Goal: Task Accomplishment & Management: Manage account settings

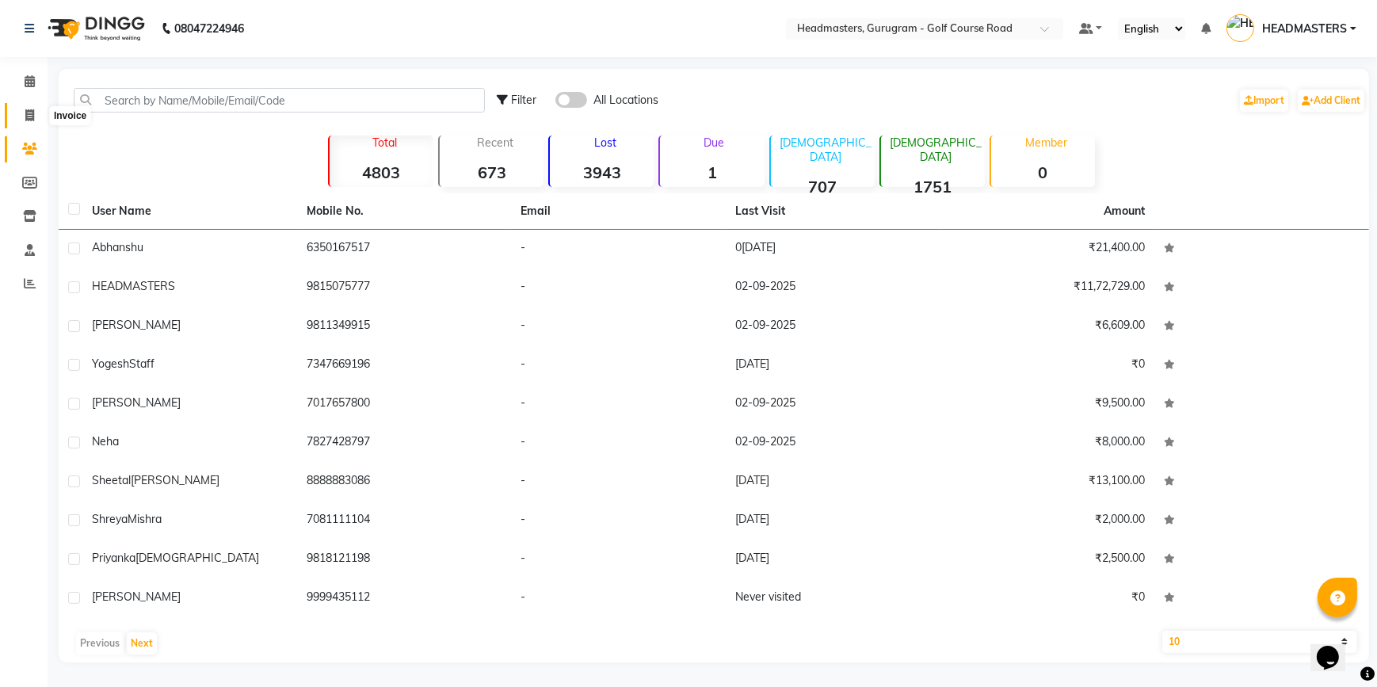
click at [20, 123] on span at bounding box center [30, 116] width 28 height 18
select select "7134"
select select "service"
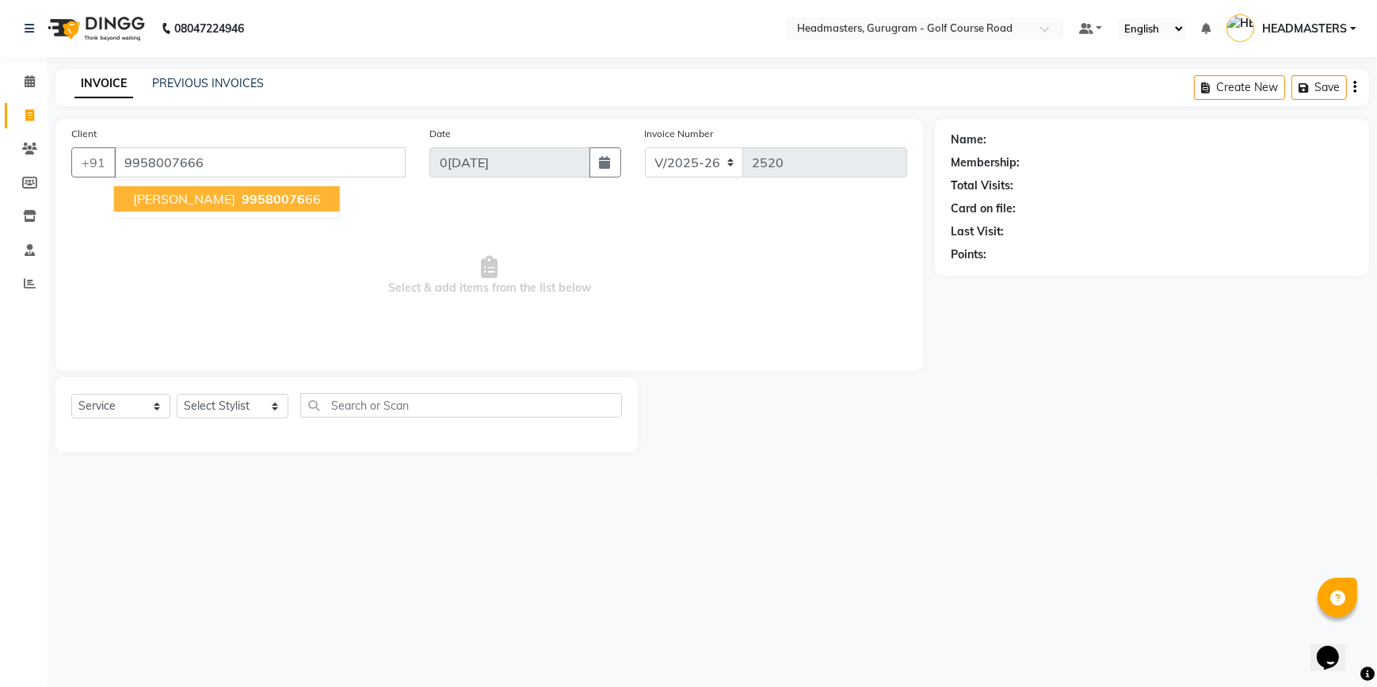
type input "9958007666"
click at [242, 200] on span "99580076" at bounding box center [273, 199] width 63 height 16
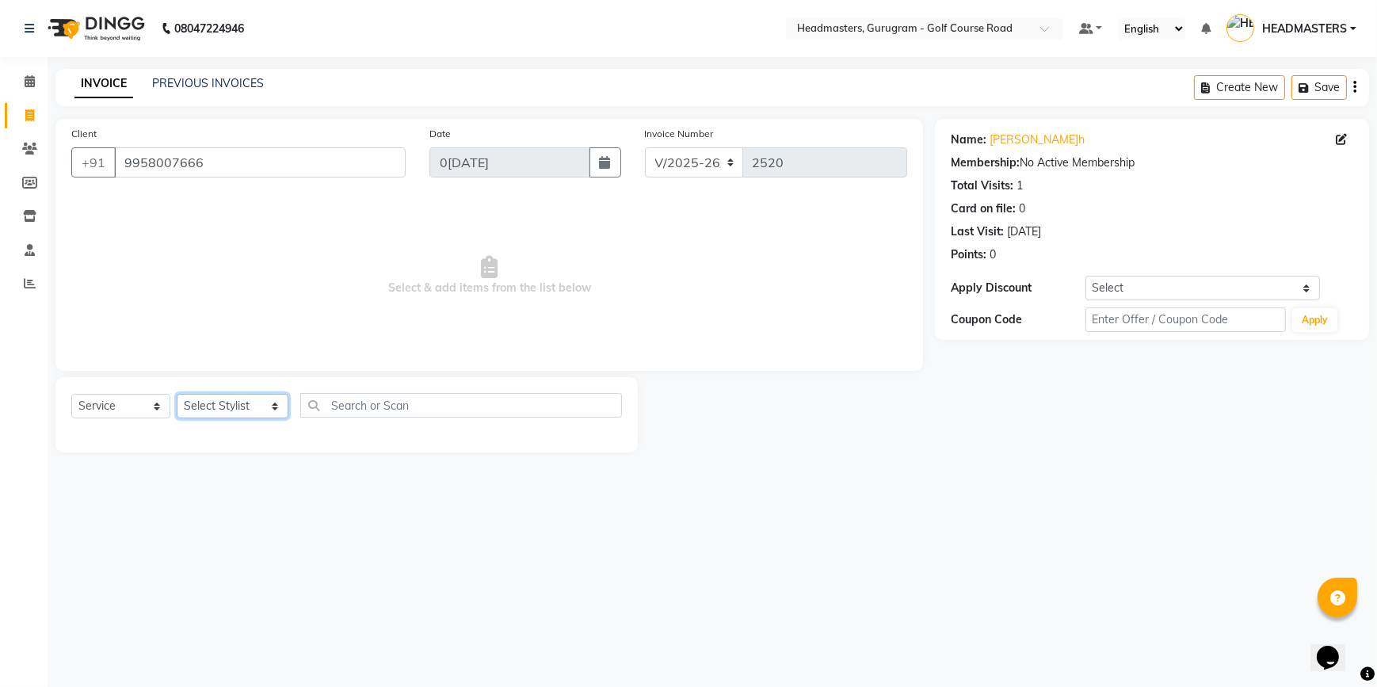
click at [261, 403] on select "Select Stylist DANISH Esther Gaurav HEADMASTERS Irshad Januka JEET Jewel Krishn…" at bounding box center [233, 406] width 112 height 25
click at [177, 394] on select "Select Stylist DANISH Esther Gaurav HEADMASTERS Irshad Januka JEET Jewel Krishn…" at bounding box center [233, 406] width 112 height 25
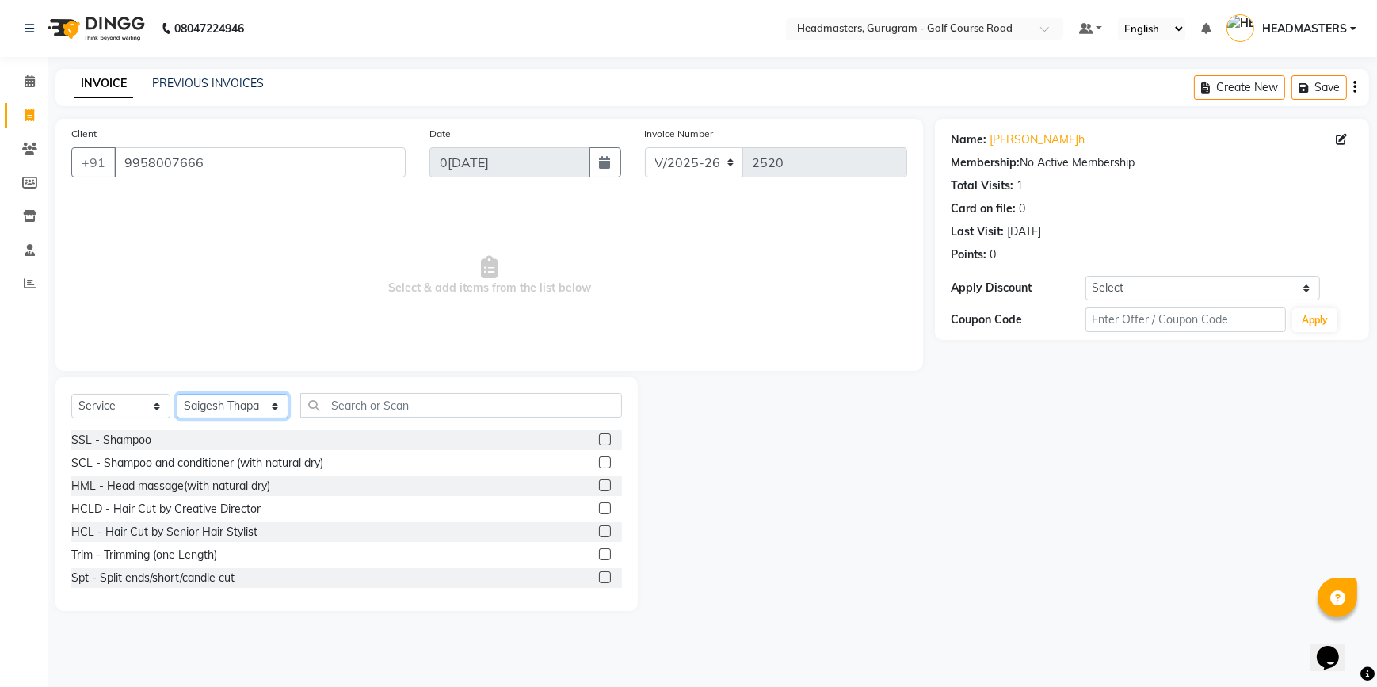
click at [261, 404] on select "Select Stylist DANISH Esther Gaurav HEADMASTERS Irshad Januka JEET Jewel Krishn…" at bounding box center [233, 406] width 112 height 25
select select "86368"
click at [177, 394] on select "Select Stylist DANISH Esther Gaurav HEADMASTERS Irshad Januka JEET Jewel Krishn…" at bounding box center [233, 406] width 112 height 25
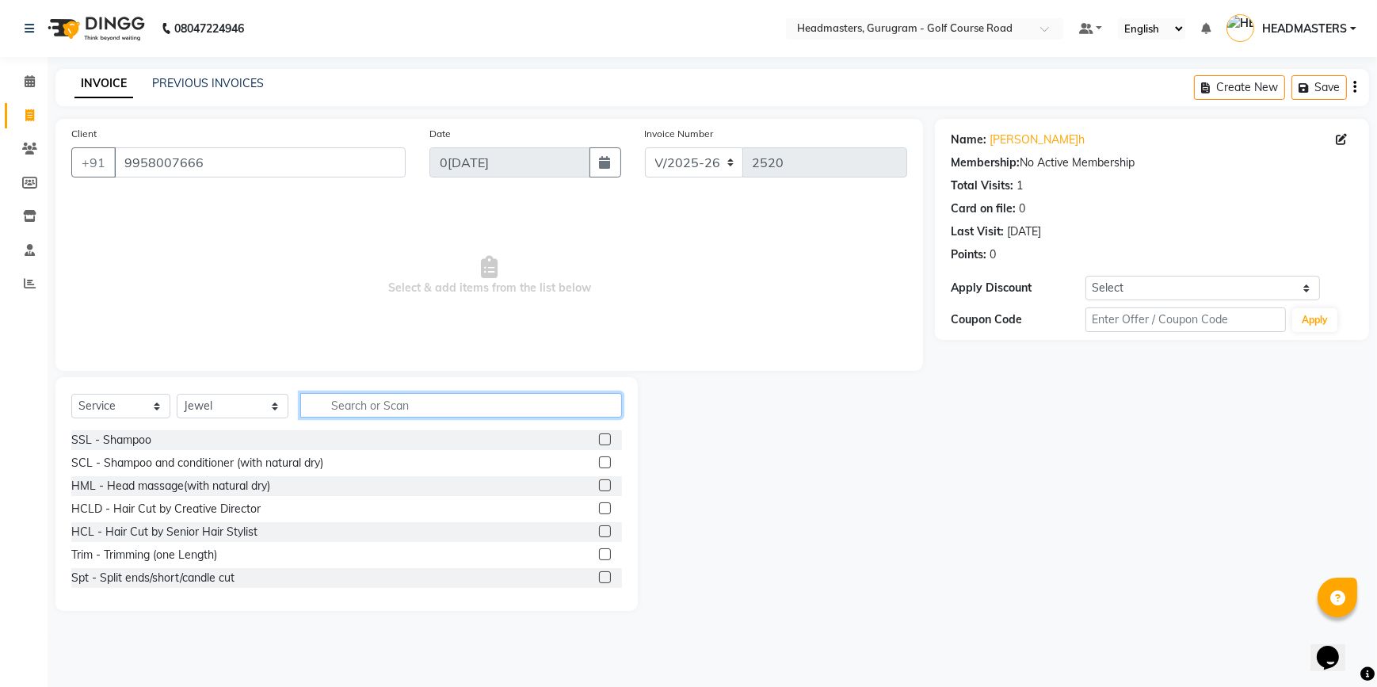
click at [349, 407] on input "text" at bounding box center [461, 405] width 322 height 25
type input "pedi"
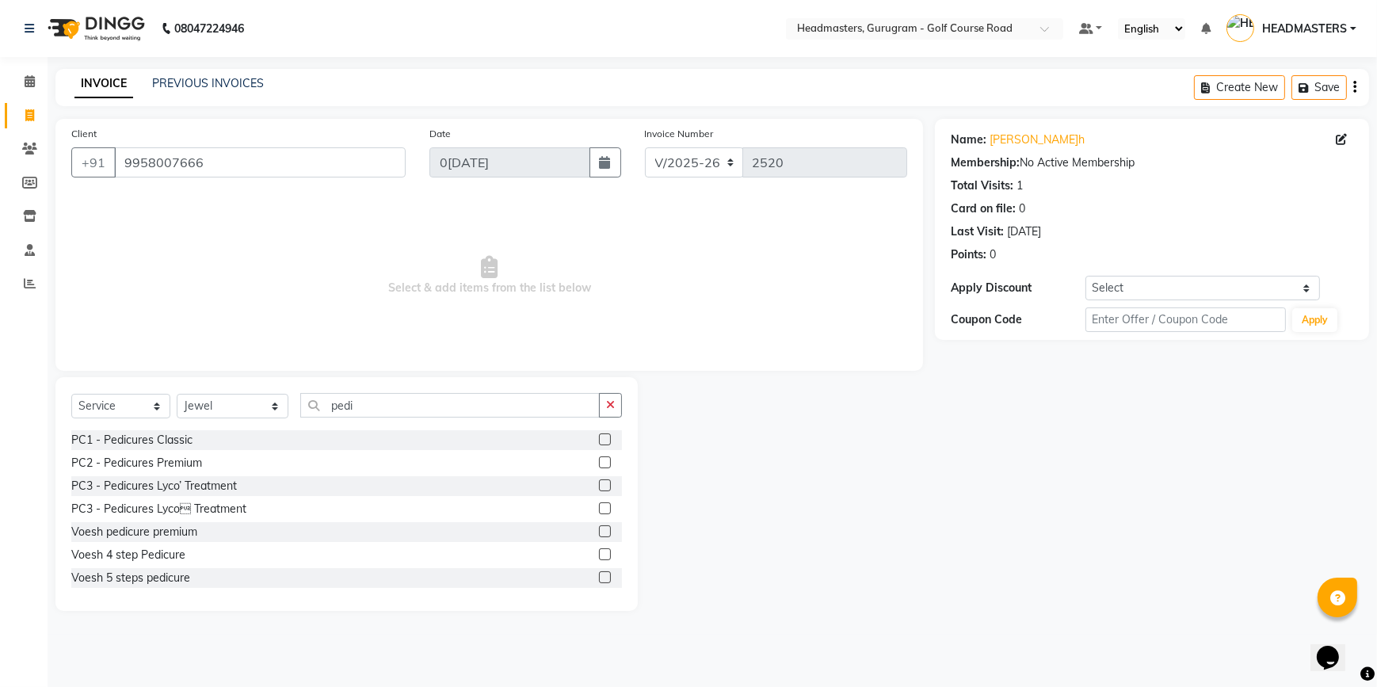
click at [599, 531] on label at bounding box center [605, 531] width 12 height 12
click at [599, 531] on input "checkbox" at bounding box center [604, 532] width 10 height 10
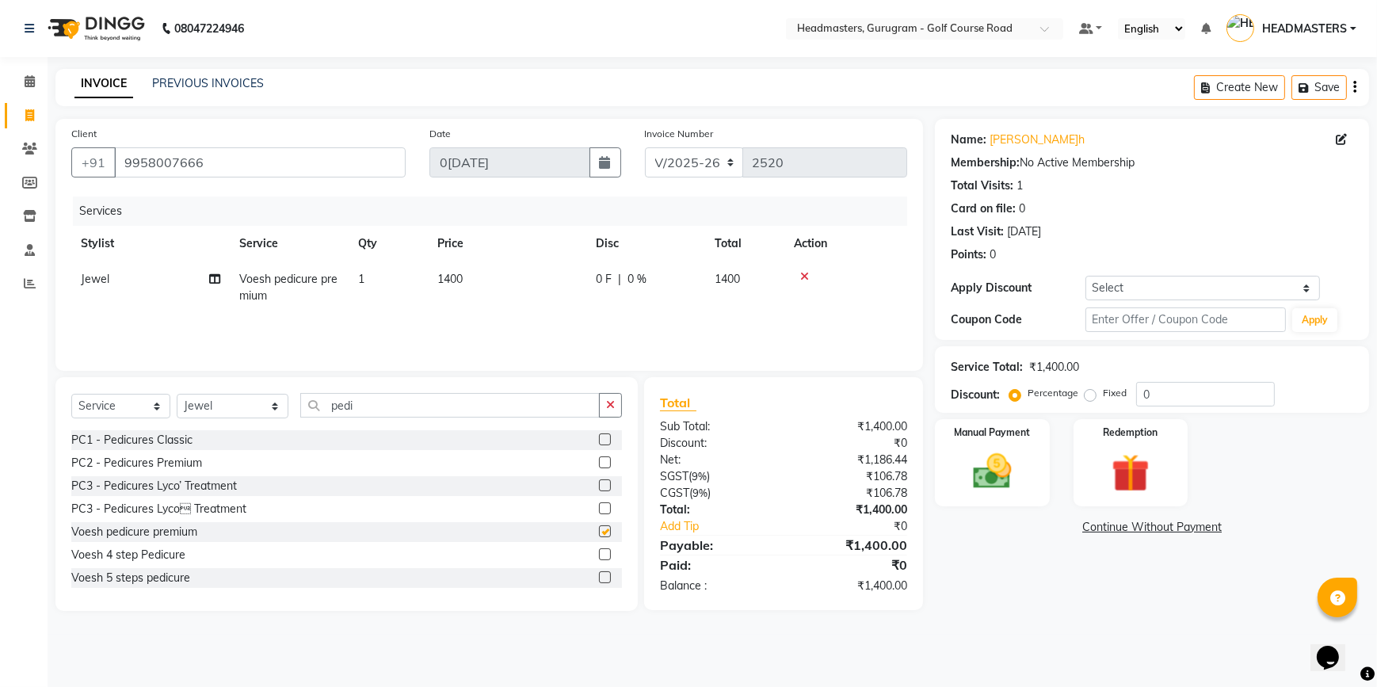
checkbox input "false"
click at [264, 406] on select "Select Stylist DANISH Esther Gaurav HEADMASTERS Irshad Januka JEET Jewel Krishn…" at bounding box center [233, 406] width 112 height 25
select select "86584"
click at [177, 394] on select "Select Stylist DANISH Esther Gaurav HEADMASTERS Irshad Januka JEET Jewel Krishn…" at bounding box center [233, 406] width 112 height 25
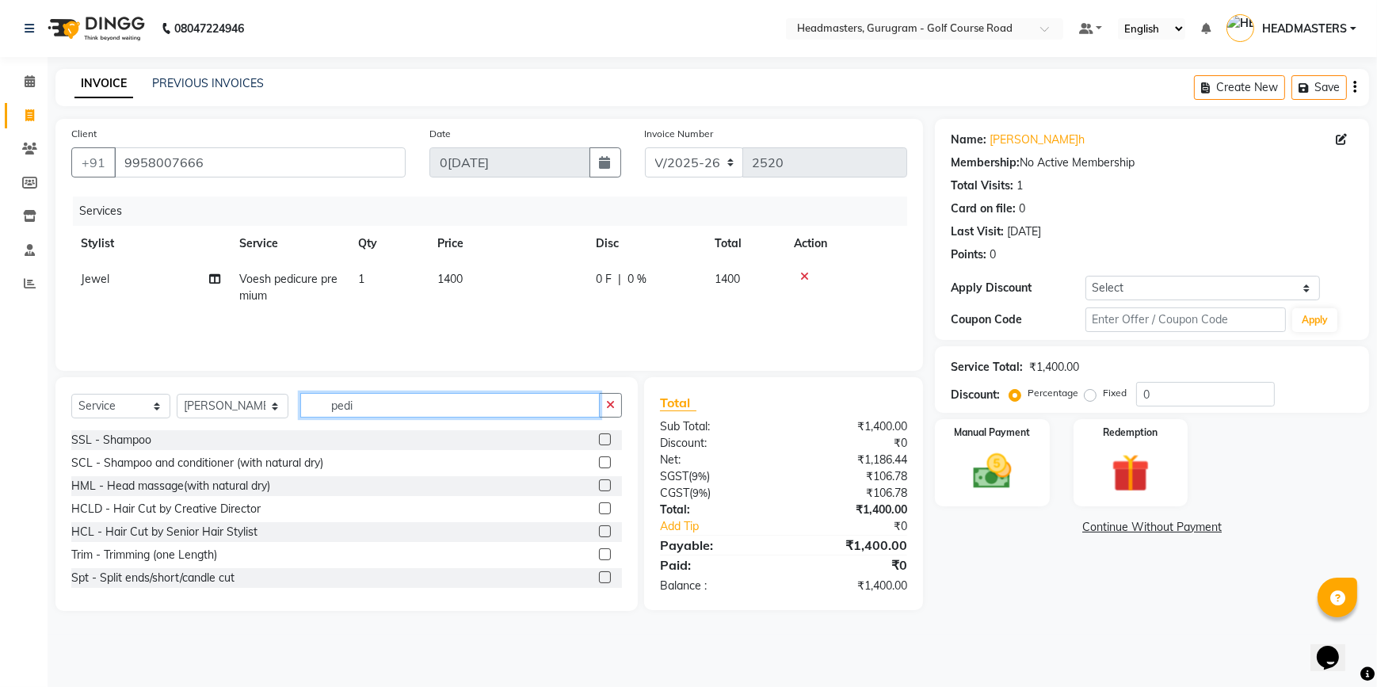
click at [410, 402] on input "pedi" at bounding box center [450, 405] width 300 height 25
type input "p"
type input "mani"
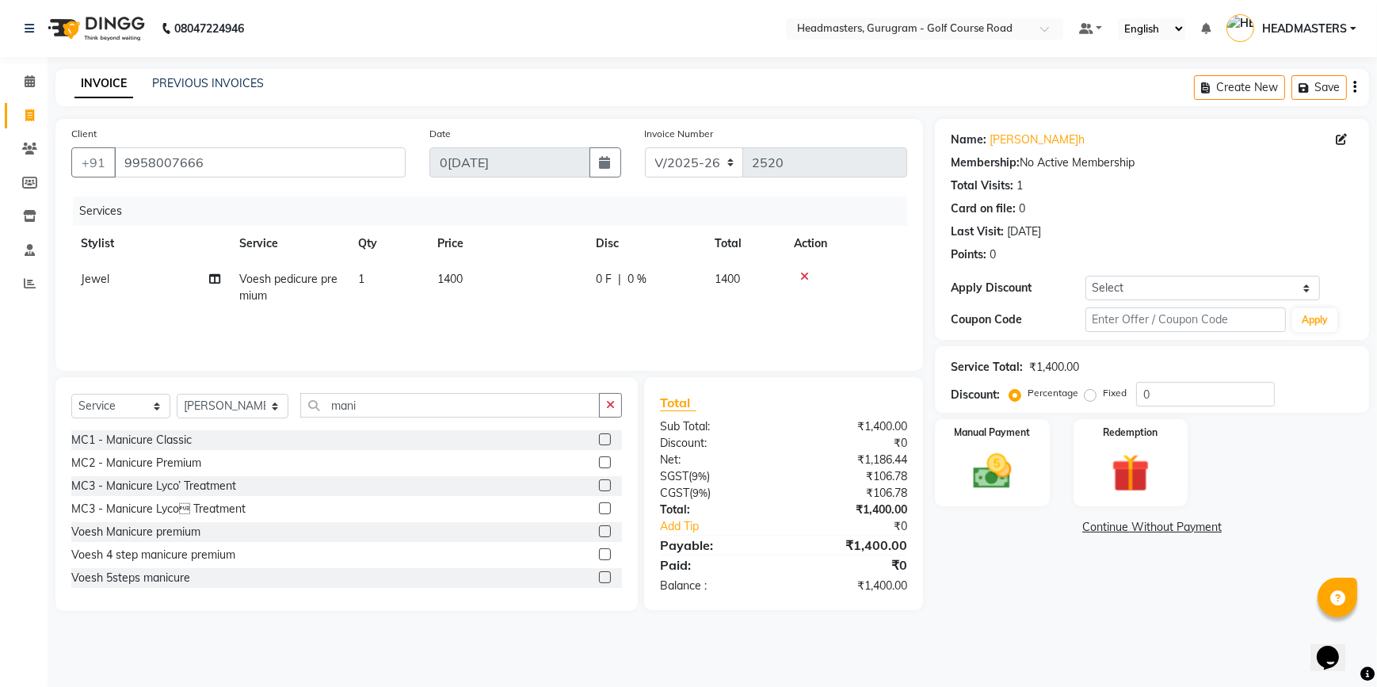
click at [599, 529] on label at bounding box center [605, 531] width 12 height 12
click at [599, 529] on input "checkbox" at bounding box center [604, 532] width 10 height 10
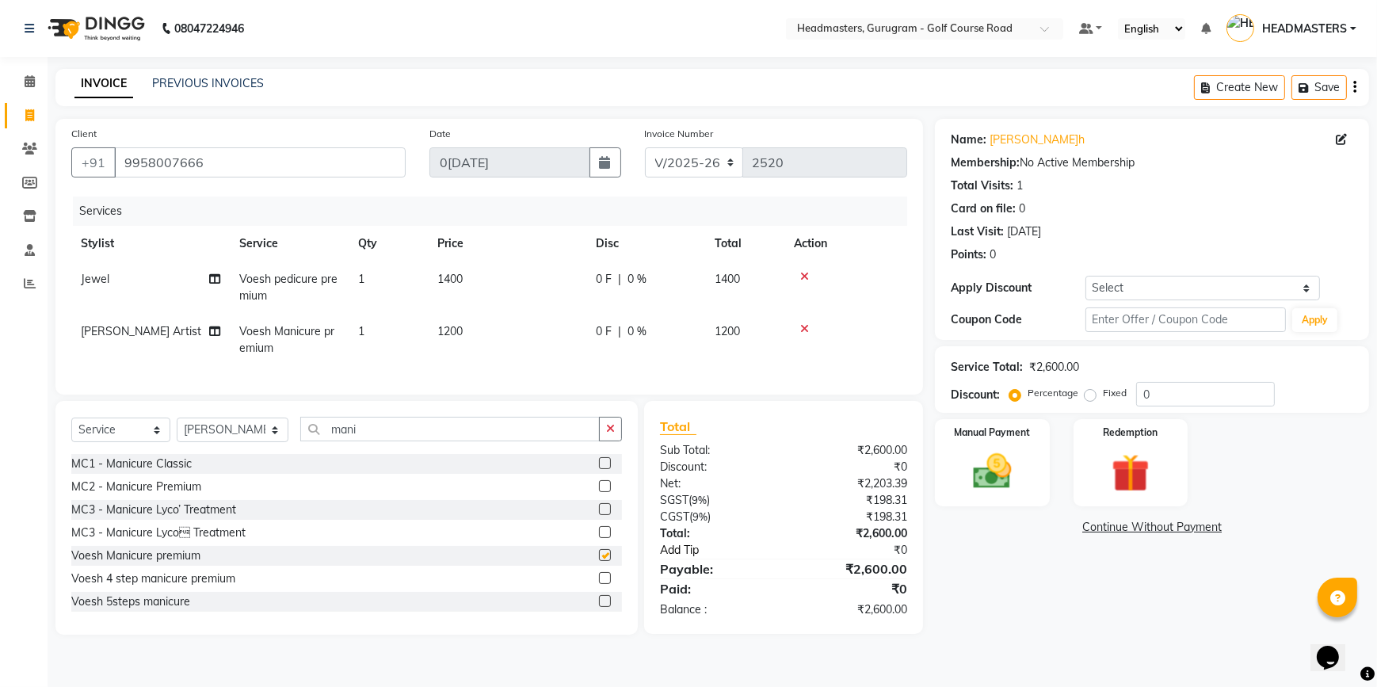
checkbox input "false"
click at [999, 498] on div "Manual Payment" at bounding box center [992, 463] width 119 height 90
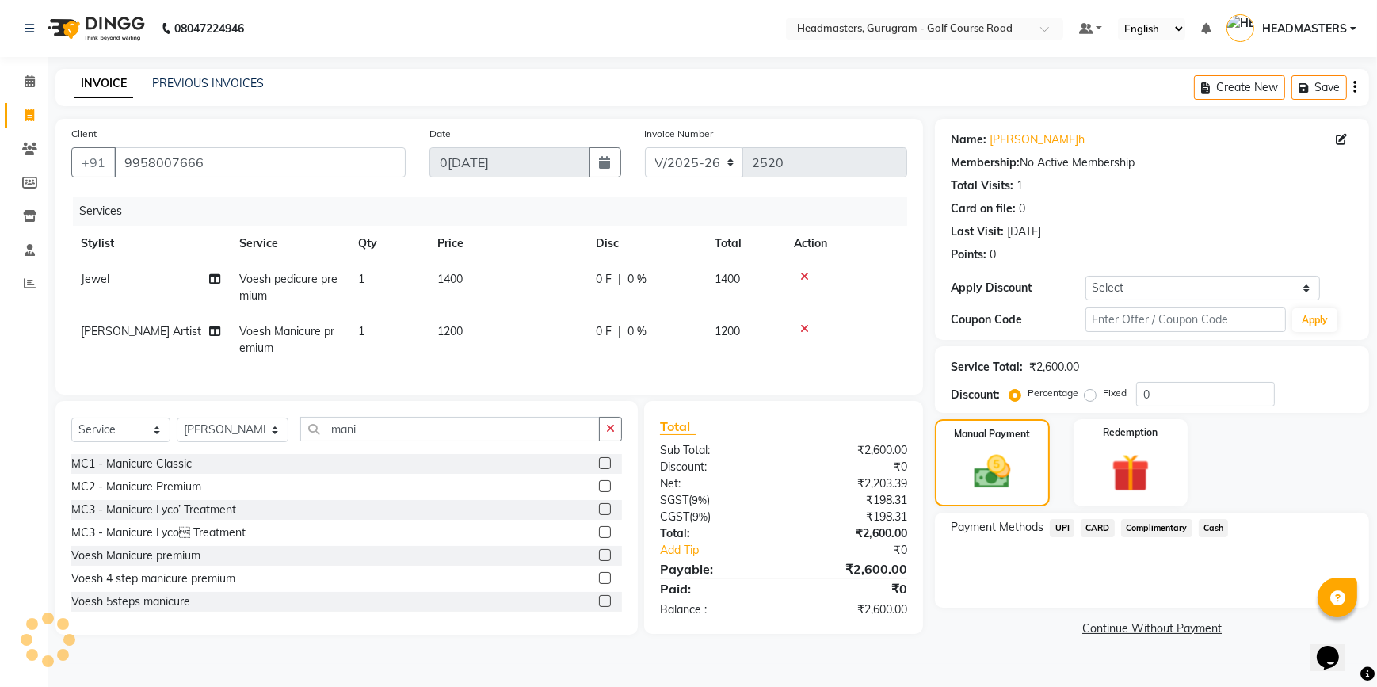
click at [1097, 521] on span "CARD" at bounding box center [1098, 528] width 34 height 18
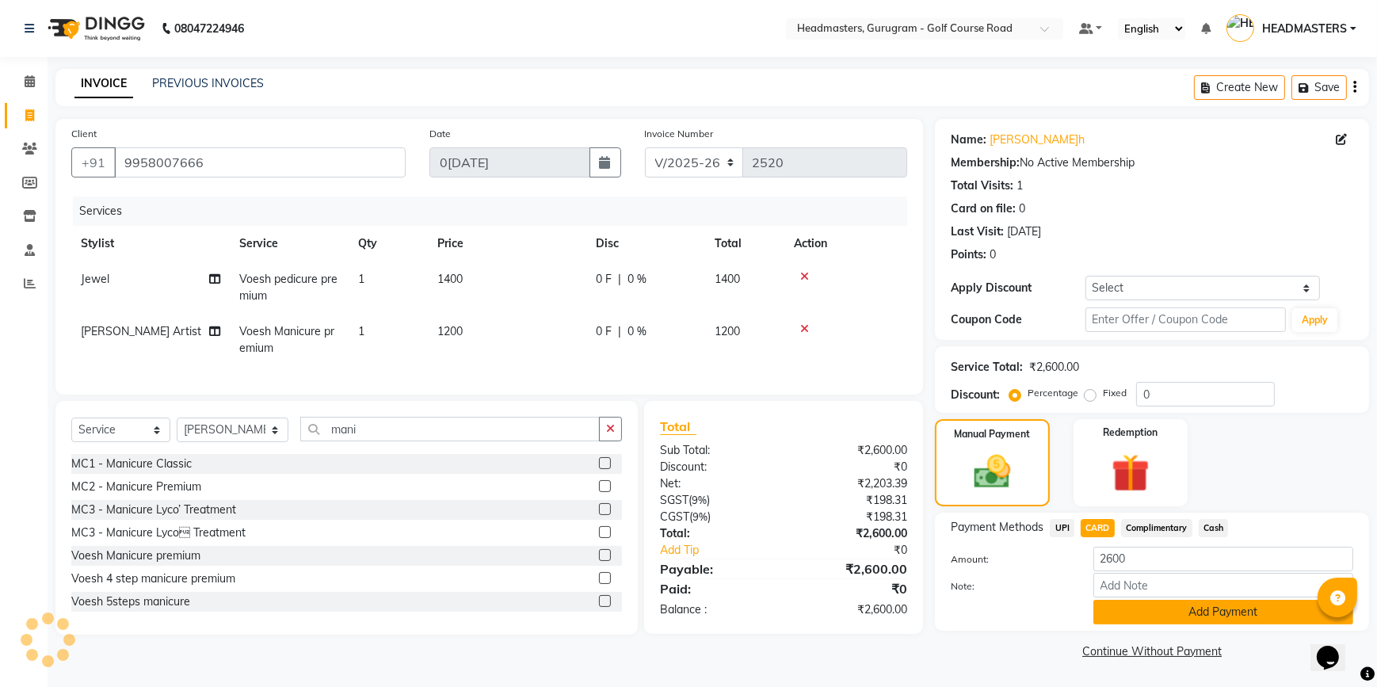
click at [1196, 611] on button "Add Payment" at bounding box center [1223, 612] width 260 height 25
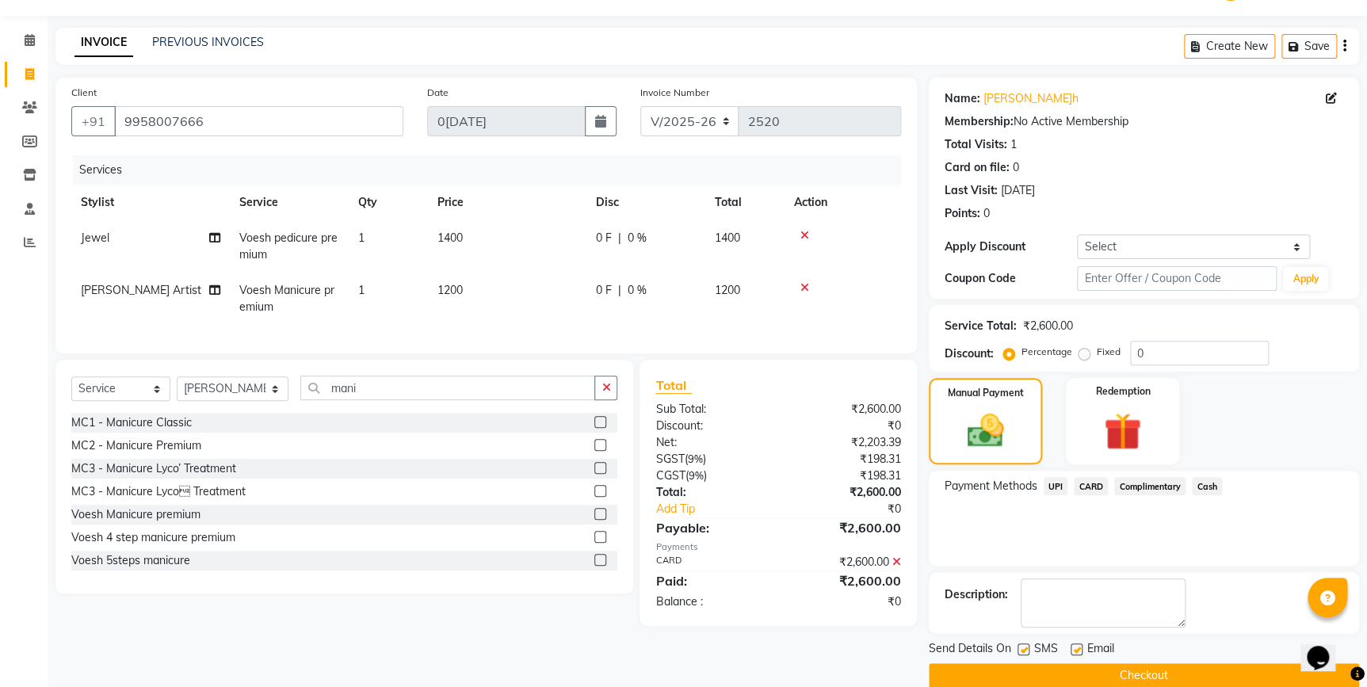
scroll to position [64, 0]
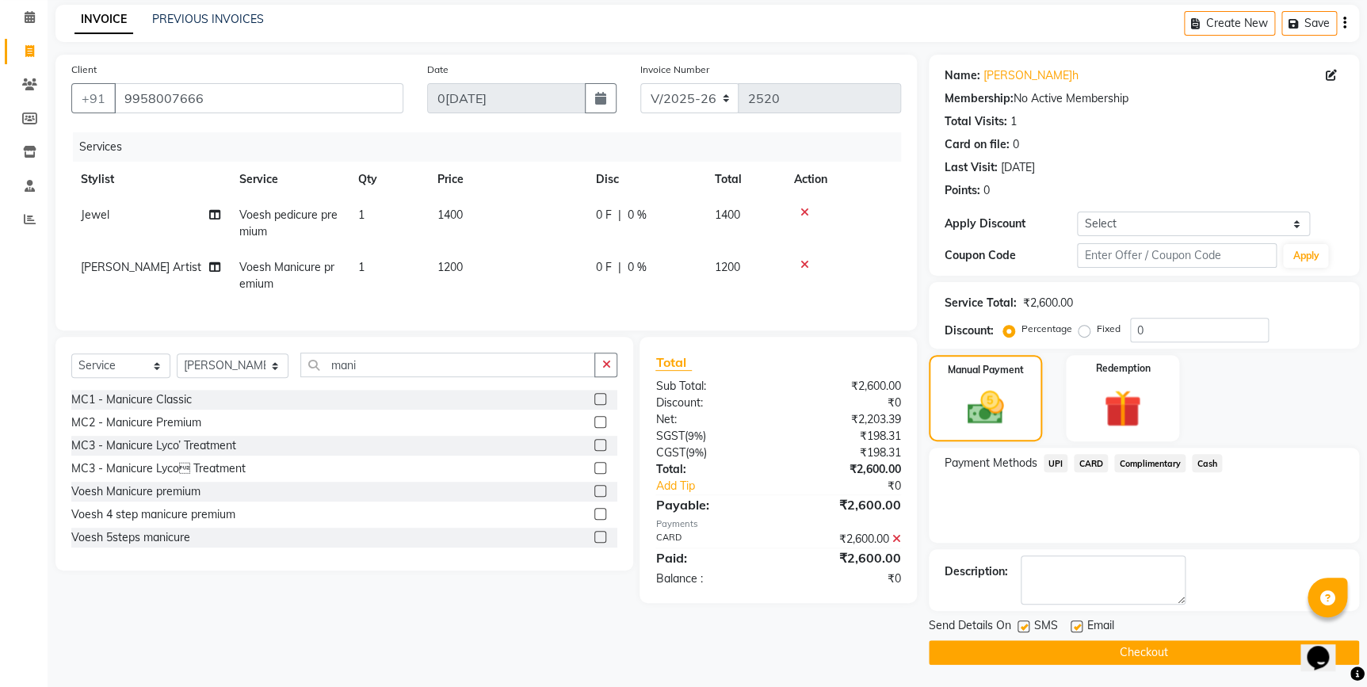
click at [1167, 658] on button "Checkout" at bounding box center [1144, 652] width 430 height 25
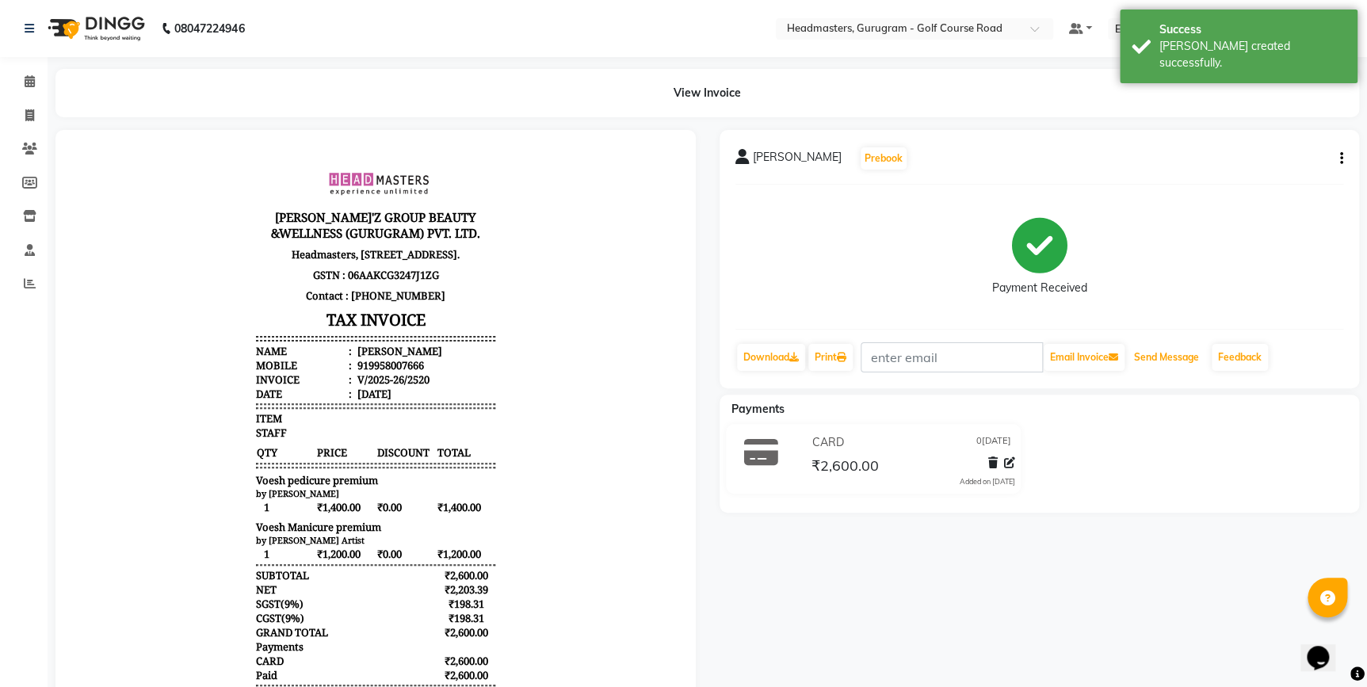
drag, startPoint x: 1157, startPoint y: 353, endPoint x: 1162, endPoint y: 372, distance: 19.8
click at [1162, 353] on button "Send Message" at bounding box center [1167, 357] width 78 height 27
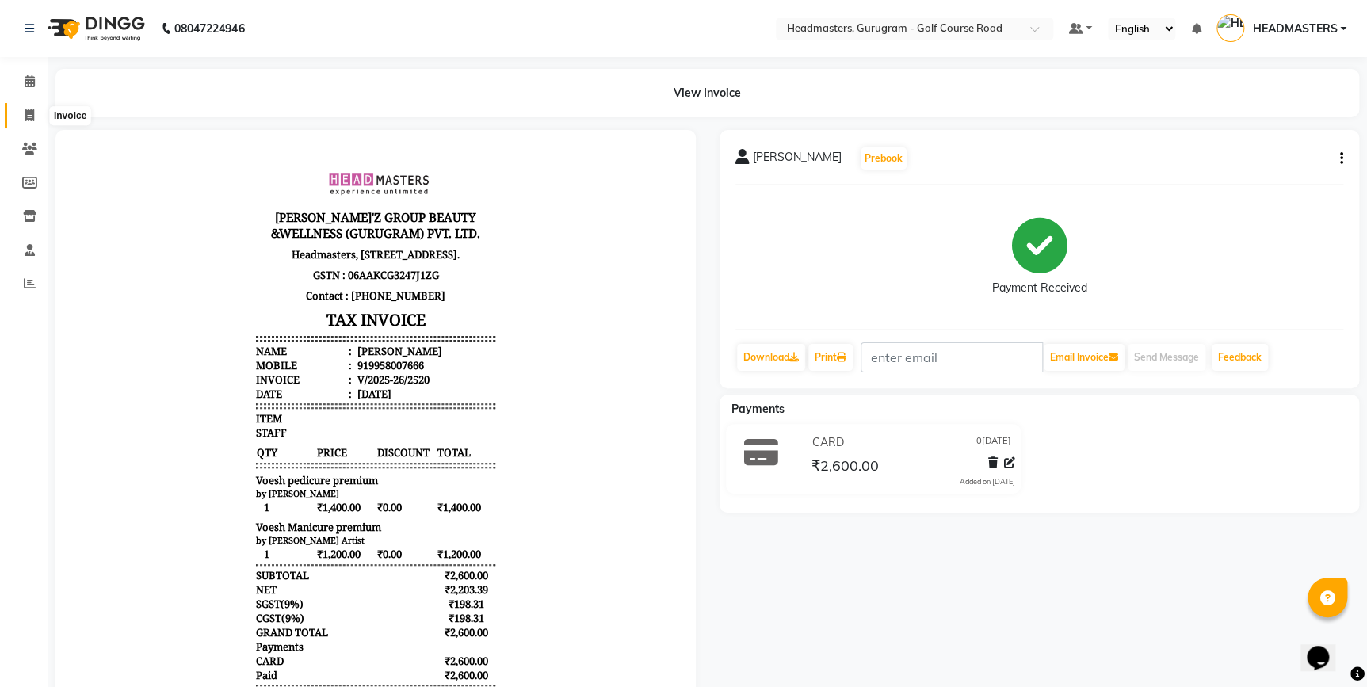
click at [28, 116] on icon at bounding box center [29, 115] width 9 height 12
select select "service"
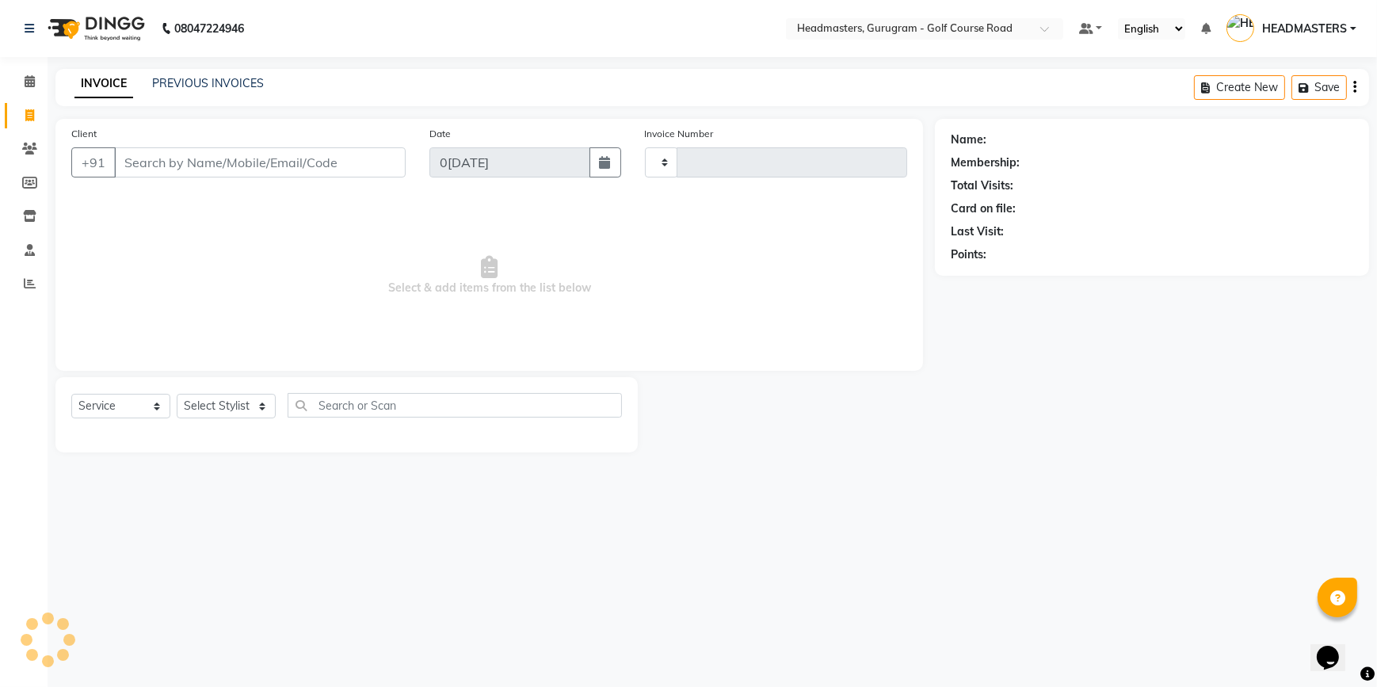
type input "2521"
select select "7134"
click at [174, 165] on input "Client" at bounding box center [260, 162] width 292 height 30
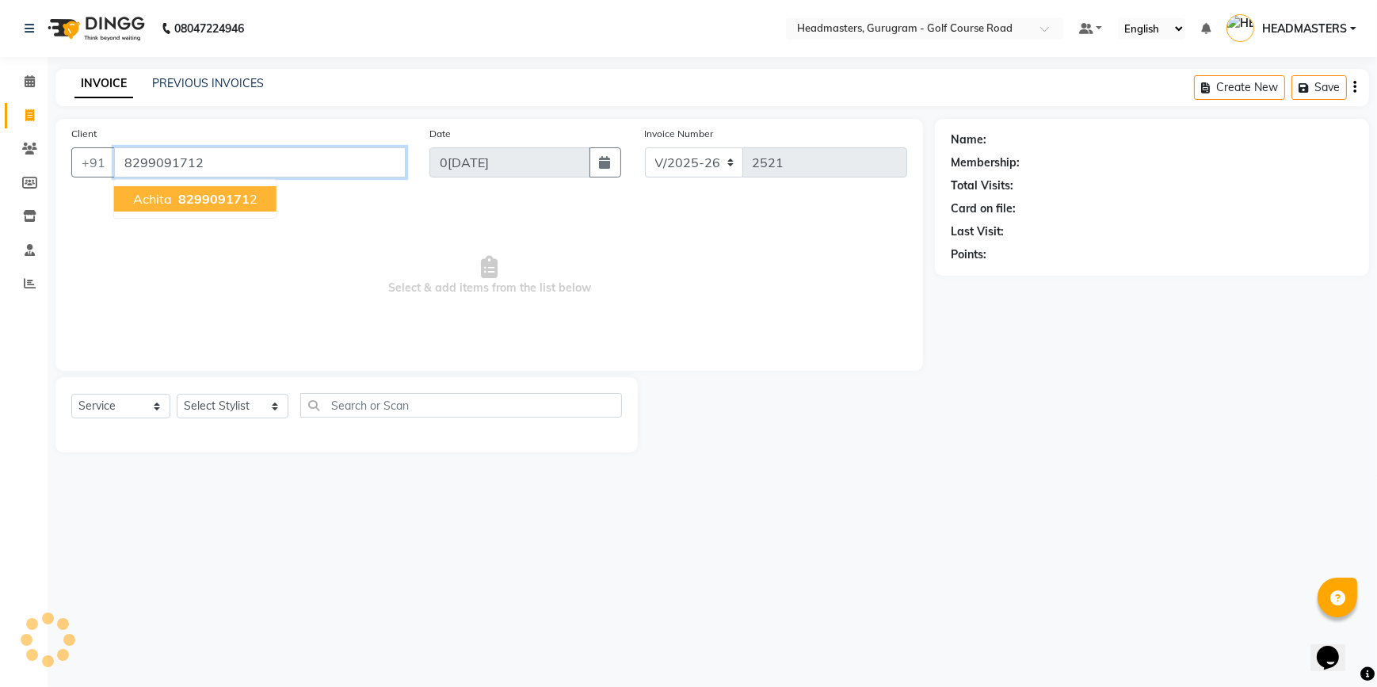
type input "8299091712"
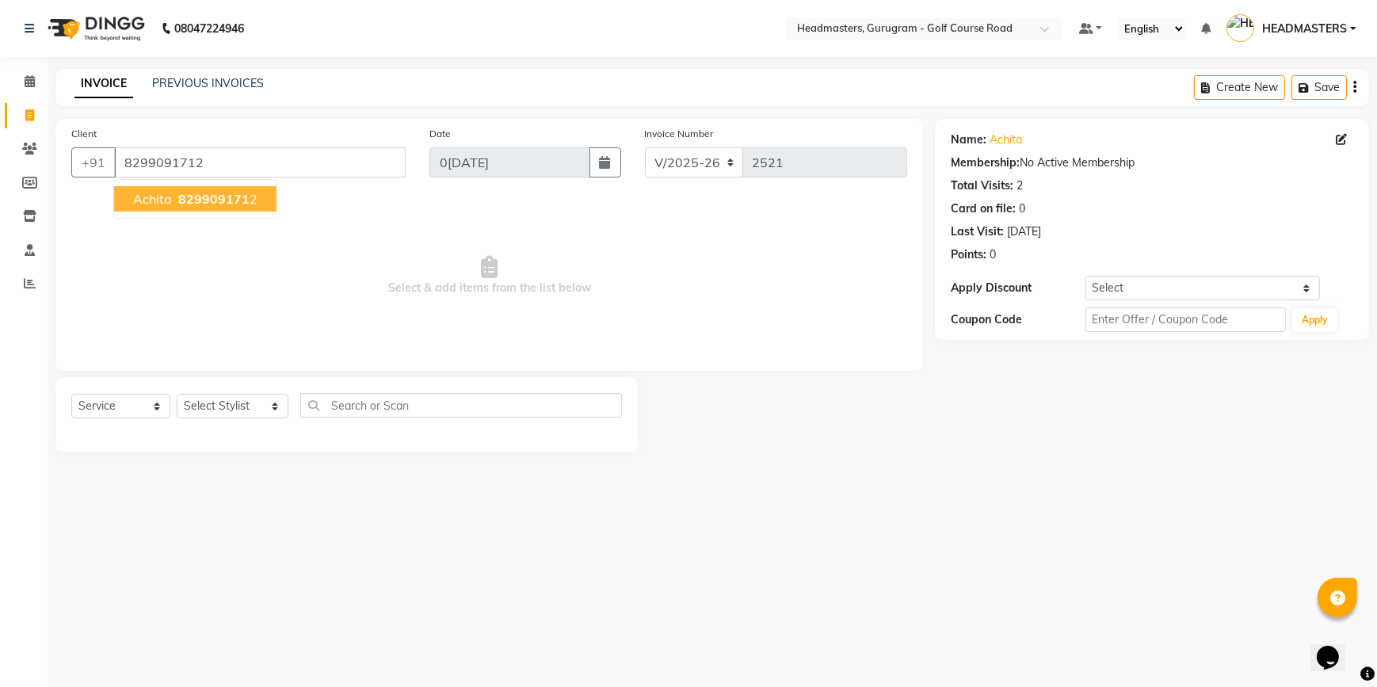
click at [152, 203] on span "achita" at bounding box center [152, 199] width 39 height 16
click at [252, 412] on select "Select Stylist DANISH Esther Gaurav HEADMASTERS Irshad Januka JEET Jewel Krishn…" at bounding box center [233, 406] width 112 height 25
select select "85246"
click at [177, 394] on select "Select Stylist DANISH Esther Gaurav HEADMASTERS Irshad Januka JEET Jewel Krishn…" at bounding box center [233, 406] width 112 height 25
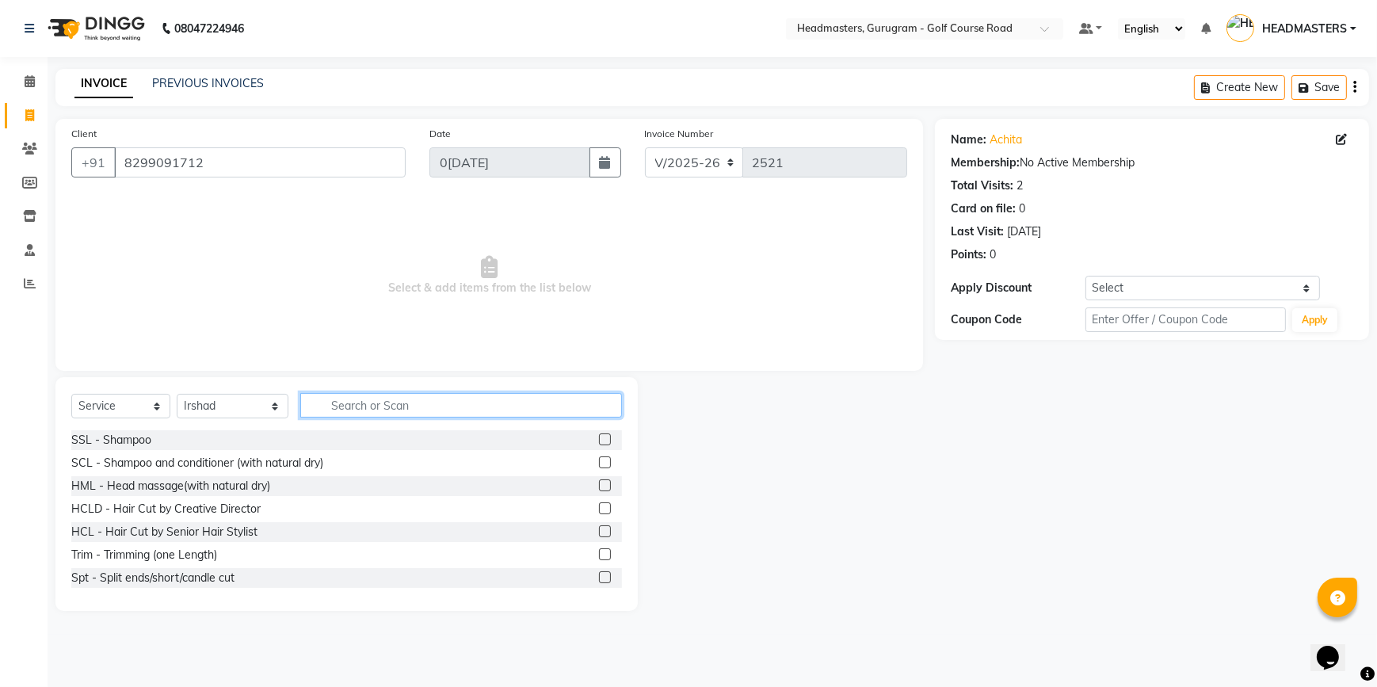
click at [326, 405] on input "text" at bounding box center [461, 405] width 322 height 25
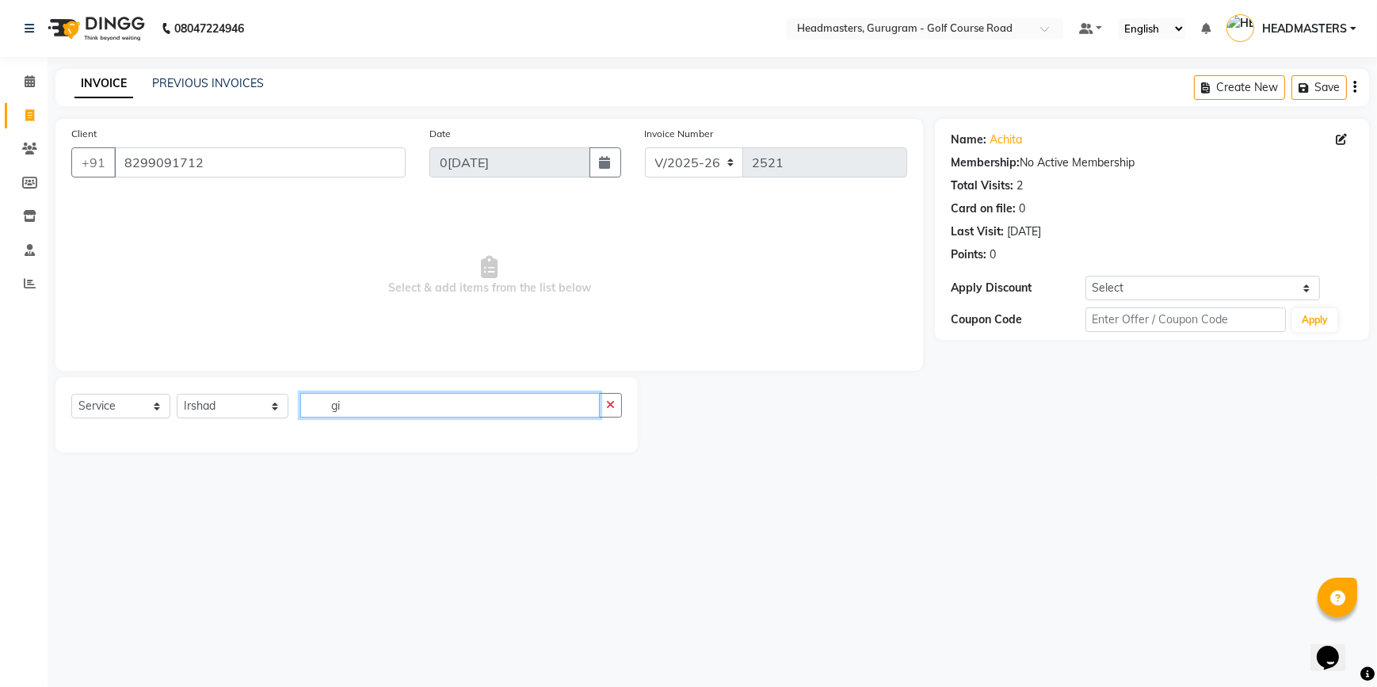
type input "g"
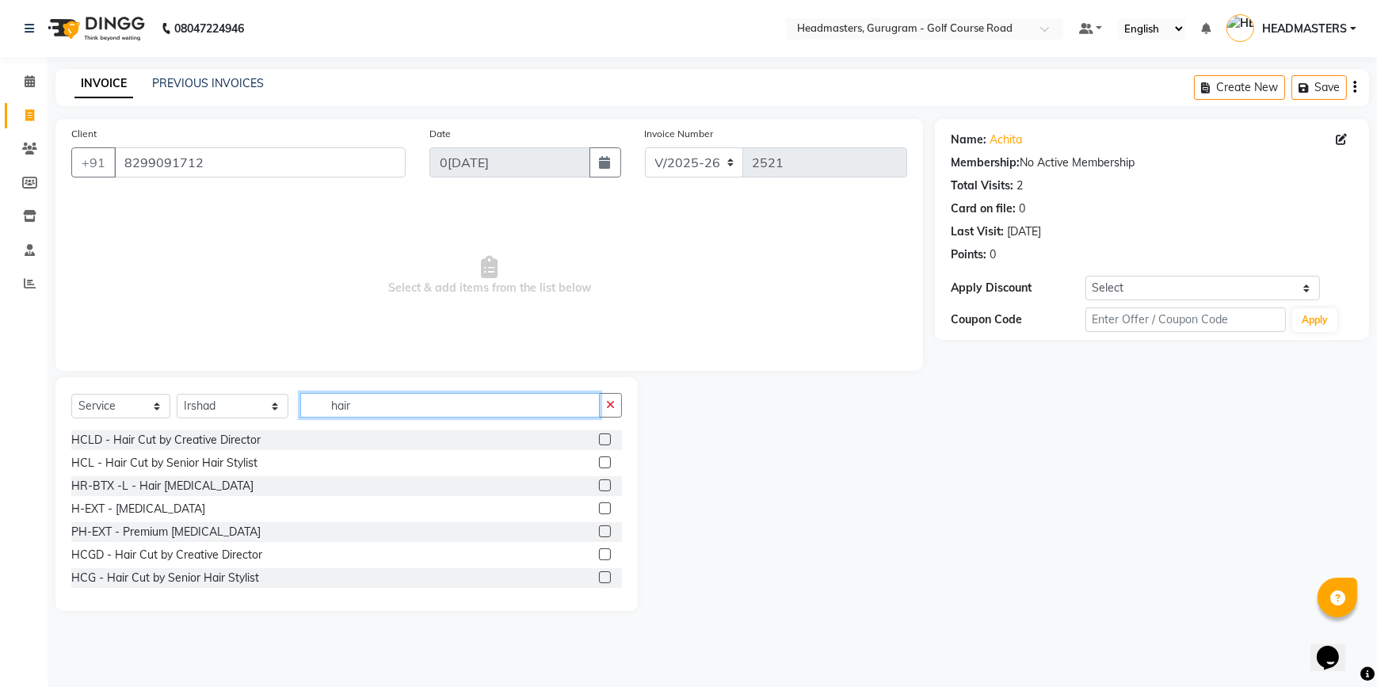
type input "hair"
click at [599, 464] on label at bounding box center [605, 462] width 12 height 12
click at [599, 464] on input "checkbox" at bounding box center [604, 463] width 10 height 10
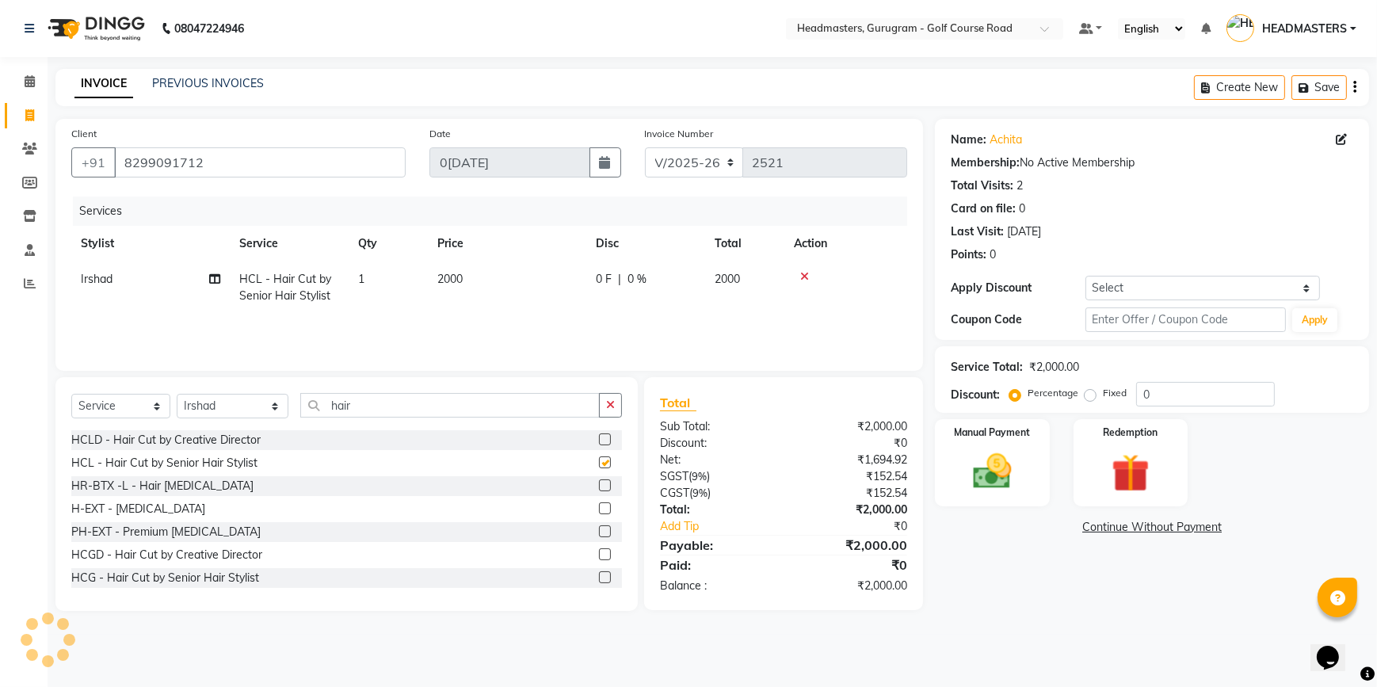
checkbox input "false"
click at [636, 277] on span "0 %" at bounding box center [637, 279] width 19 height 17
select select "85246"
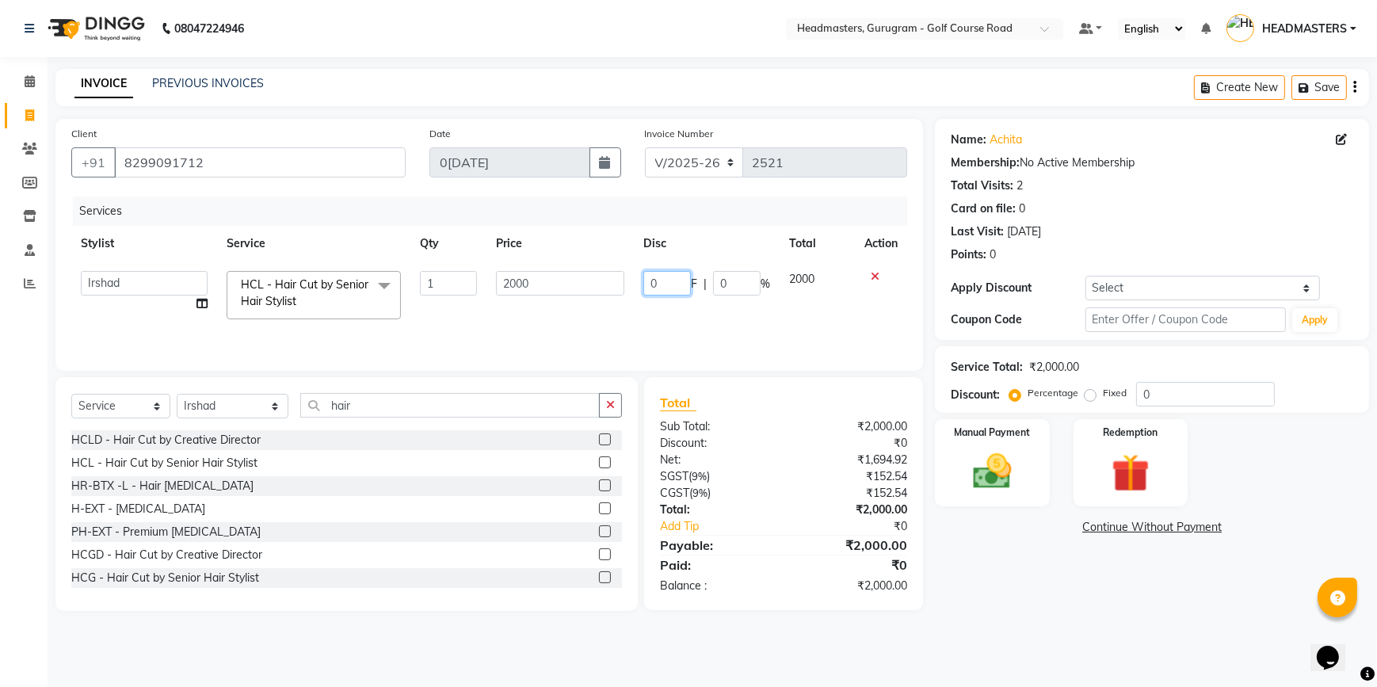
click at [665, 284] on input "0" at bounding box center [667, 283] width 48 height 25
type input "1"
type input "500"
click at [660, 315] on div "Services Stylist Service Qty Price Disc Total Action DANISH Esther Gaurav HEADM…" at bounding box center [489, 276] width 836 height 158
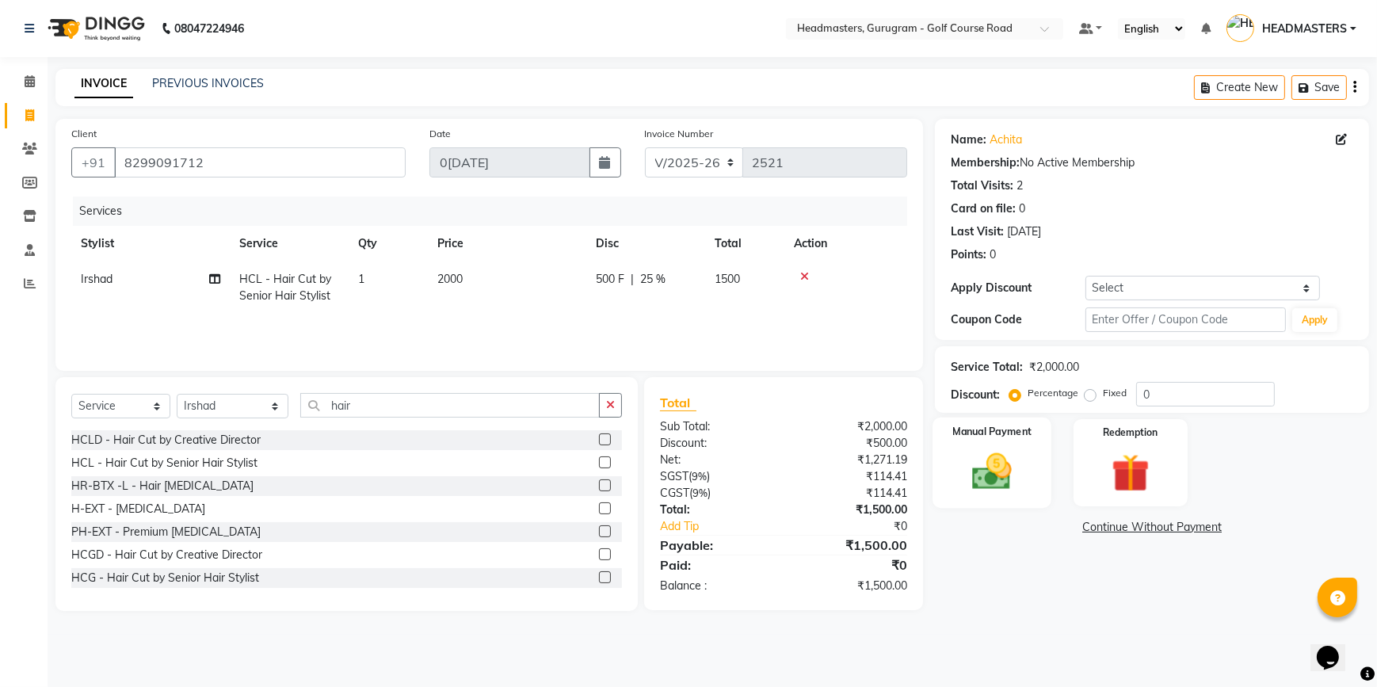
click at [1010, 446] on div "Manual Payment" at bounding box center [992, 463] width 119 height 90
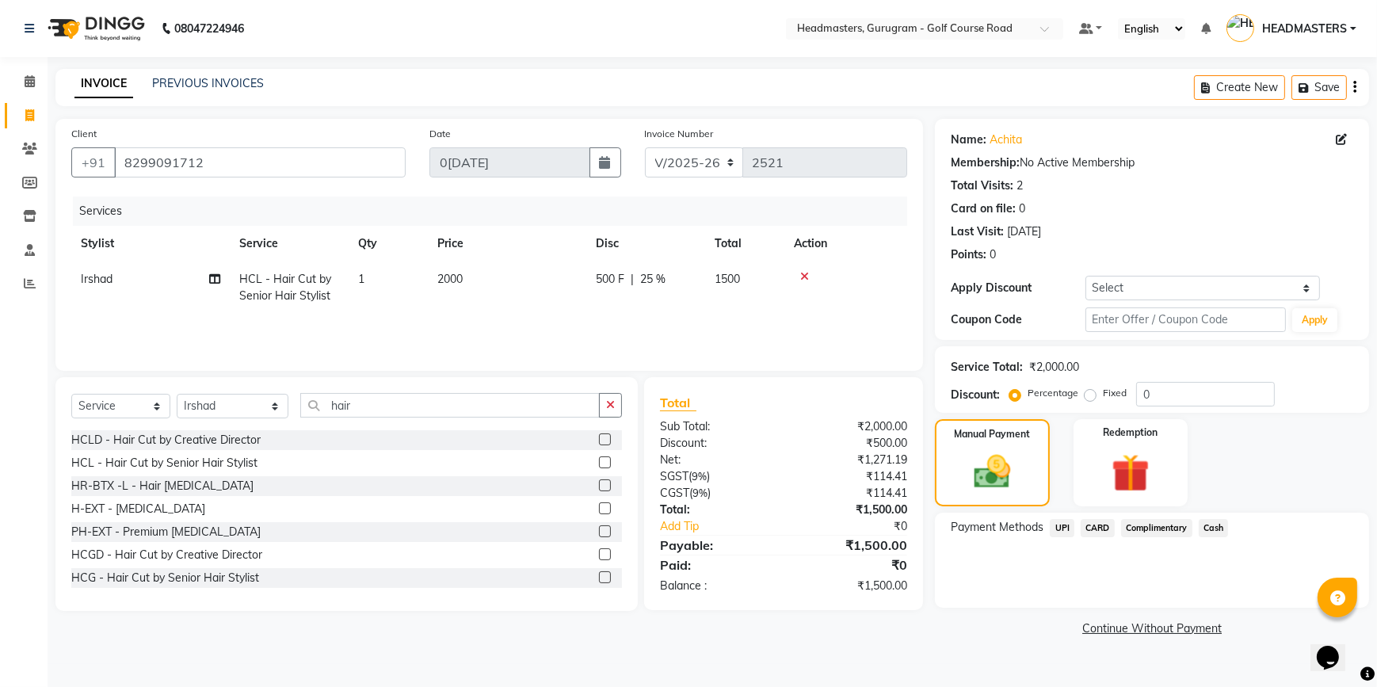
click at [1070, 531] on span "UPI" at bounding box center [1062, 528] width 25 height 18
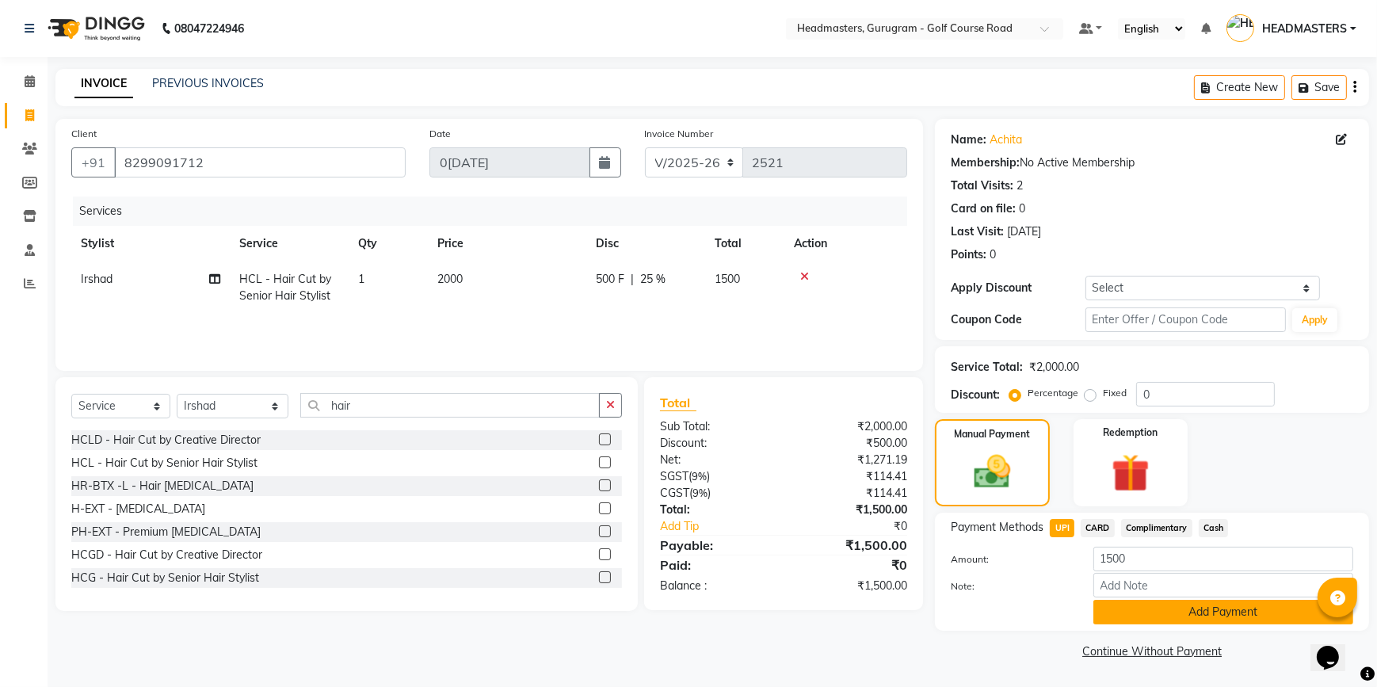
click at [1117, 612] on button "Add Payment" at bounding box center [1223, 612] width 260 height 25
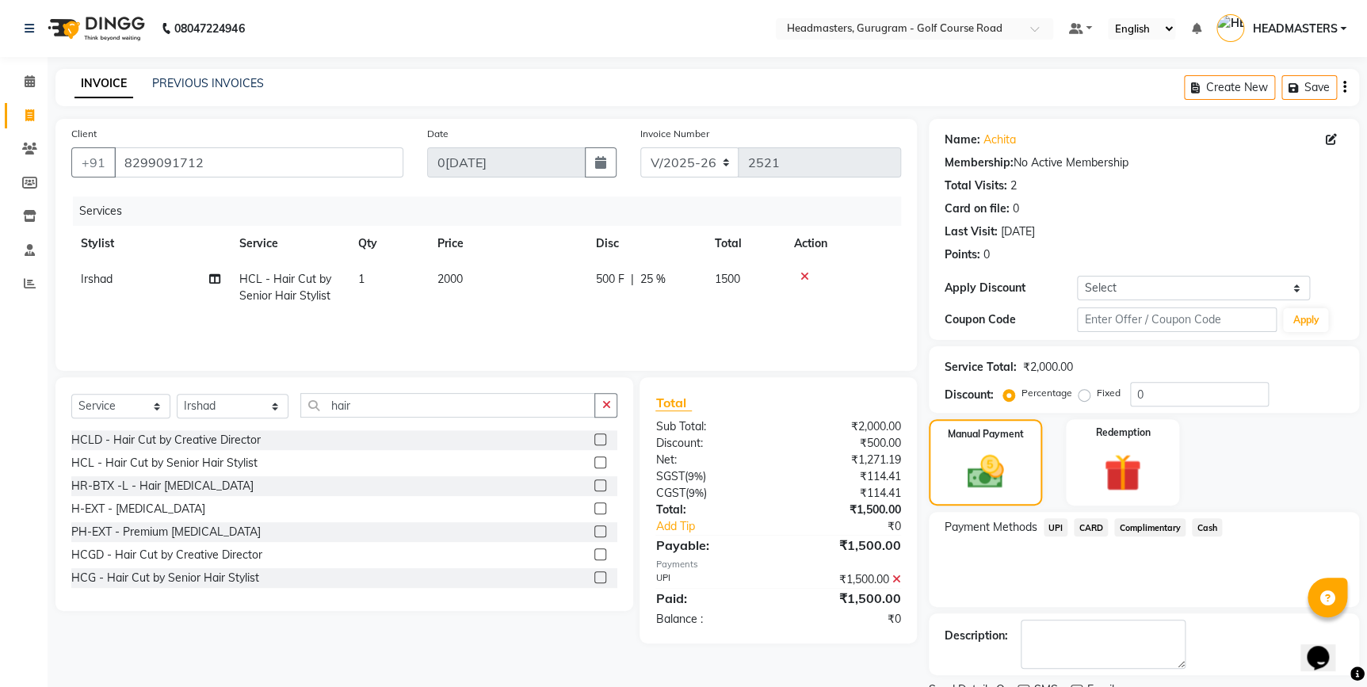
scroll to position [64, 0]
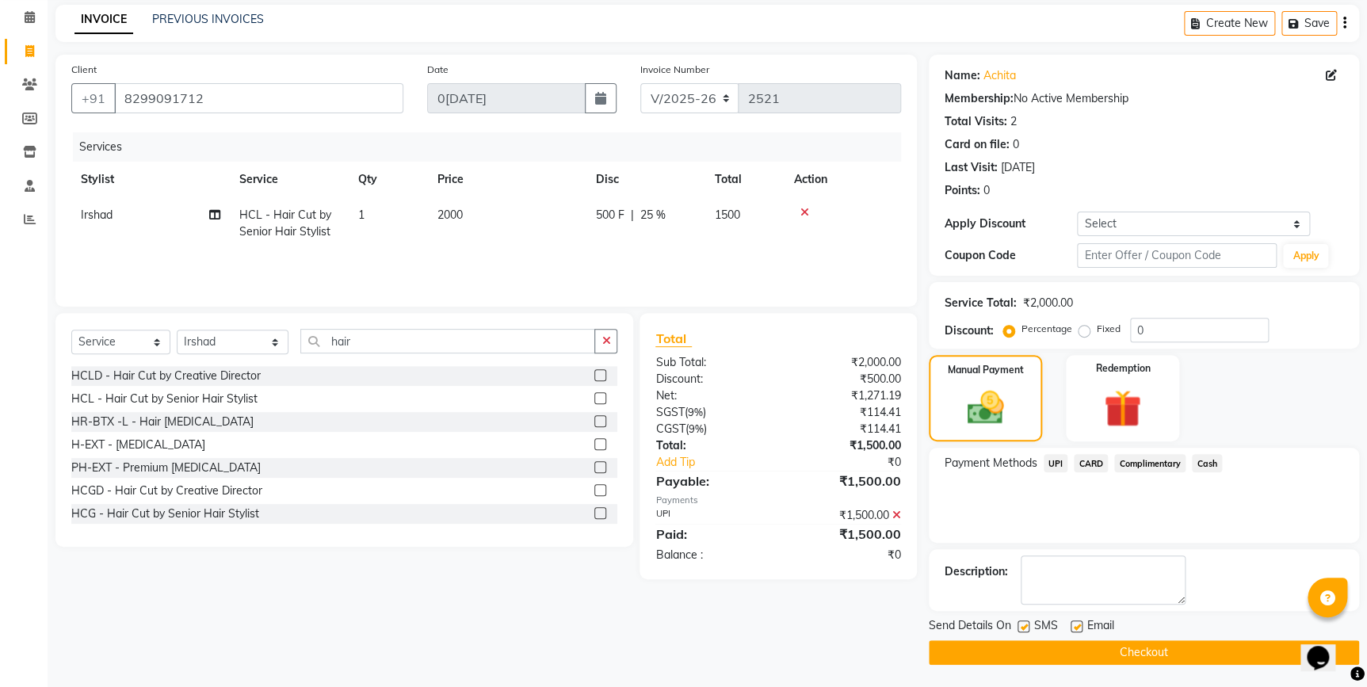
click at [1044, 658] on button "Checkout" at bounding box center [1144, 652] width 430 height 25
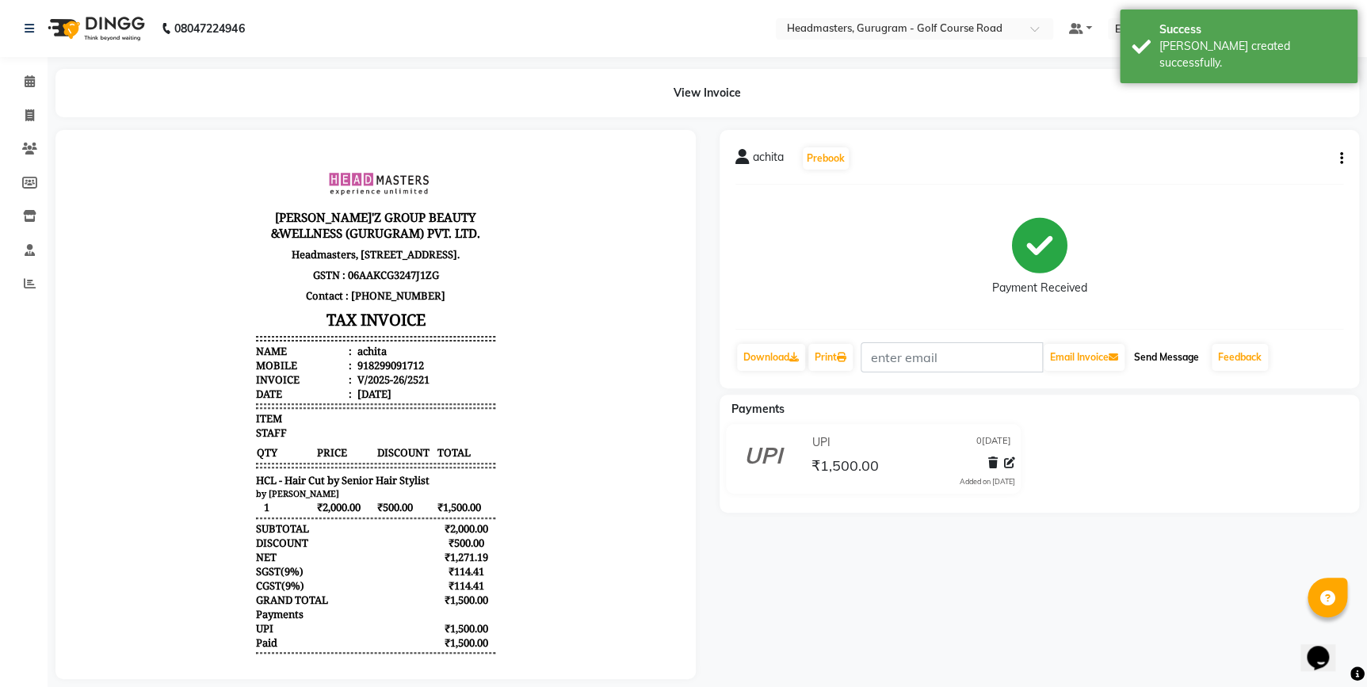
click at [1174, 361] on button "Send Message" at bounding box center [1167, 357] width 78 height 27
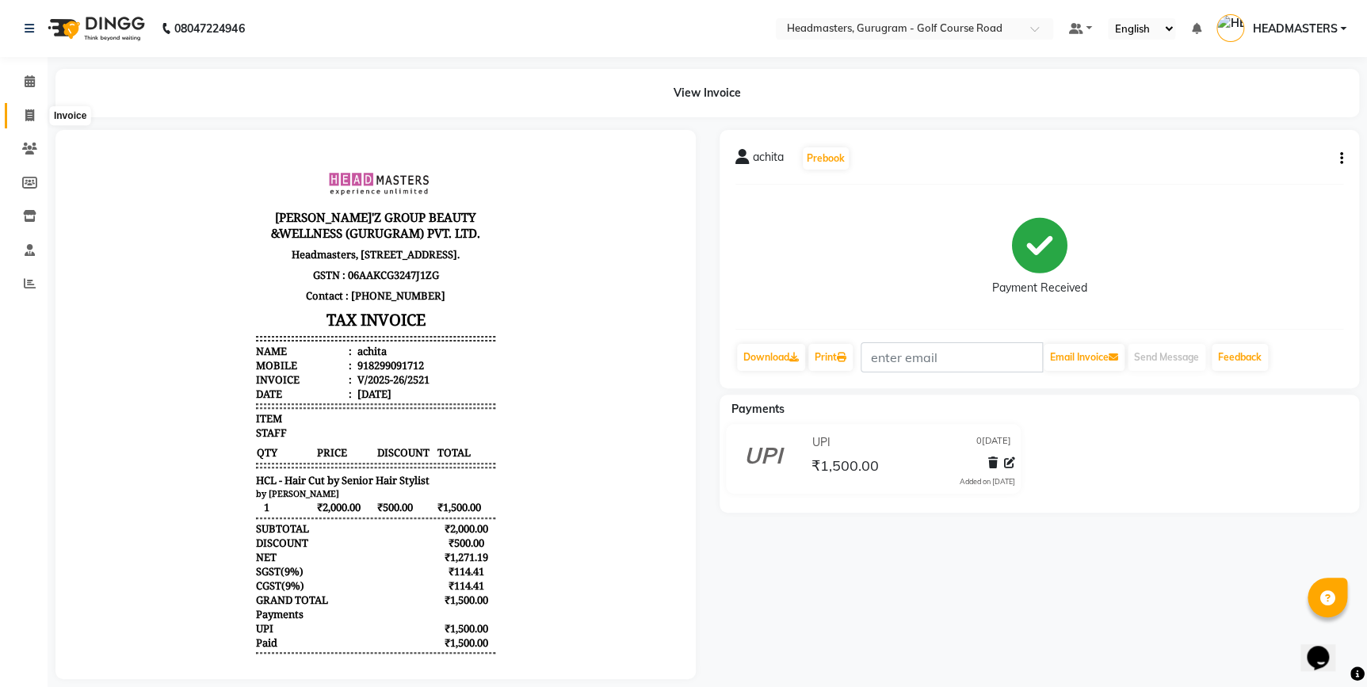
click at [25, 115] on icon at bounding box center [29, 115] width 9 height 12
select select "service"
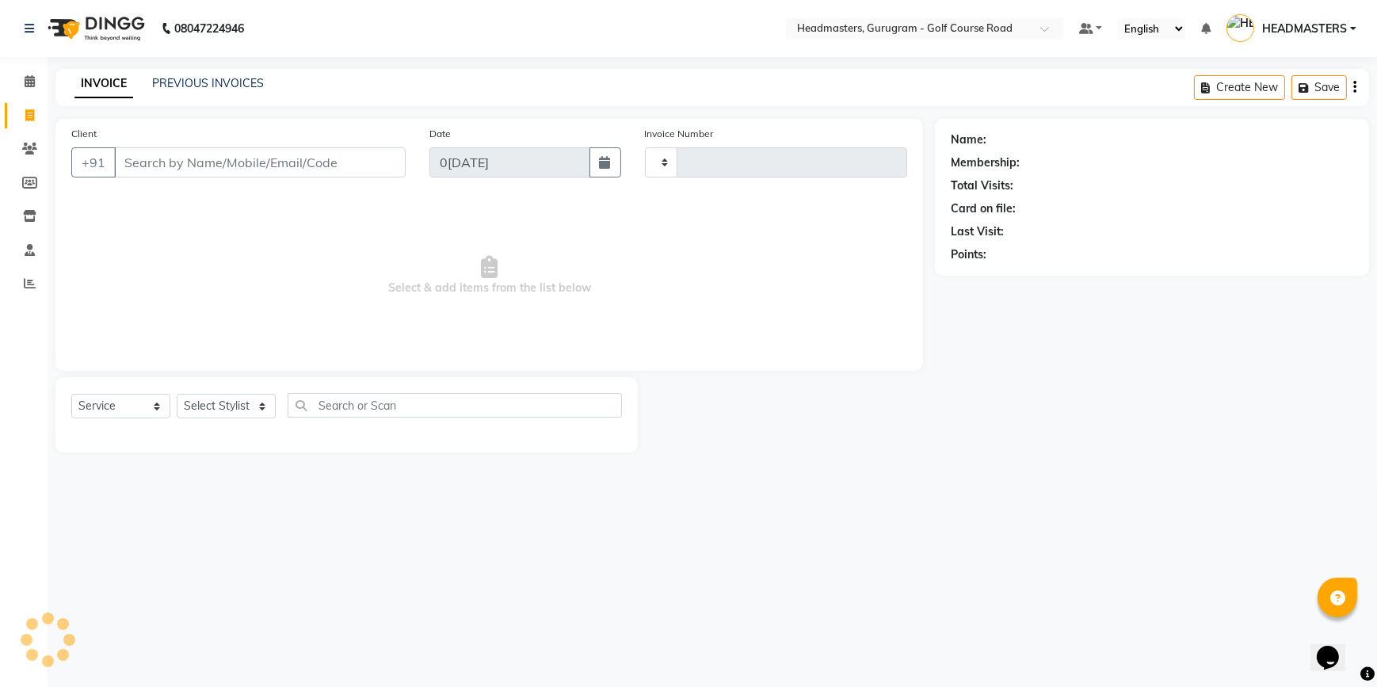
type input "2522"
select select "7134"
click at [153, 164] on input "Client" at bounding box center [260, 162] width 292 height 30
click at [28, 157] on span at bounding box center [30, 149] width 28 height 18
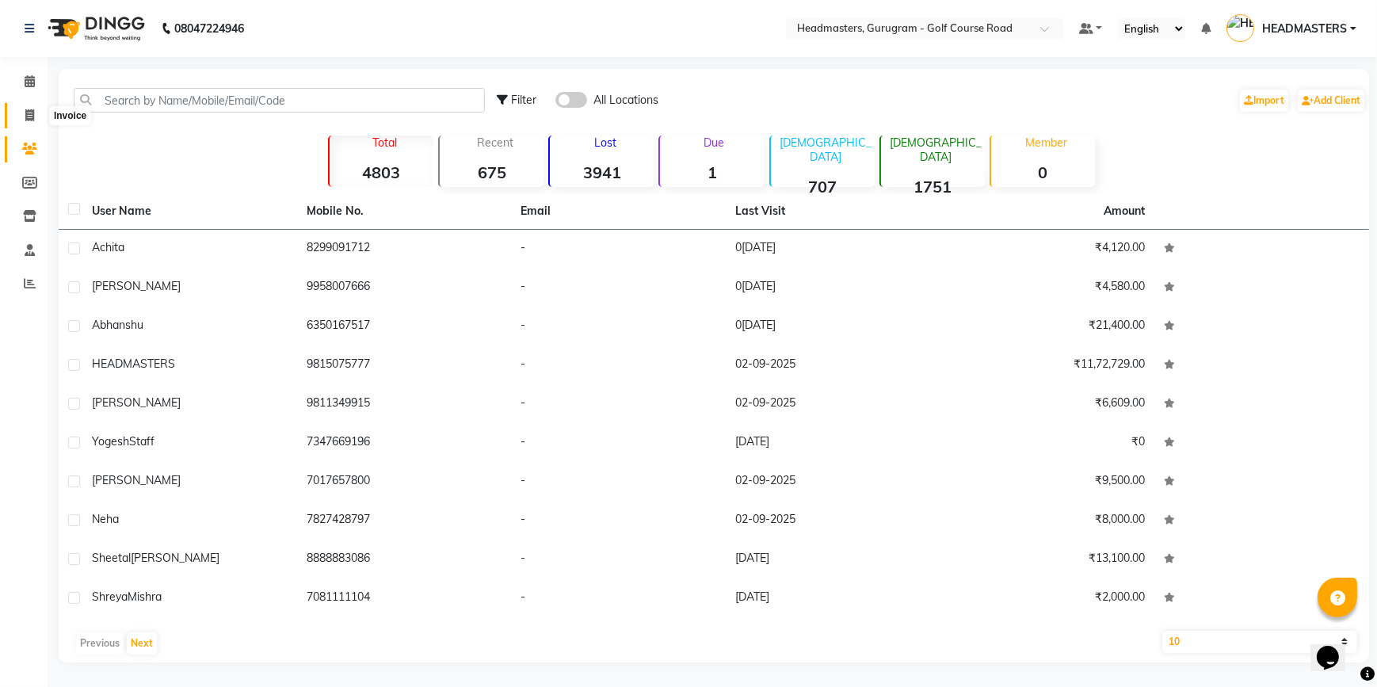
click at [32, 113] on icon at bounding box center [29, 115] width 9 height 12
select select "service"
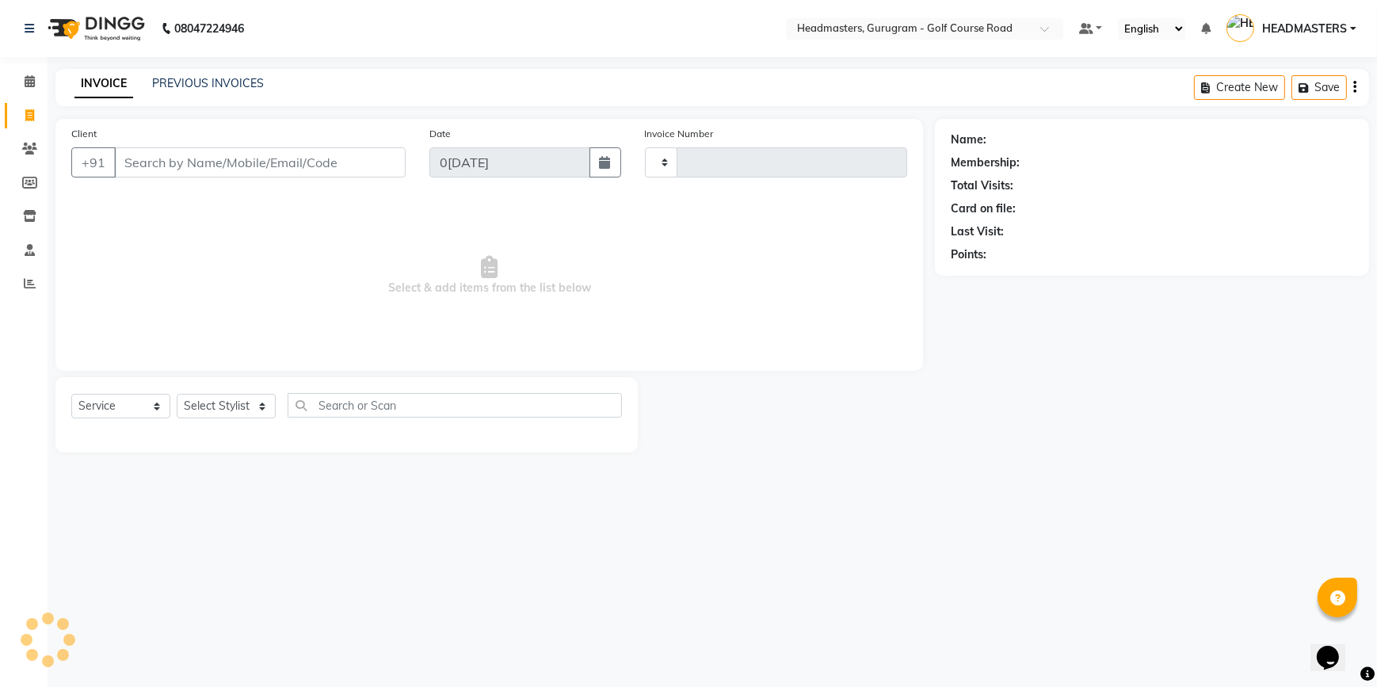
type input "2522"
select select "7134"
click at [129, 168] on input "Client" at bounding box center [260, 162] width 292 height 30
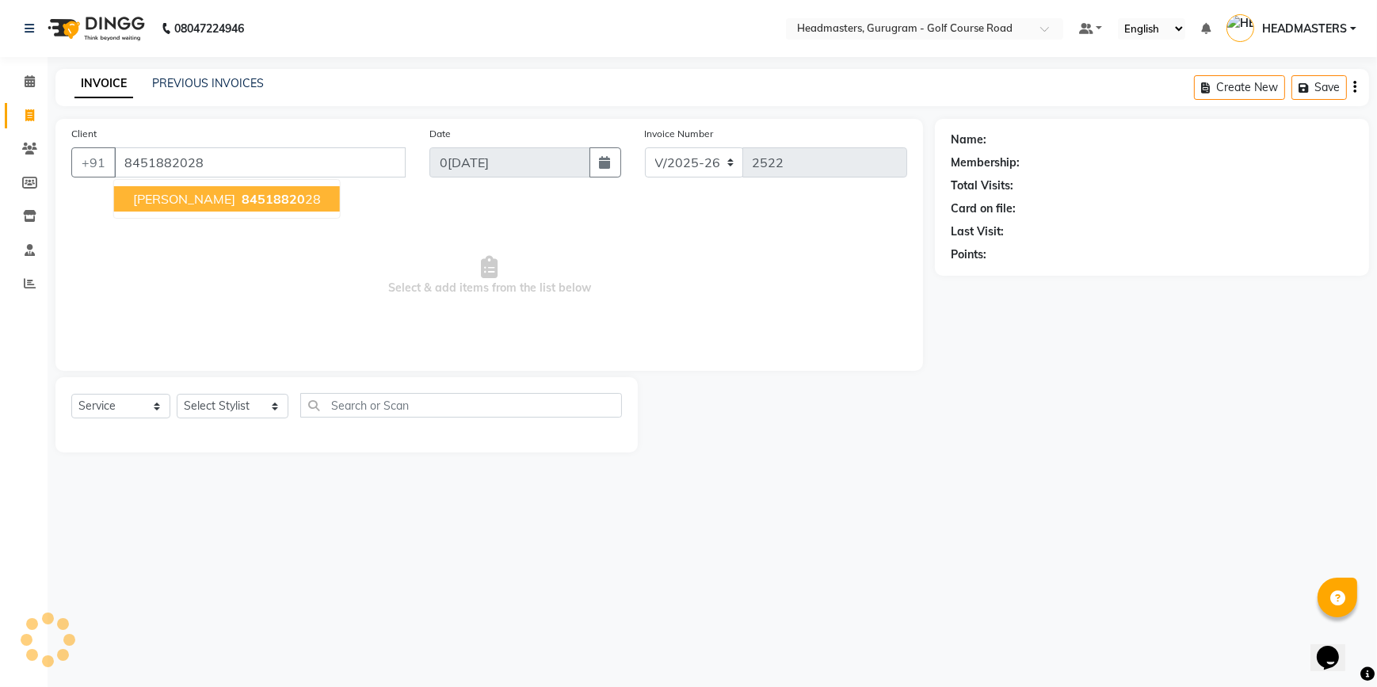
type input "8451882028"
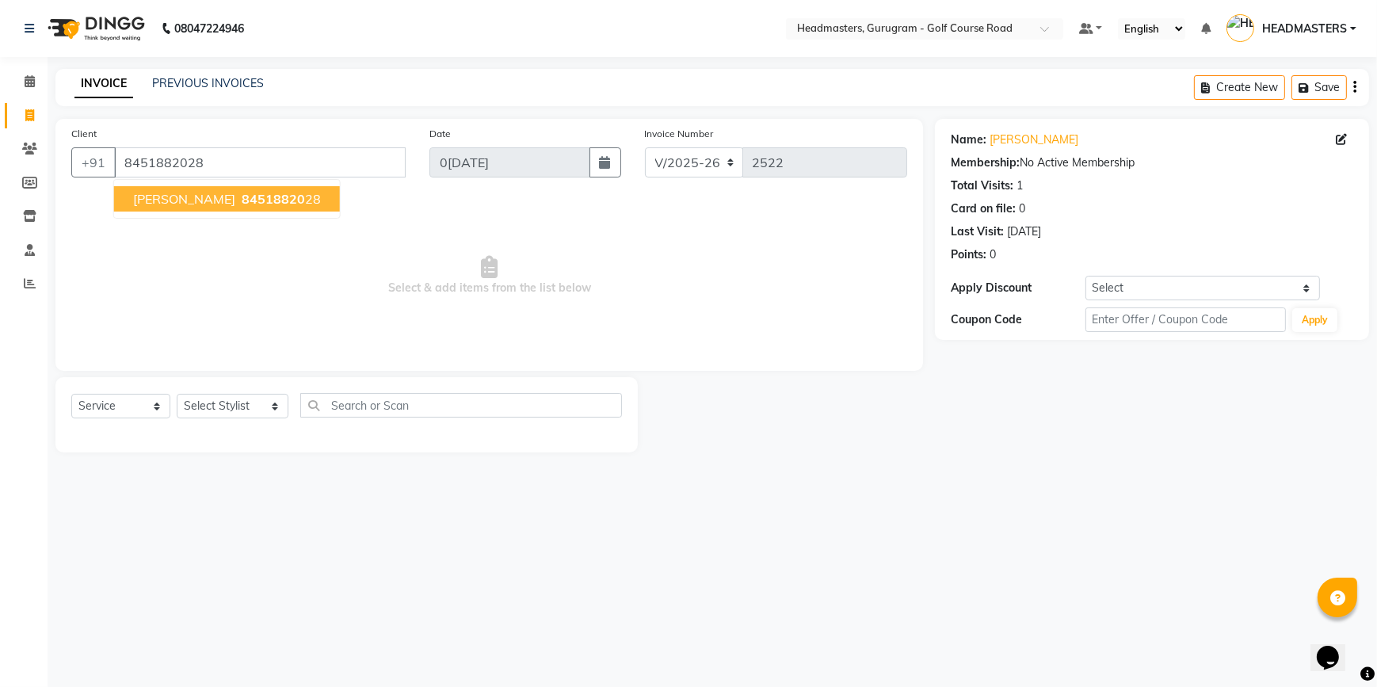
click at [157, 201] on span "amndeep kaur" at bounding box center [184, 199] width 102 height 16
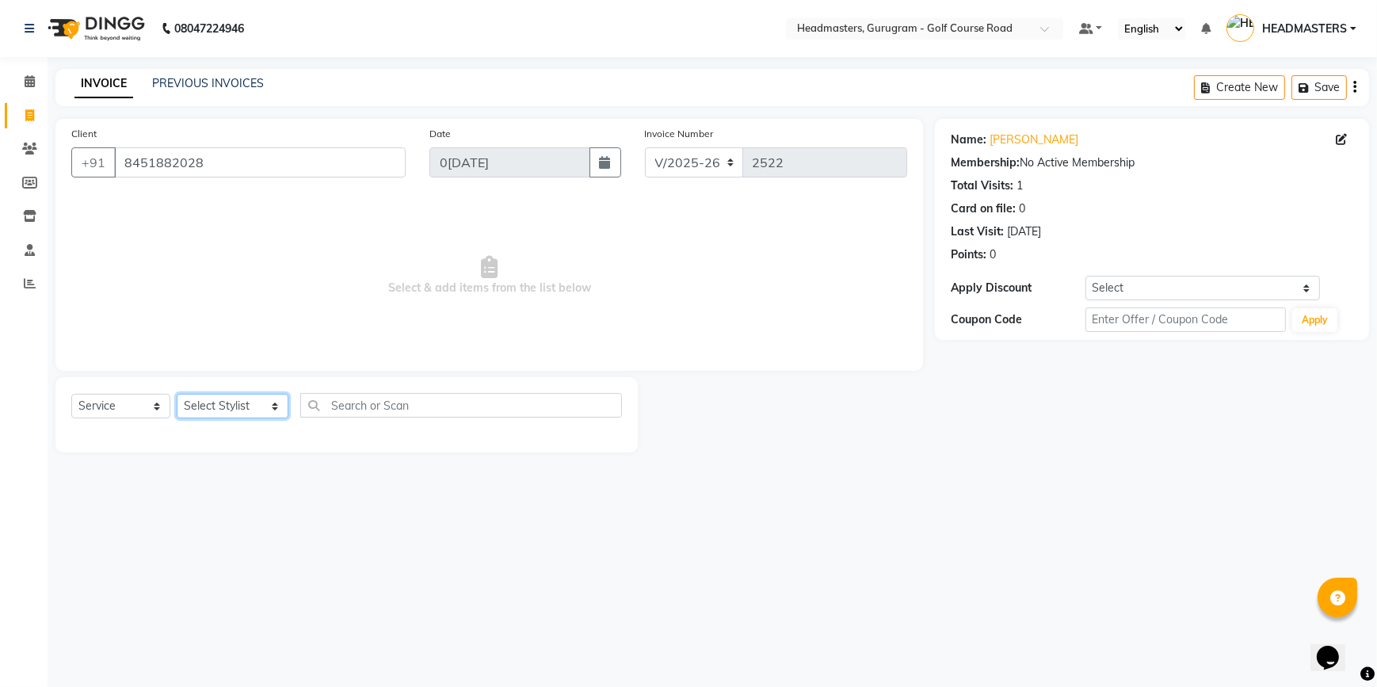
click at [203, 400] on select "Select Stylist DANISH Esther Gaurav HEADMASTERS Irshad Januka JEET Jewel Krishn…" at bounding box center [233, 406] width 112 height 25
select select "85246"
click at [177, 394] on select "Select Stylist DANISH Esther Gaurav HEADMASTERS Irshad Januka JEET Jewel Krishn…" at bounding box center [233, 406] width 112 height 25
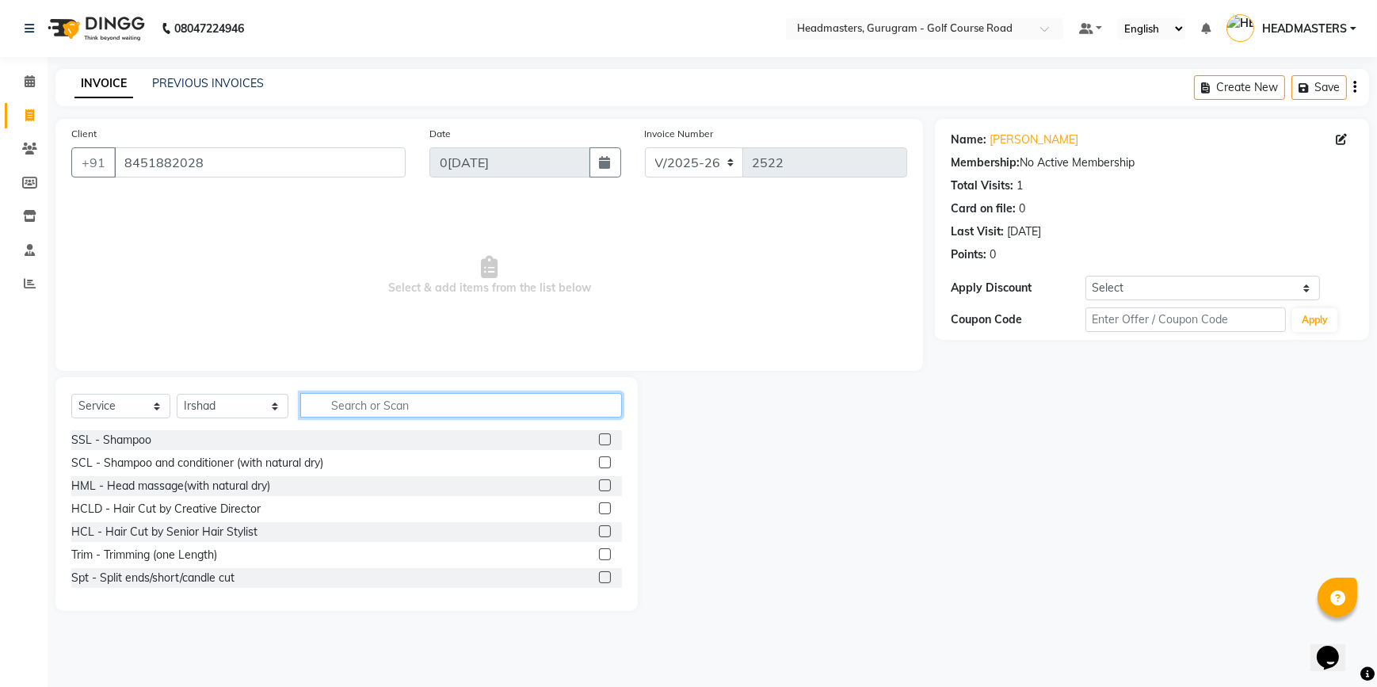
click at [385, 406] on input "text" at bounding box center [461, 405] width 322 height 25
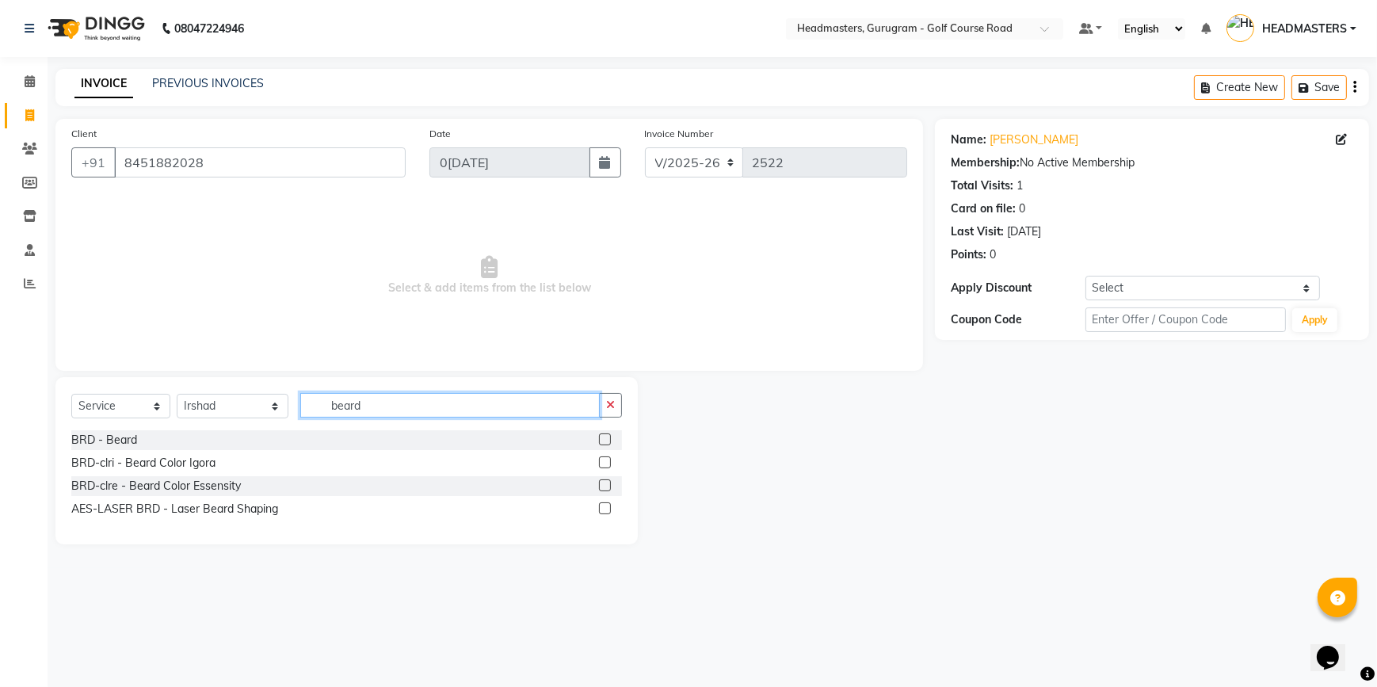
type input "beard"
click at [602, 442] on label at bounding box center [605, 439] width 12 height 12
click at [602, 442] on input "checkbox" at bounding box center [604, 440] width 10 height 10
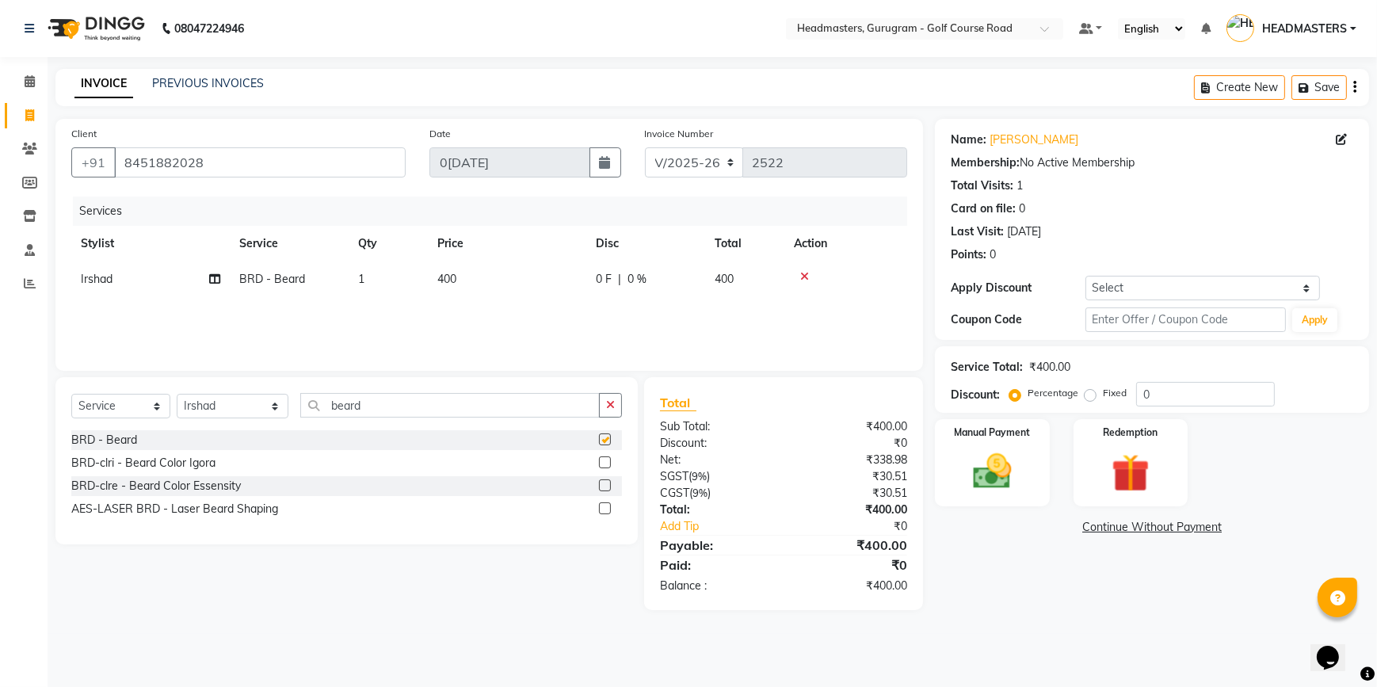
checkbox input "false"
click at [1022, 471] on img at bounding box center [992, 471] width 64 height 46
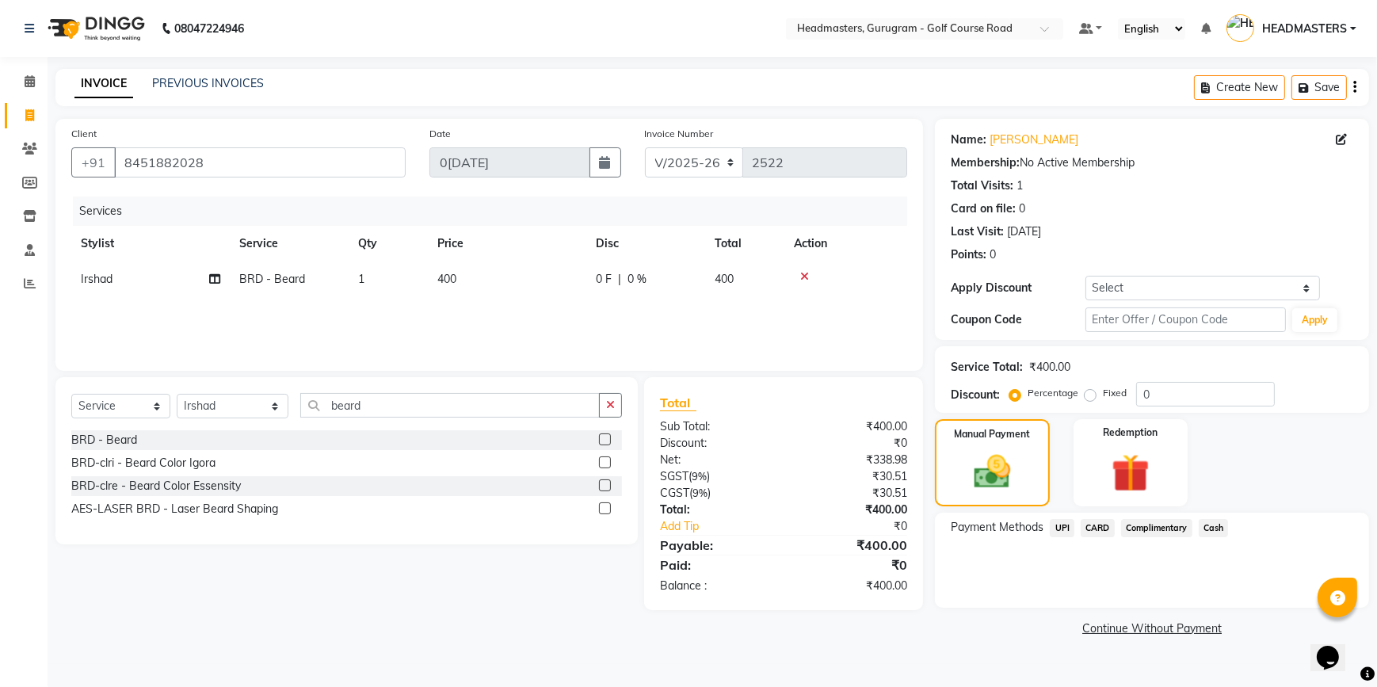
click at [1059, 531] on span "UPI" at bounding box center [1062, 528] width 25 height 18
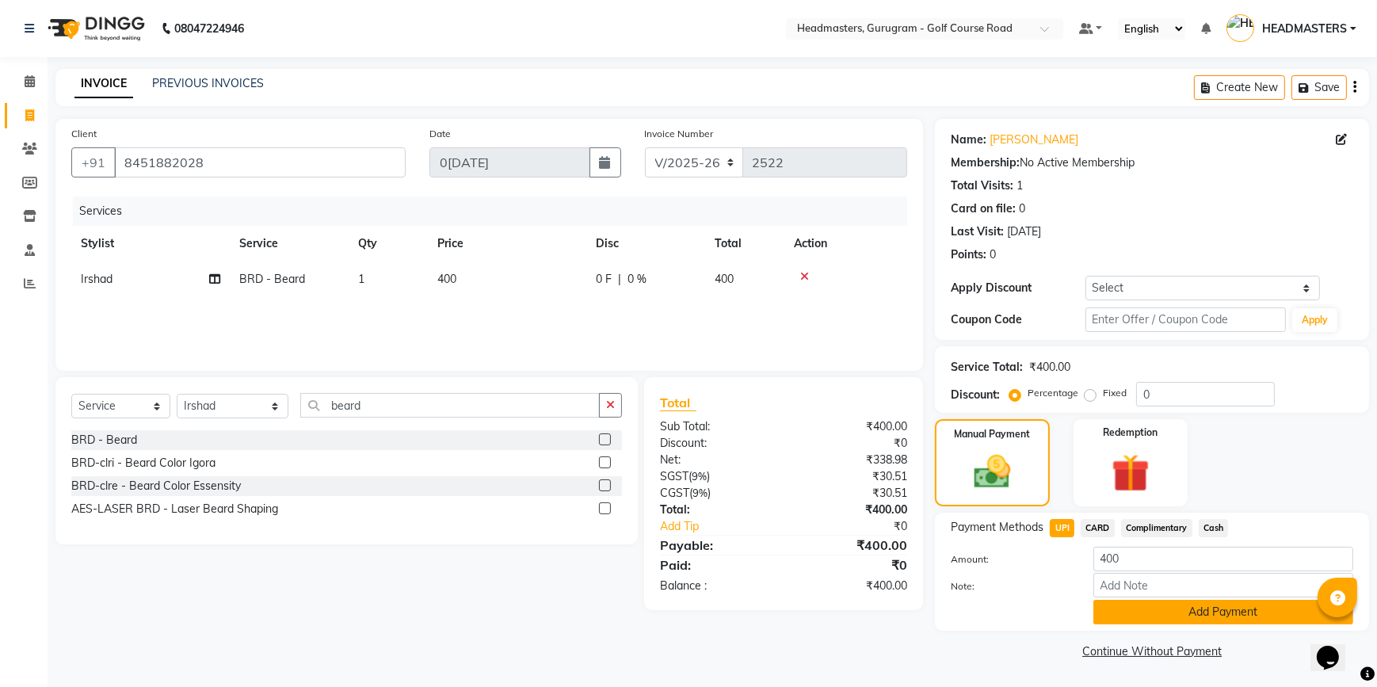
click at [1109, 616] on button "Add Payment" at bounding box center [1223, 612] width 260 height 25
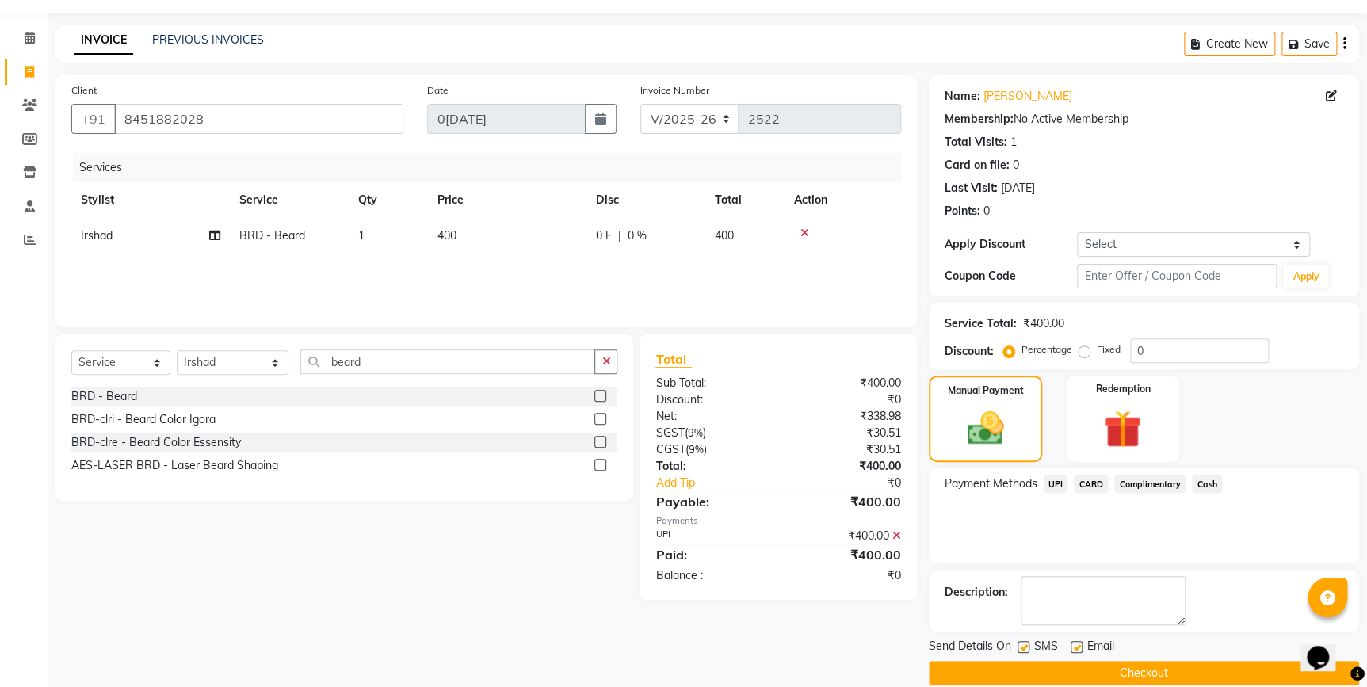
scroll to position [64, 0]
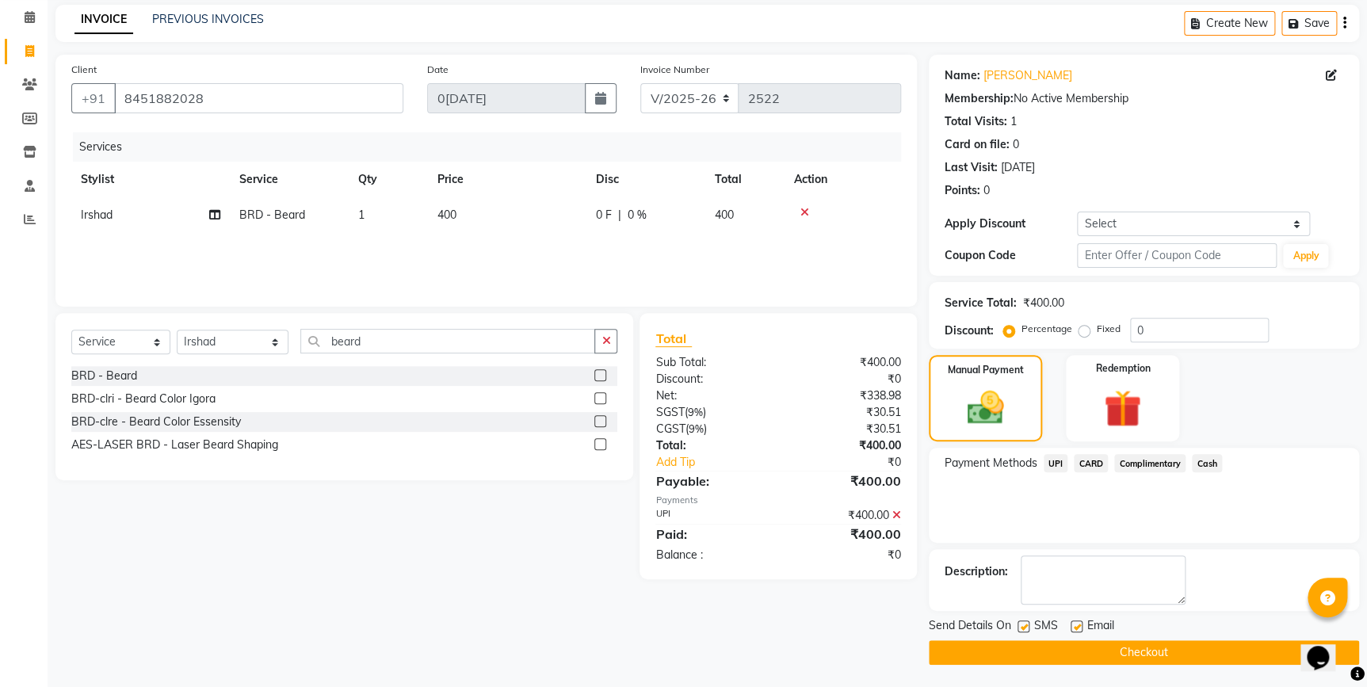
click at [1129, 658] on button "Checkout" at bounding box center [1144, 652] width 430 height 25
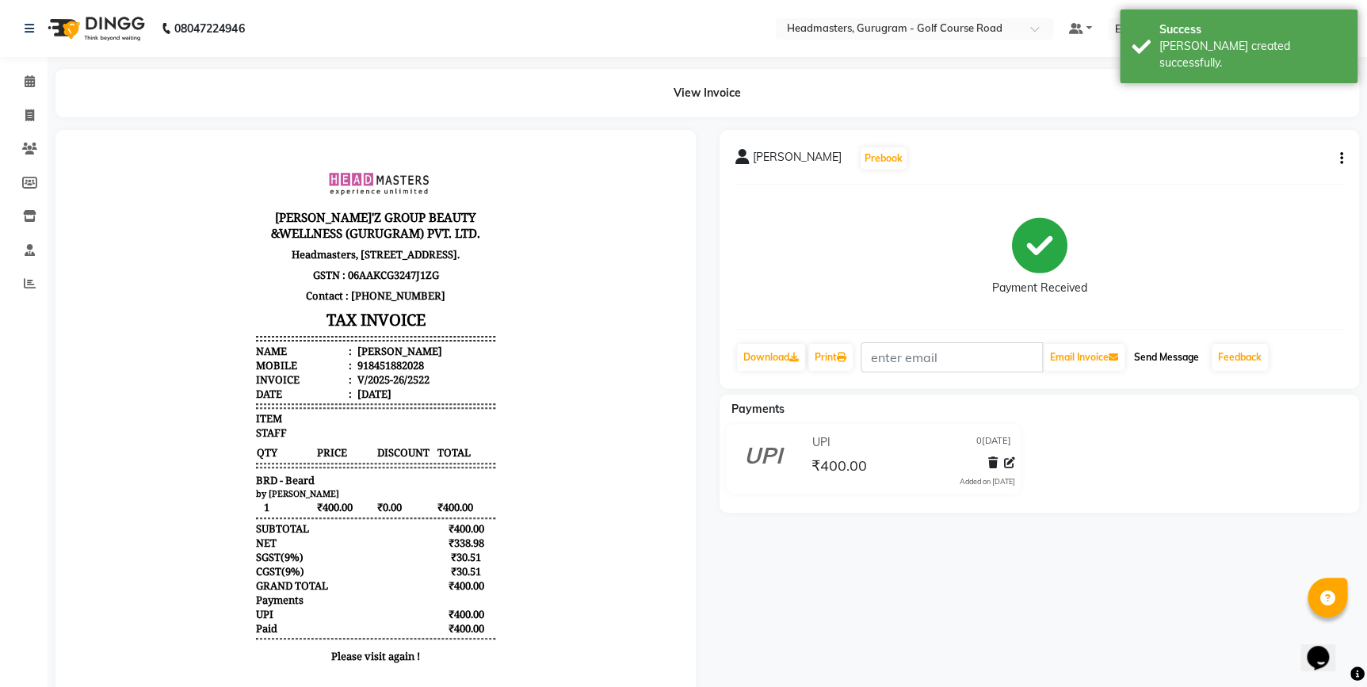
click at [1159, 360] on button "Send Message" at bounding box center [1167, 357] width 78 height 27
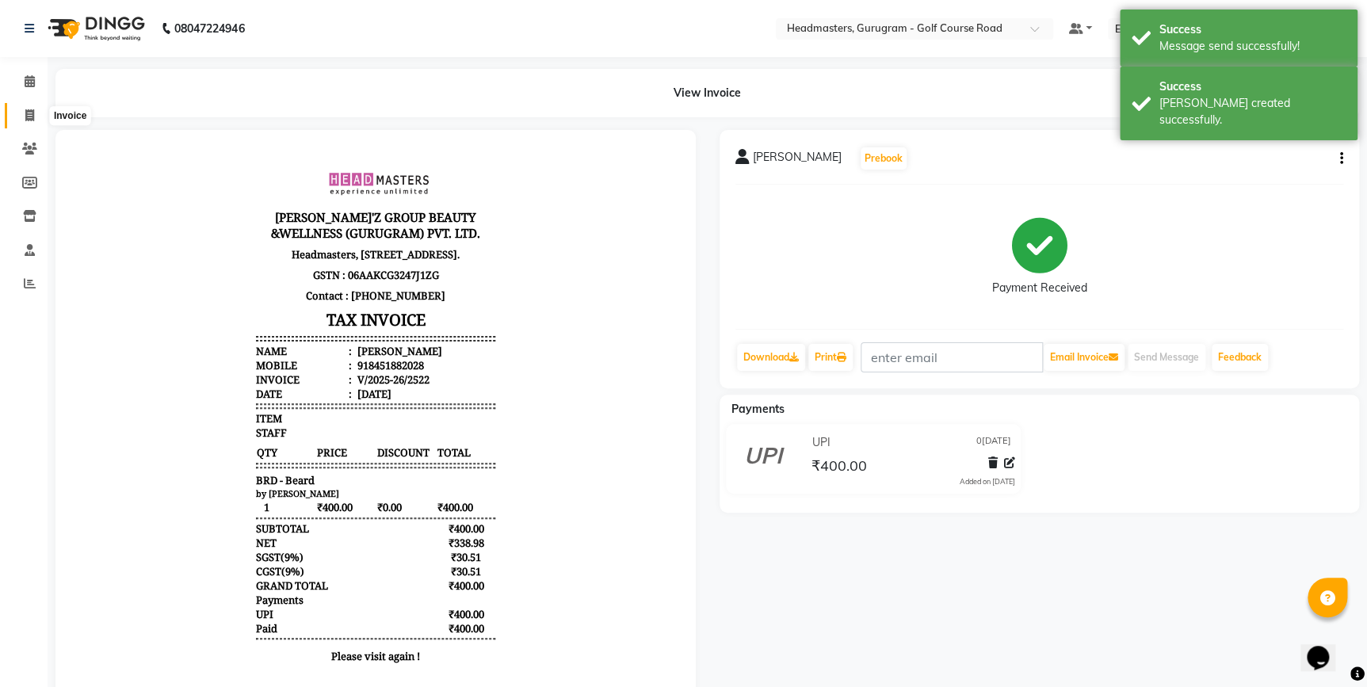
drag, startPoint x: 29, startPoint y: 110, endPoint x: 37, endPoint y: 120, distance: 12.4
click at [29, 110] on icon at bounding box center [29, 115] width 9 height 12
select select "7134"
select select "service"
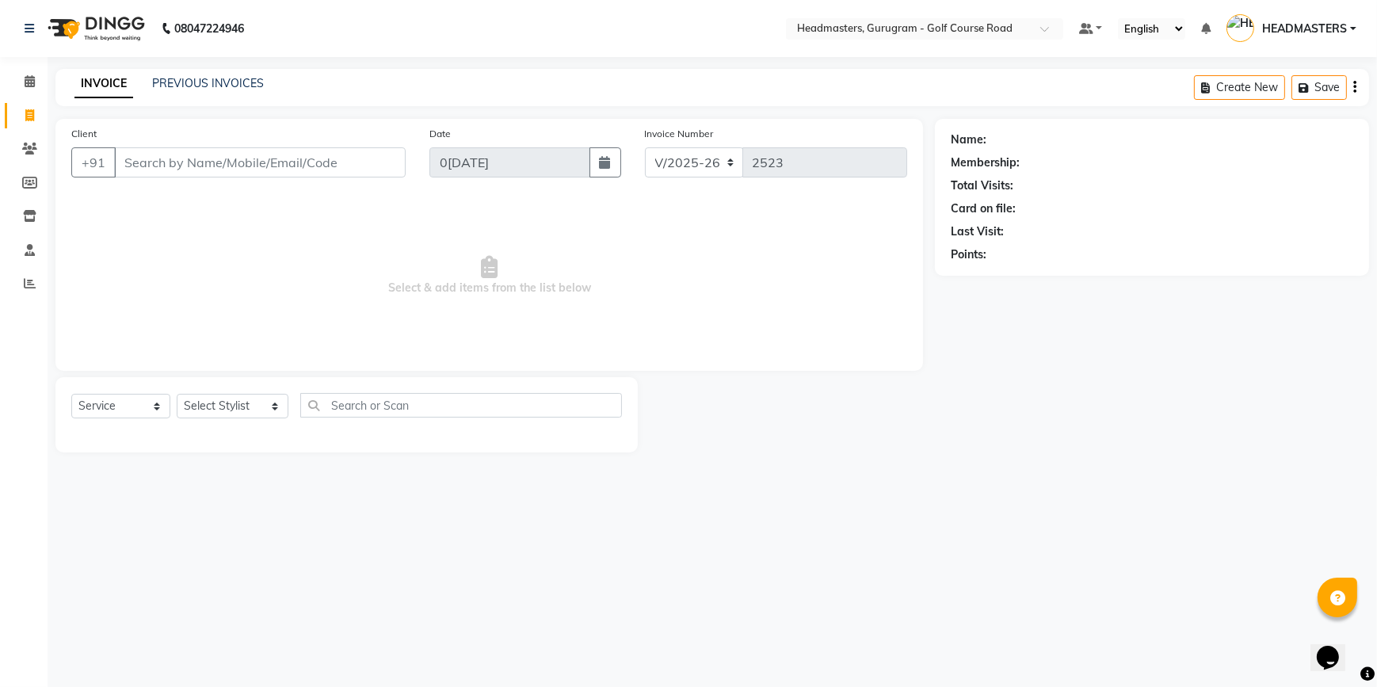
click at [126, 157] on input "Client" at bounding box center [260, 162] width 292 height 30
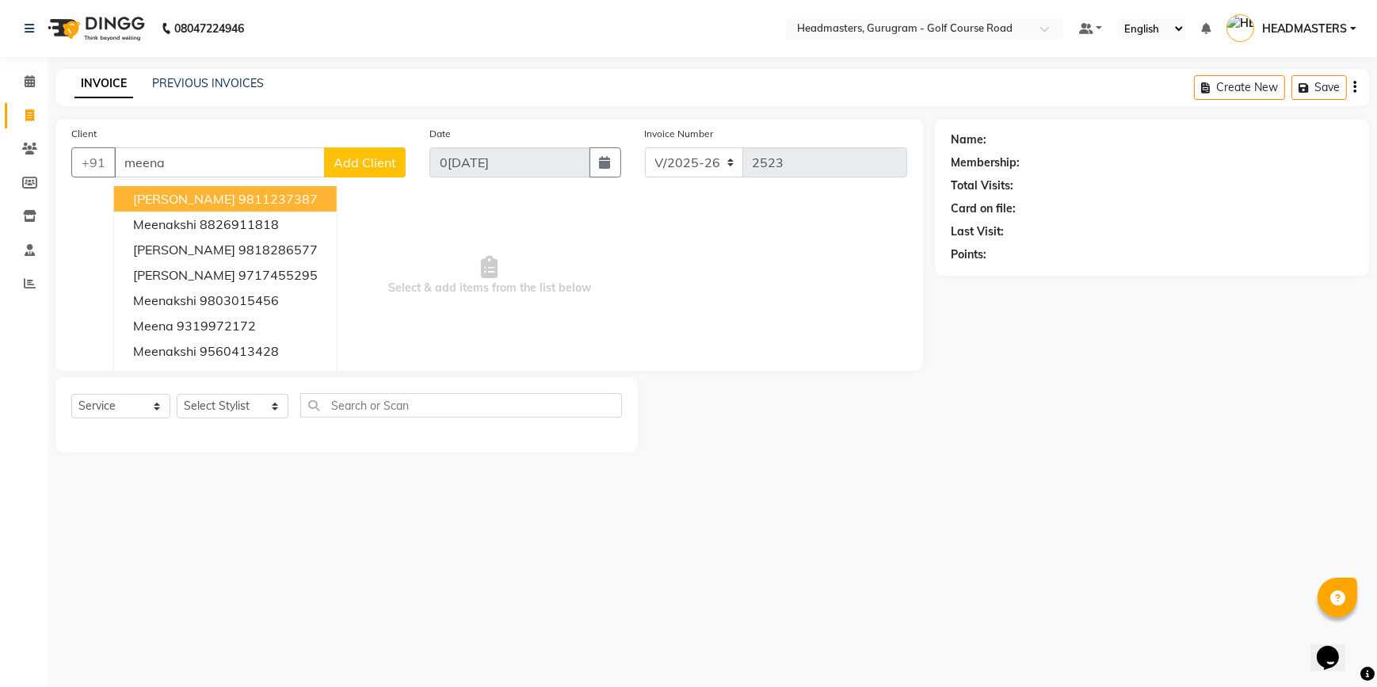
click at [161, 206] on span "Meena Kapoor" at bounding box center [184, 199] width 102 height 16
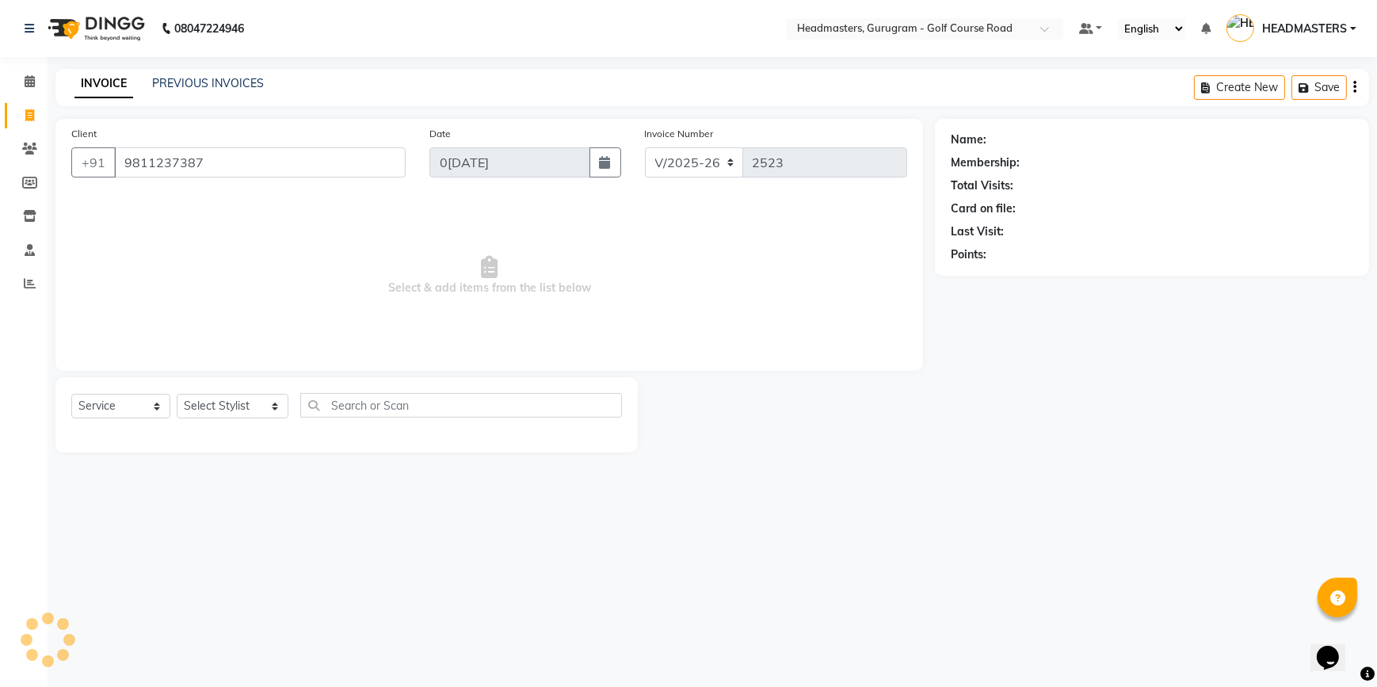
type input "9811237387"
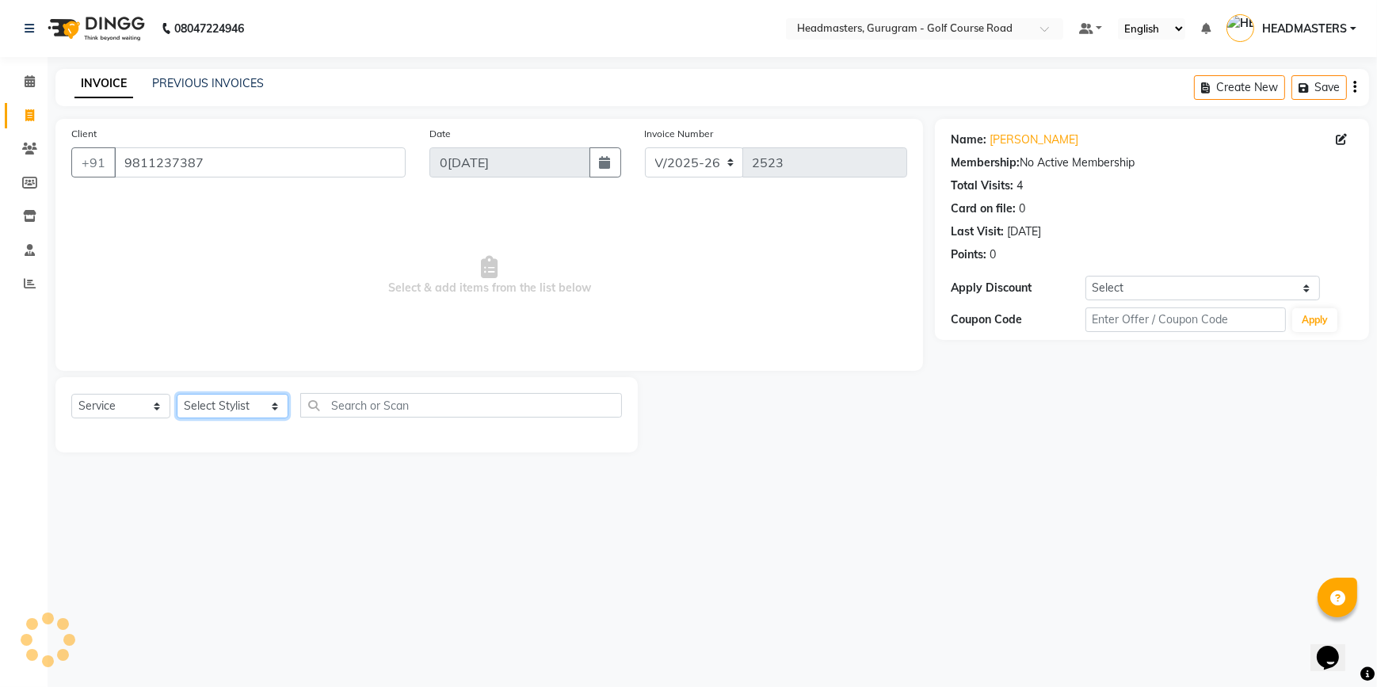
click at [223, 399] on select "Select Stylist DANISH Esther Gaurav HEADMASTERS Irshad Januka JEET Jewel Krishn…" at bounding box center [233, 406] width 112 height 25
select select "85240"
click at [177, 394] on select "Select Stylist DANISH Esther Gaurav HEADMASTERS Irshad Januka JEET Jewel Krishn…" at bounding box center [233, 406] width 112 height 25
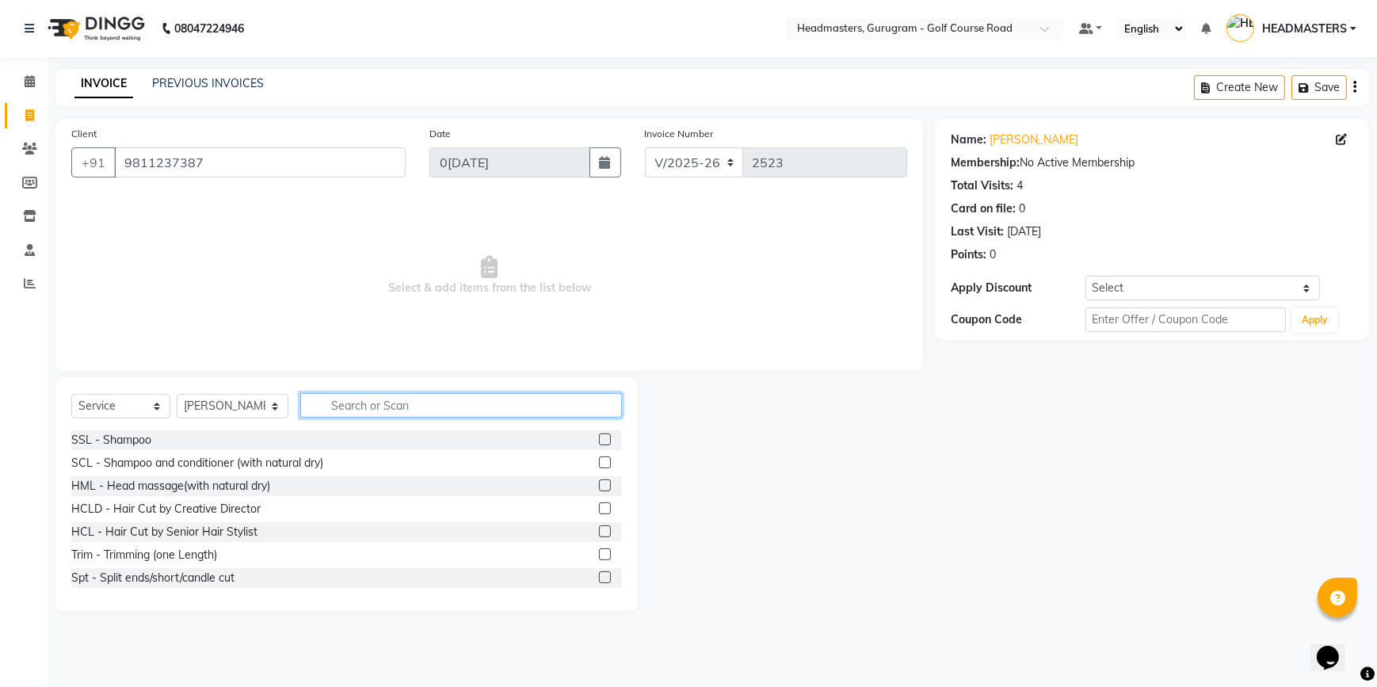
click at [339, 410] on input "text" at bounding box center [461, 405] width 322 height 25
type input "h"
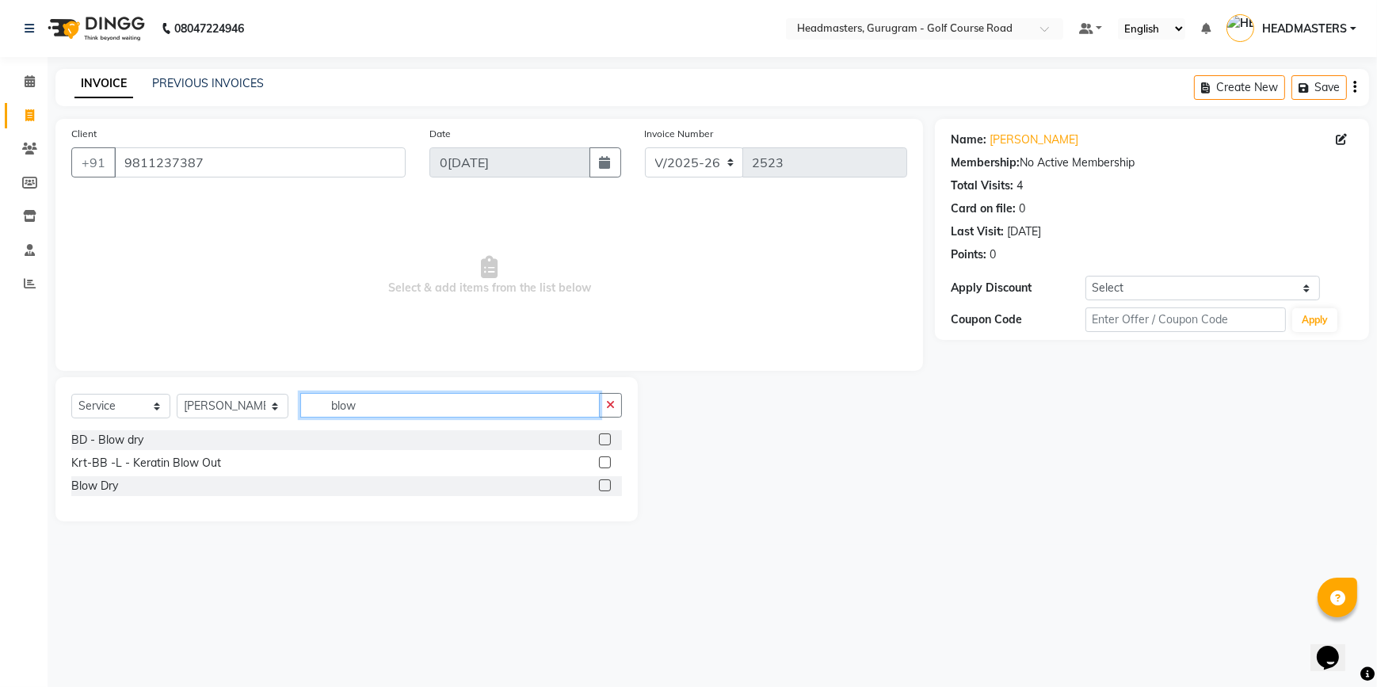
type input "blow"
click at [601, 483] on label at bounding box center [605, 485] width 12 height 12
click at [601, 483] on input "checkbox" at bounding box center [604, 486] width 10 height 10
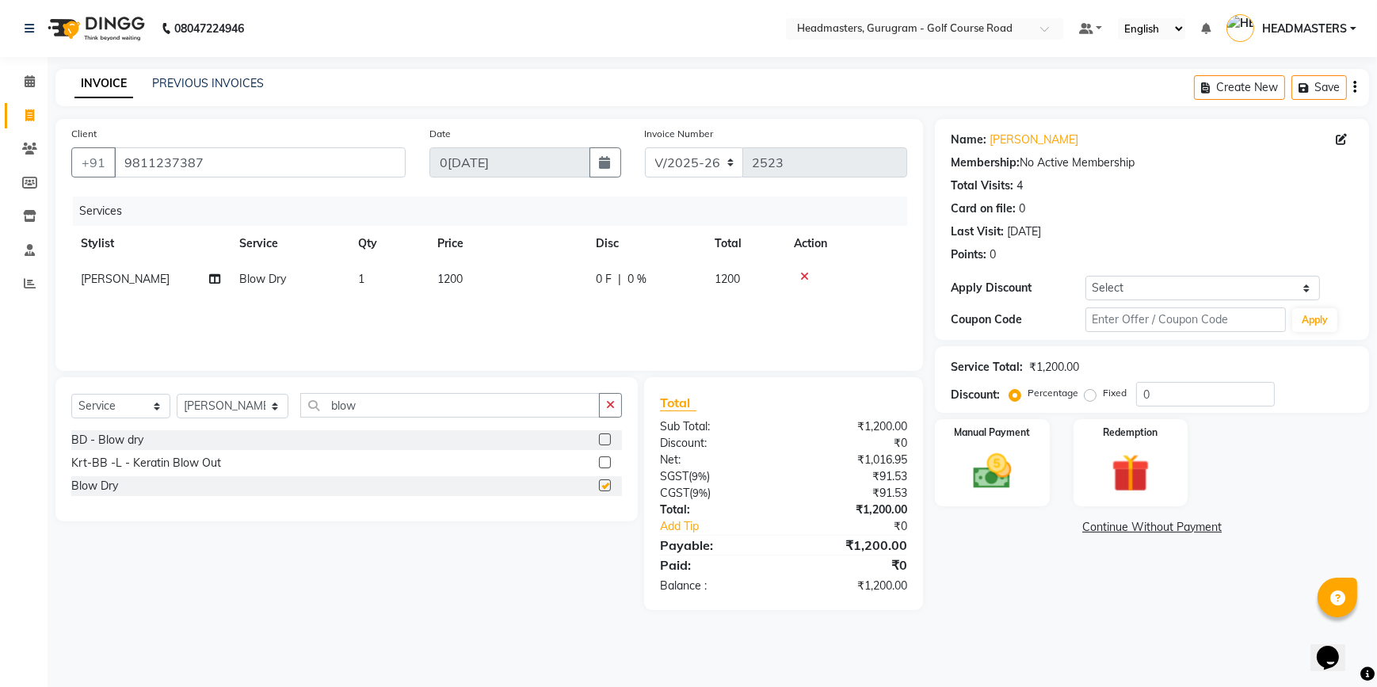
checkbox input "false"
drag, startPoint x: 985, startPoint y: 472, endPoint x: 1019, endPoint y: 506, distance: 47.6
click at [986, 472] on img at bounding box center [992, 471] width 64 height 46
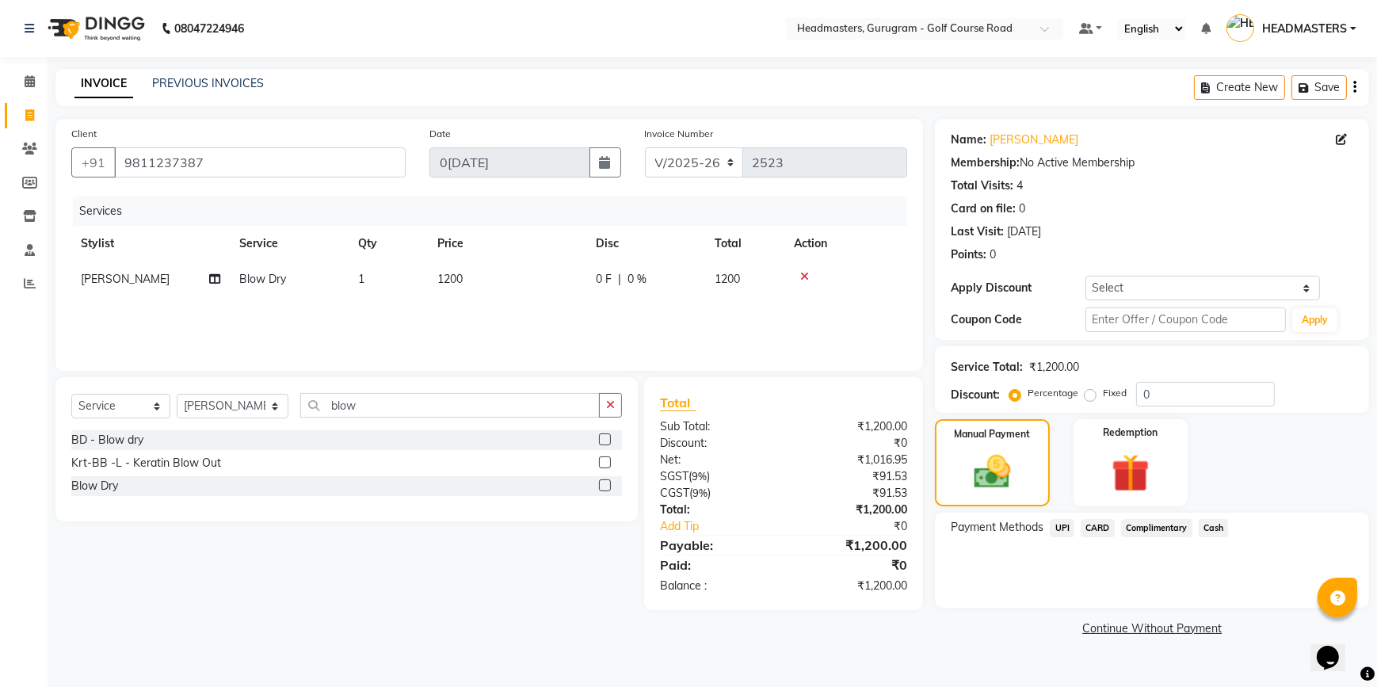
click at [1066, 523] on span "UPI" at bounding box center [1062, 528] width 25 height 18
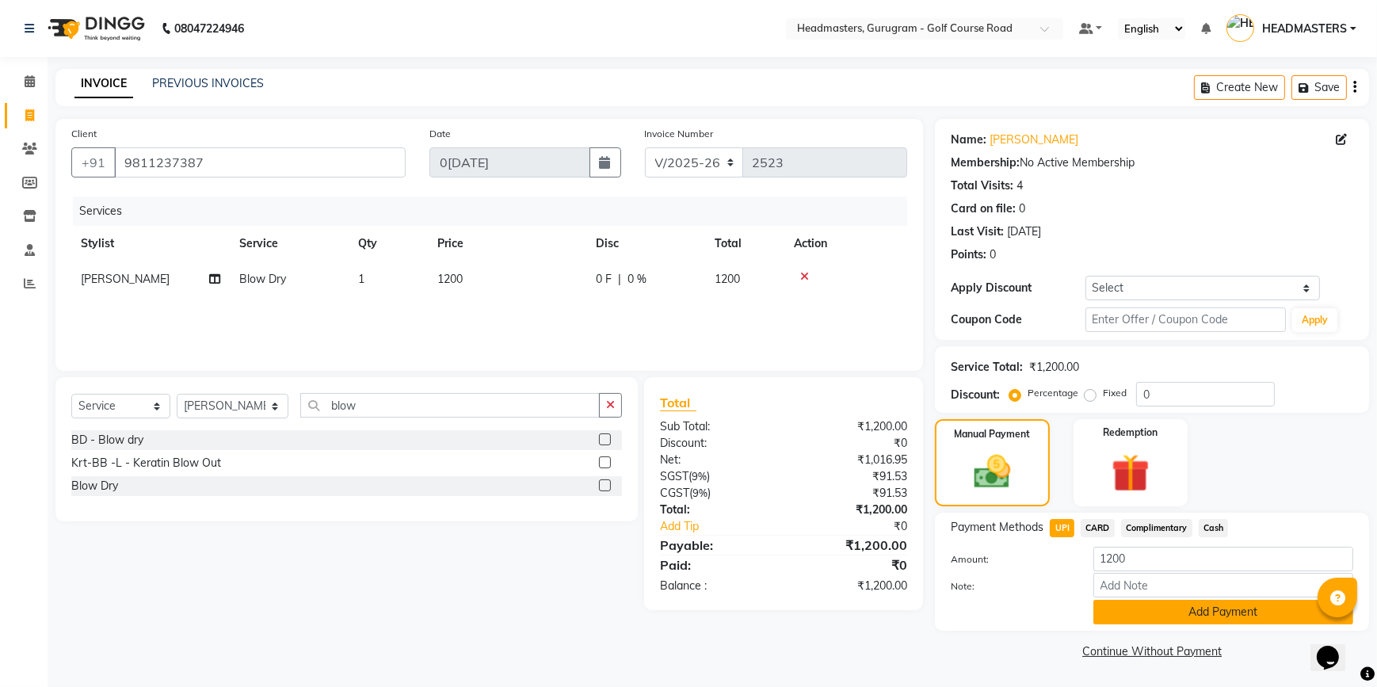
click at [1107, 607] on button "Add Payment" at bounding box center [1223, 612] width 260 height 25
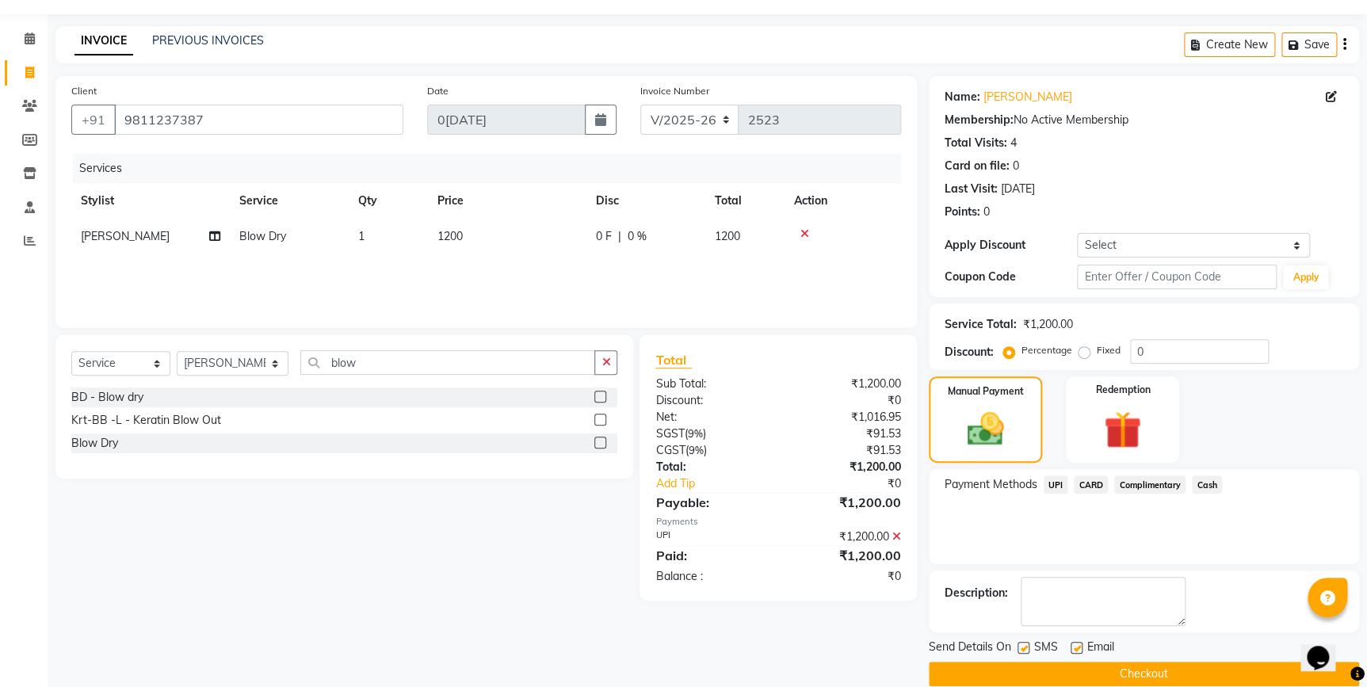
scroll to position [64, 0]
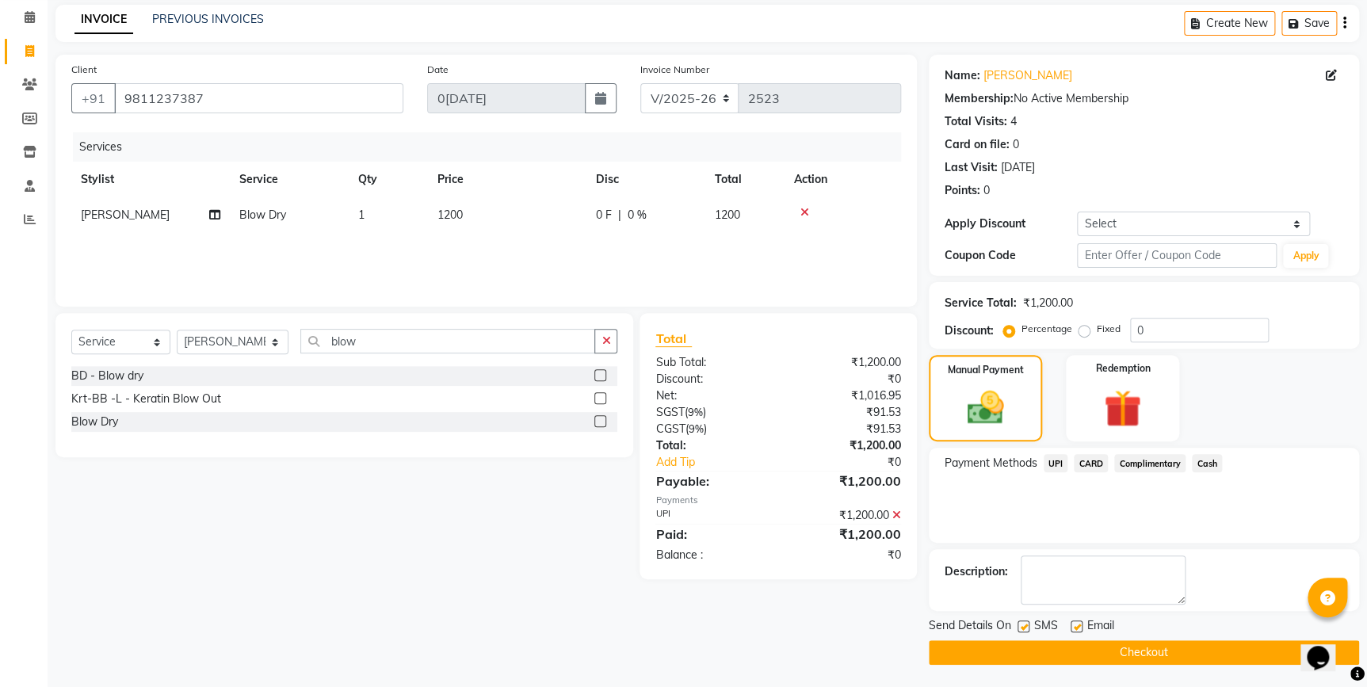
click at [1050, 659] on button "Checkout" at bounding box center [1144, 652] width 430 height 25
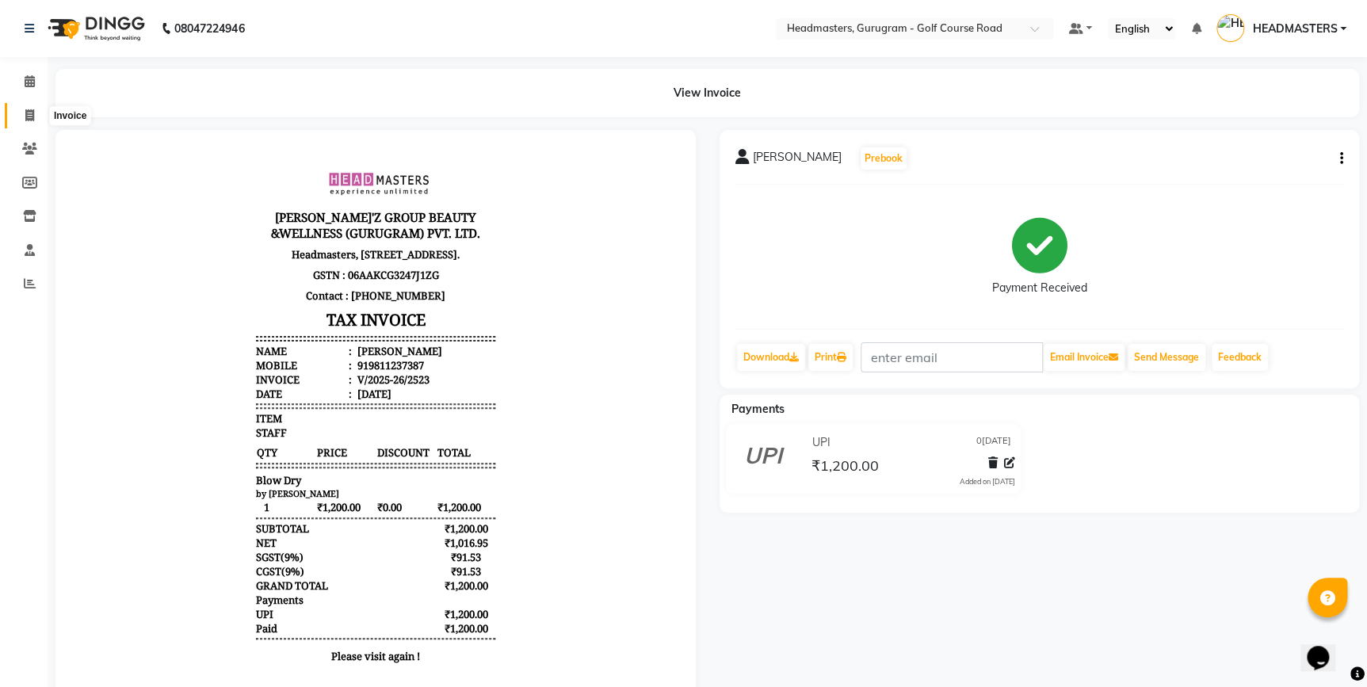
click at [25, 114] on icon at bounding box center [29, 115] width 9 height 12
select select "service"
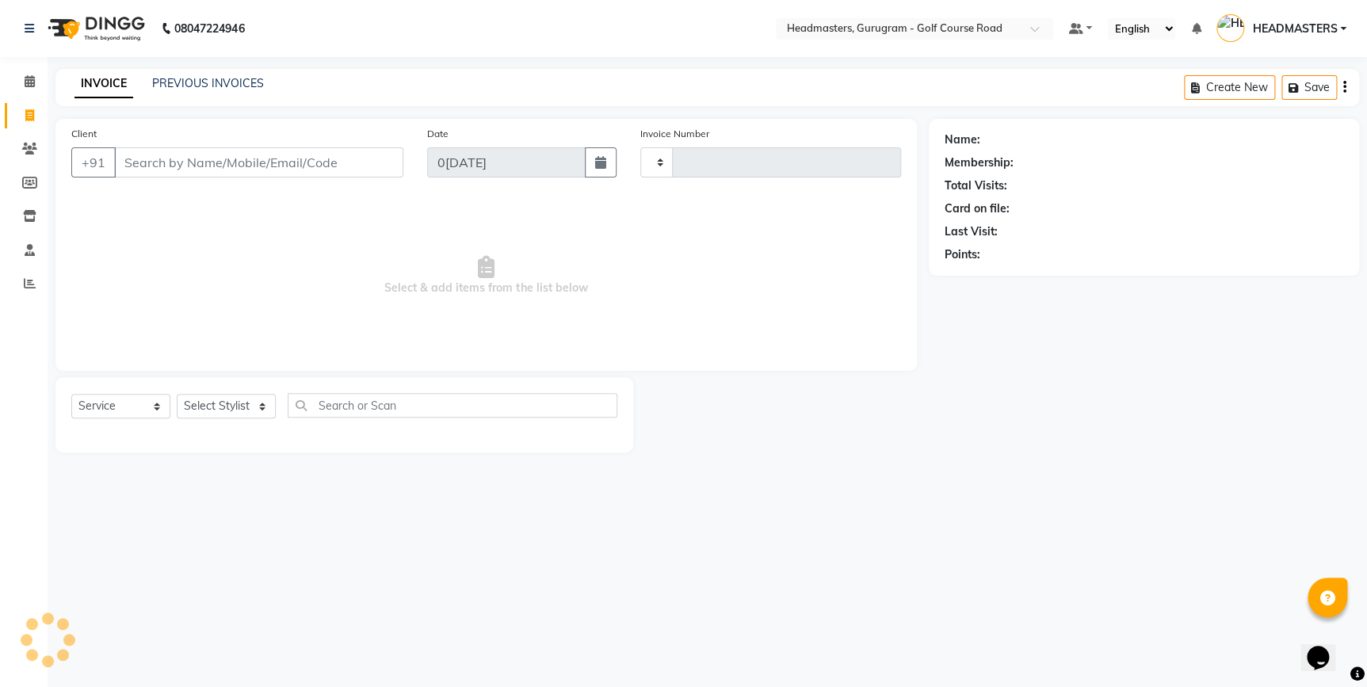
type input "2524"
select select "7134"
click at [190, 167] on input "Client" at bounding box center [260, 162] width 292 height 30
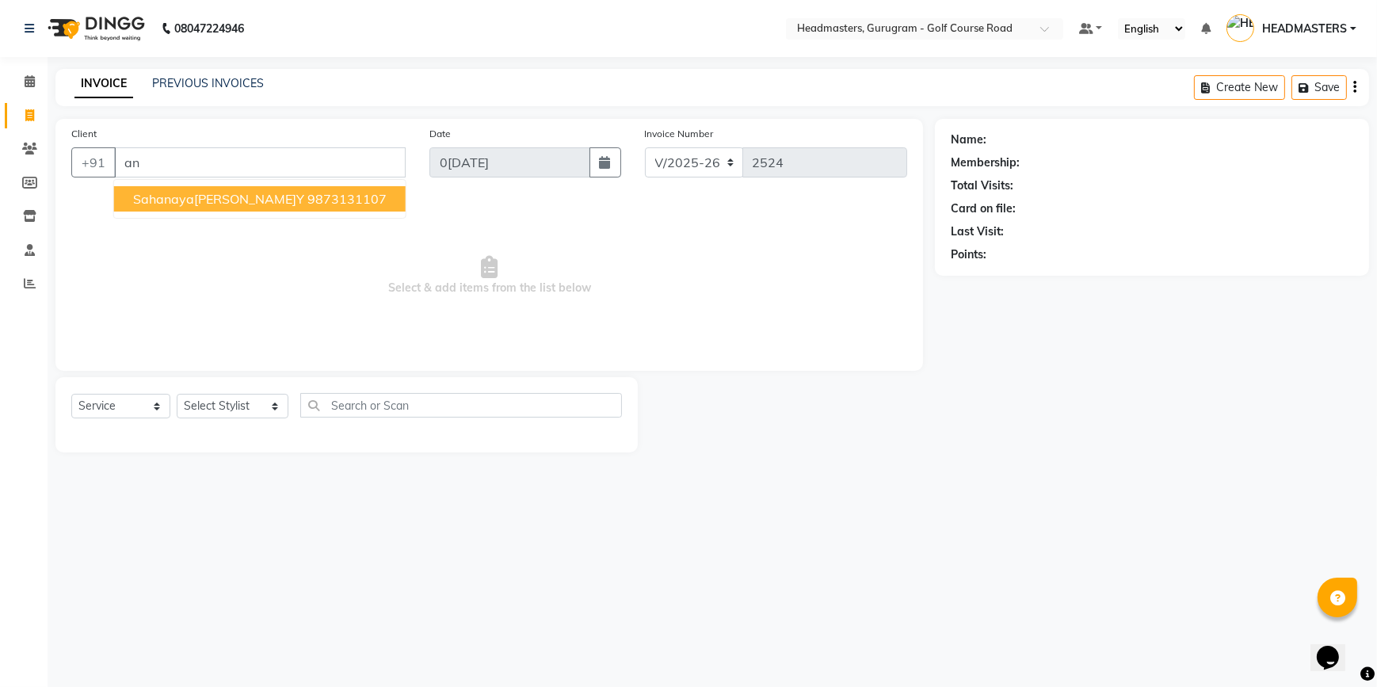
type input "a"
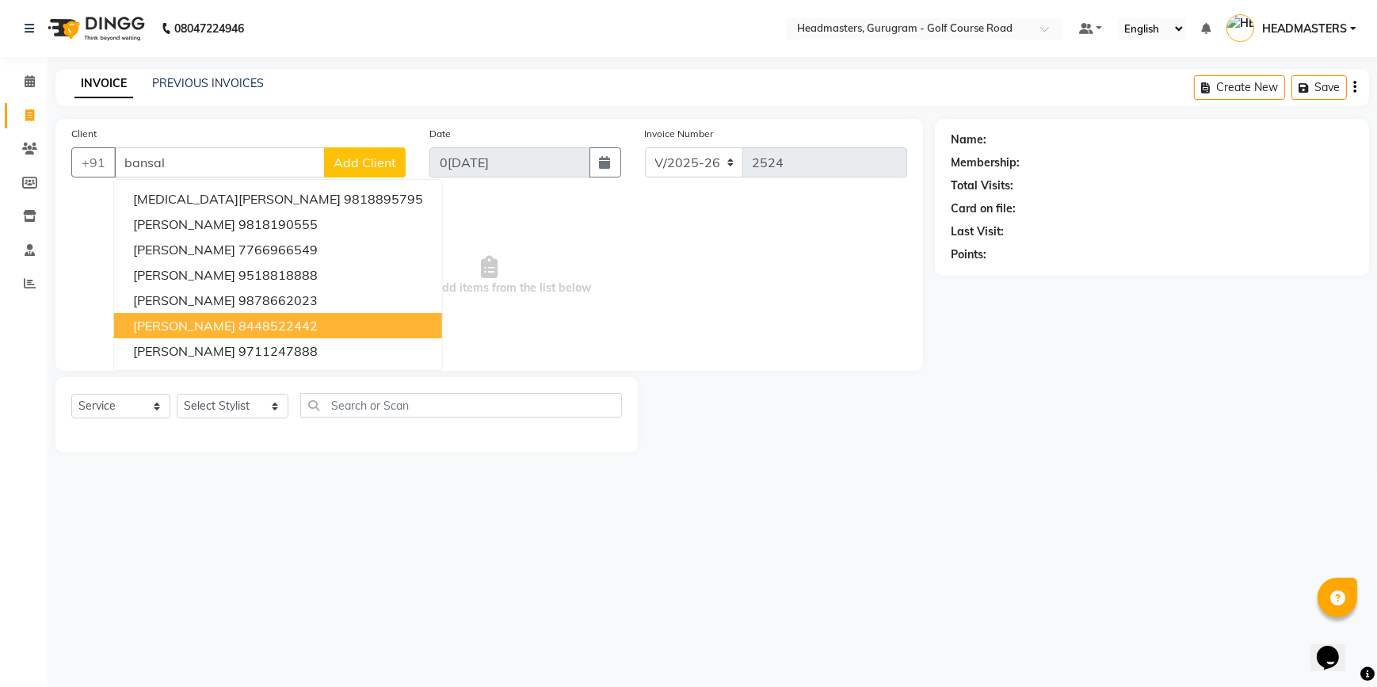
click at [618, 223] on span "Select & add items from the list below" at bounding box center [489, 276] width 836 height 158
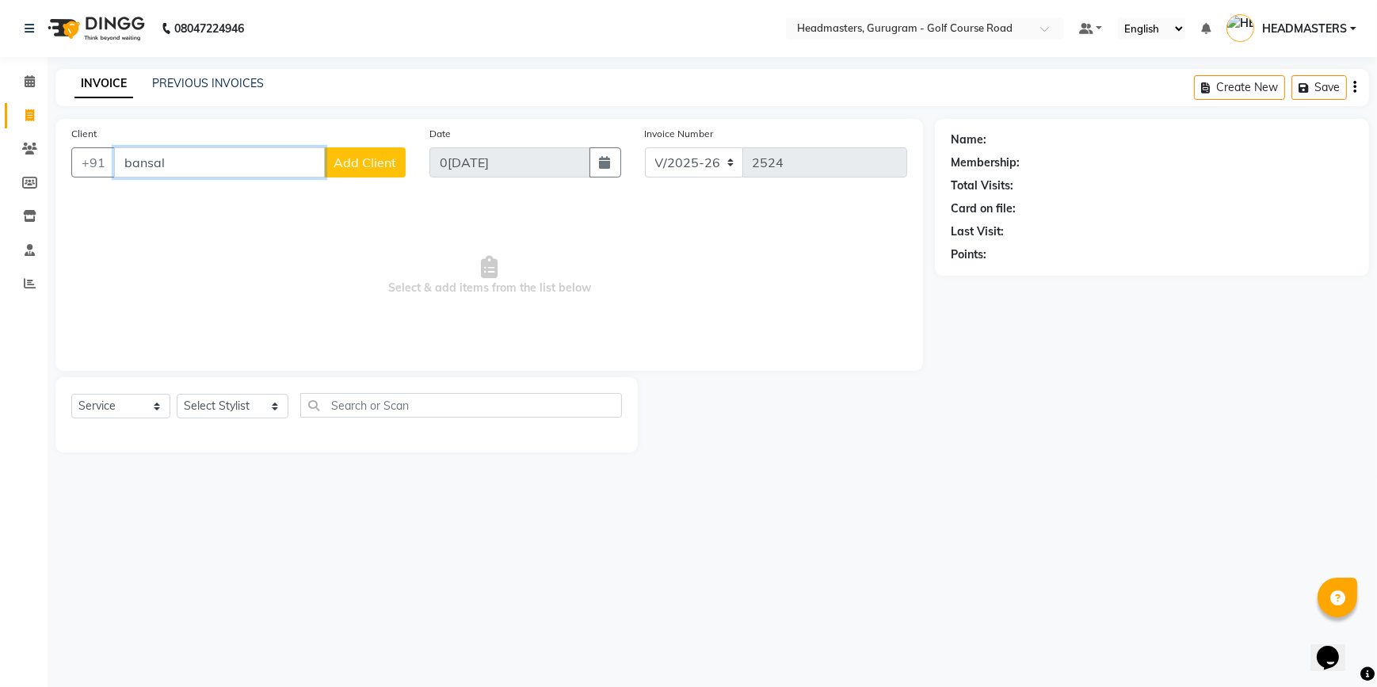
click at [269, 166] on input "bansal" at bounding box center [219, 162] width 211 height 30
type input "b"
type input "9643621703"
click at [362, 159] on span "Add Client" at bounding box center [365, 163] width 63 height 16
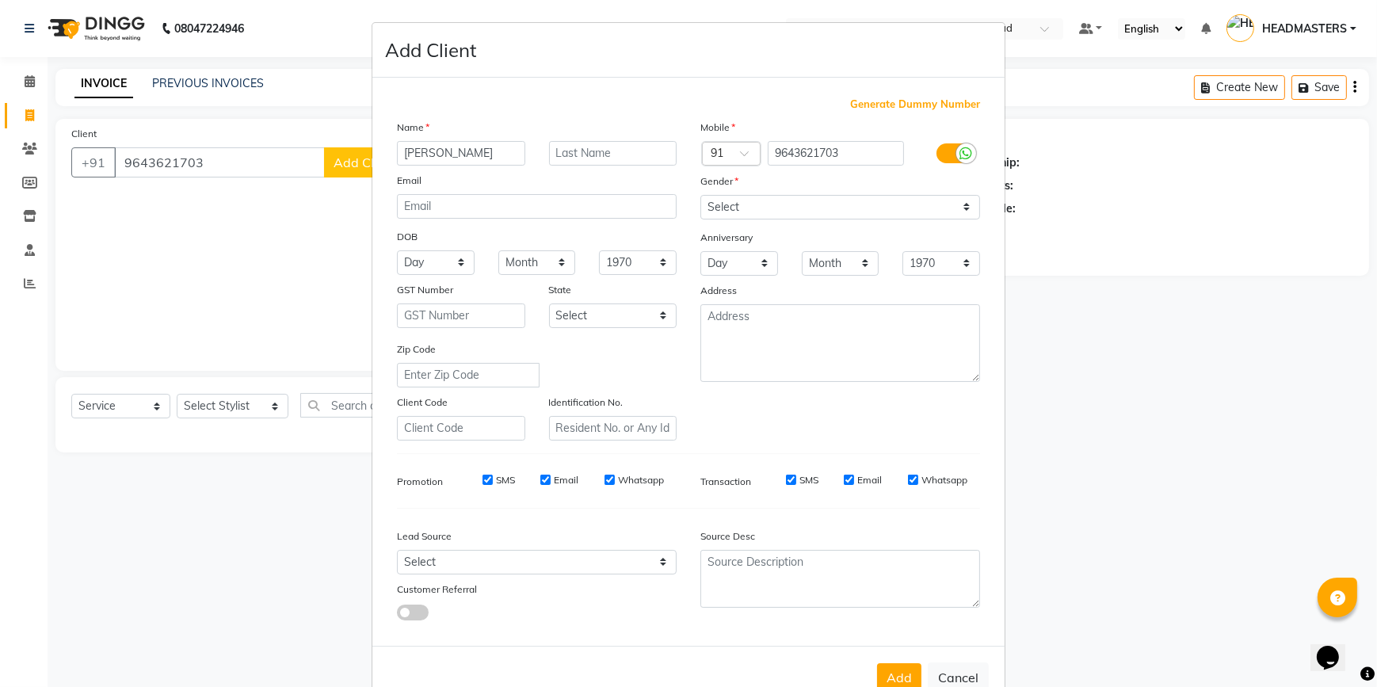
type input "Ananya"
click at [597, 152] on input "text" at bounding box center [613, 153] width 128 height 25
type input "Bansal"
click at [784, 214] on select "Select Male Female Other Prefer Not To Say" at bounding box center [840, 207] width 280 height 25
select select "female"
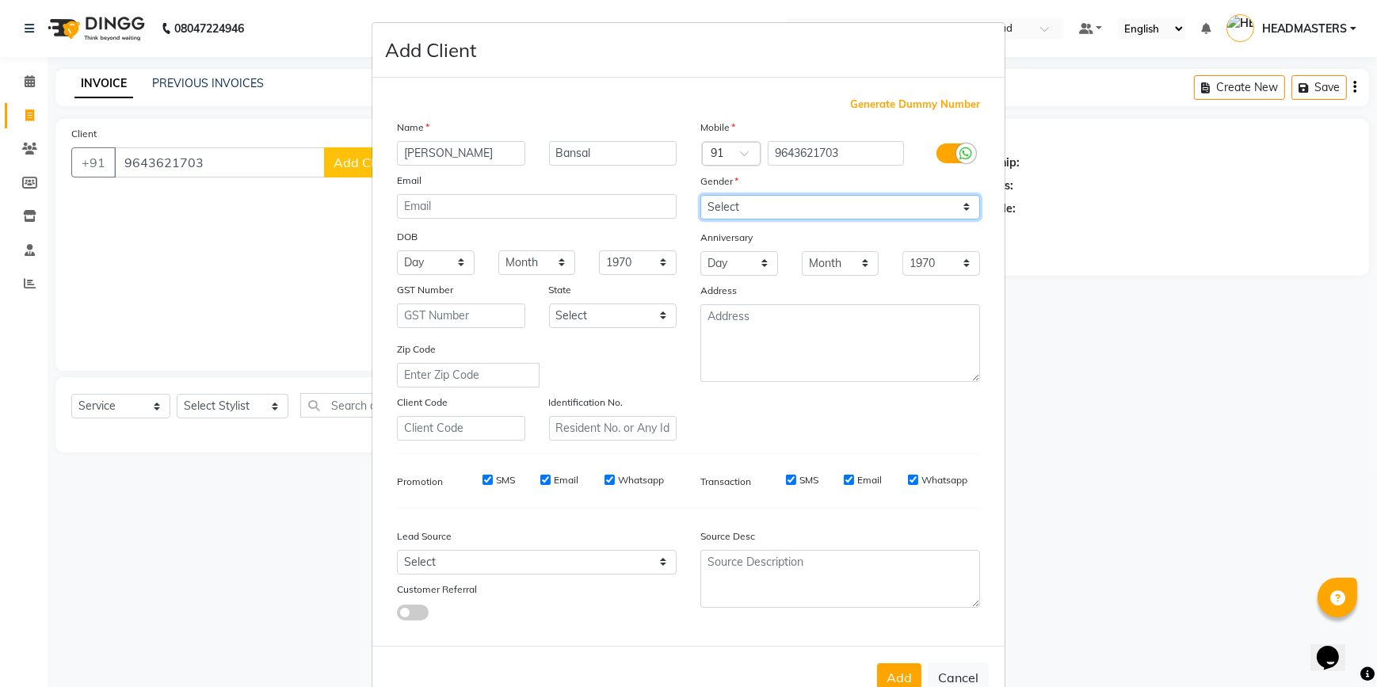
click at [700, 195] on select "Select Male Female Other Prefer Not To Say" at bounding box center [840, 207] width 280 height 25
click at [878, 674] on button "Add" at bounding box center [899, 677] width 44 height 29
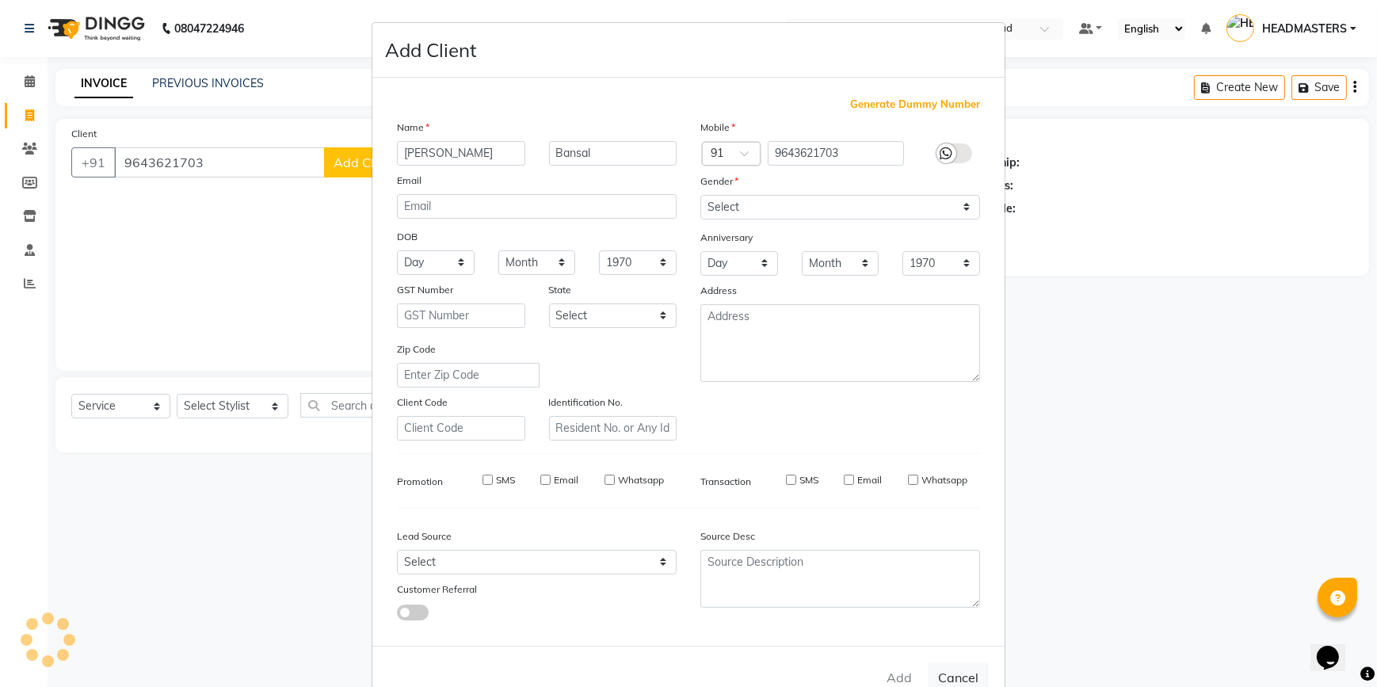
select select
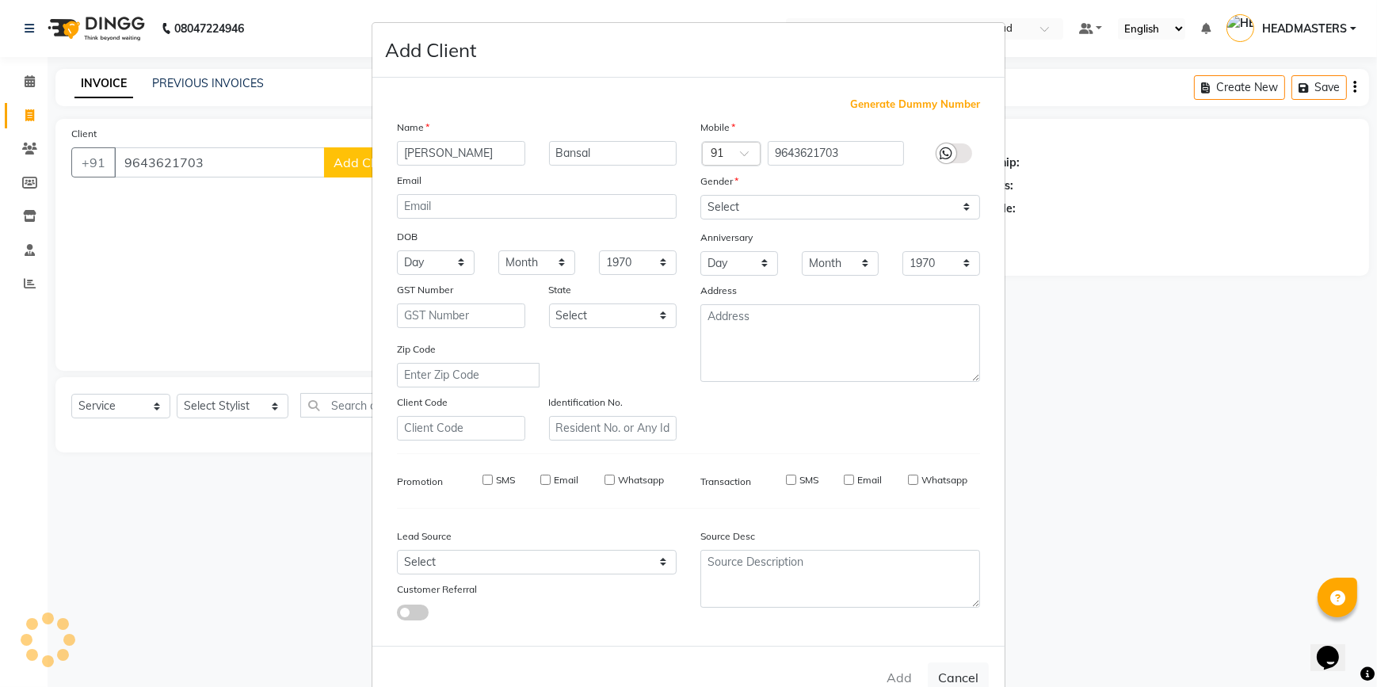
select select
checkbox input "false"
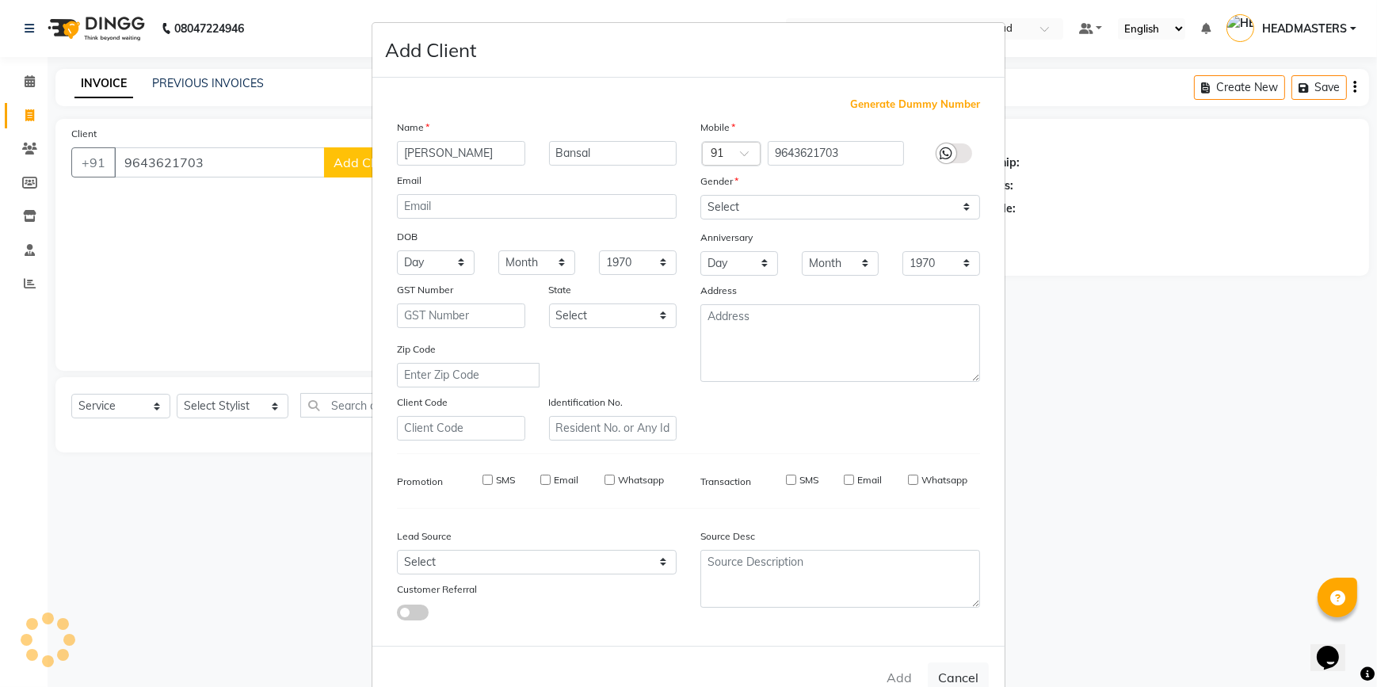
checkbox input "false"
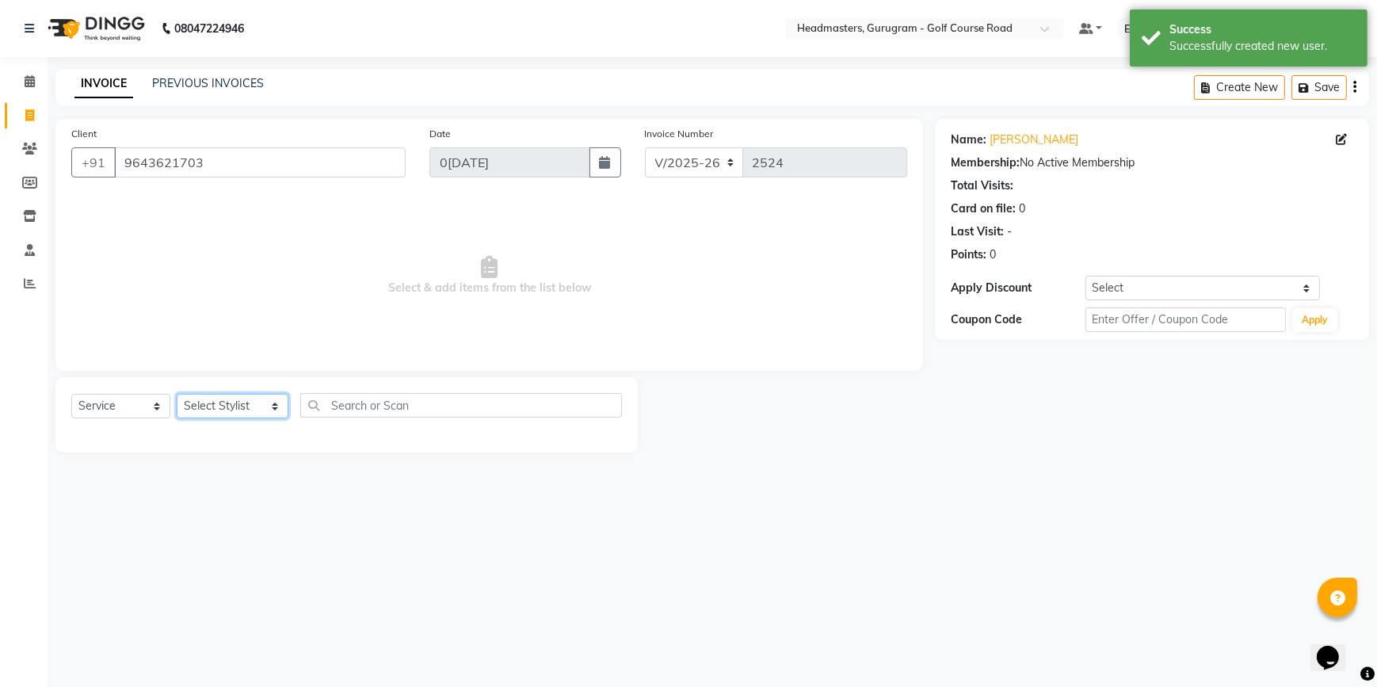
click at [235, 402] on select "Select Stylist DANISH Esther Gaurav HEADMASTERS Irshad Januka JEET Jewel Krishn…" at bounding box center [233, 406] width 112 height 25
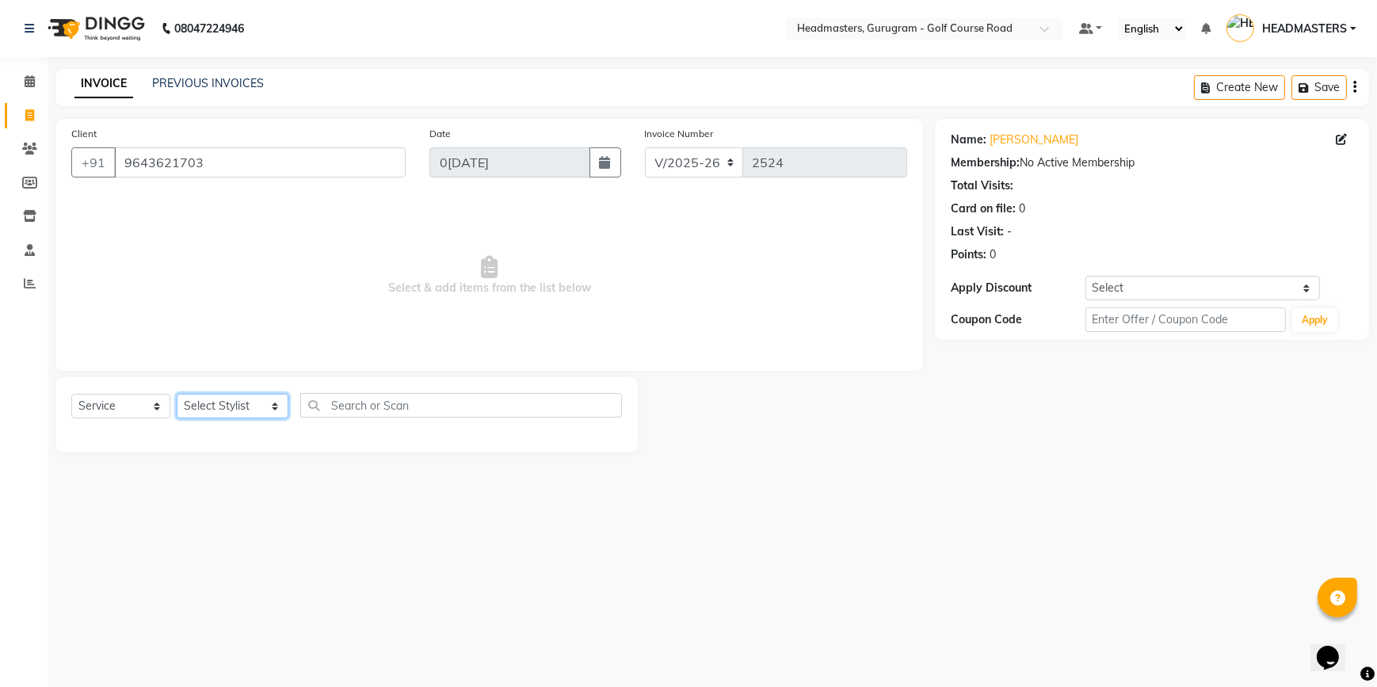
select select "85837"
click at [177, 394] on select "Select Stylist DANISH Esther Gaurav HEADMASTERS Irshad Januka JEET Jewel Krishn…" at bounding box center [233, 406] width 112 height 25
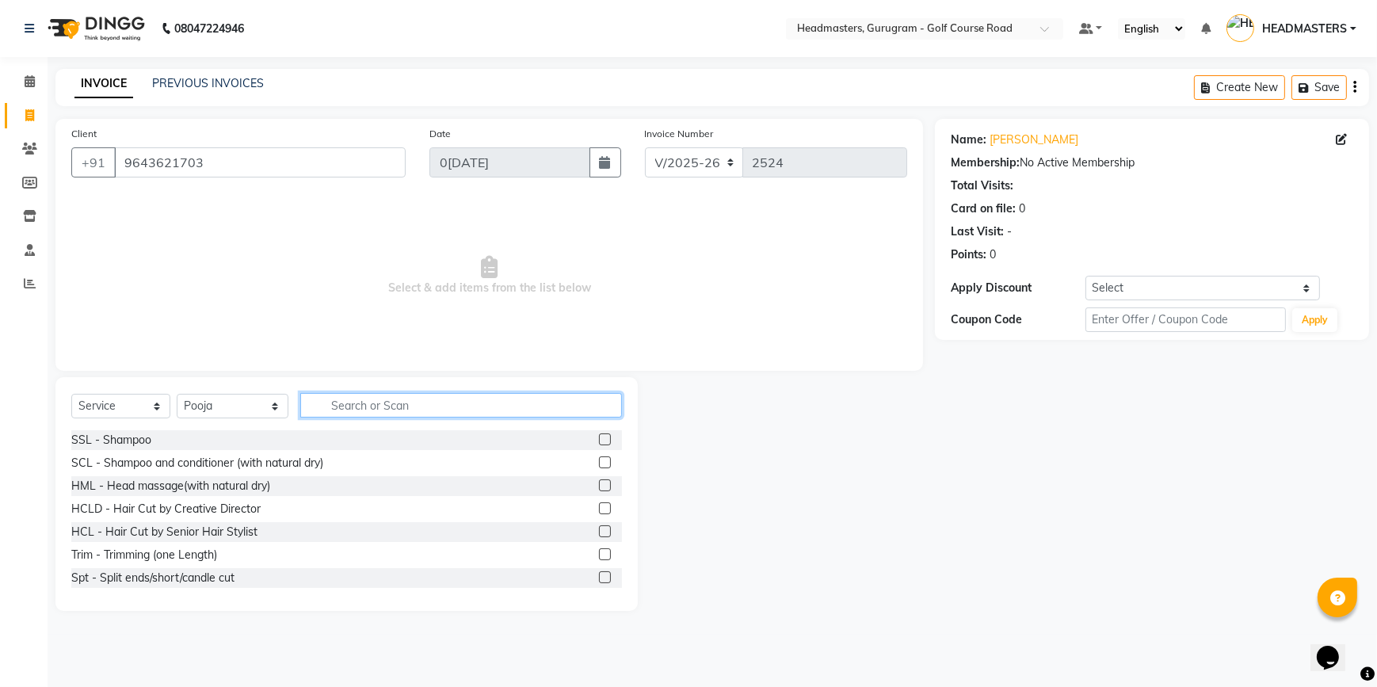
click at [362, 407] on input "text" at bounding box center [461, 405] width 322 height 25
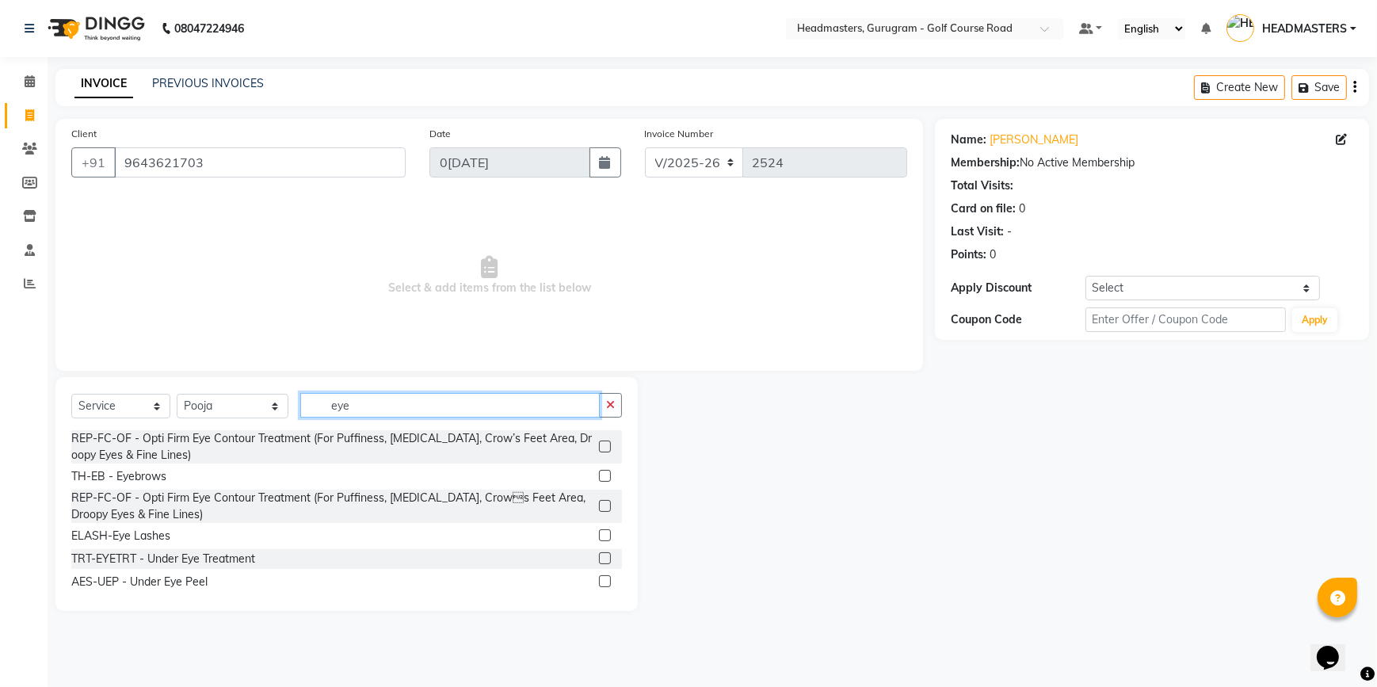
type input "eye"
click at [601, 475] on div at bounding box center [610, 477] width 23 height 20
click at [599, 475] on label at bounding box center [605, 476] width 12 height 12
click at [599, 475] on input "checkbox" at bounding box center [604, 476] width 10 height 10
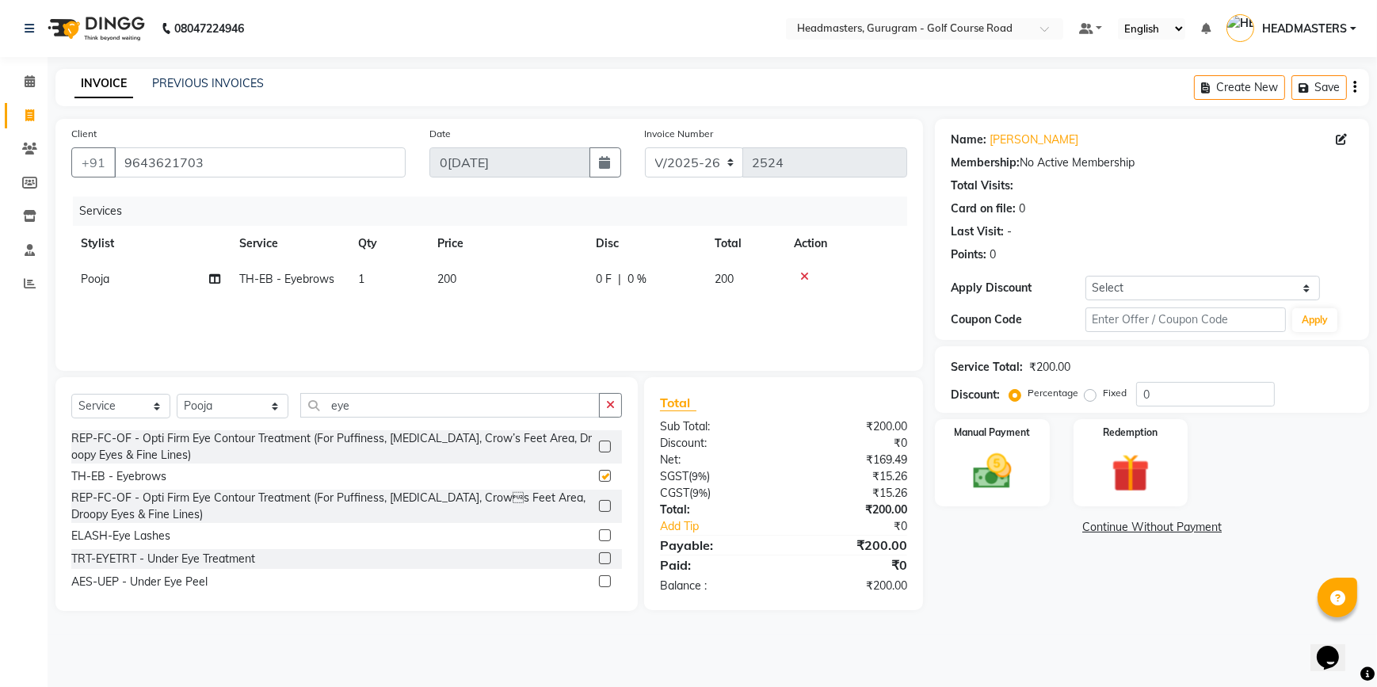
checkbox input "false"
click at [1014, 471] on img at bounding box center [992, 471] width 64 height 46
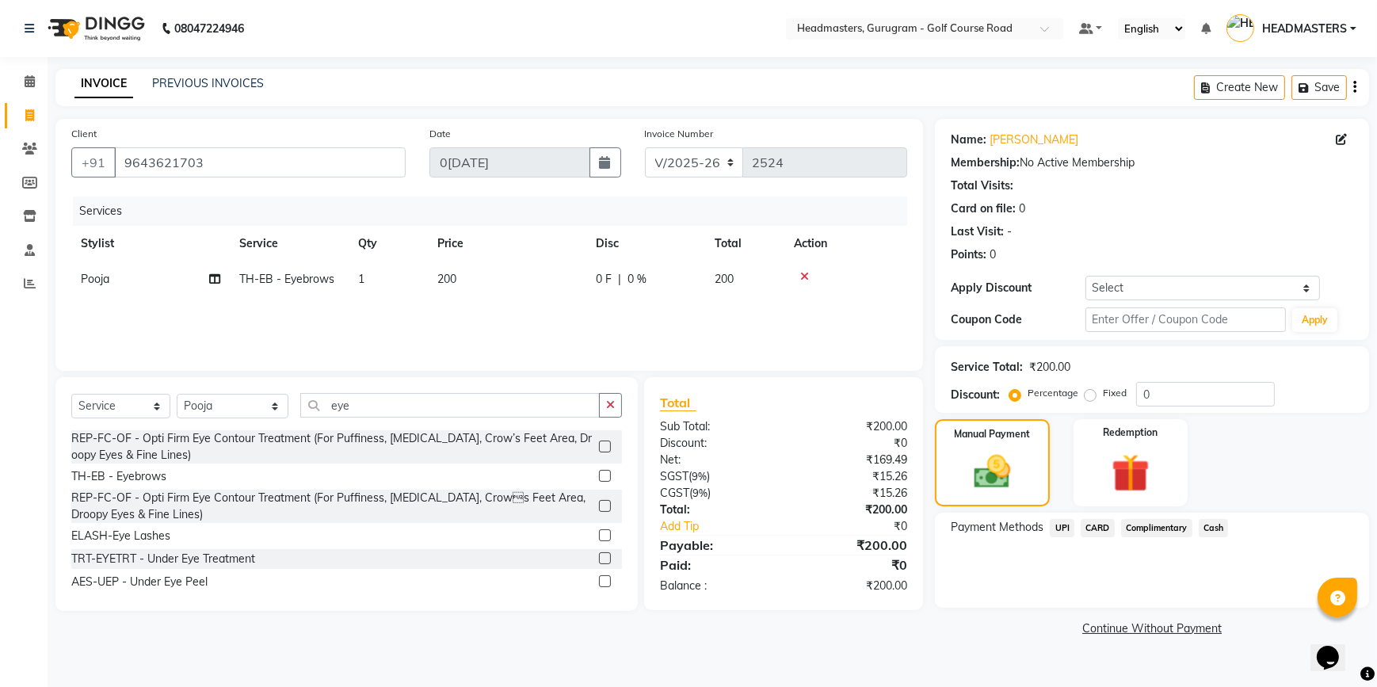
click at [1070, 526] on span "UPI" at bounding box center [1062, 528] width 25 height 18
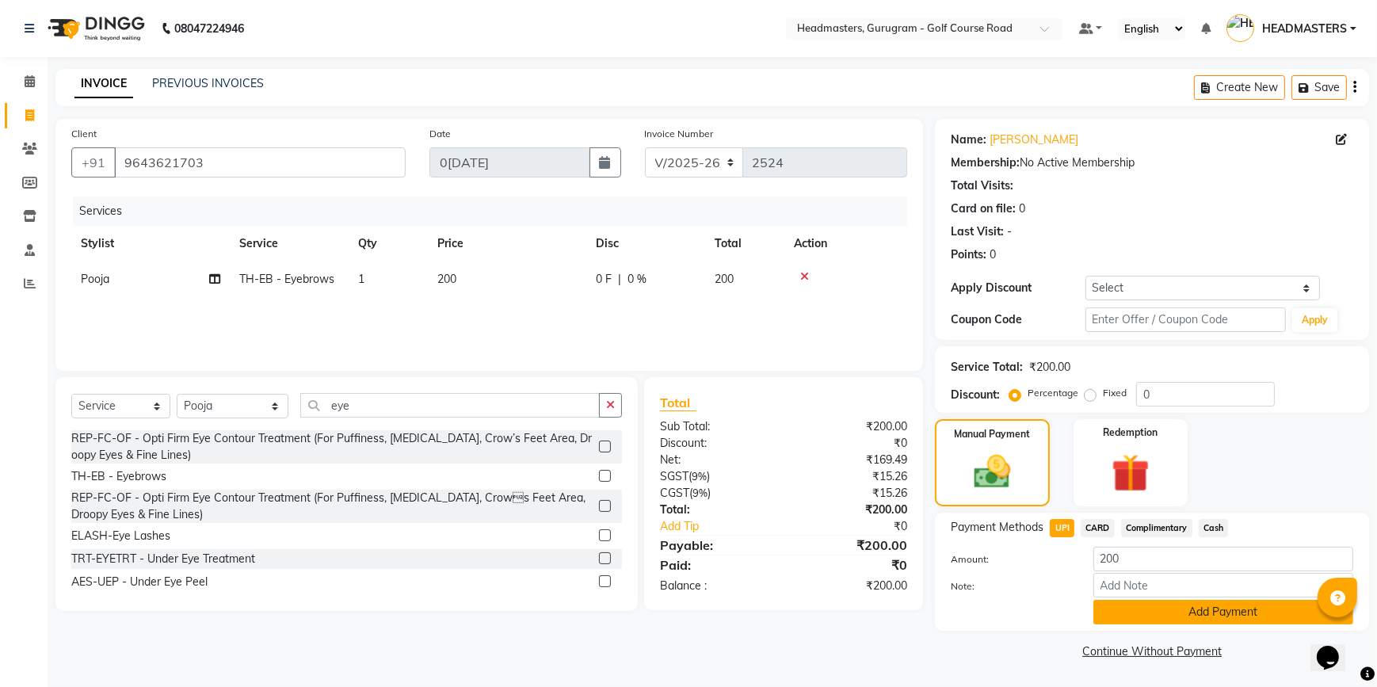
click at [1123, 601] on button "Add Payment" at bounding box center [1223, 612] width 260 height 25
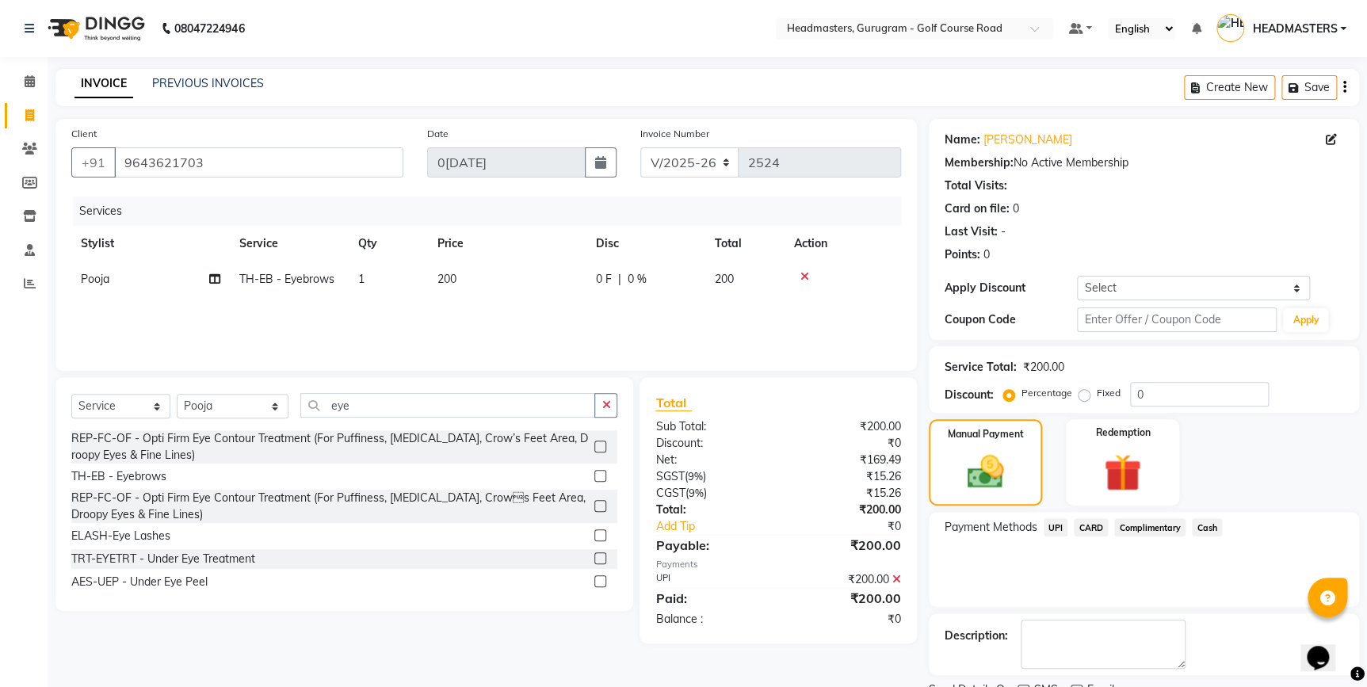
scroll to position [64, 0]
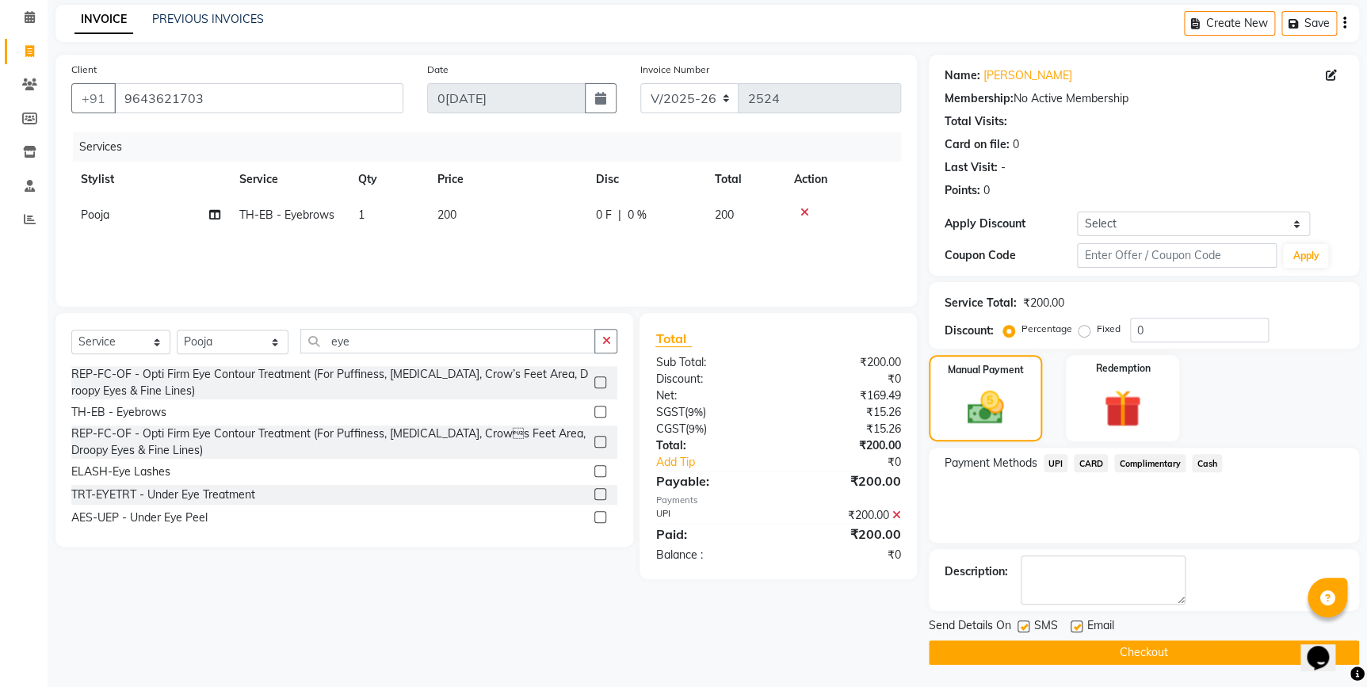
click at [1115, 650] on button "Checkout" at bounding box center [1144, 652] width 430 height 25
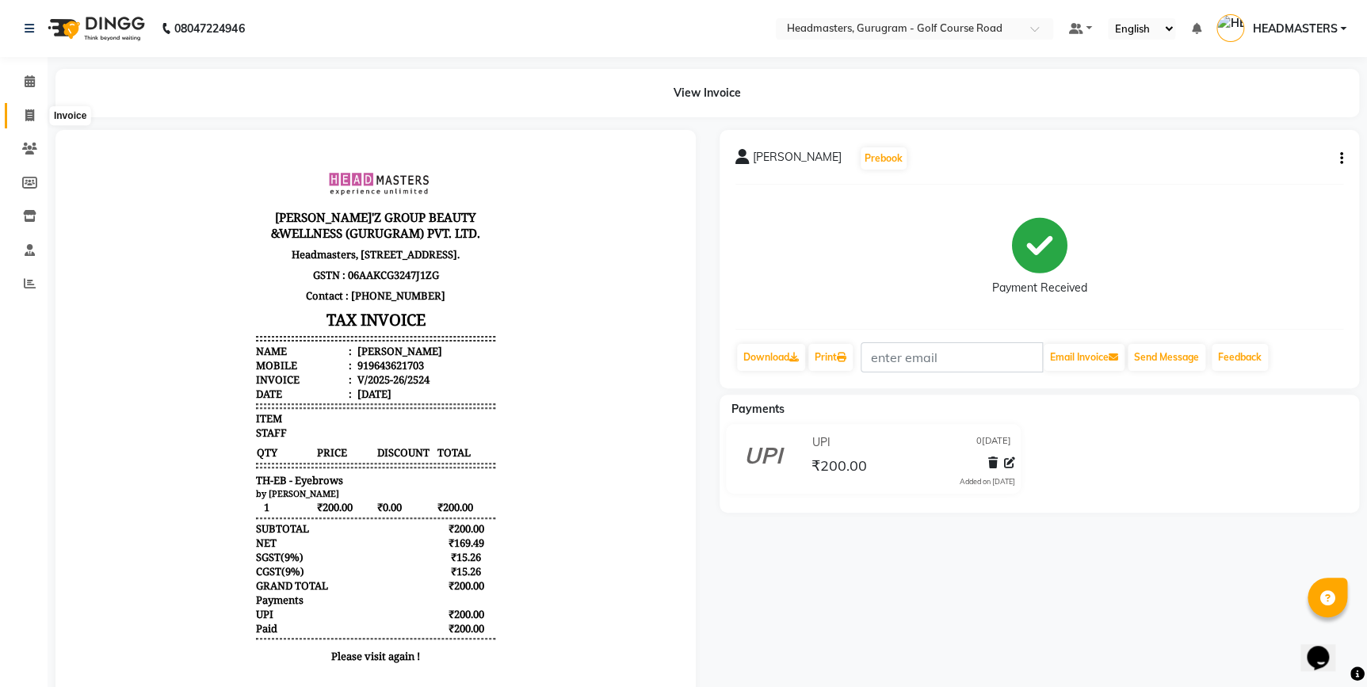
click at [28, 123] on span at bounding box center [30, 116] width 28 height 18
select select "7134"
select select "service"
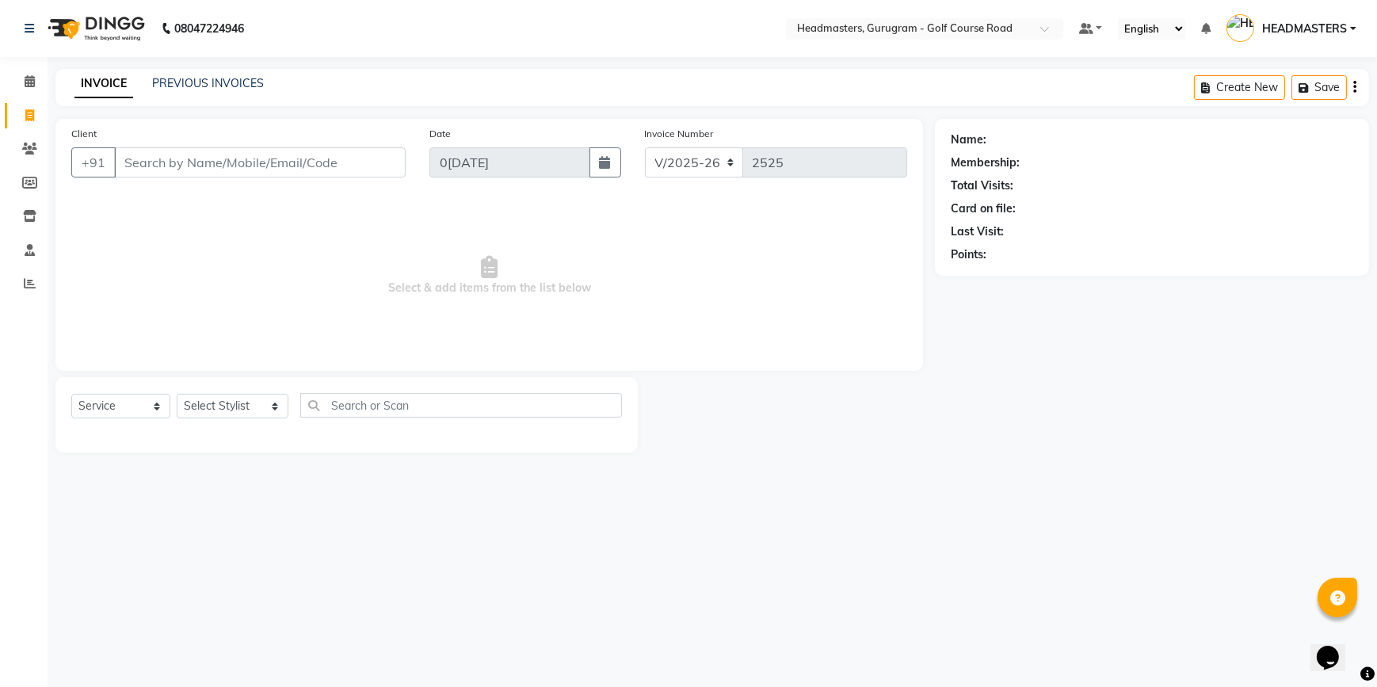
click at [271, 155] on input "Client" at bounding box center [260, 162] width 292 height 30
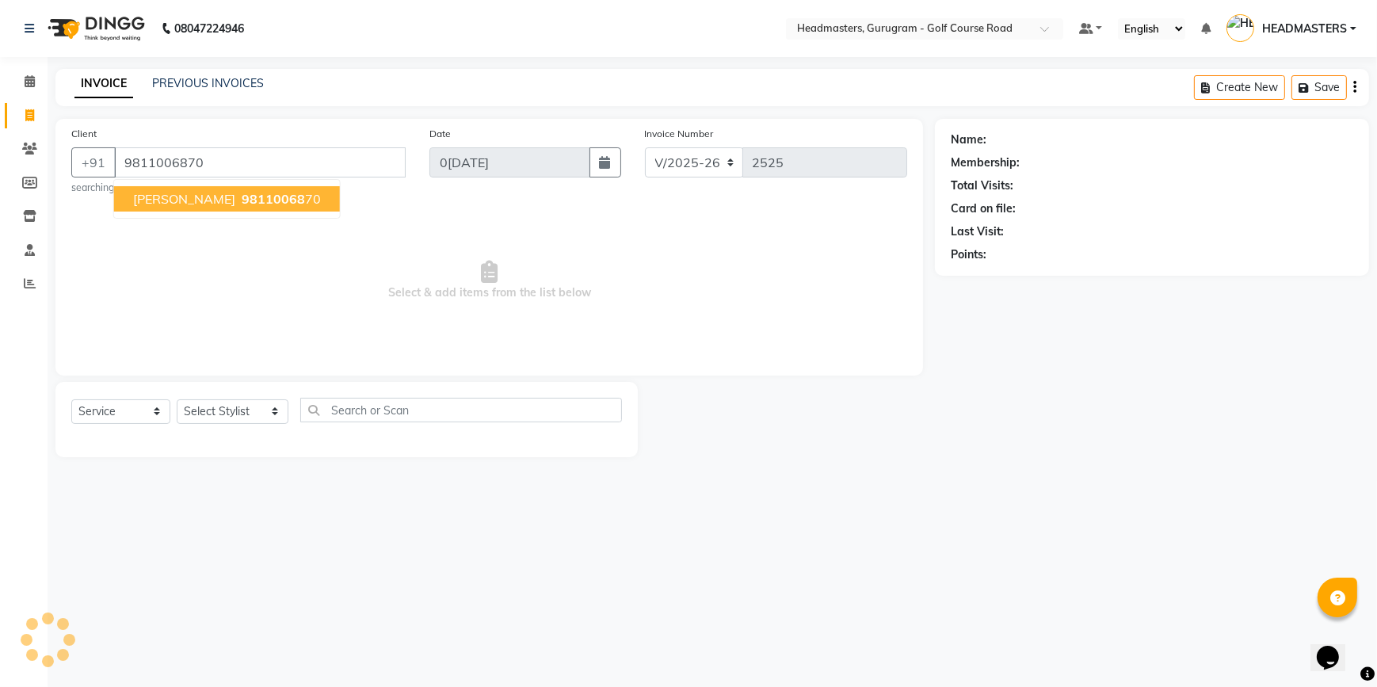
type input "9811006870"
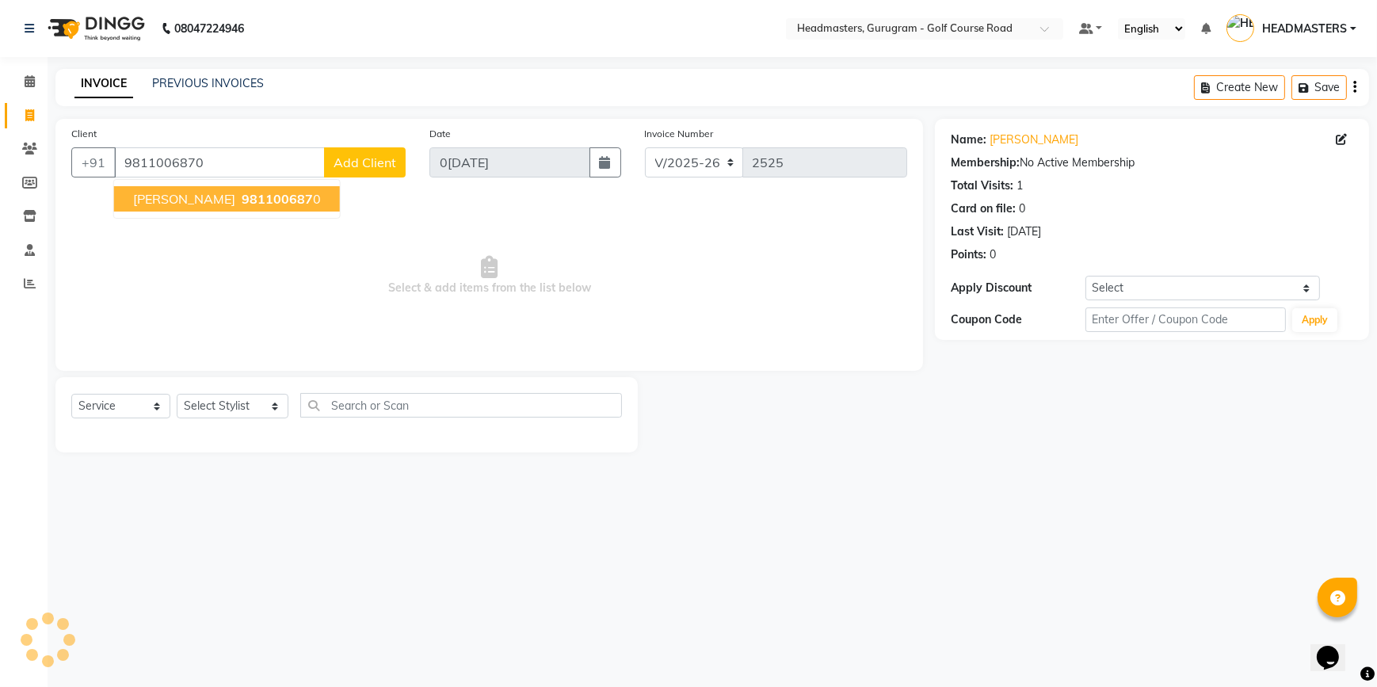
click at [156, 191] on span "Anjali Singh" at bounding box center [184, 199] width 102 height 16
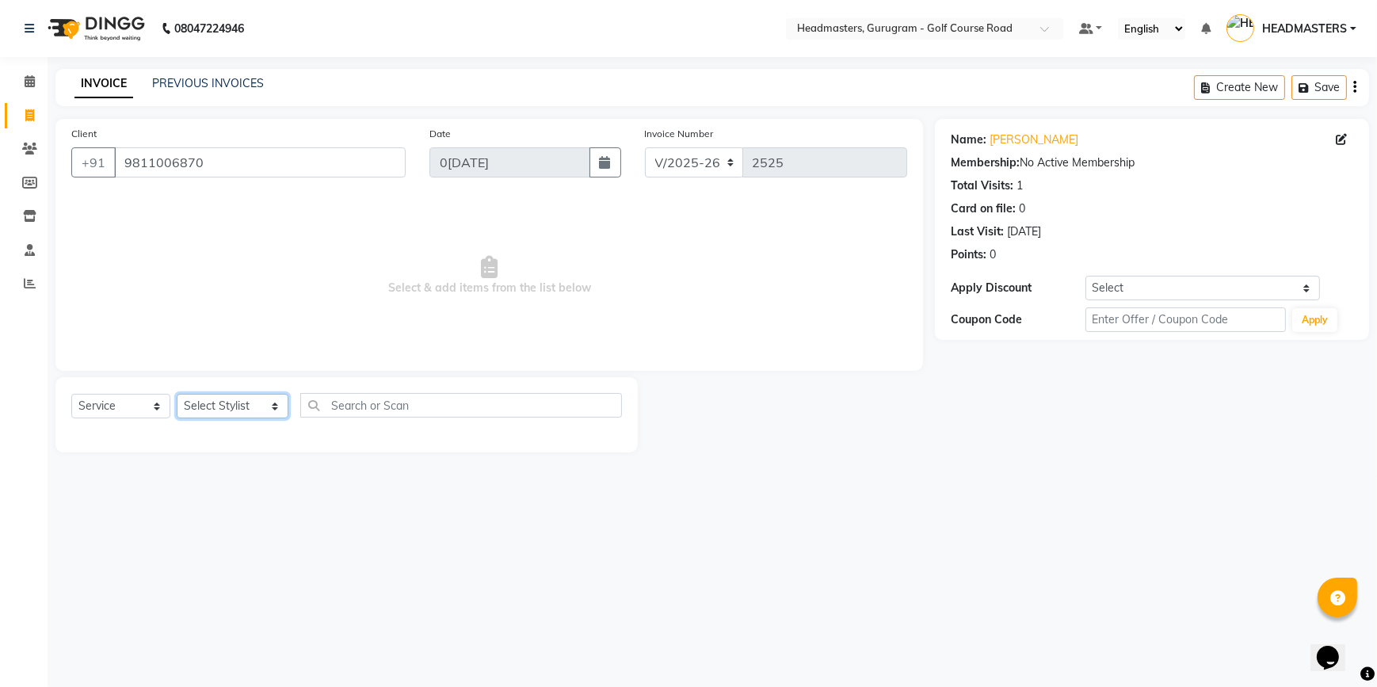
click at [246, 405] on select "Select Stylist DANISH Esther Gaurav HEADMASTERS Irshad Januka JEET Jewel Krishn…" at bounding box center [233, 406] width 112 height 25
select select "85240"
click at [177, 394] on select "Select Stylist DANISH Esther Gaurav HEADMASTERS Irshad Januka JEET Jewel Krishn…" at bounding box center [233, 406] width 112 height 25
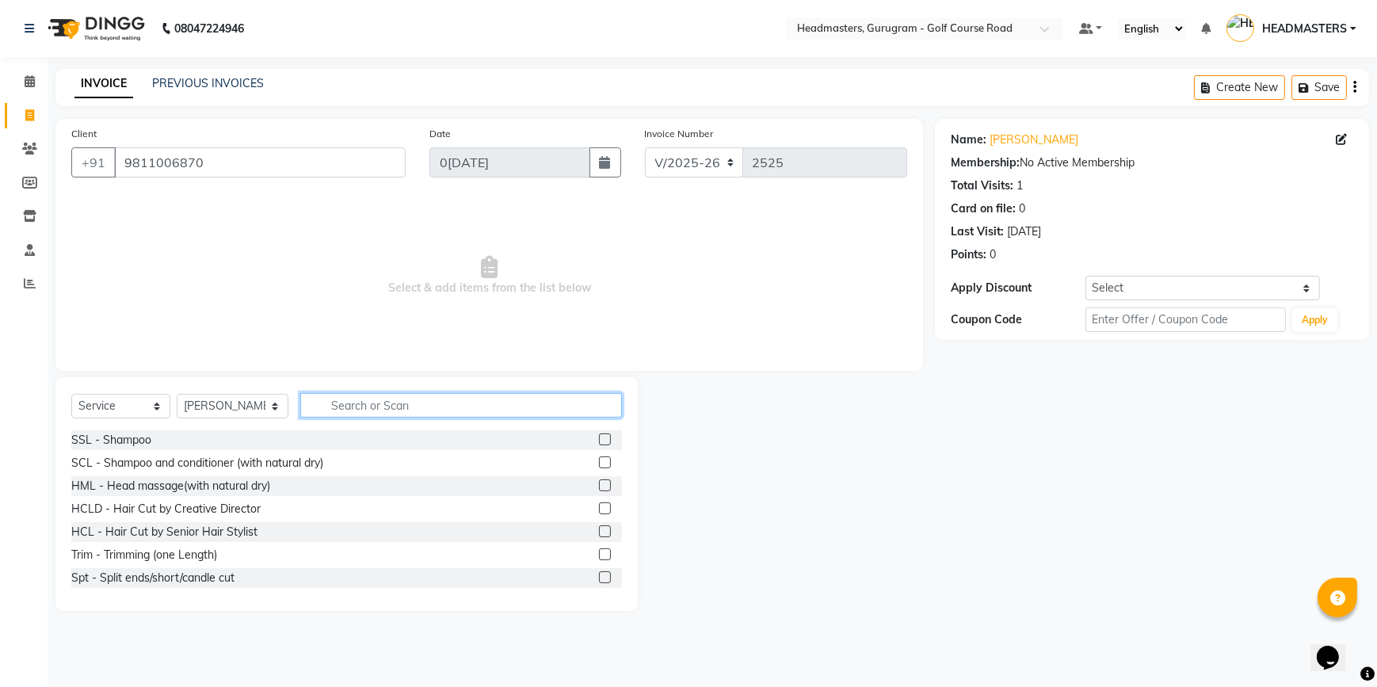
click at [334, 408] on input "text" at bounding box center [461, 405] width 322 height 25
type input "hair"
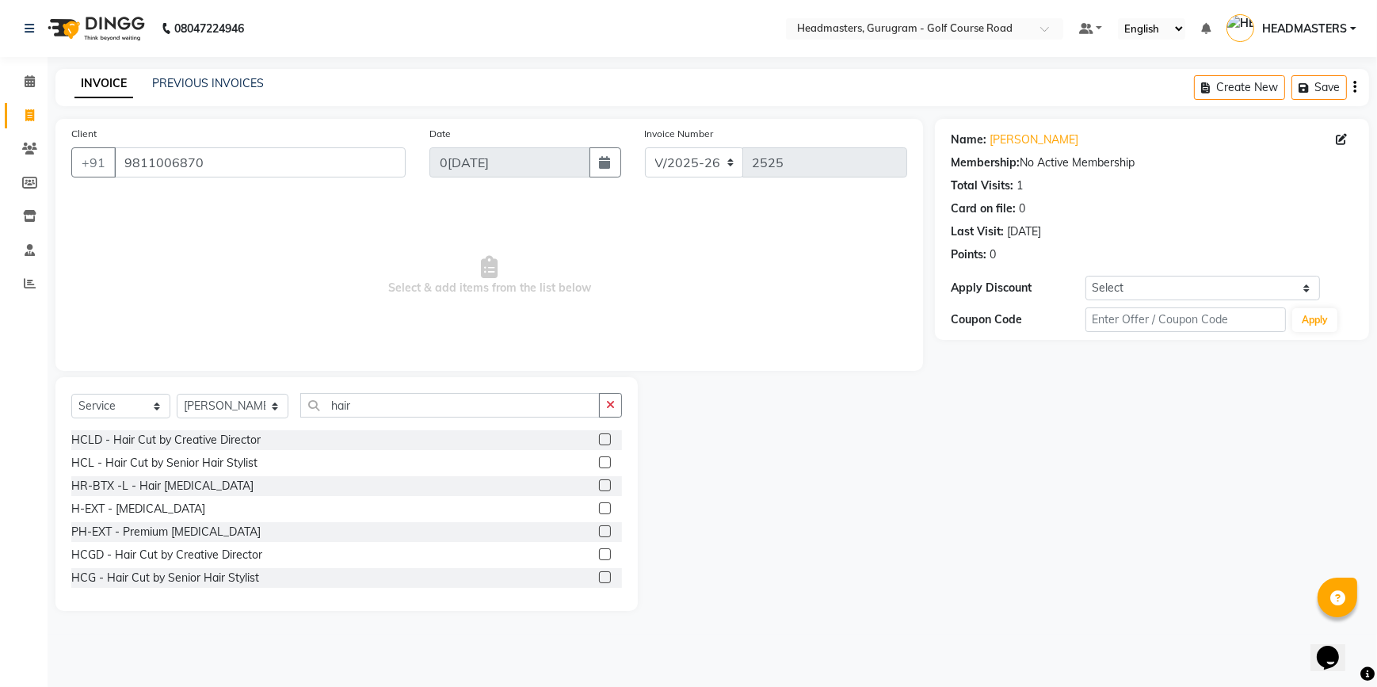
click at [599, 437] on label at bounding box center [605, 439] width 12 height 12
click at [599, 437] on input "checkbox" at bounding box center [604, 440] width 10 height 10
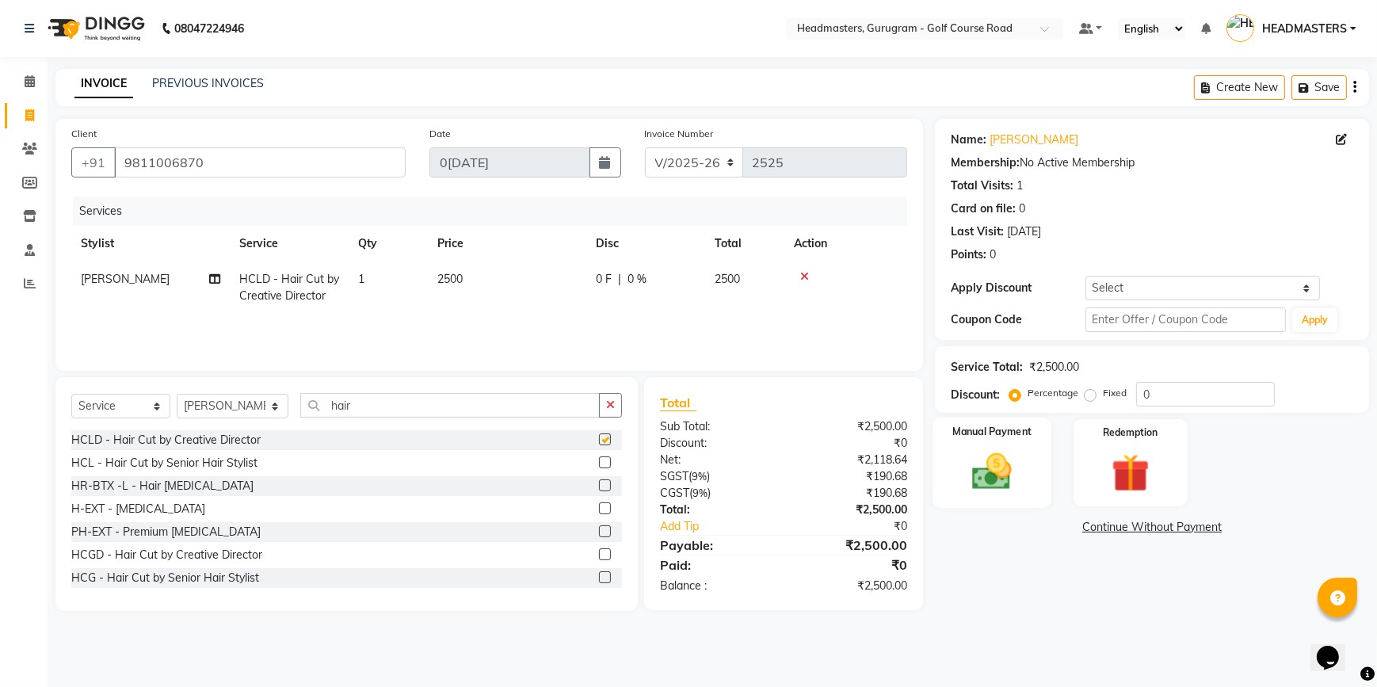
checkbox input "false"
click at [1006, 464] on img at bounding box center [992, 471] width 64 height 46
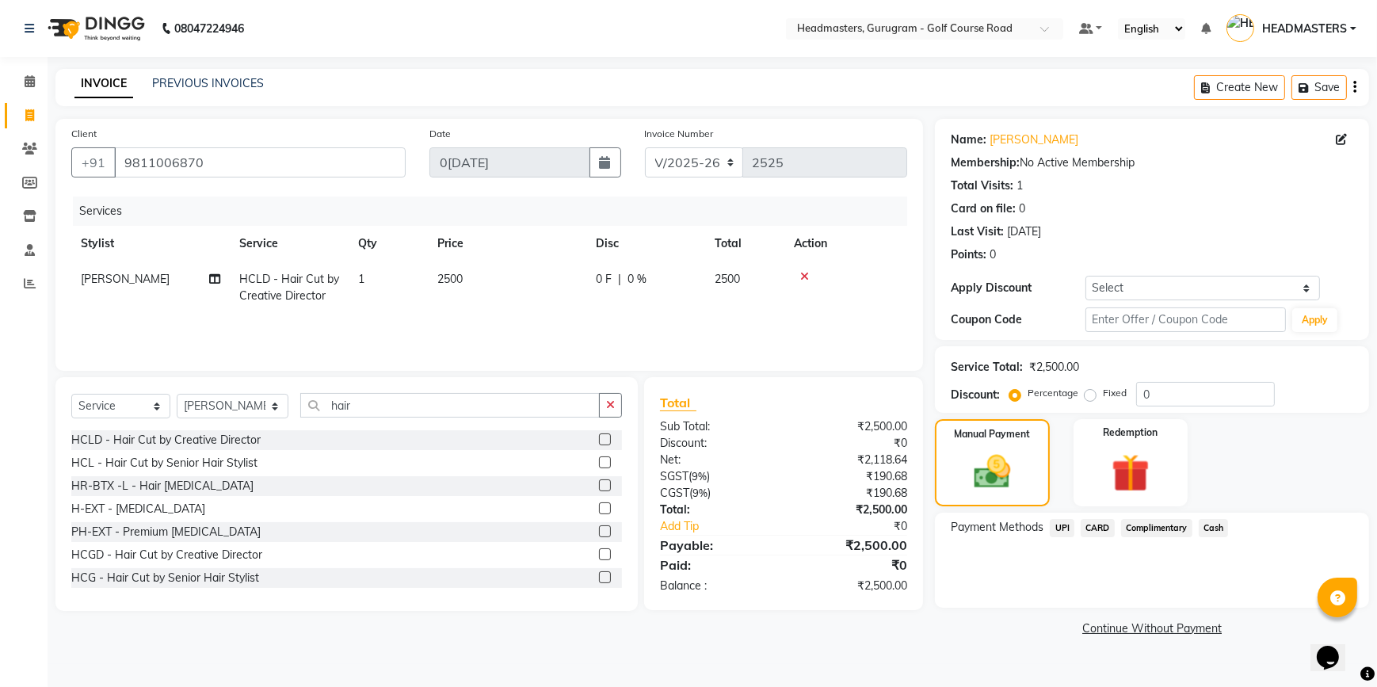
click at [1097, 529] on span "CARD" at bounding box center [1098, 528] width 34 height 18
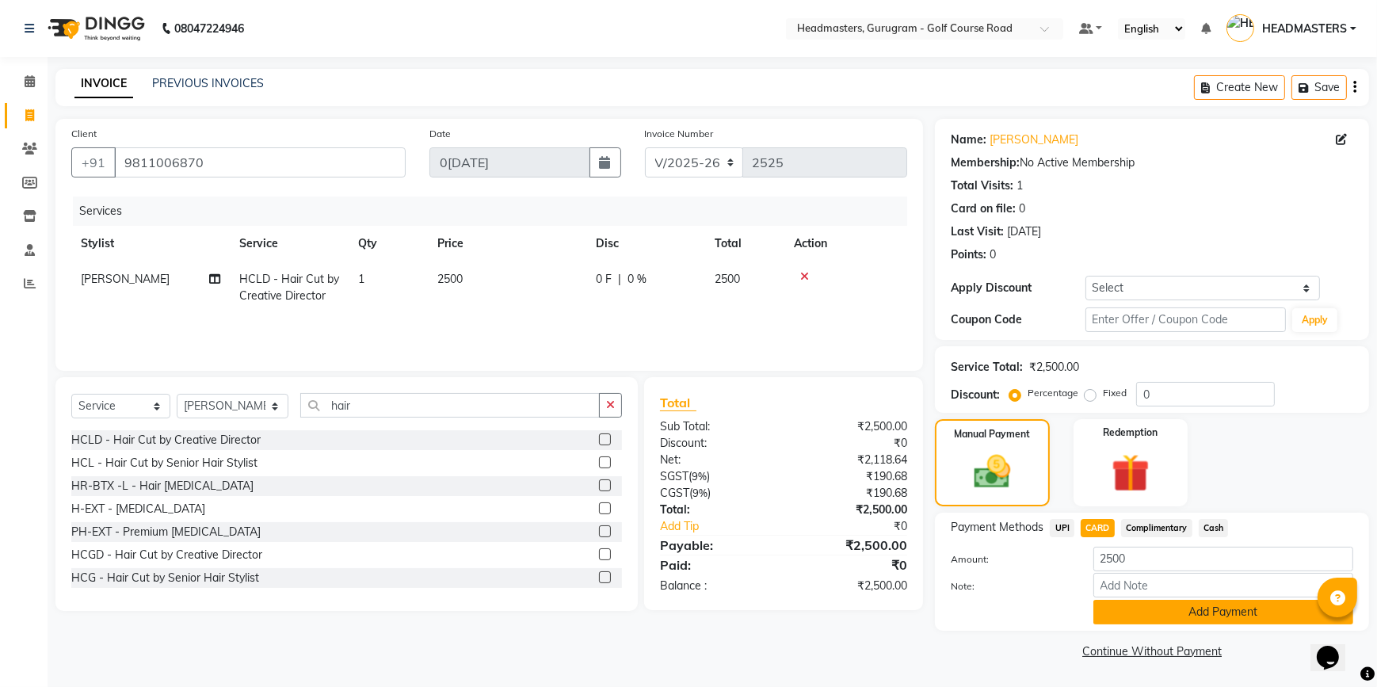
click at [1116, 611] on button "Add Payment" at bounding box center [1223, 612] width 260 height 25
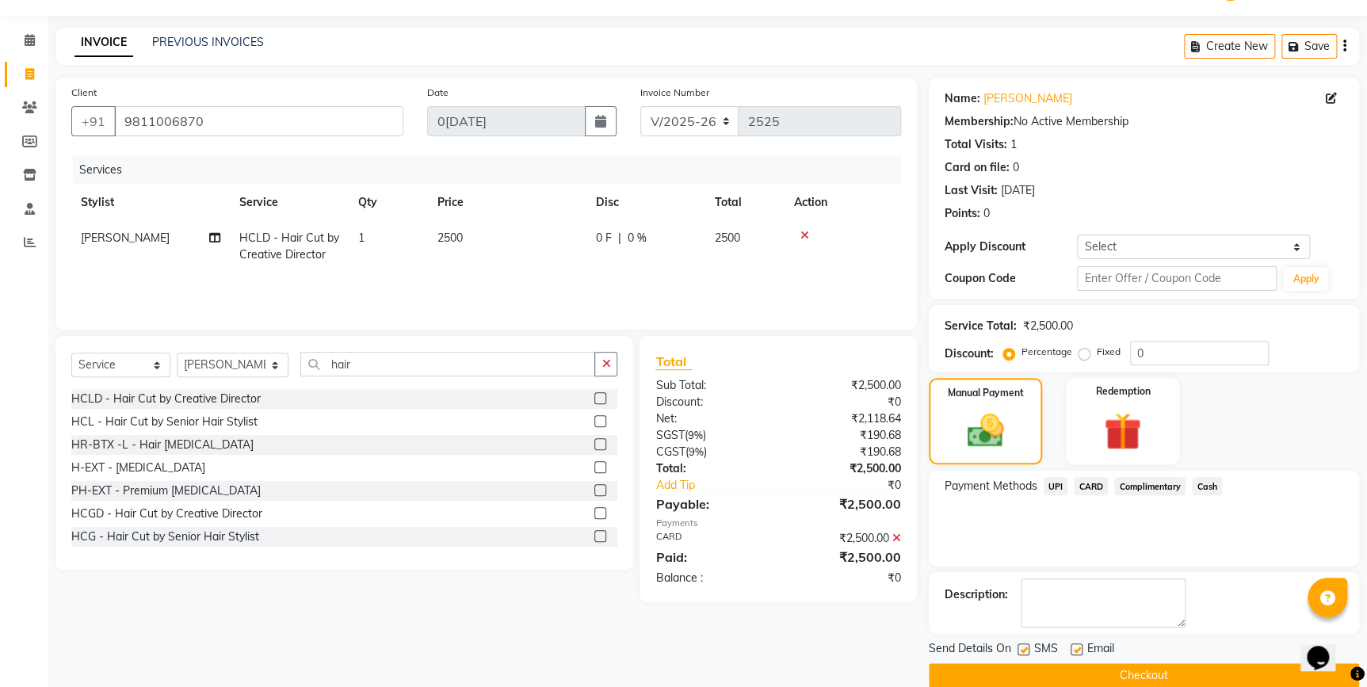
scroll to position [64, 0]
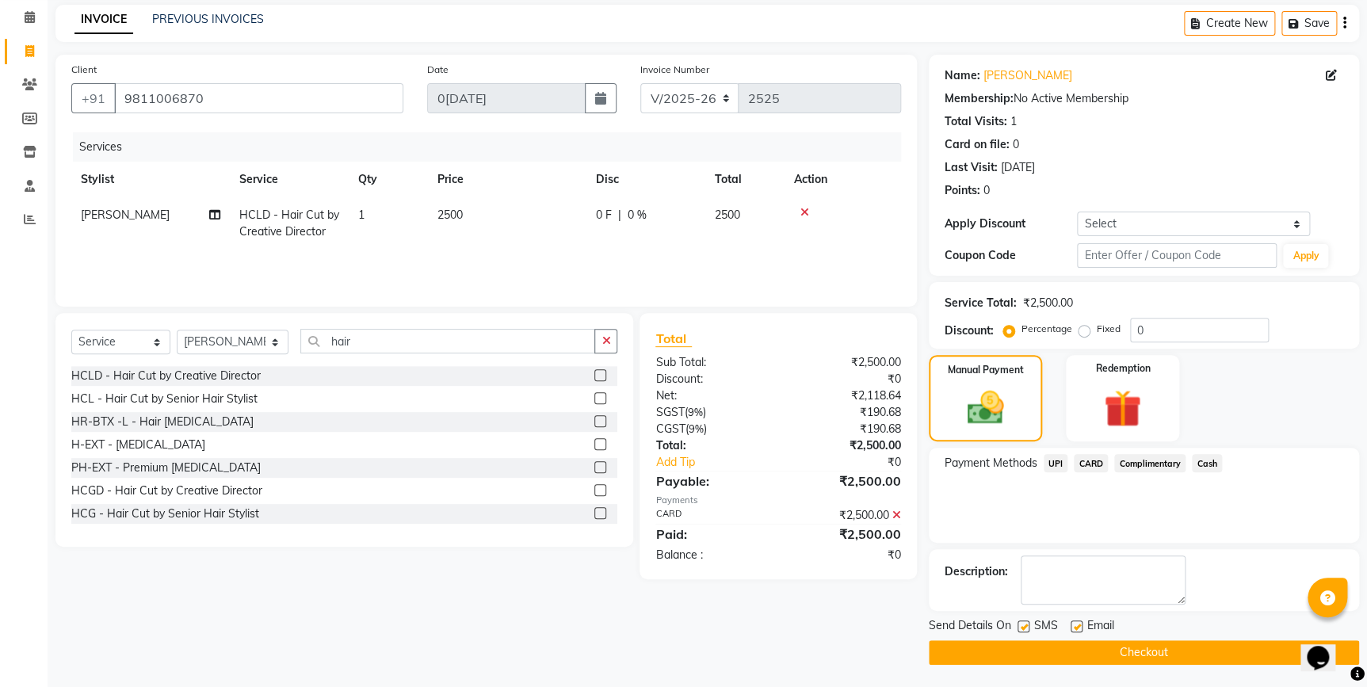
click at [1068, 643] on button "Checkout" at bounding box center [1144, 652] width 430 height 25
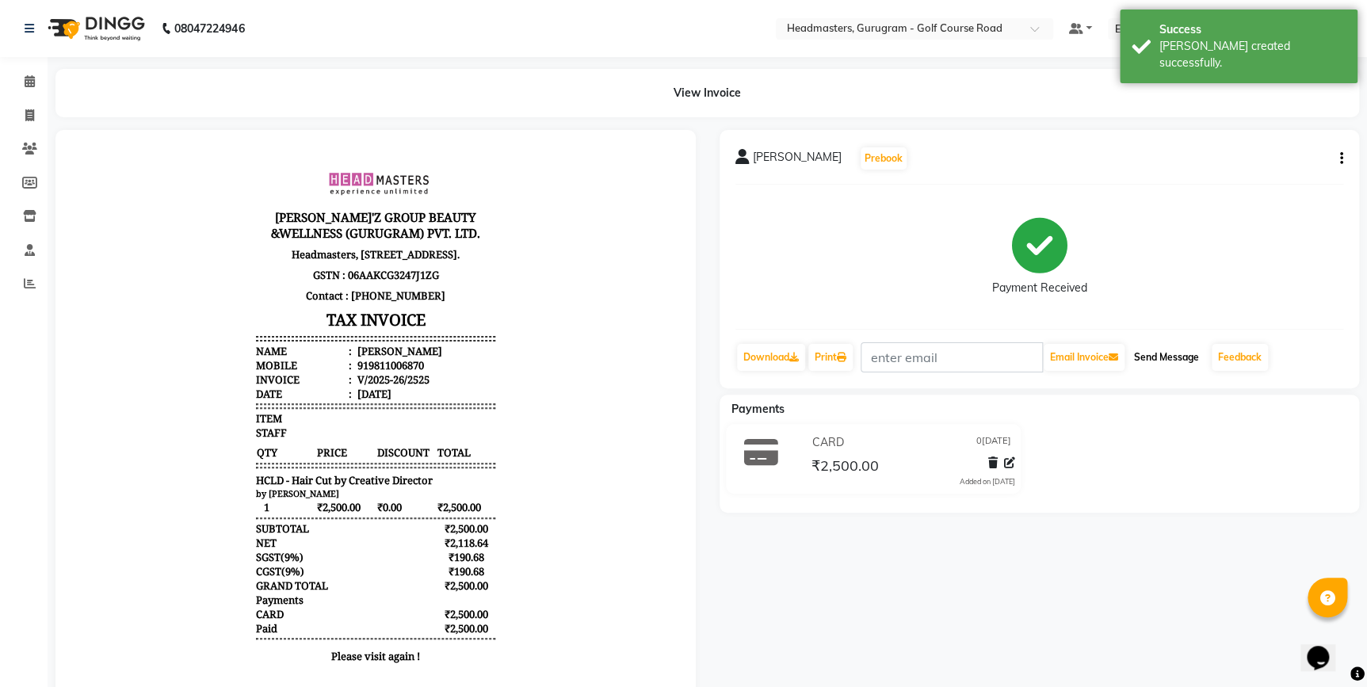
click at [1170, 358] on button "Send Message" at bounding box center [1167, 357] width 78 height 27
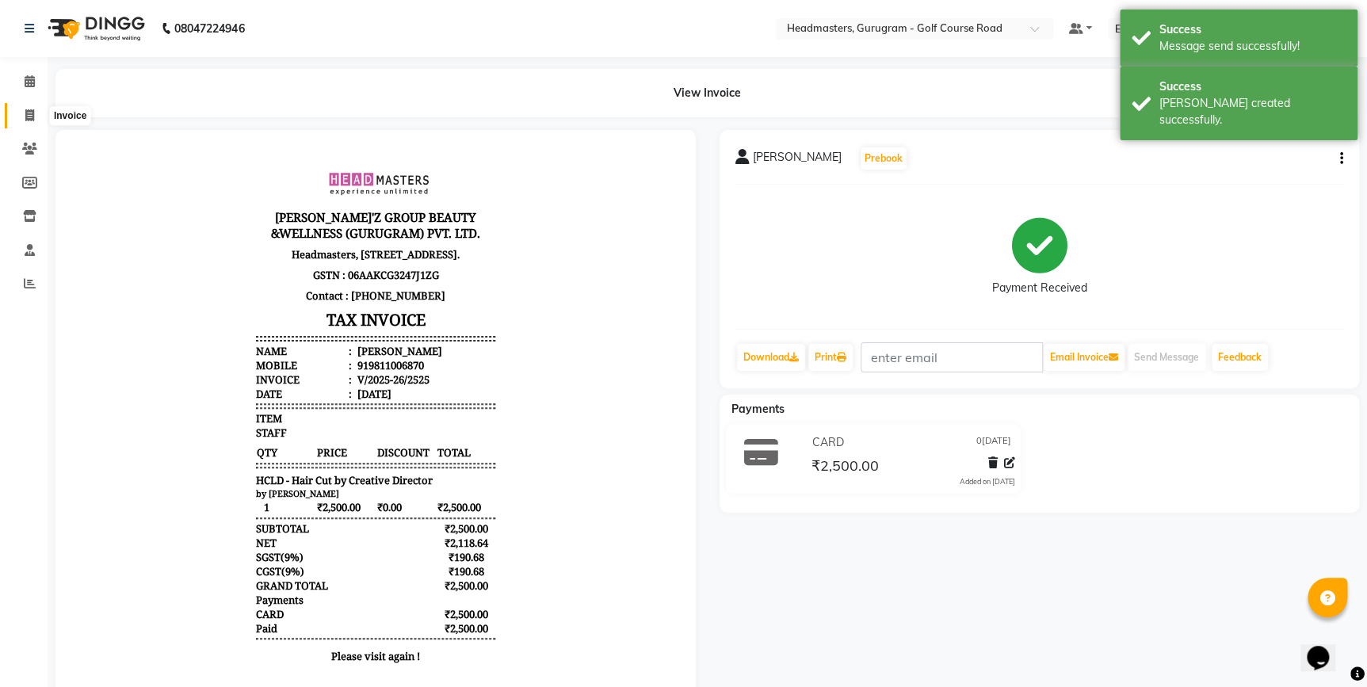
drag, startPoint x: 23, startPoint y: 124, endPoint x: 40, endPoint y: 128, distance: 18.1
click at [23, 124] on span at bounding box center [30, 116] width 28 height 18
select select "service"
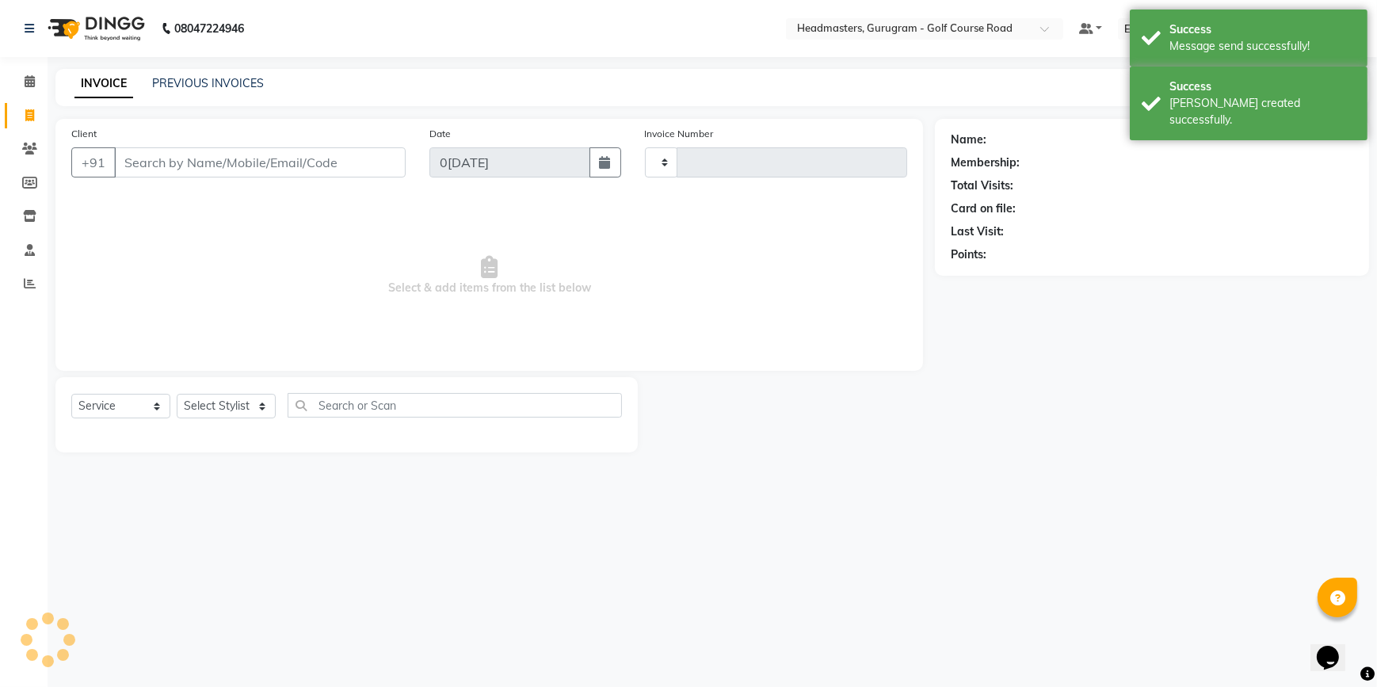
type input "2526"
select select "7134"
click at [158, 169] on input "Client" at bounding box center [260, 162] width 292 height 30
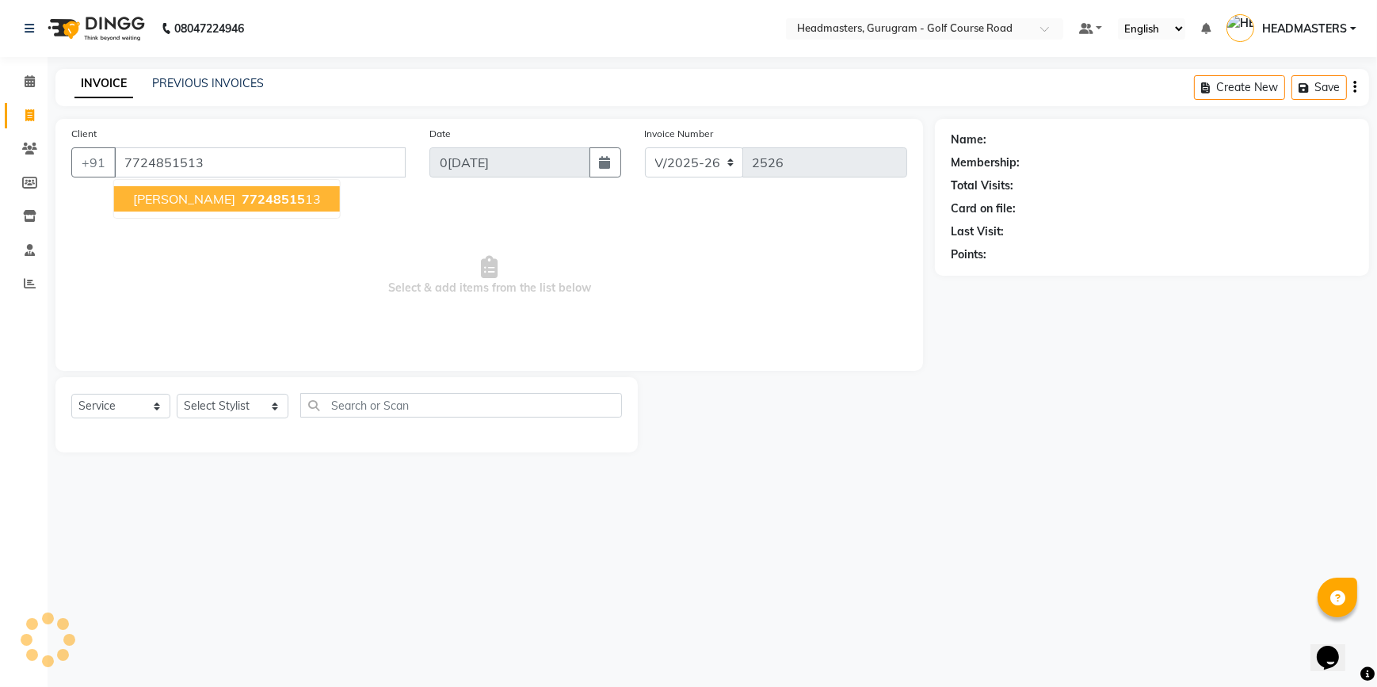
type input "7724851513"
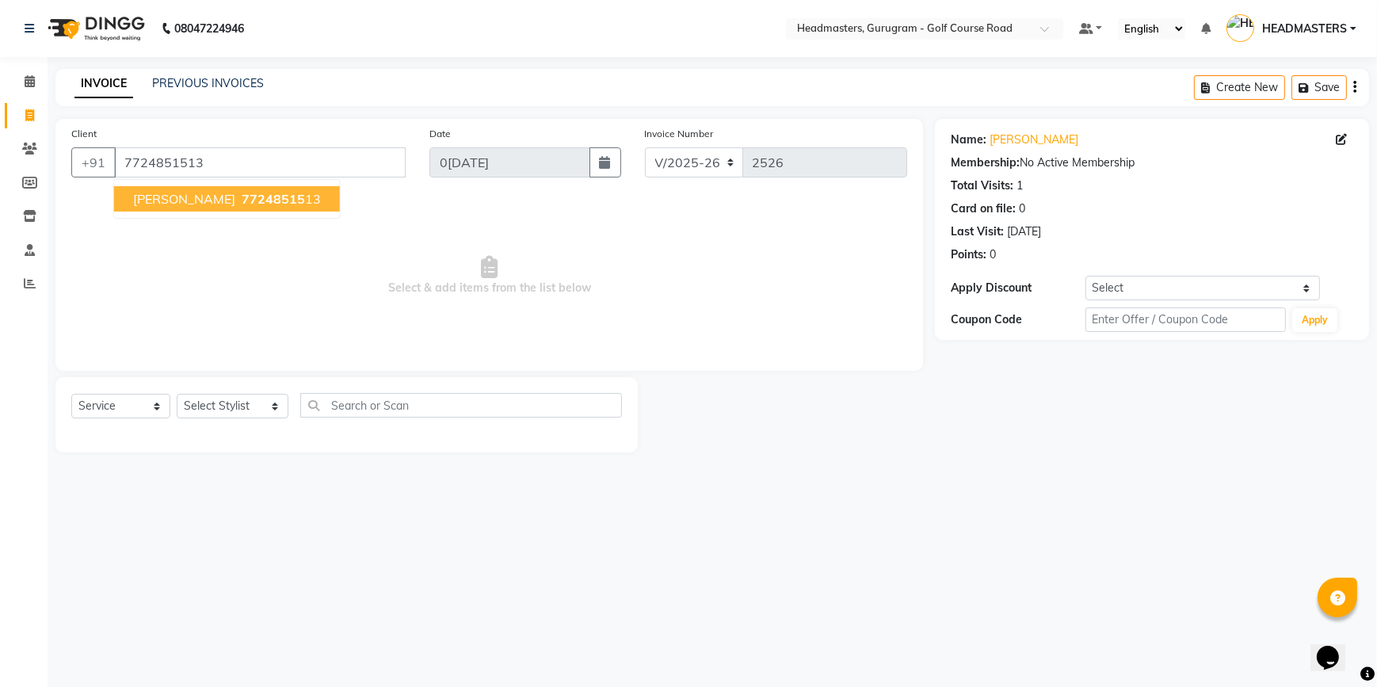
click at [242, 202] on span "77248515" at bounding box center [273, 199] width 63 height 16
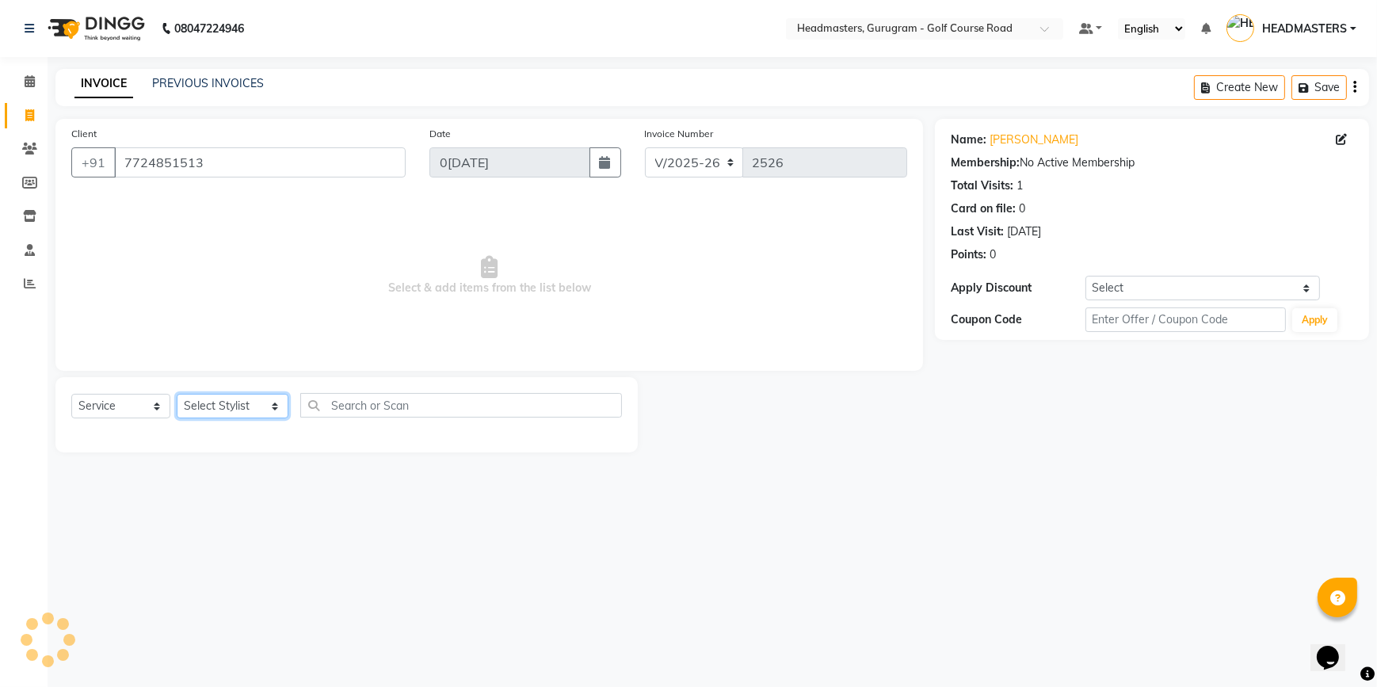
click at [185, 407] on select "Select Stylist DANISH Esther Gaurav HEADMASTERS Irshad Januka JEET Jewel Krishn…" at bounding box center [233, 406] width 112 height 25
select select "85837"
click at [177, 394] on select "Select Stylist DANISH Esther Gaurav HEADMASTERS Irshad Januka JEET Jewel Krishn…" at bounding box center [233, 406] width 112 height 25
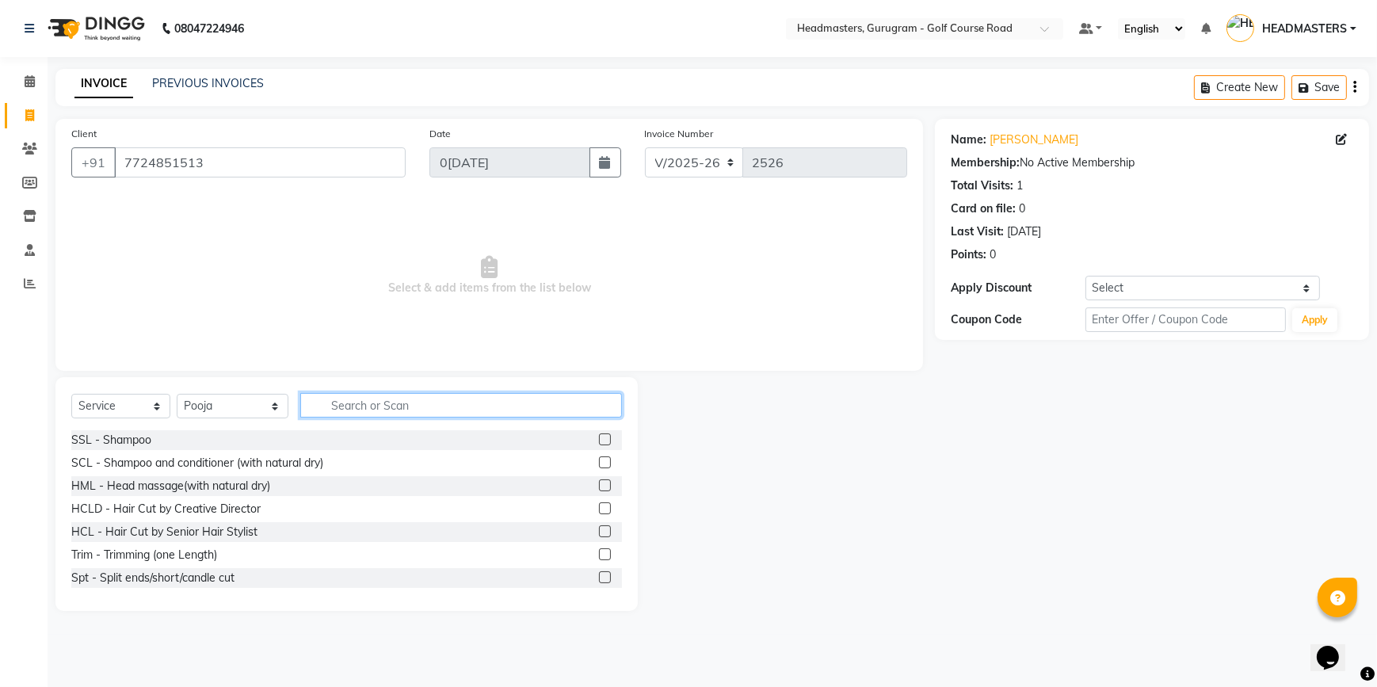
click at [330, 414] on input "text" at bounding box center [461, 405] width 322 height 25
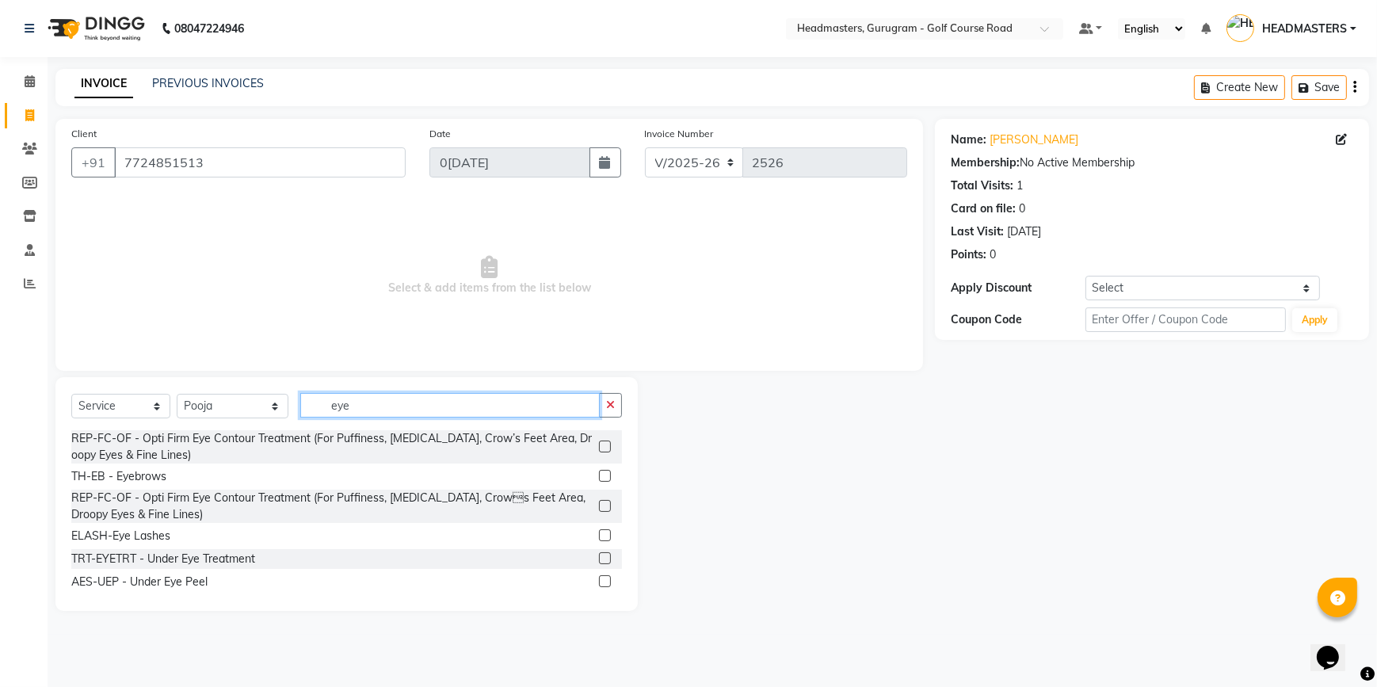
type input "eye"
click at [599, 474] on label at bounding box center [605, 476] width 12 height 12
click at [599, 474] on input "checkbox" at bounding box center [604, 476] width 10 height 10
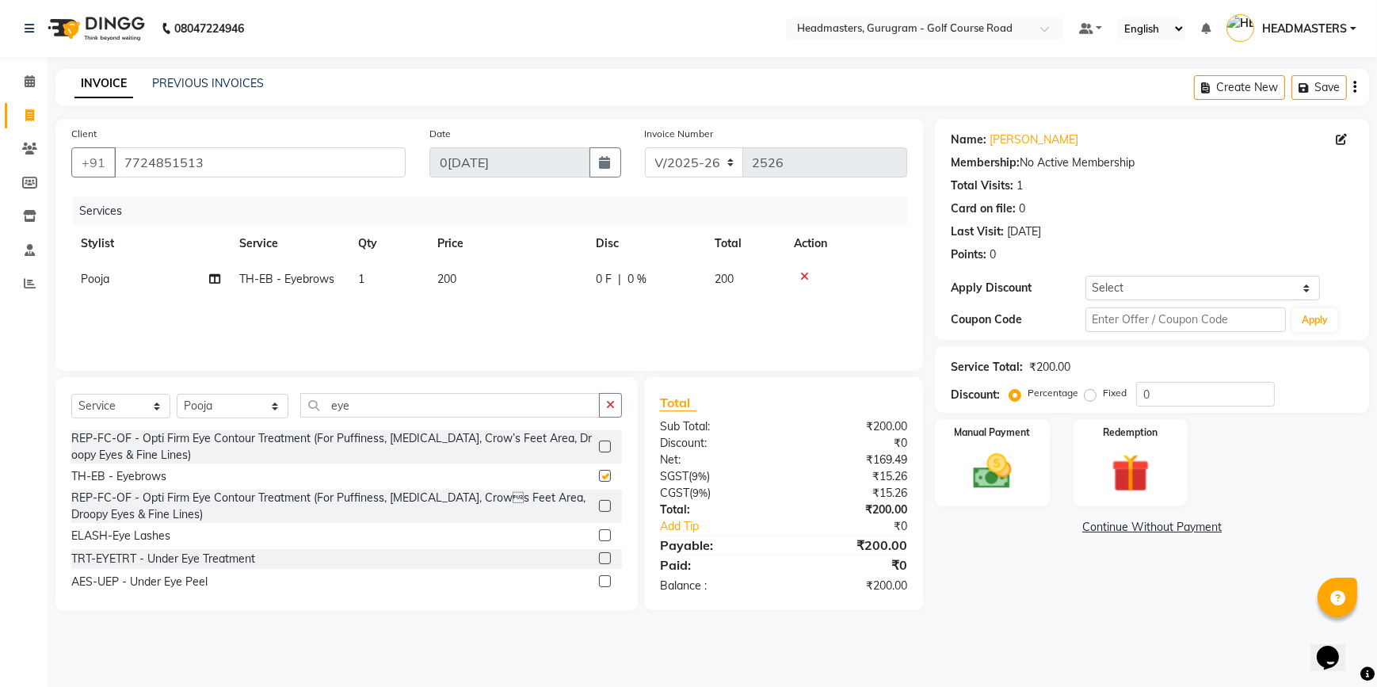
checkbox input "false"
click at [402, 410] on input "eye" at bounding box center [450, 405] width 300 height 25
type input "e"
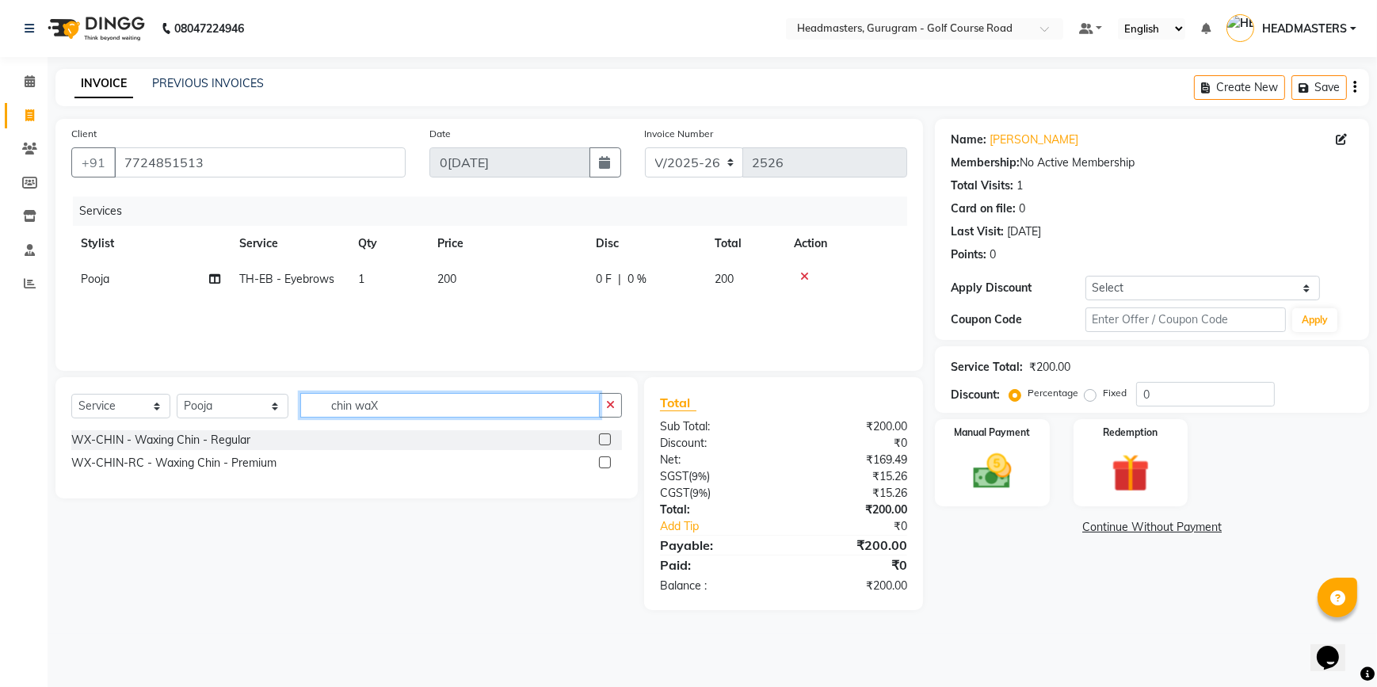
type input "chin waX"
click at [603, 463] on label at bounding box center [605, 462] width 12 height 12
click at [603, 463] on input "checkbox" at bounding box center [604, 463] width 10 height 10
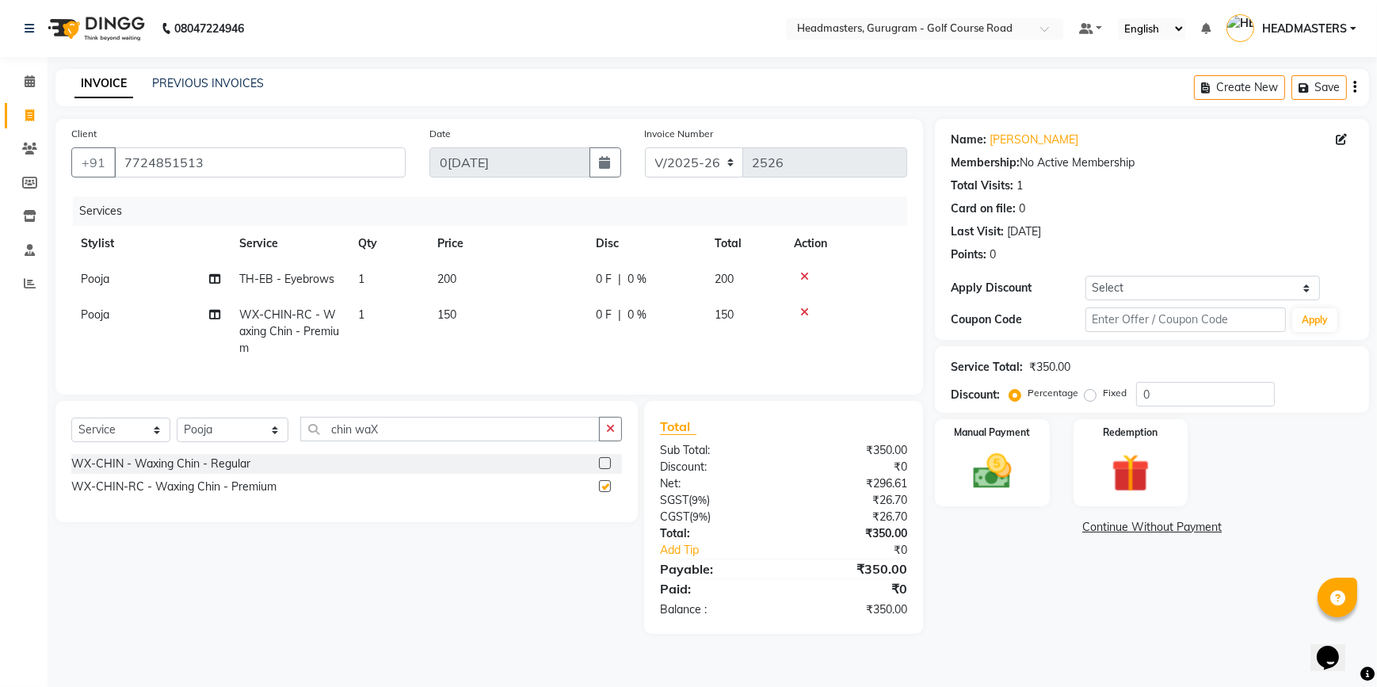
checkbox input "false"
click at [441, 441] on input "chin waX" at bounding box center [450, 429] width 300 height 25
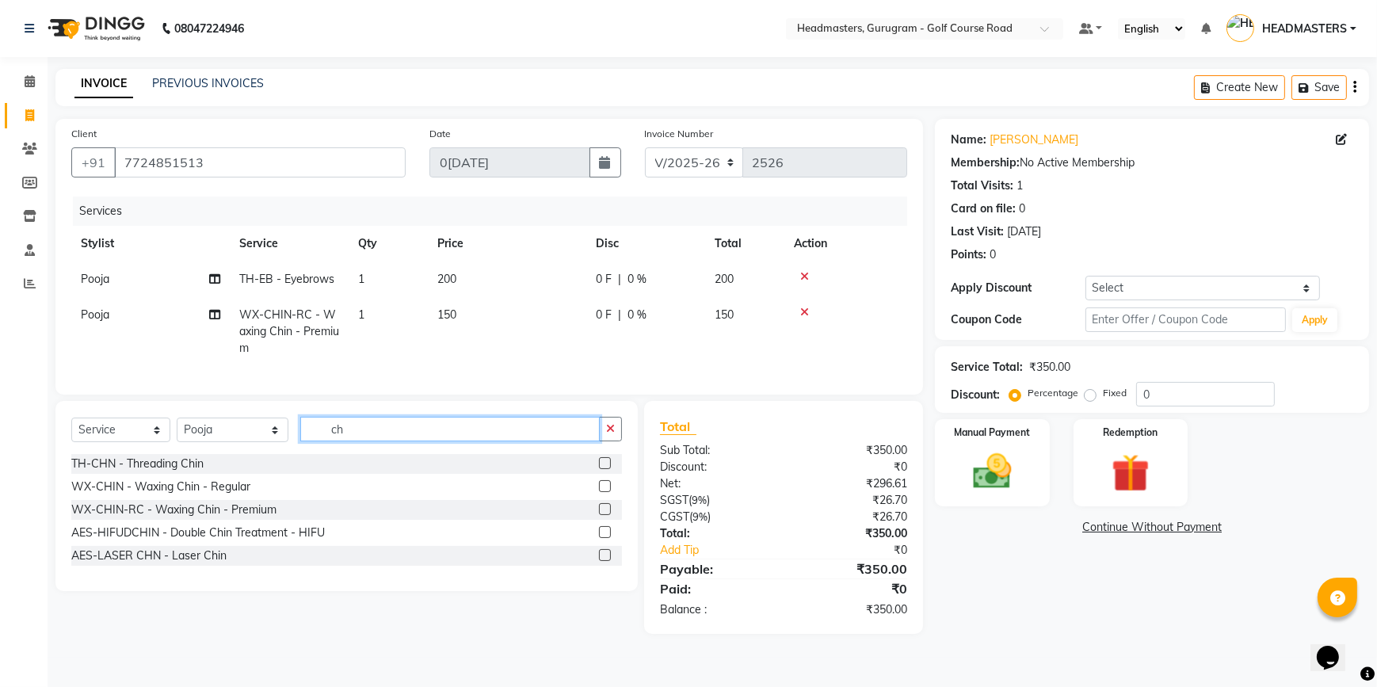
type input "c"
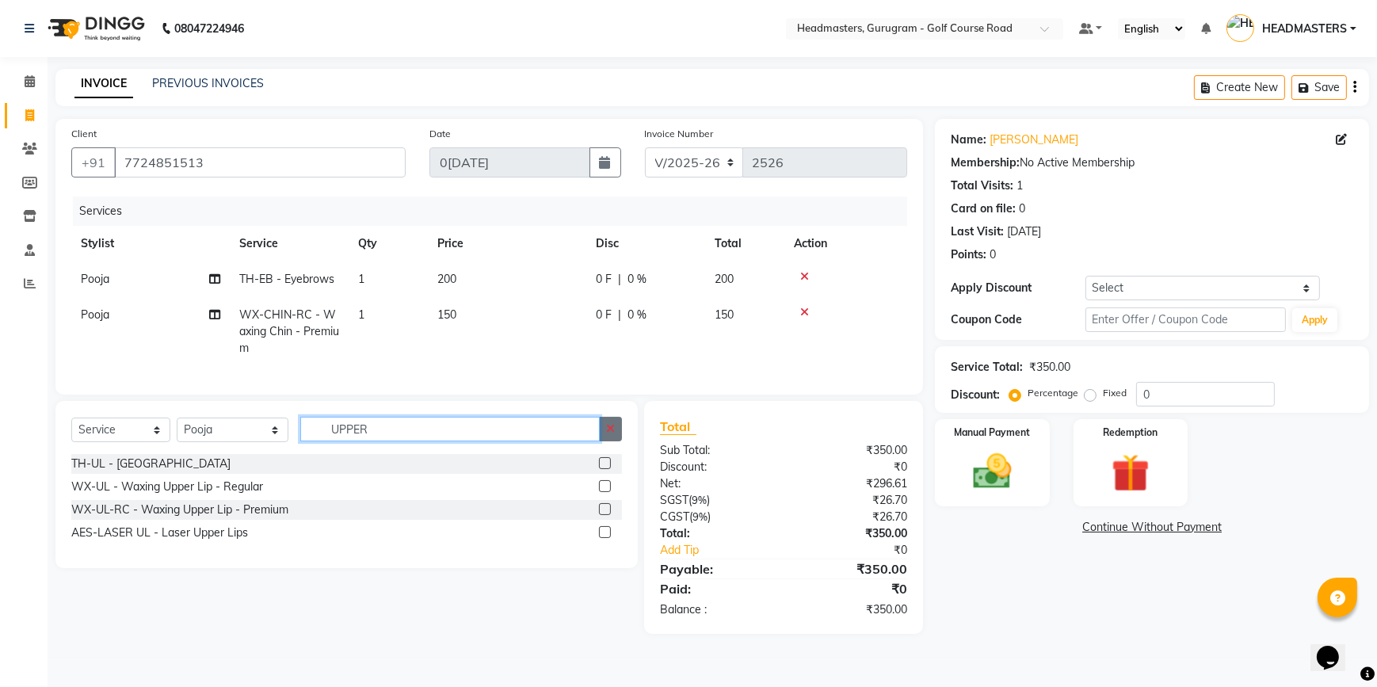
type input "UPPER"
click at [609, 515] on label at bounding box center [605, 509] width 12 height 12
click at [609, 515] on input "checkbox" at bounding box center [604, 510] width 10 height 10
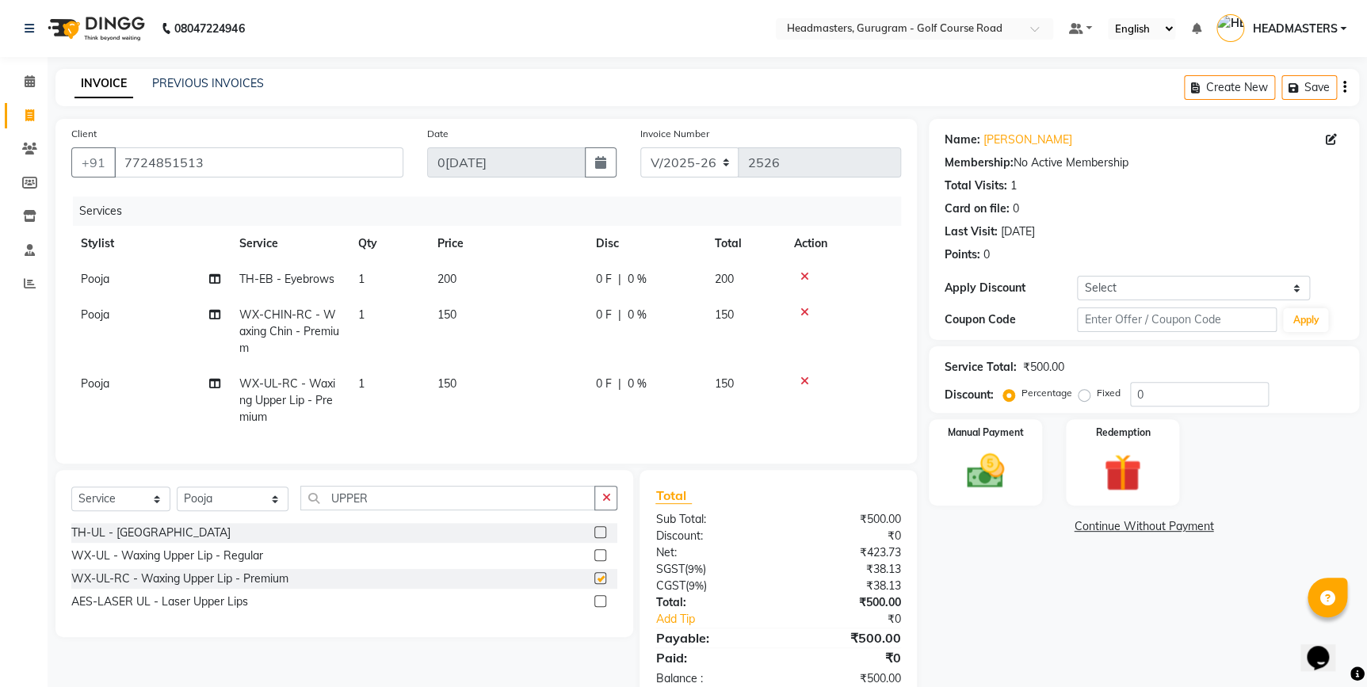
checkbox input "false"
click at [466, 504] on input "UPPER" at bounding box center [448, 498] width 296 height 25
type input "U"
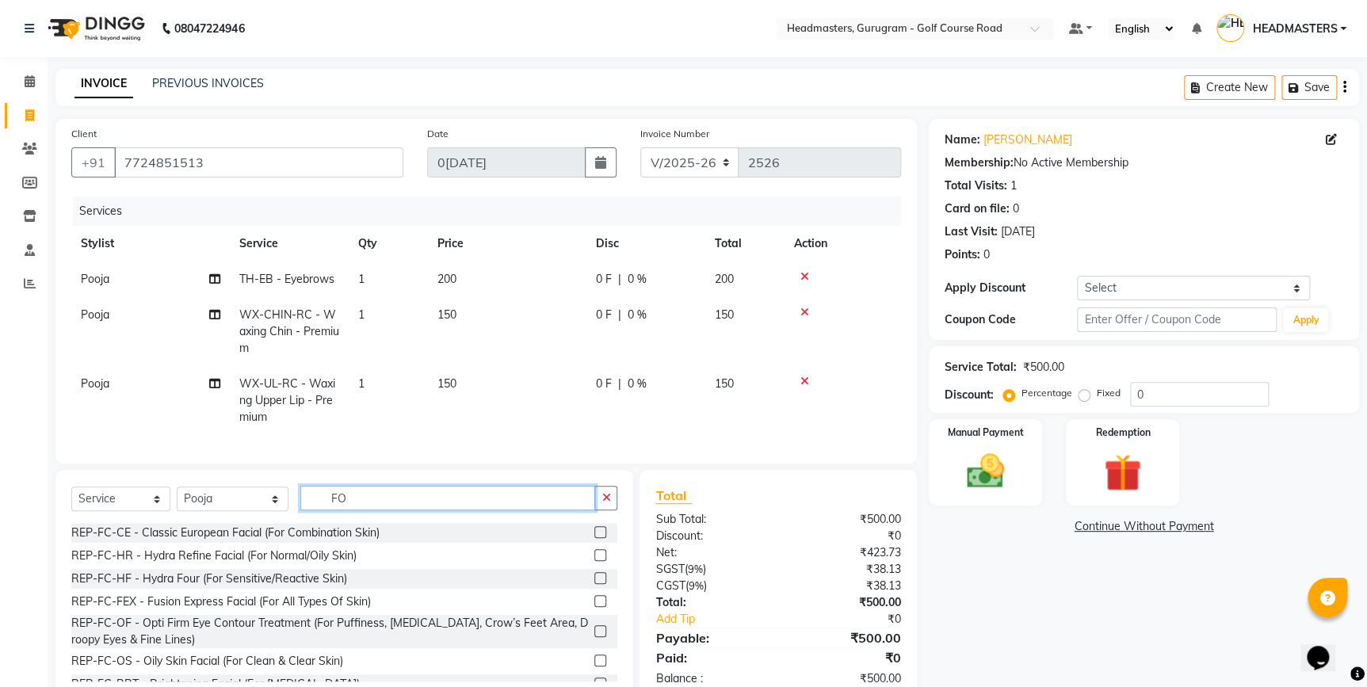
type input "F"
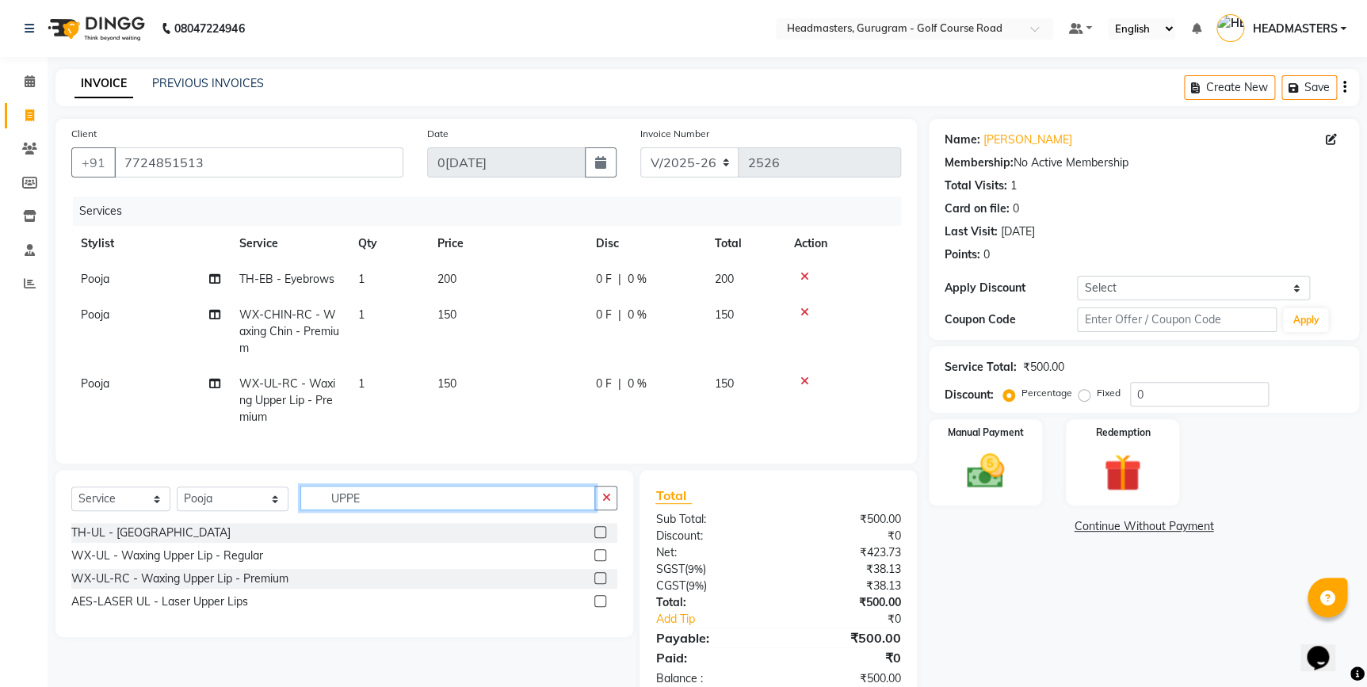
type input "UPPER"
click at [597, 538] on label at bounding box center [600, 532] width 12 height 12
click at [597, 538] on input "checkbox" at bounding box center [599, 533] width 10 height 10
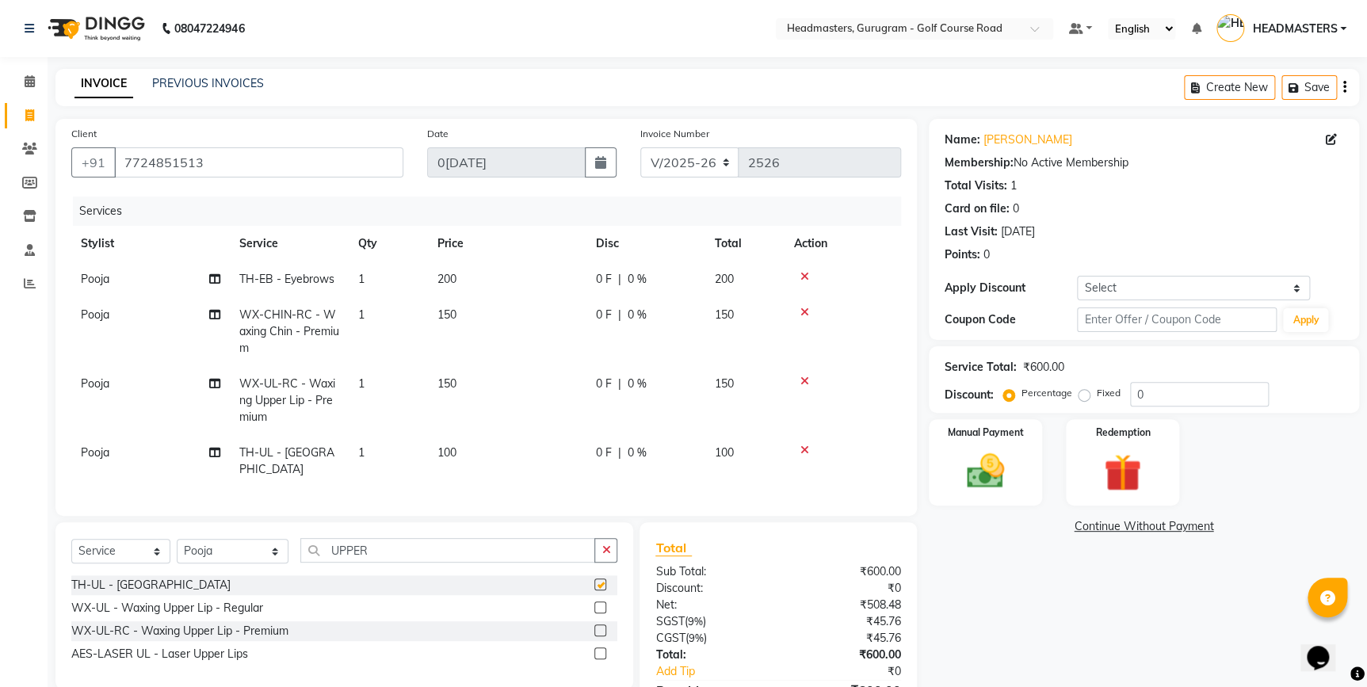
checkbox input "false"
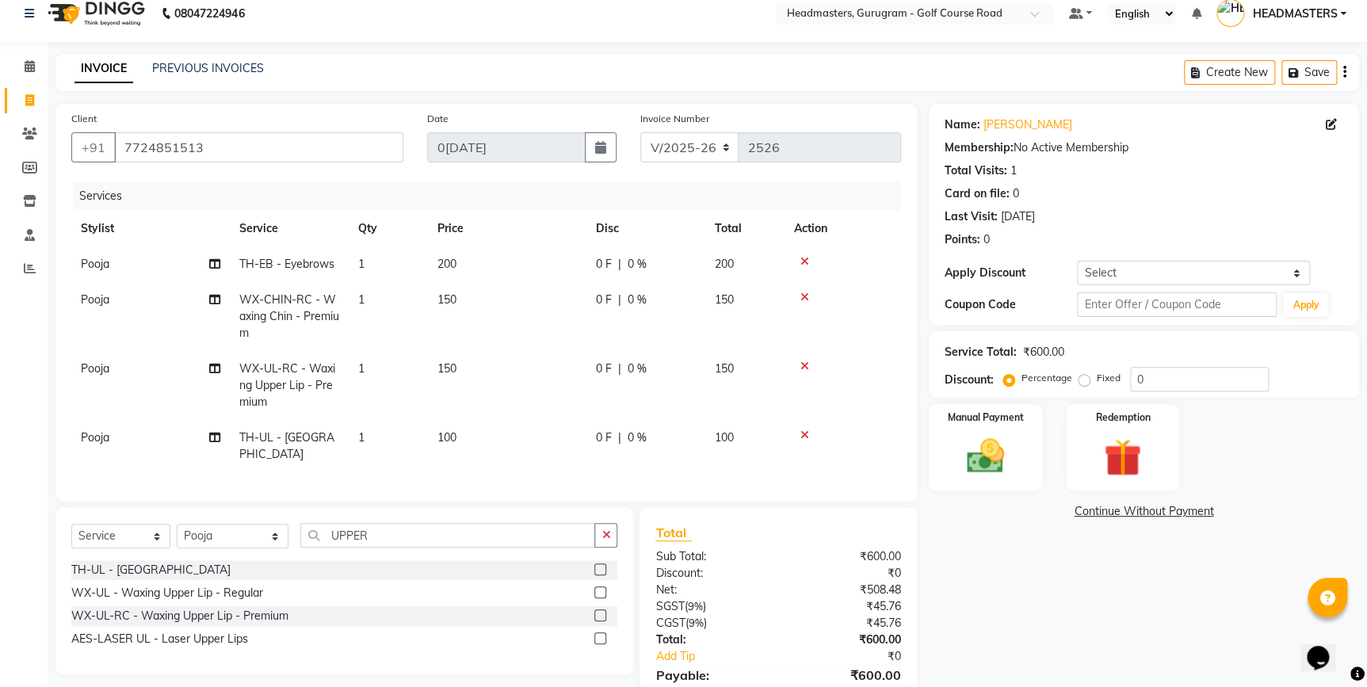
scroll to position [86, 0]
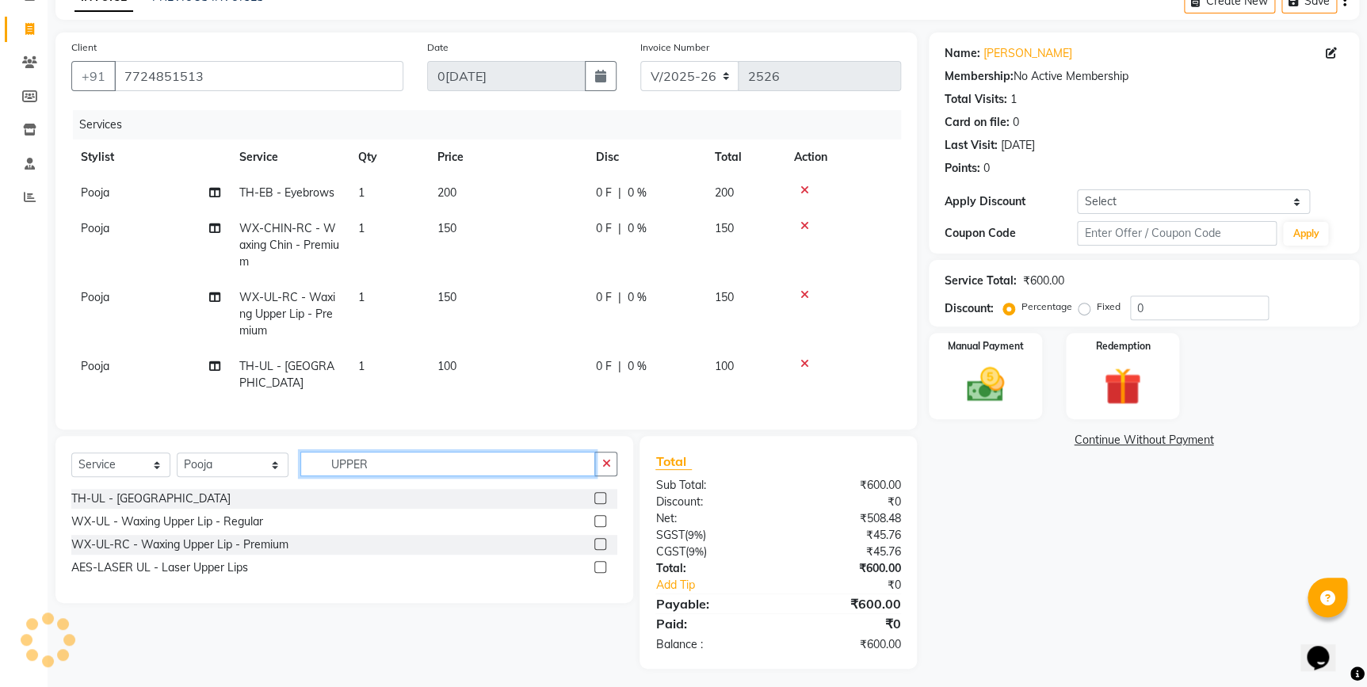
click at [403, 459] on input "UPPER" at bounding box center [448, 464] width 296 height 25
type input "U"
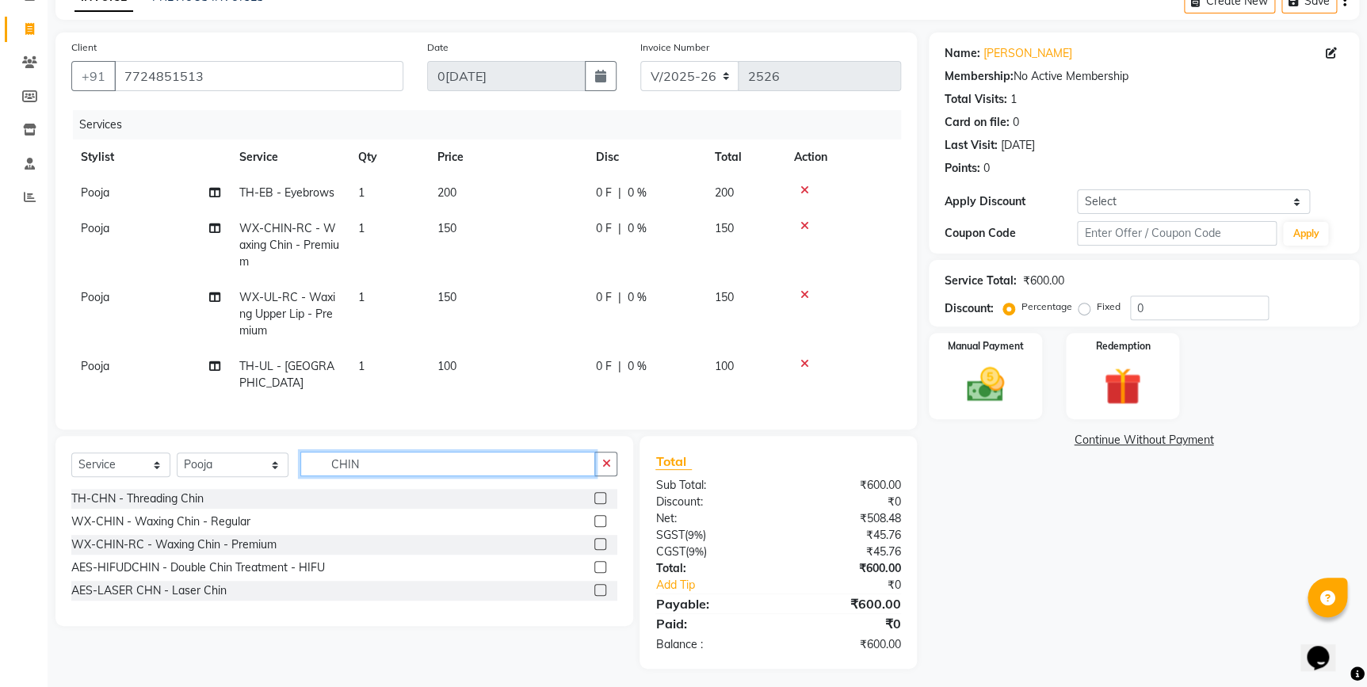
type input "CHIN"
click at [602, 542] on label at bounding box center [600, 544] width 12 height 12
click at [602, 542] on input "checkbox" at bounding box center [599, 545] width 10 height 10
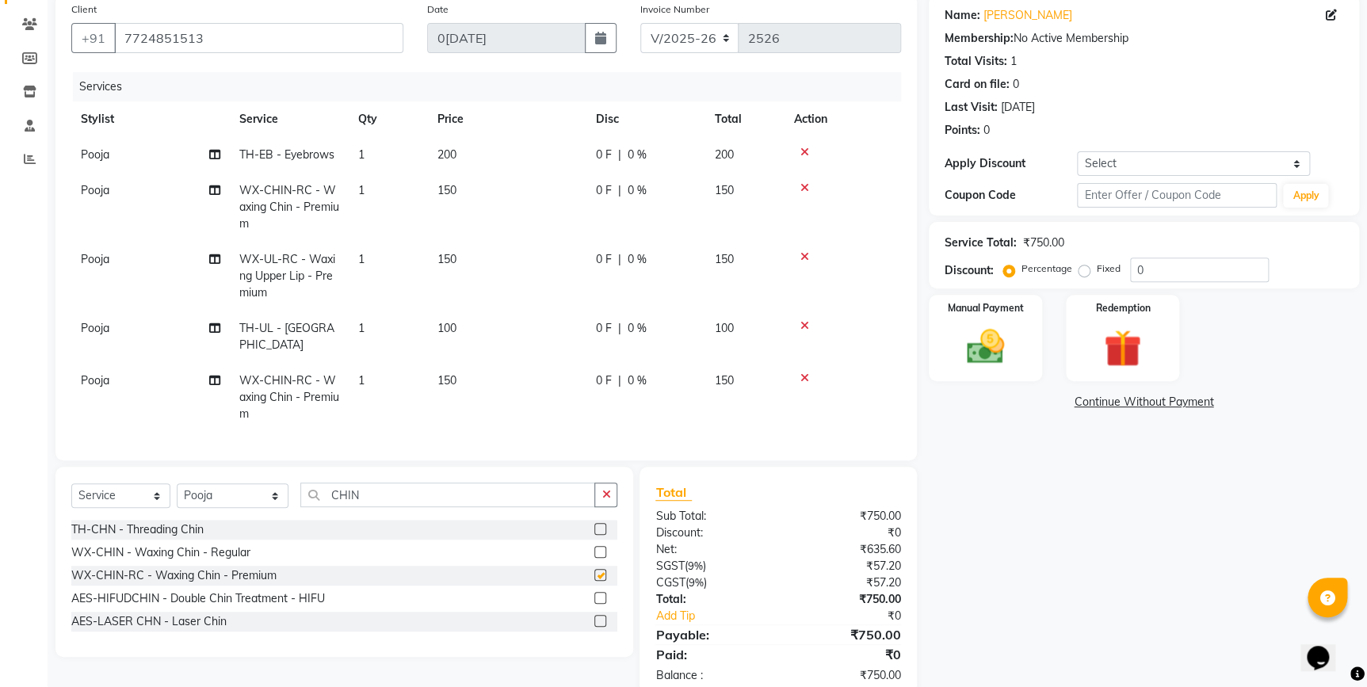
checkbox input "false"
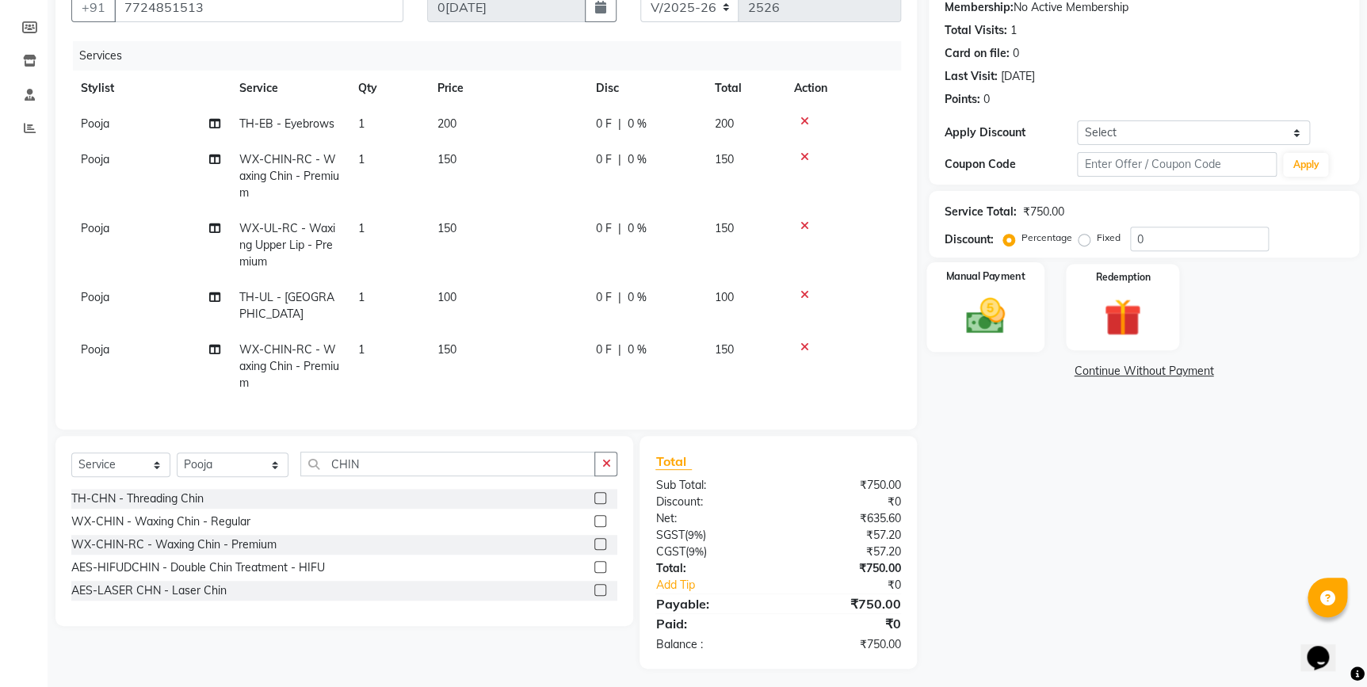
click at [963, 318] on img at bounding box center [985, 315] width 64 height 45
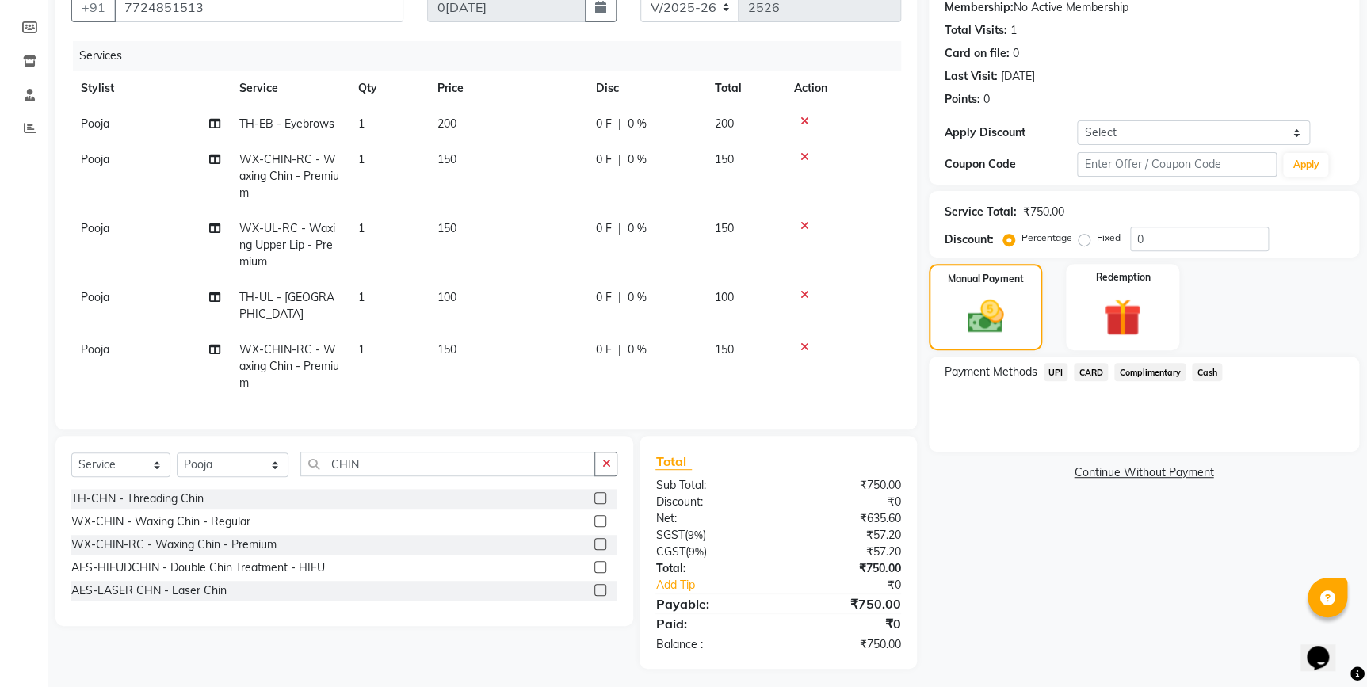
click at [1063, 372] on span "UPI" at bounding box center [1056, 372] width 25 height 18
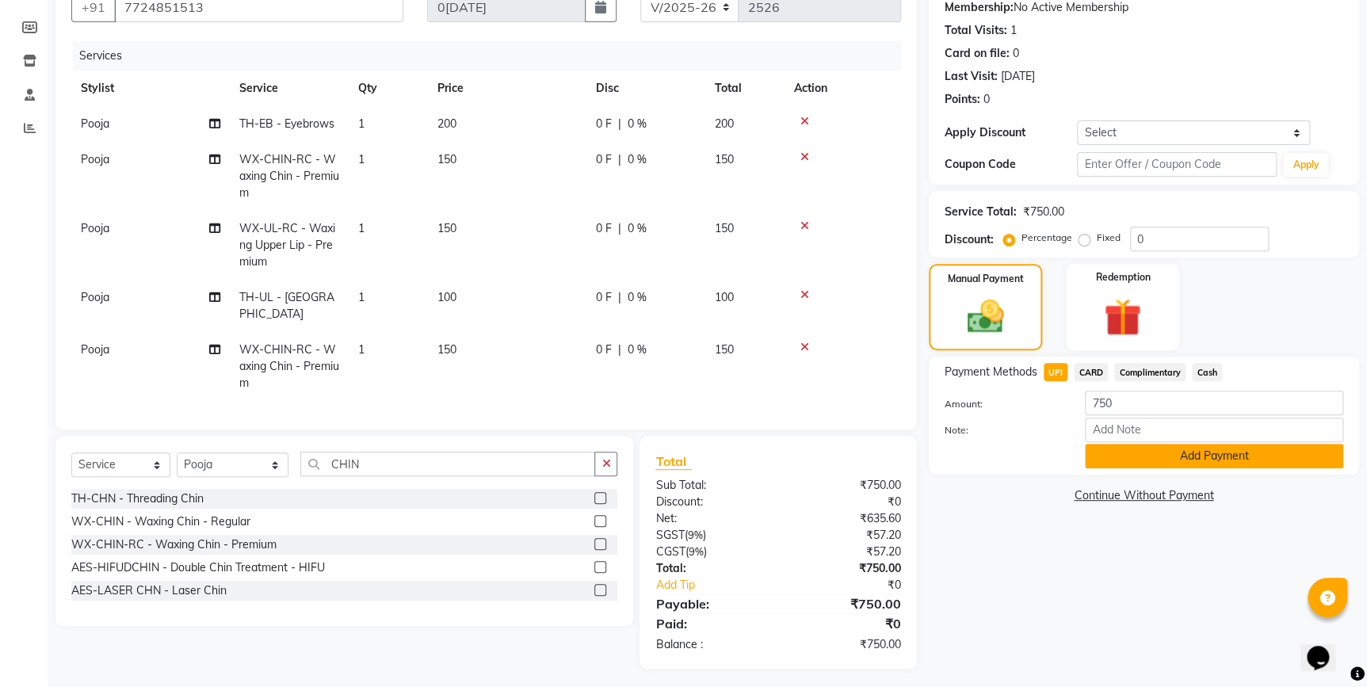
click at [1123, 464] on button "Add Payment" at bounding box center [1214, 456] width 258 height 25
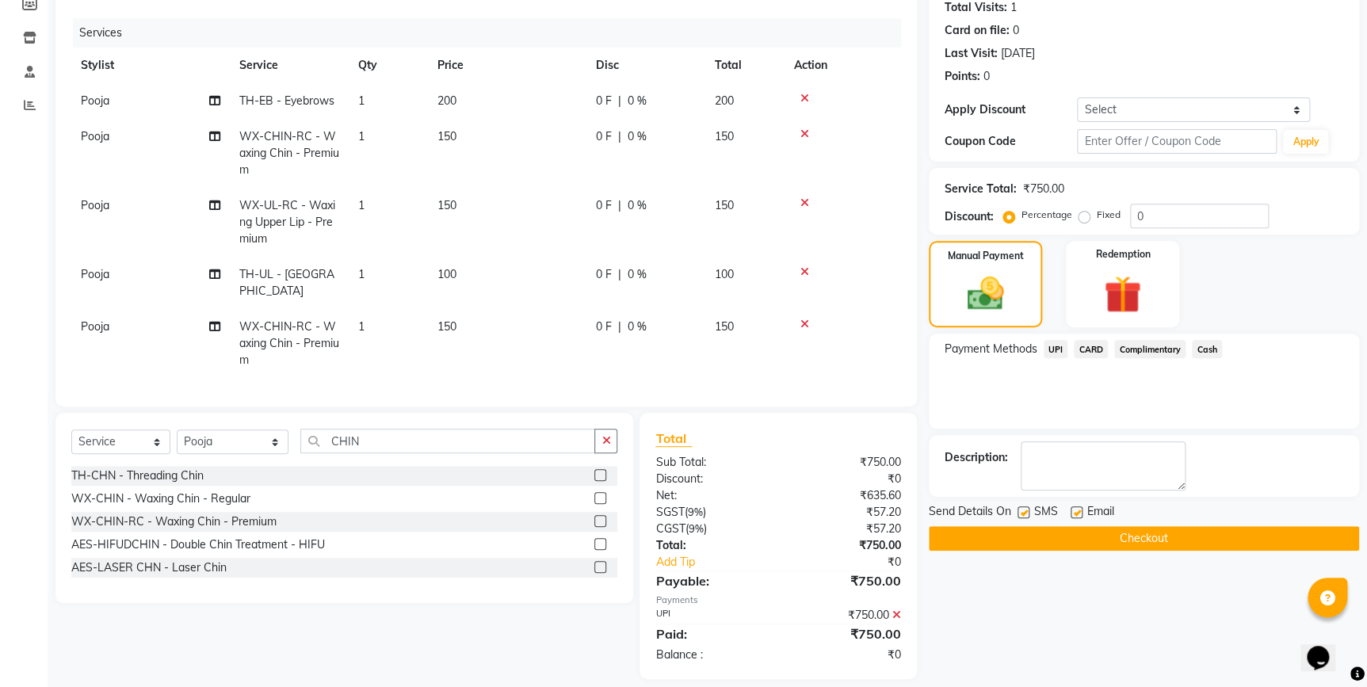
scroll to position [189, 0]
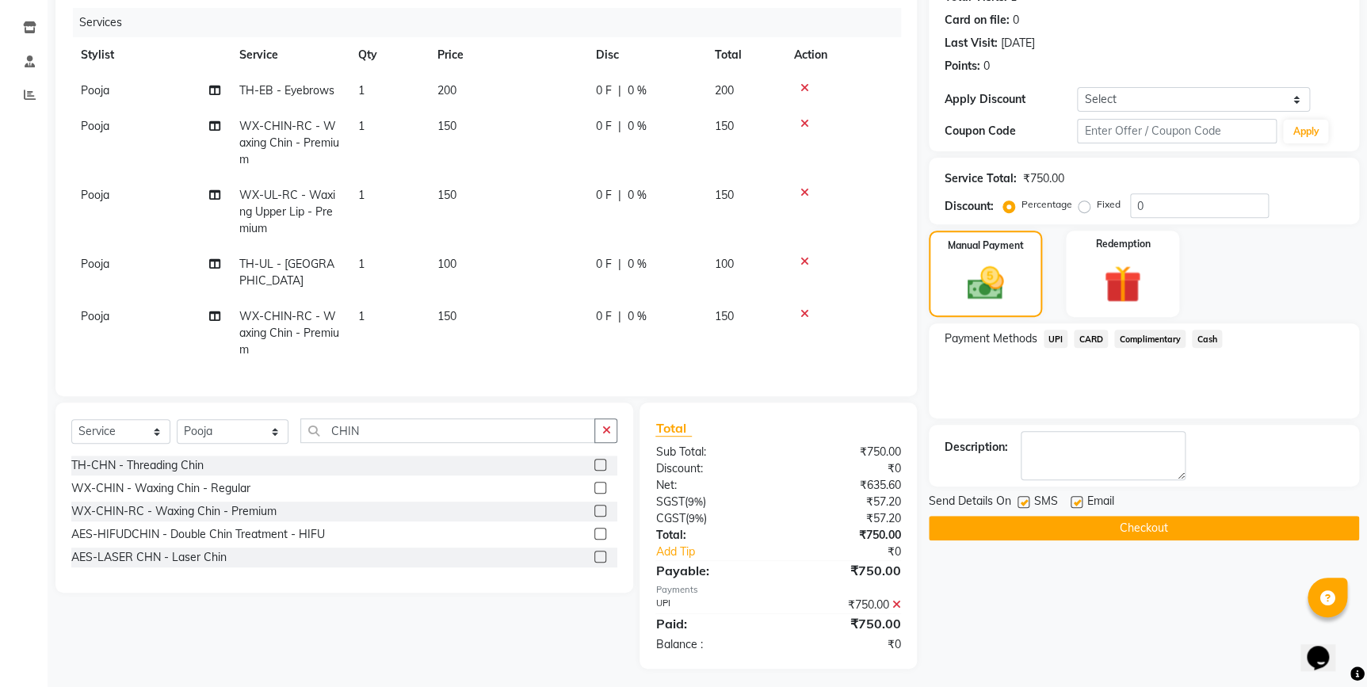
click at [1074, 500] on label at bounding box center [1077, 502] width 12 height 12
click at [1074, 500] on input "checkbox" at bounding box center [1076, 503] width 10 height 10
checkbox input "false"
click at [1023, 499] on label at bounding box center [1023, 502] width 12 height 12
click at [1023, 499] on input "checkbox" at bounding box center [1022, 503] width 10 height 10
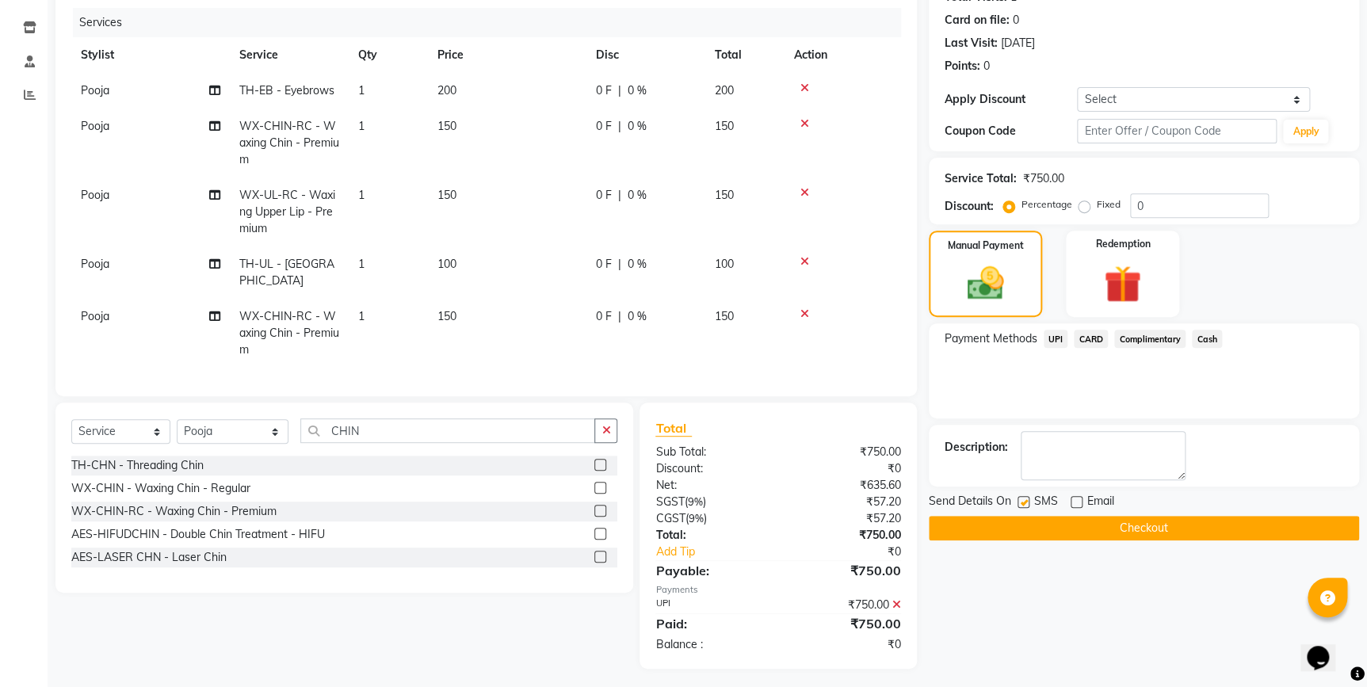
checkbox input "false"
click at [1022, 527] on button "Checkout" at bounding box center [1144, 528] width 430 height 25
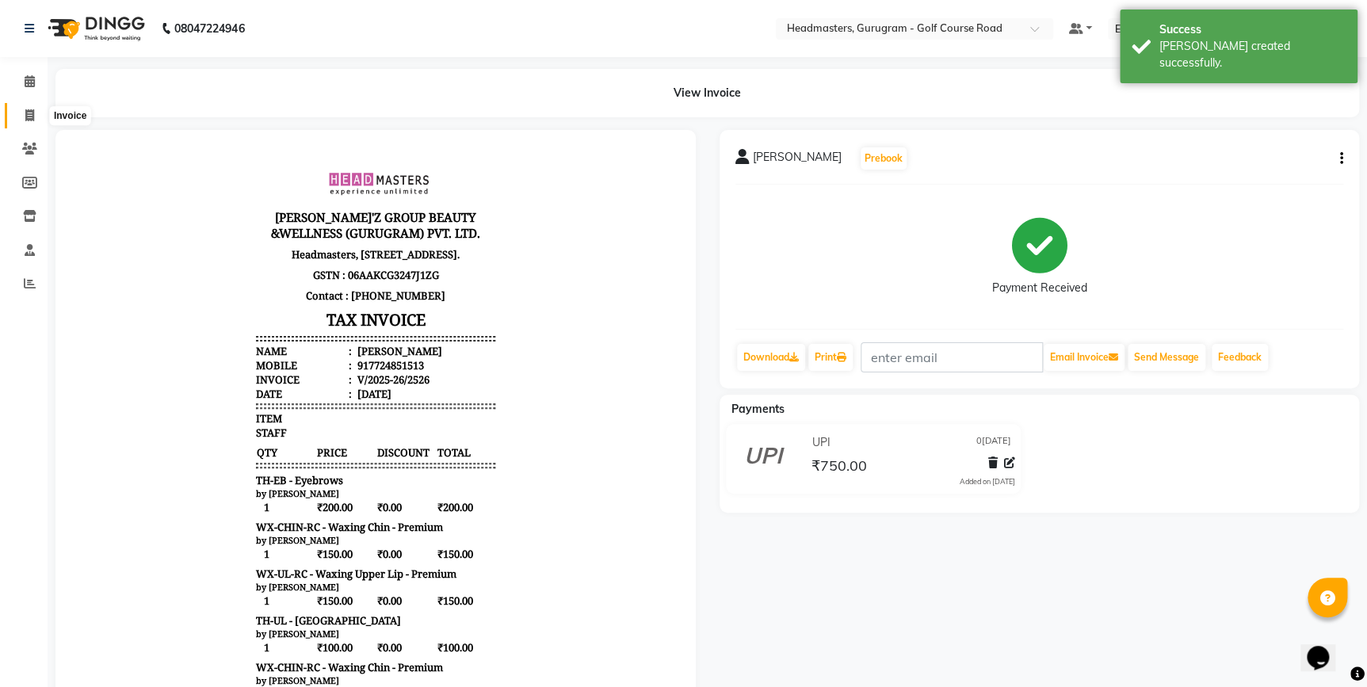
click at [36, 108] on span at bounding box center [30, 116] width 28 height 18
select select "service"
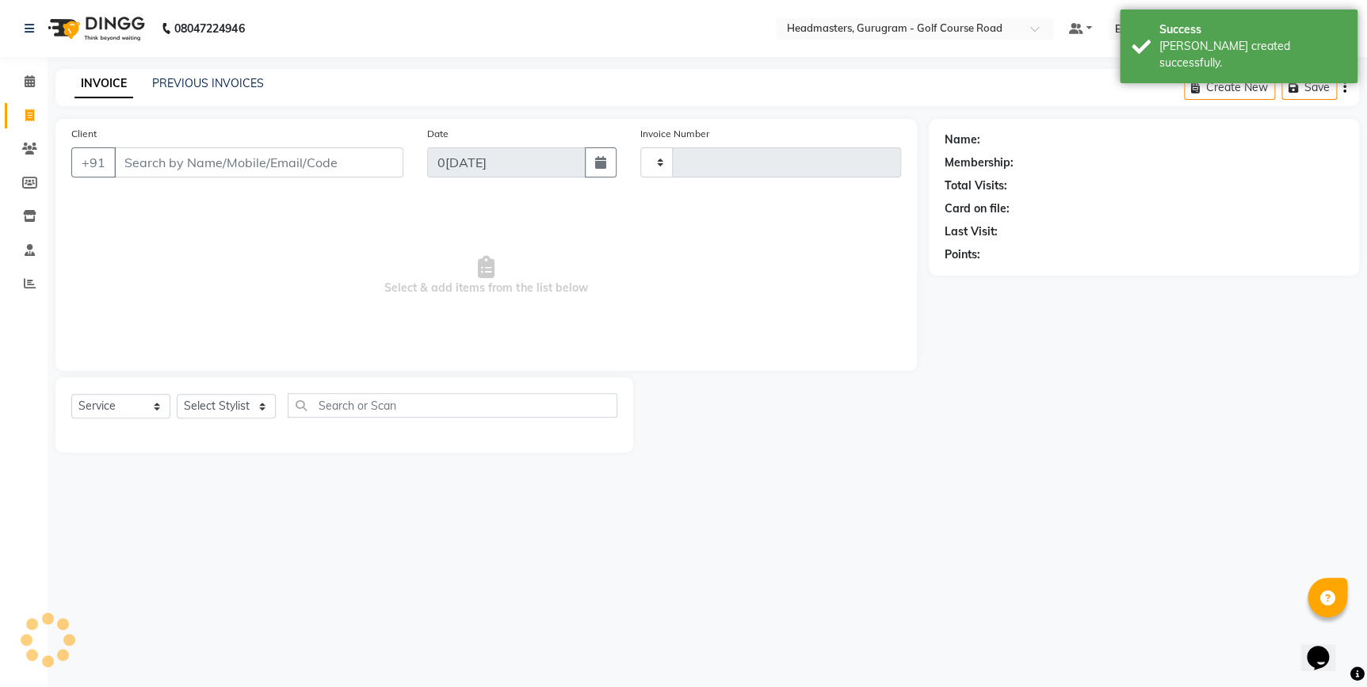
type input "2527"
select select "7134"
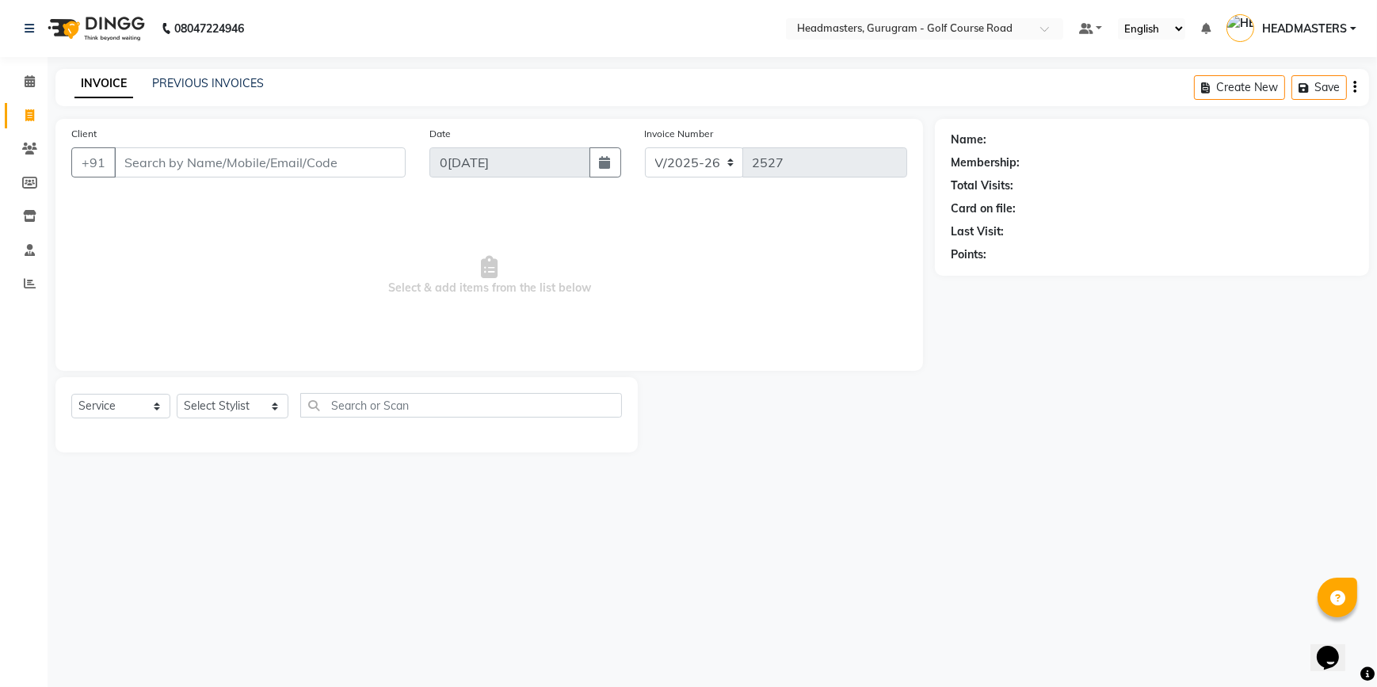
click at [153, 166] on input "Client" at bounding box center [260, 162] width 292 height 30
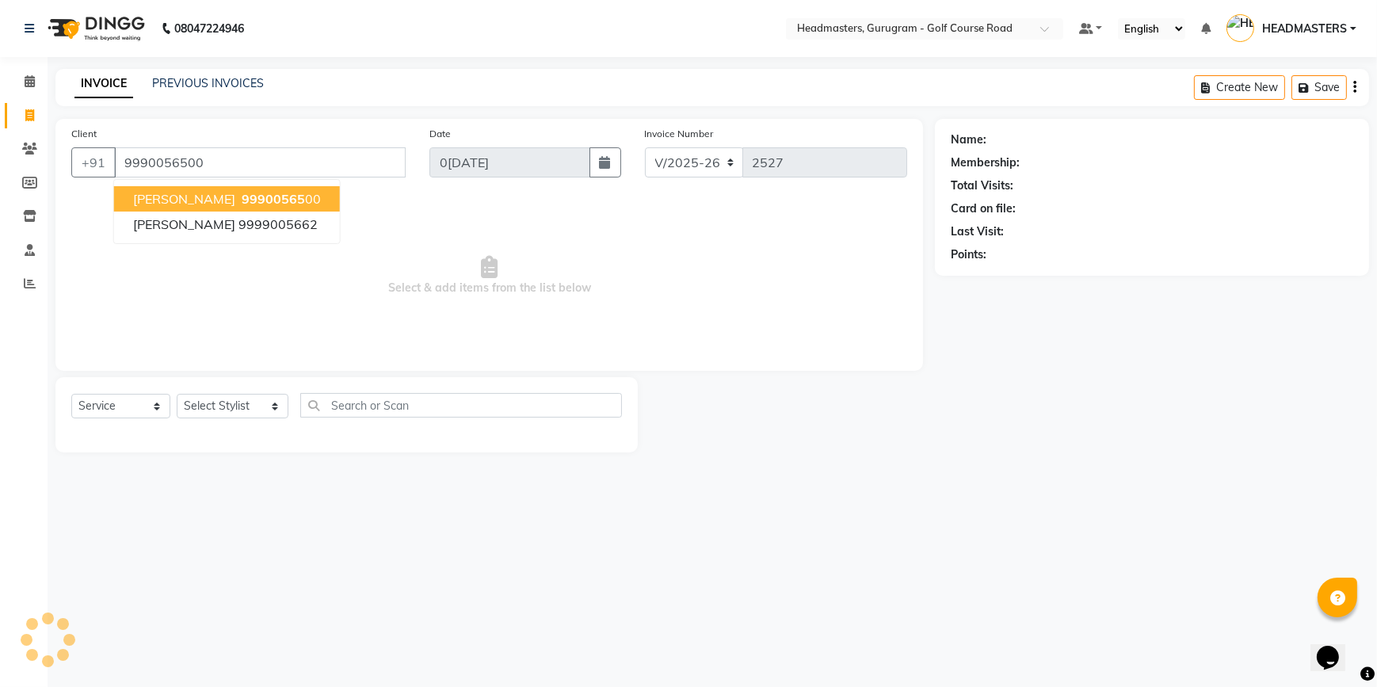
type input "9990056500"
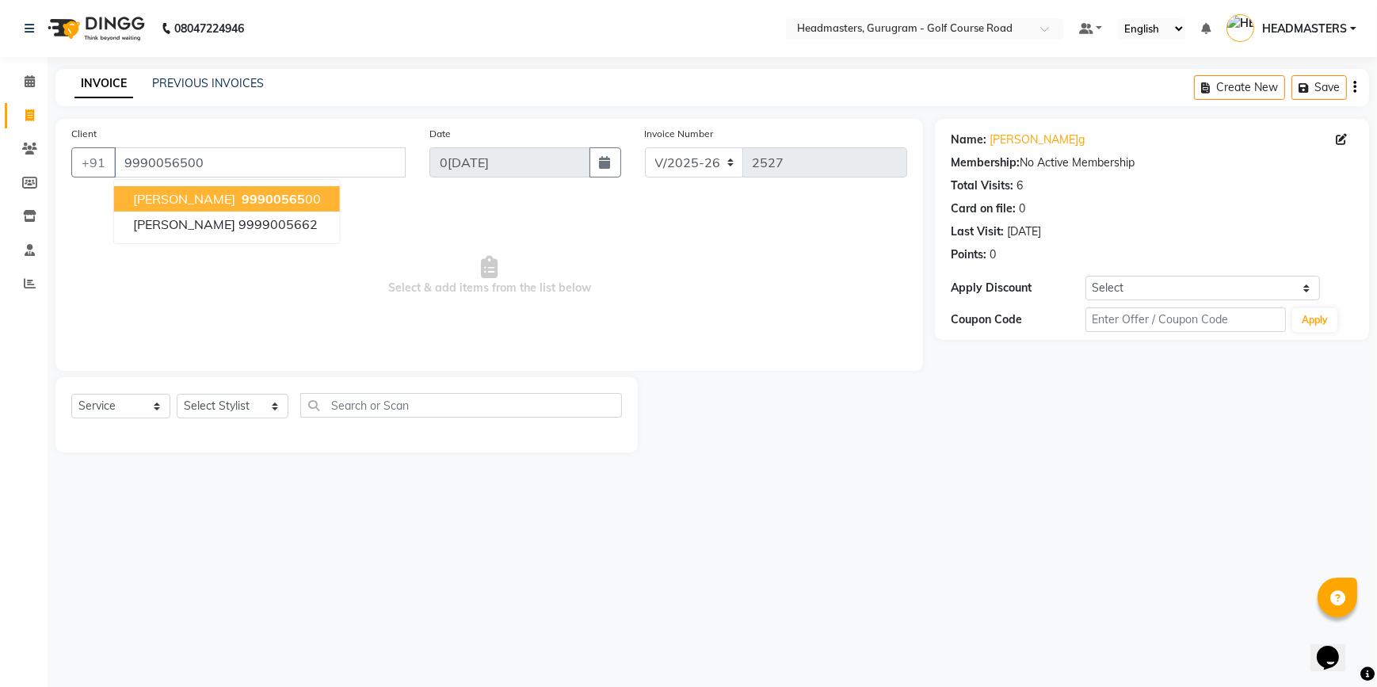
click at [242, 197] on span "99900565" at bounding box center [273, 199] width 63 height 16
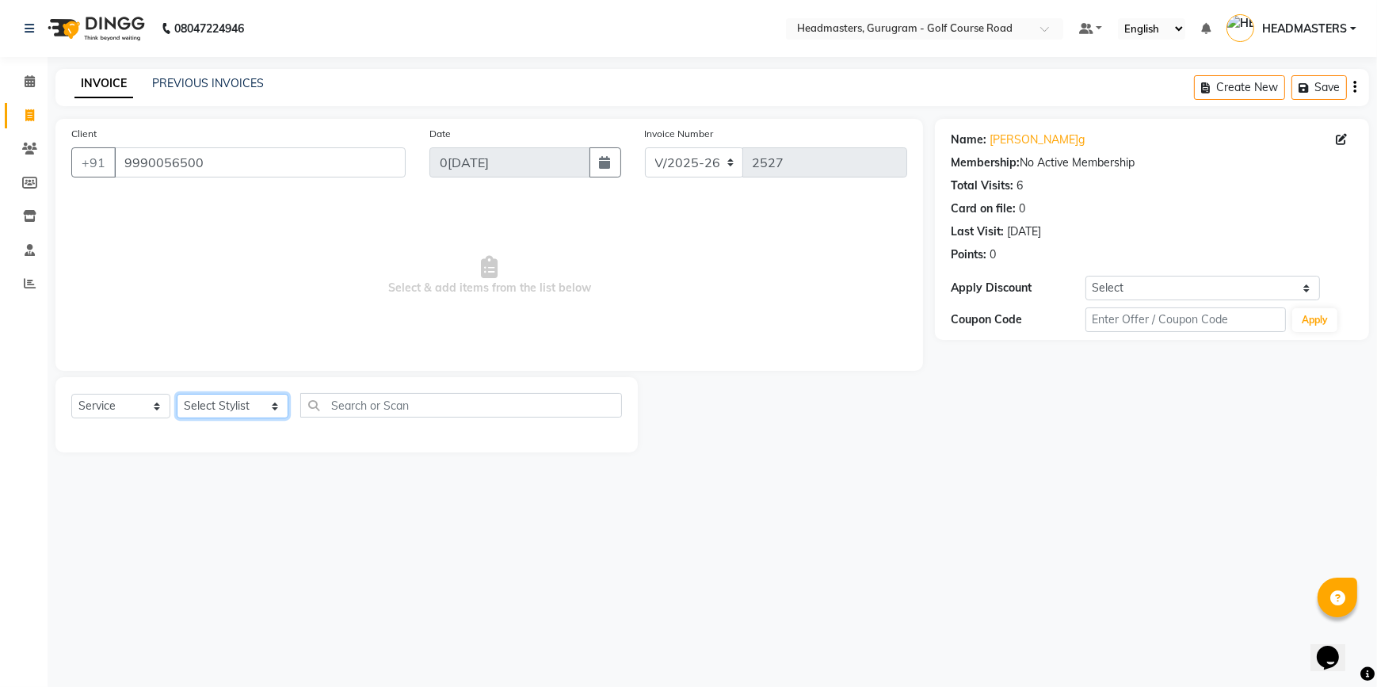
drag, startPoint x: 243, startPoint y: 406, endPoint x: 242, endPoint y: 391, distance: 14.4
click at [243, 406] on select "Select Stylist DANISH Esther Gaurav HEADMASTERS Irshad Januka JEET Jewel Krishn…" at bounding box center [233, 406] width 112 height 25
select select "60937"
click at [177, 394] on select "Select Stylist DANISH Esther Gaurav HEADMASTERS Irshad Januka JEET Jewel Krishn…" at bounding box center [233, 406] width 112 height 25
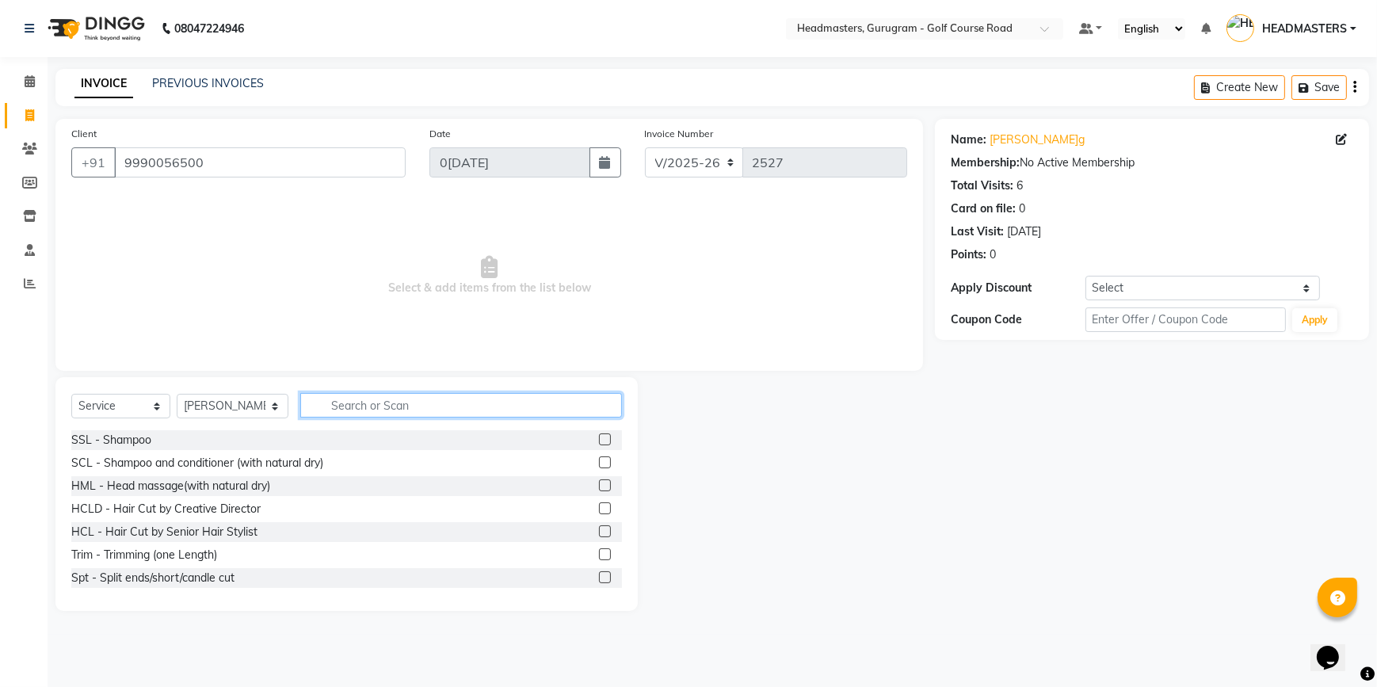
click at [373, 405] on input "text" at bounding box center [461, 405] width 322 height 25
type input "HAIR CUT"
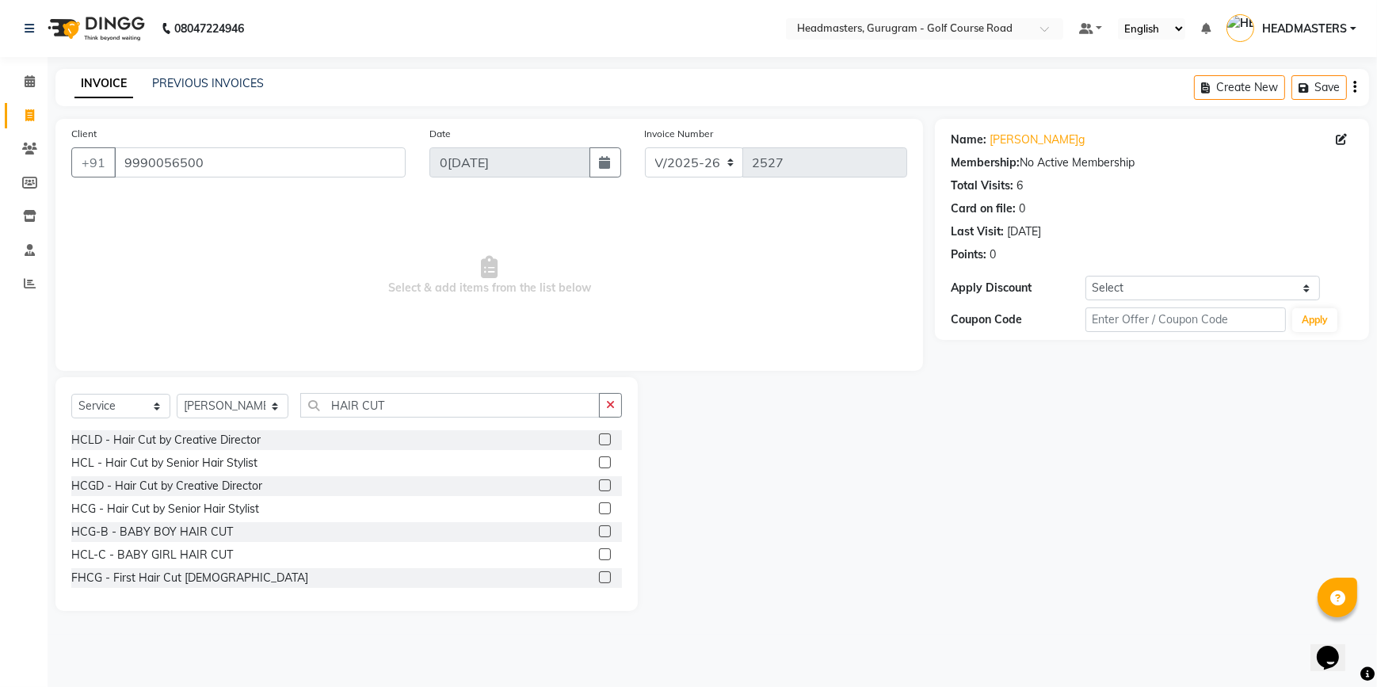
click at [599, 485] on label at bounding box center [605, 485] width 12 height 12
click at [599, 485] on input "checkbox" at bounding box center [604, 486] width 10 height 10
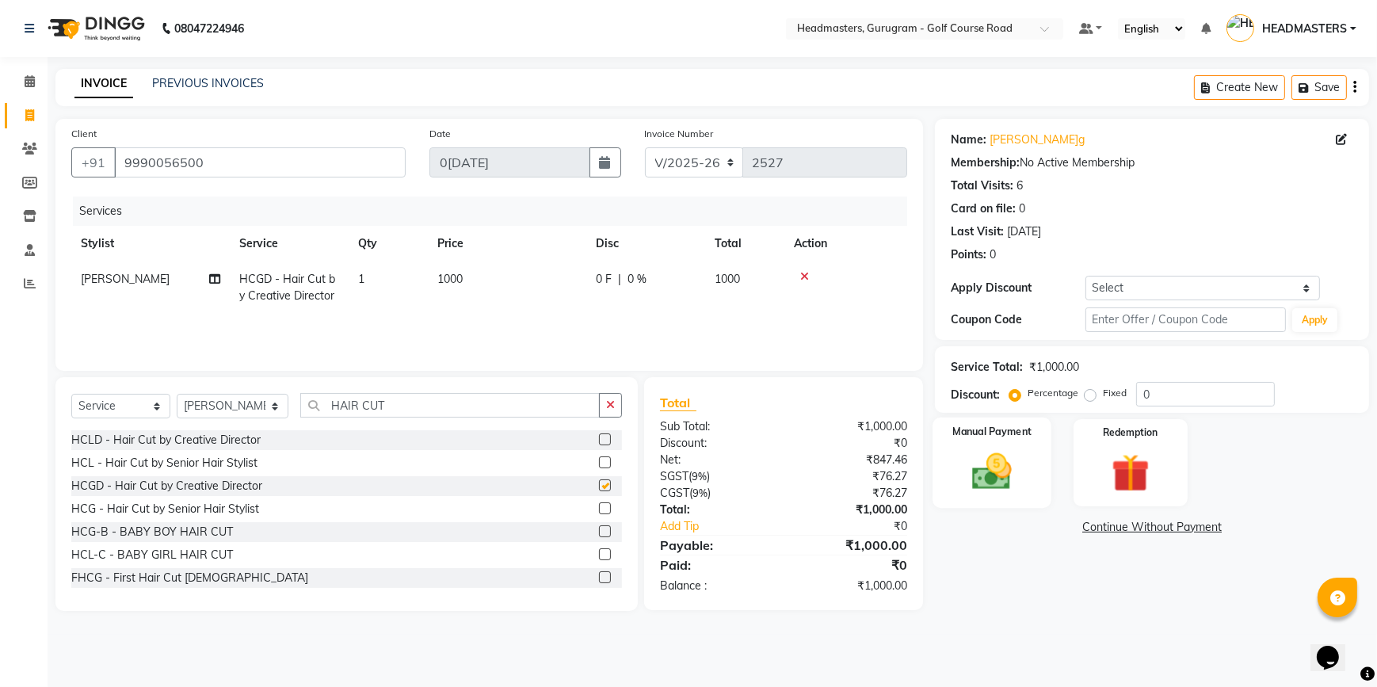
checkbox input "false"
click at [1009, 476] on img at bounding box center [992, 471] width 64 height 46
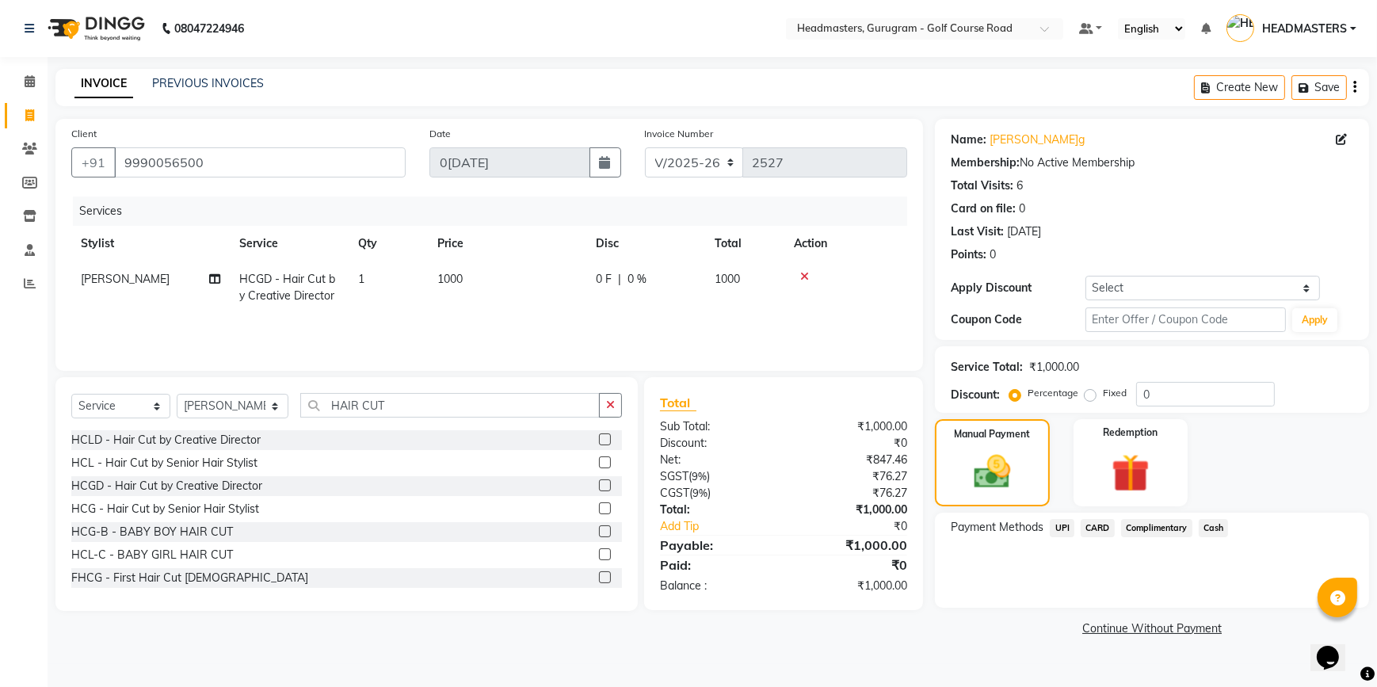
click at [803, 276] on icon at bounding box center [804, 276] width 9 height 11
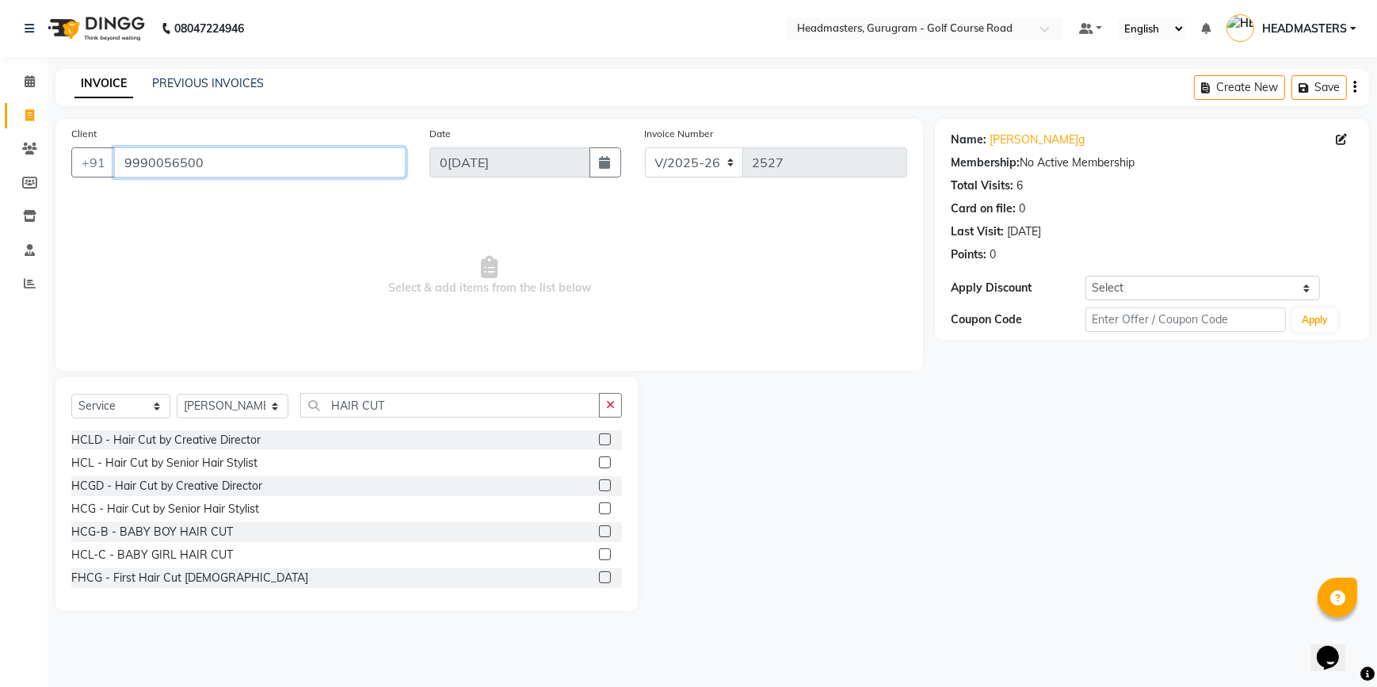
click at [238, 174] on input "9990056500" at bounding box center [260, 162] width 292 height 30
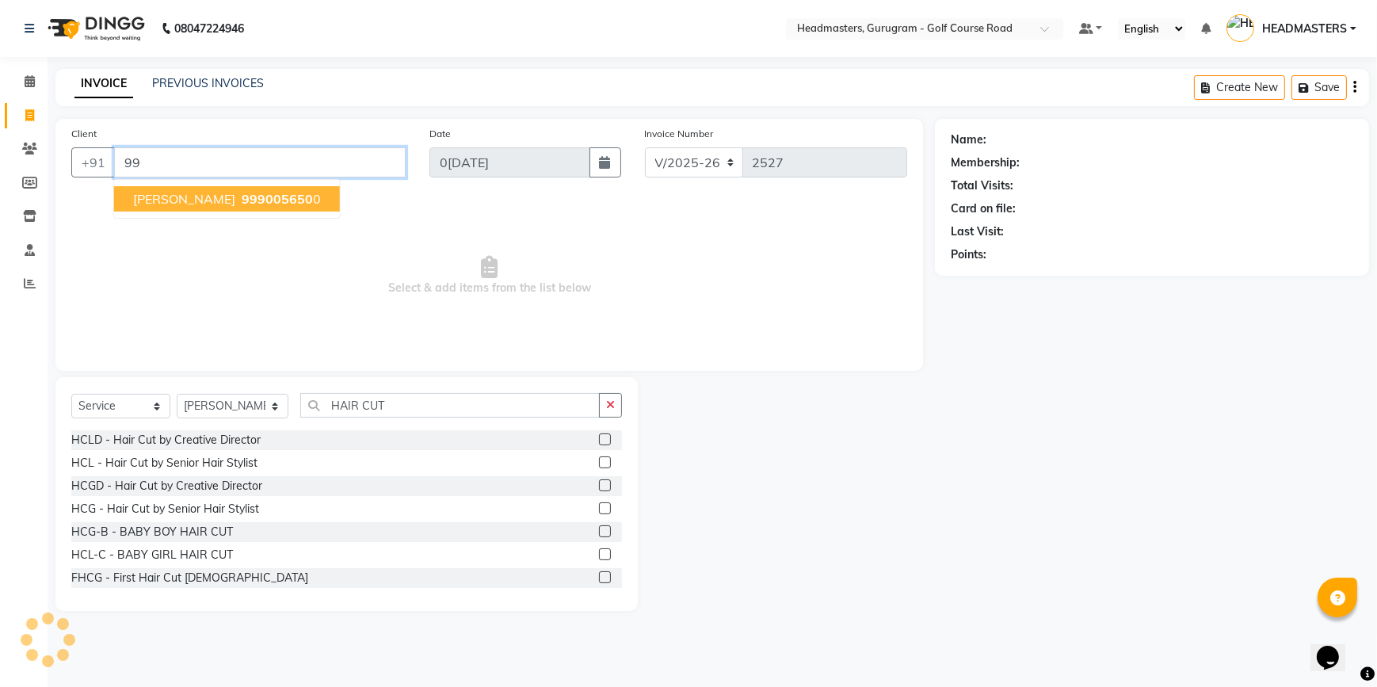
type input "9"
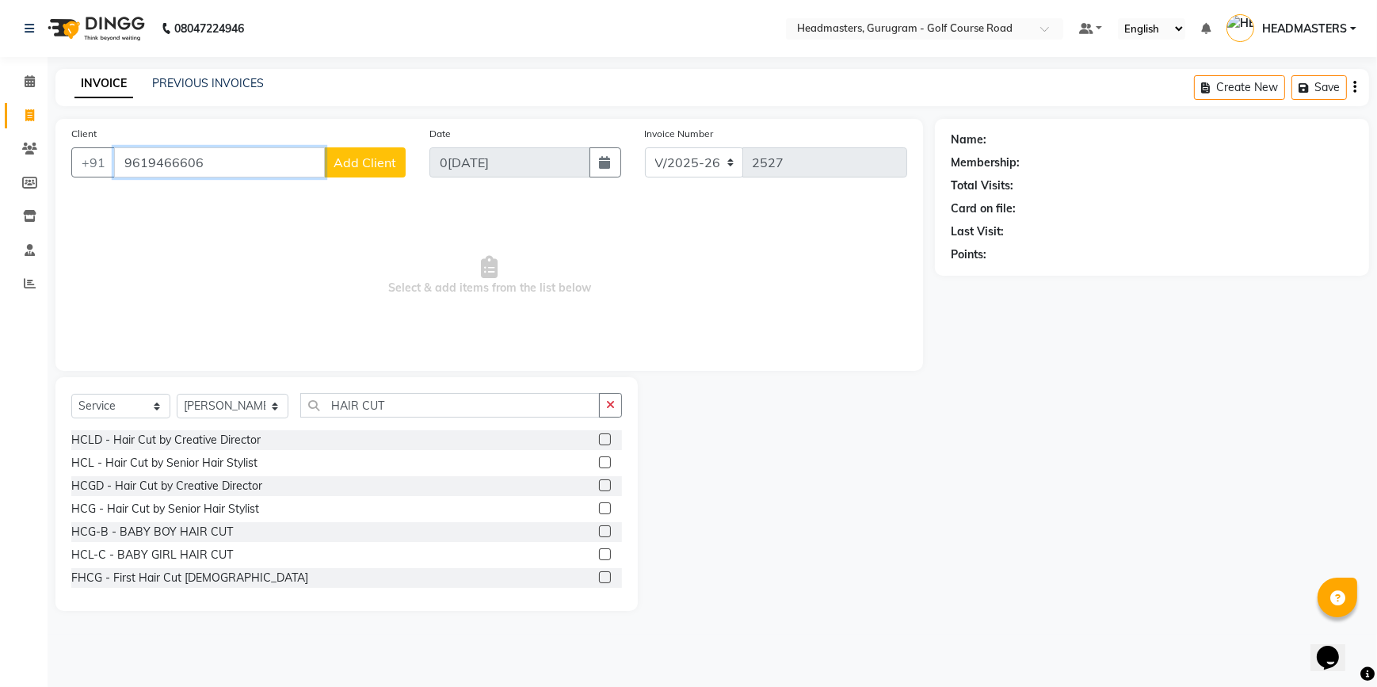
type input "9619466606"
click at [353, 162] on span "Add Client" at bounding box center [365, 163] width 63 height 16
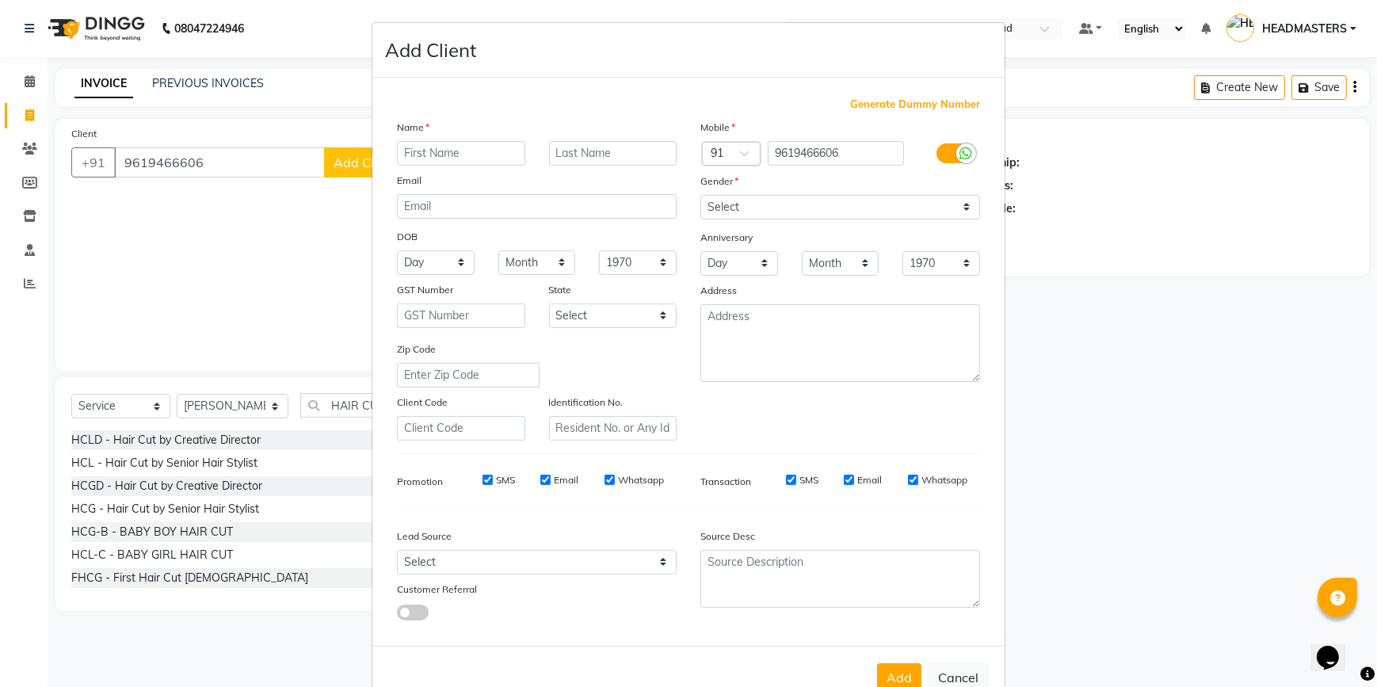
click at [433, 158] on input "text" at bounding box center [461, 153] width 128 height 25
type input "s"
type input "Sharanya"
click at [734, 208] on select "Select Male Female Other Prefer Not To Say" at bounding box center [840, 207] width 280 height 25
select select "female"
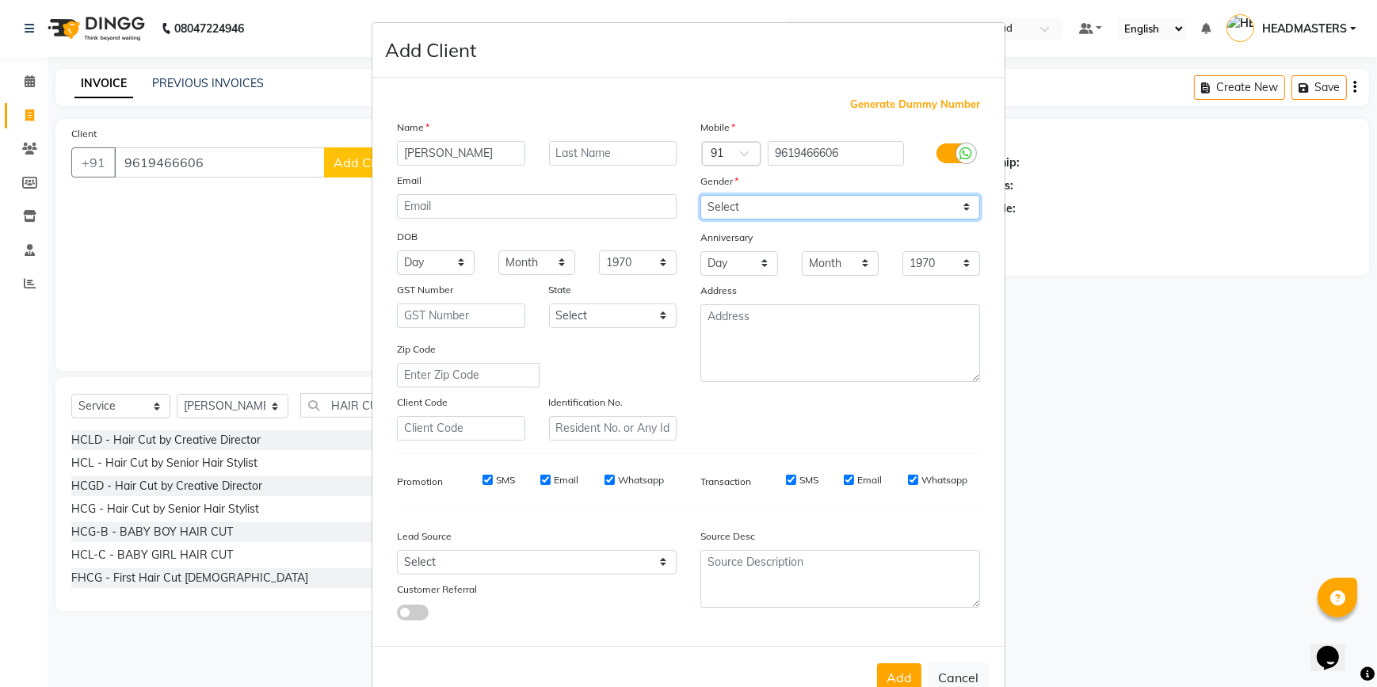
click at [700, 195] on select "Select Male Female Other Prefer Not To Say" at bounding box center [840, 207] width 280 height 25
click at [892, 676] on button "Add" at bounding box center [899, 677] width 44 height 29
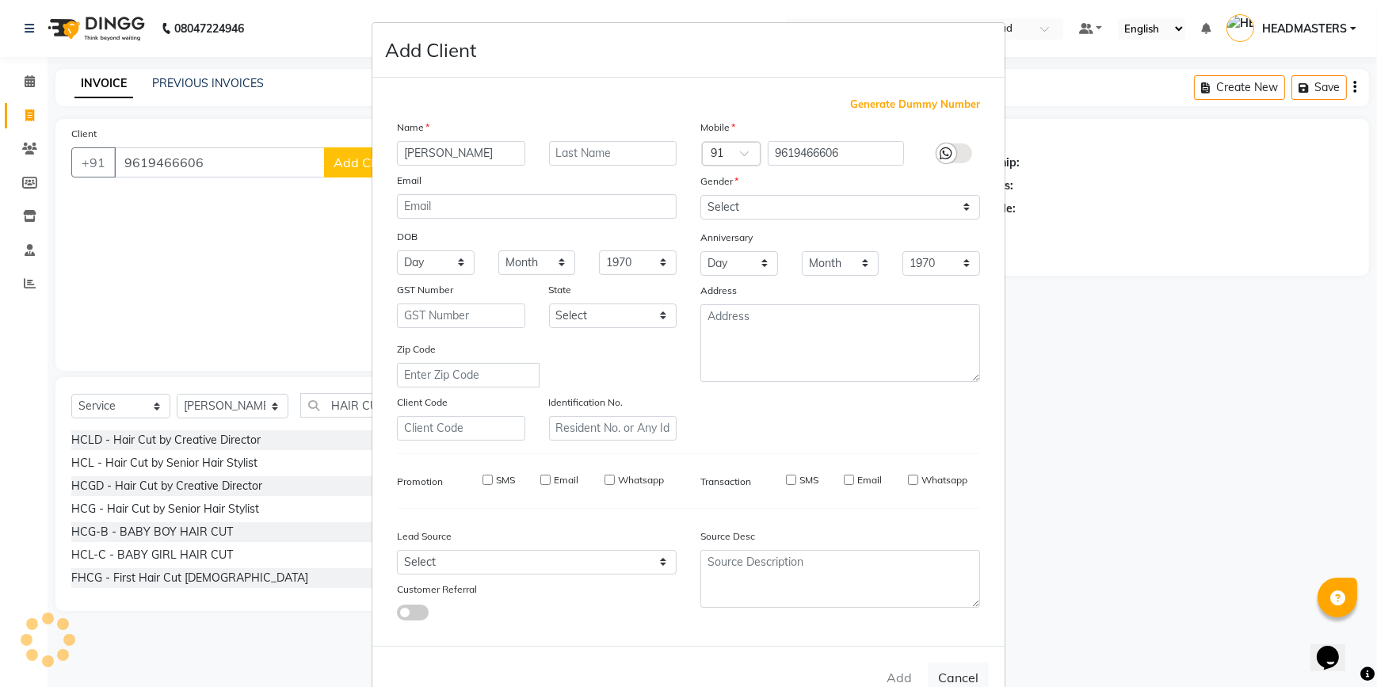
select select
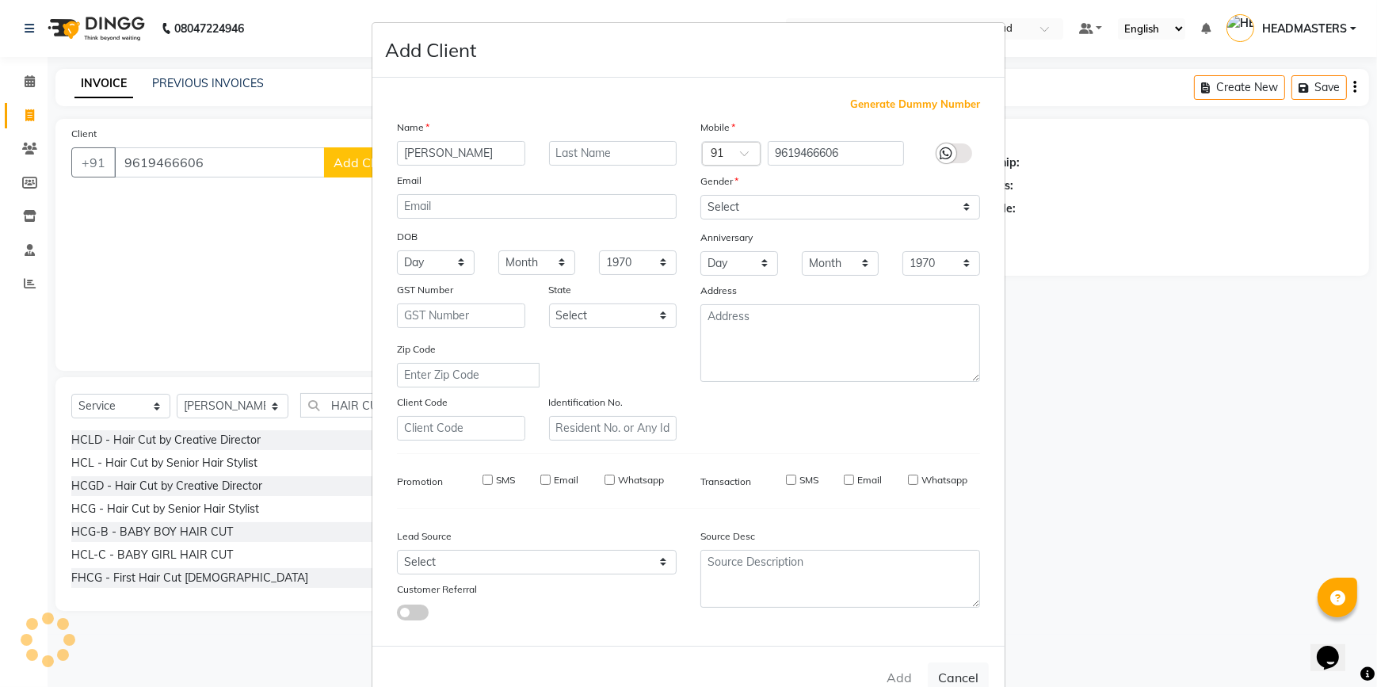
select select
checkbox input "false"
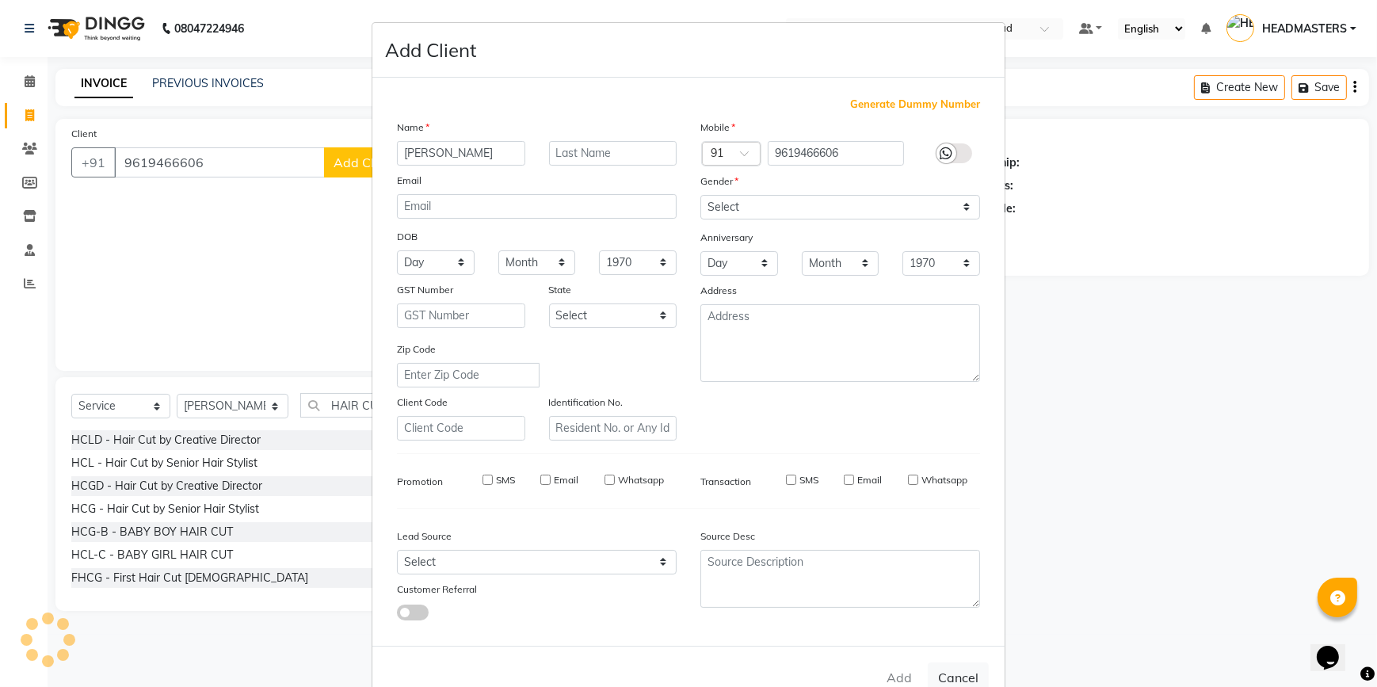
checkbox input "false"
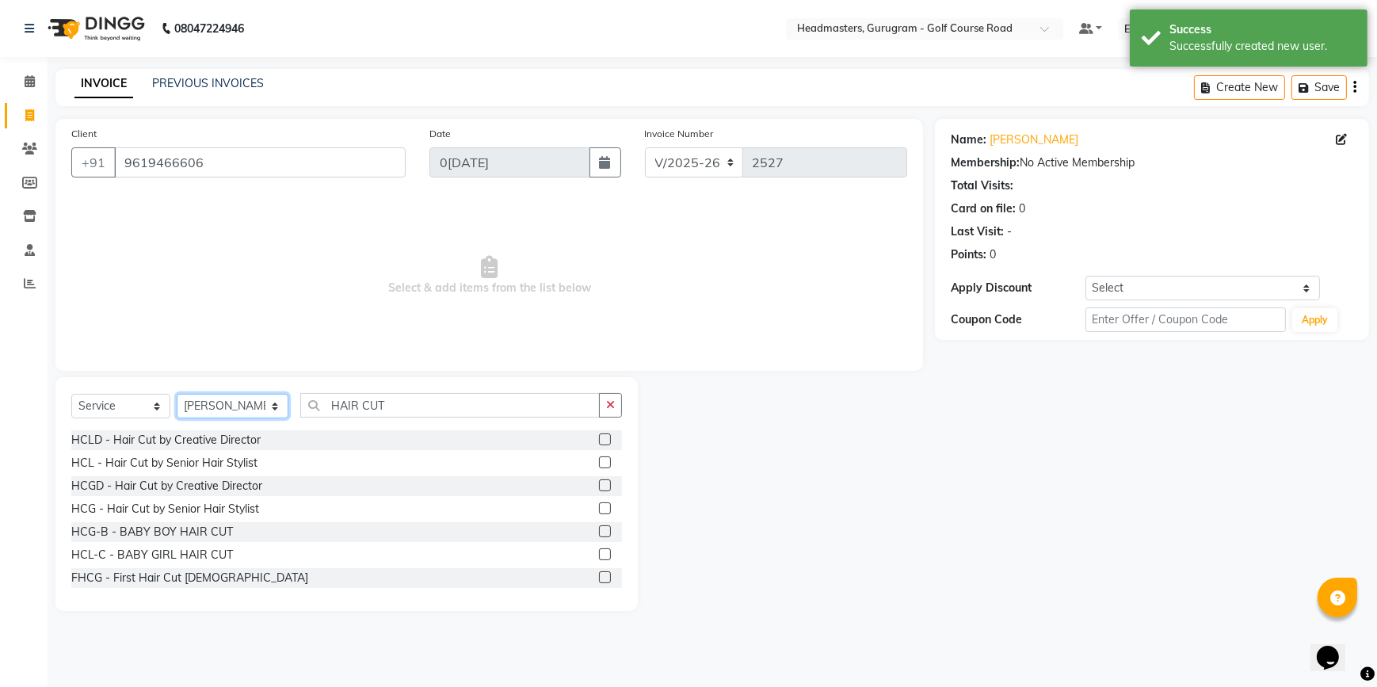
click at [257, 406] on select "Select Stylist DANISH Esther Gaurav HEADMASTERS Irshad Januka JEET Jewel Krishn…" at bounding box center [233, 406] width 112 height 25
select select "60936"
click at [177, 394] on select "Select Stylist DANISH Esther Gaurav HEADMASTERS Irshad Januka JEET Jewel Krishn…" at bounding box center [233, 406] width 112 height 25
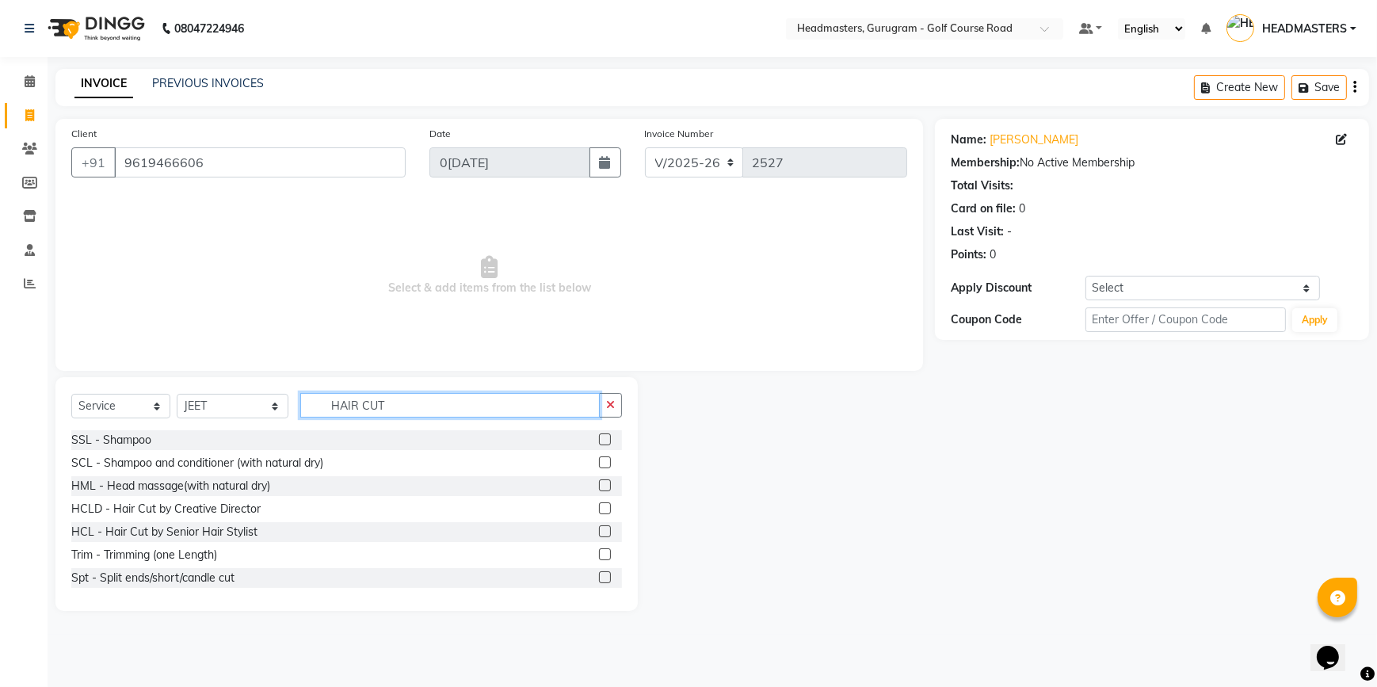
click at [380, 409] on input "HAIR CUT" at bounding box center [450, 405] width 300 height 25
type input "H"
type input "sh"
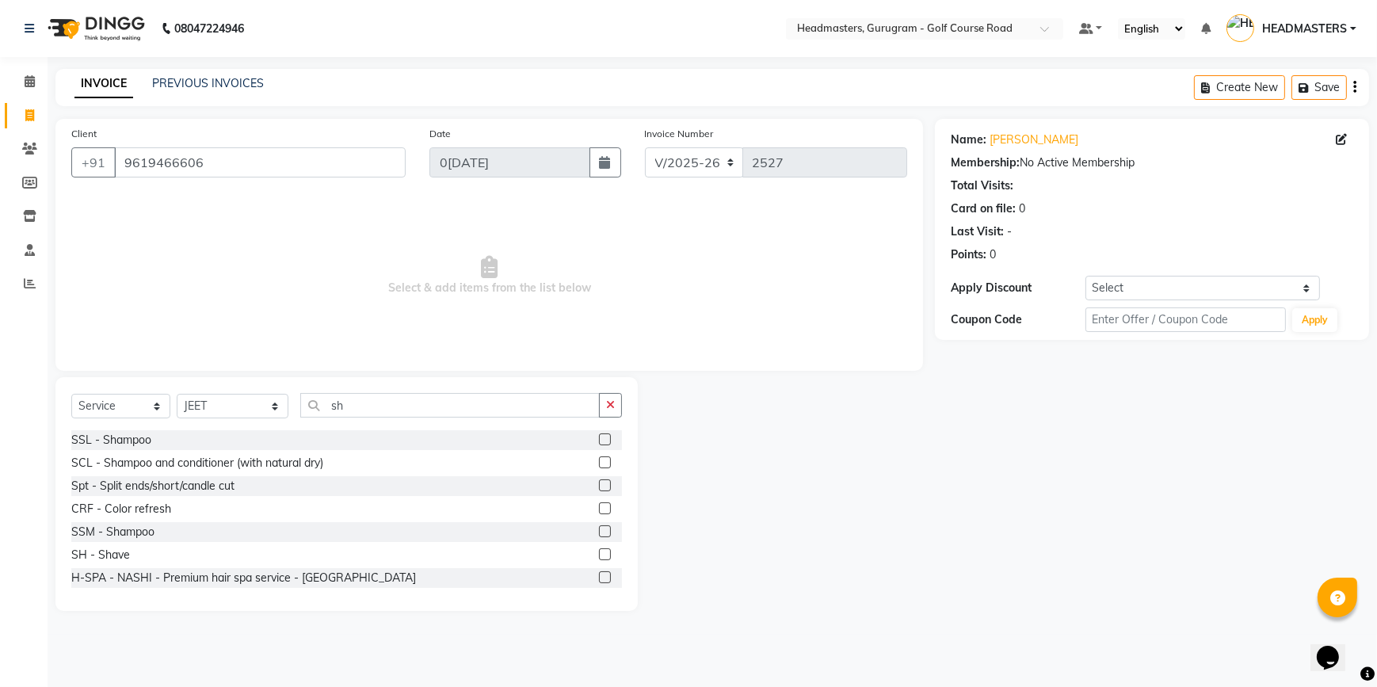
click at [599, 465] on label at bounding box center [605, 462] width 12 height 12
click at [599, 465] on input "checkbox" at bounding box center [604, 463] width 10 height 10
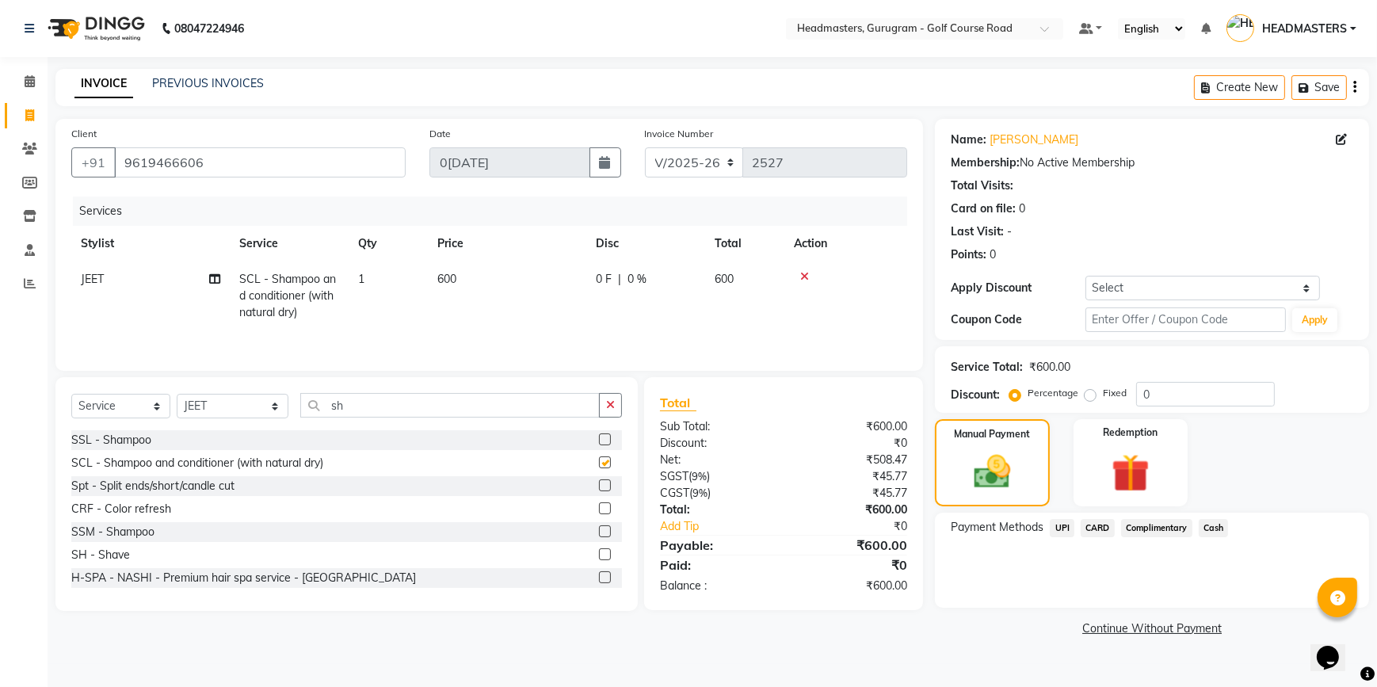
checkbox input "false"
click at [361, 403] on input "sh" at bounding box center [450, 405] width 300 height 25
type input "s"
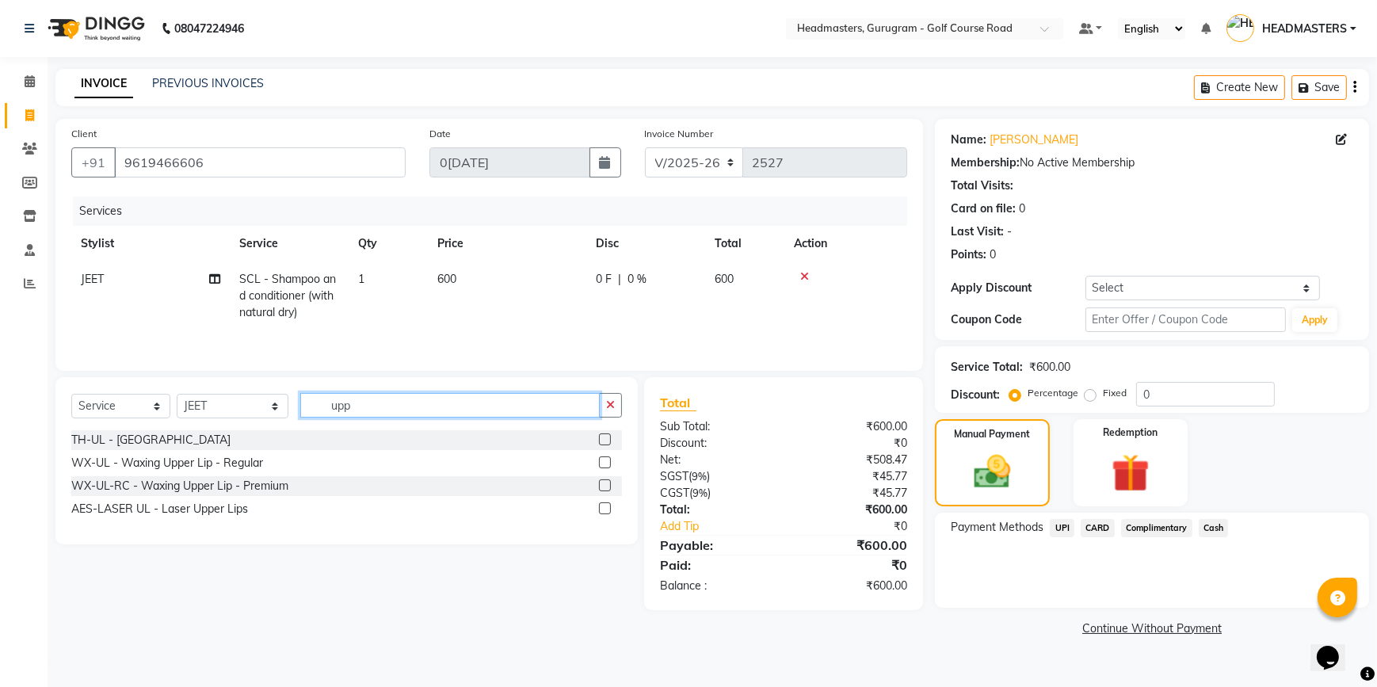
type input "upp"
click at [606, 437] on label at bounding box center [605, 439] width 12 height 12
click at [606, 437] on input "checkbox" at bounding box center [604, 440] width 10 height 10
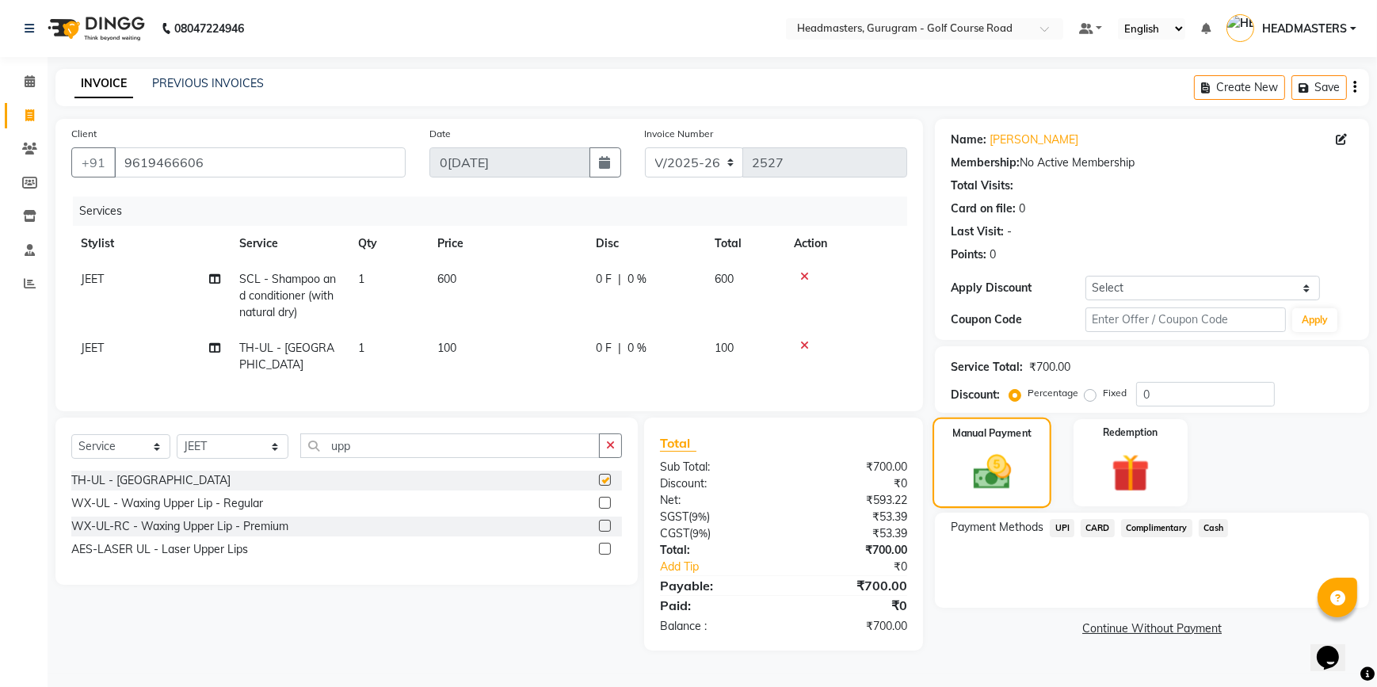
checkbox input "false"
drag, startPoint x: 970, startPoint y: 452, endPoint x: 1033, endPoint y: 548, distance: 115.6
click at [971, 451] on img at bounding box center [992, 472] width 62 height 44
click at [1067, 523] on span "UPI" at bounding box center [1062, 528] width 25 height 18
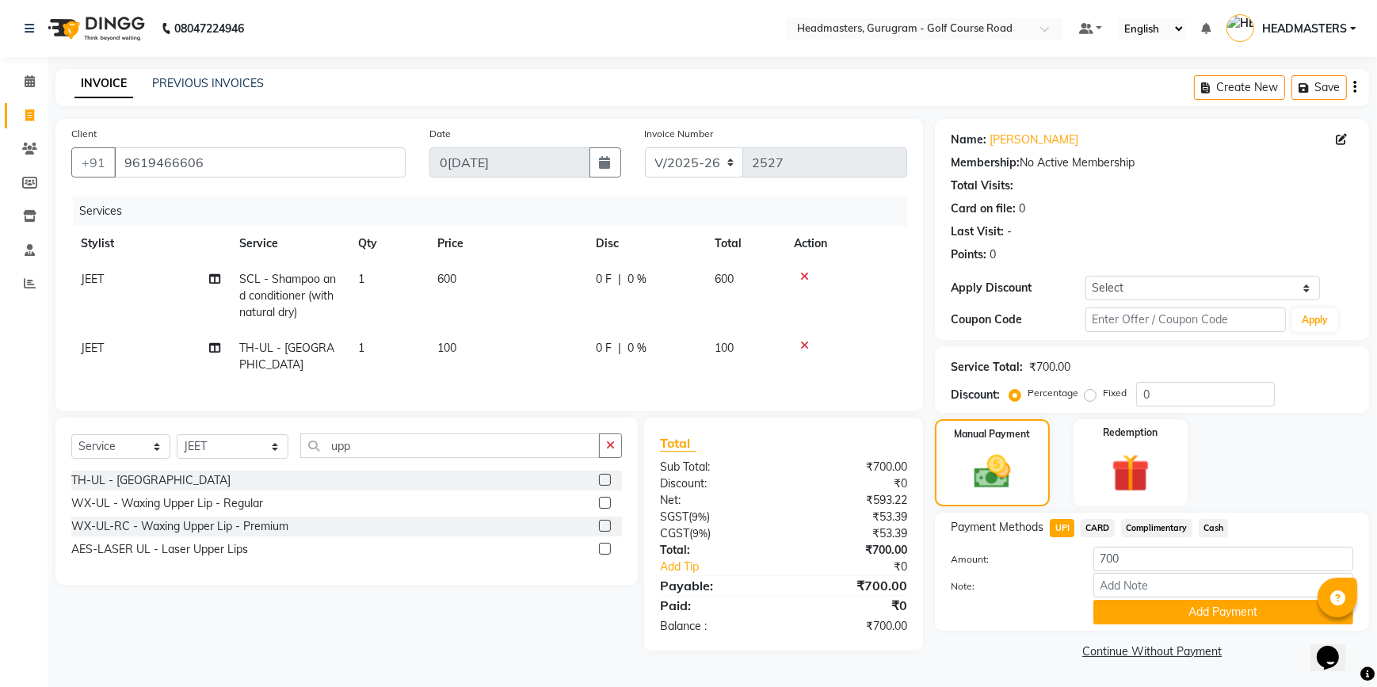
click at [1105, 527] on span "CARD" at bounding box center [1098, 528] width 34 height 18
click at [1137, 618] on button "Add Payment" at bounding box center [1223, 612] width 260 height 25
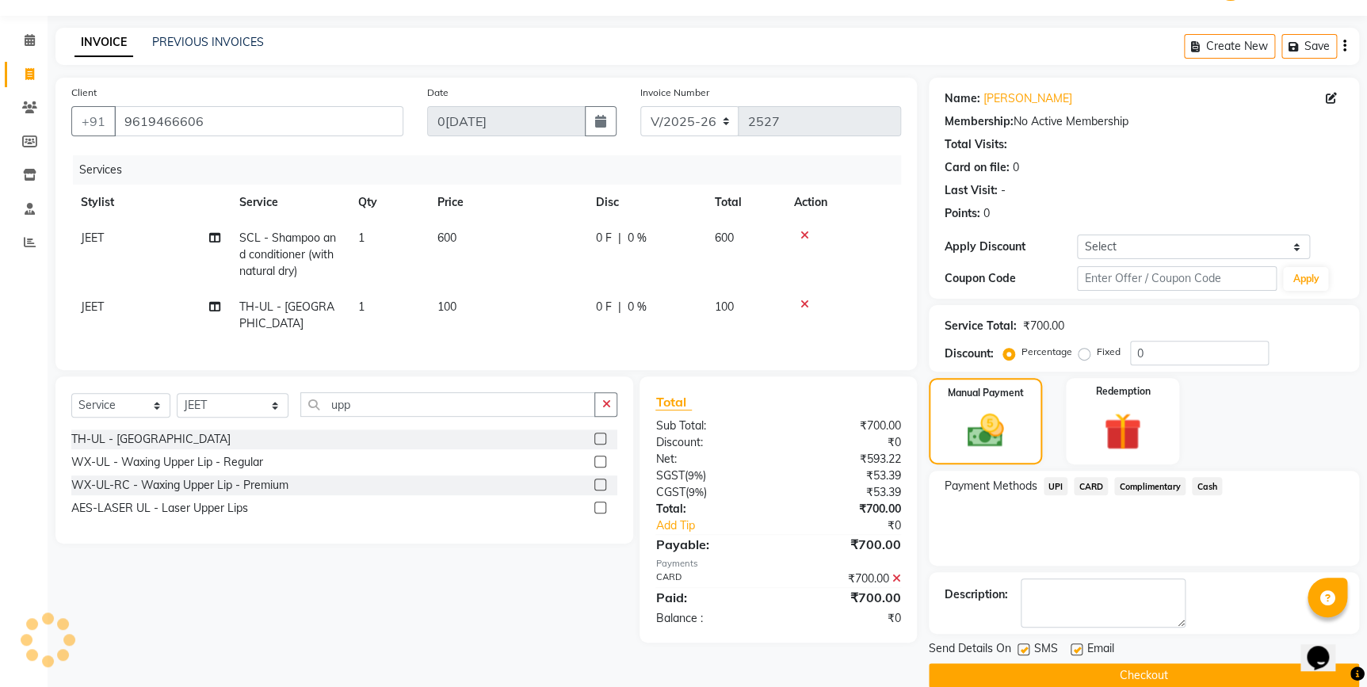
scroll to position [64, 0]
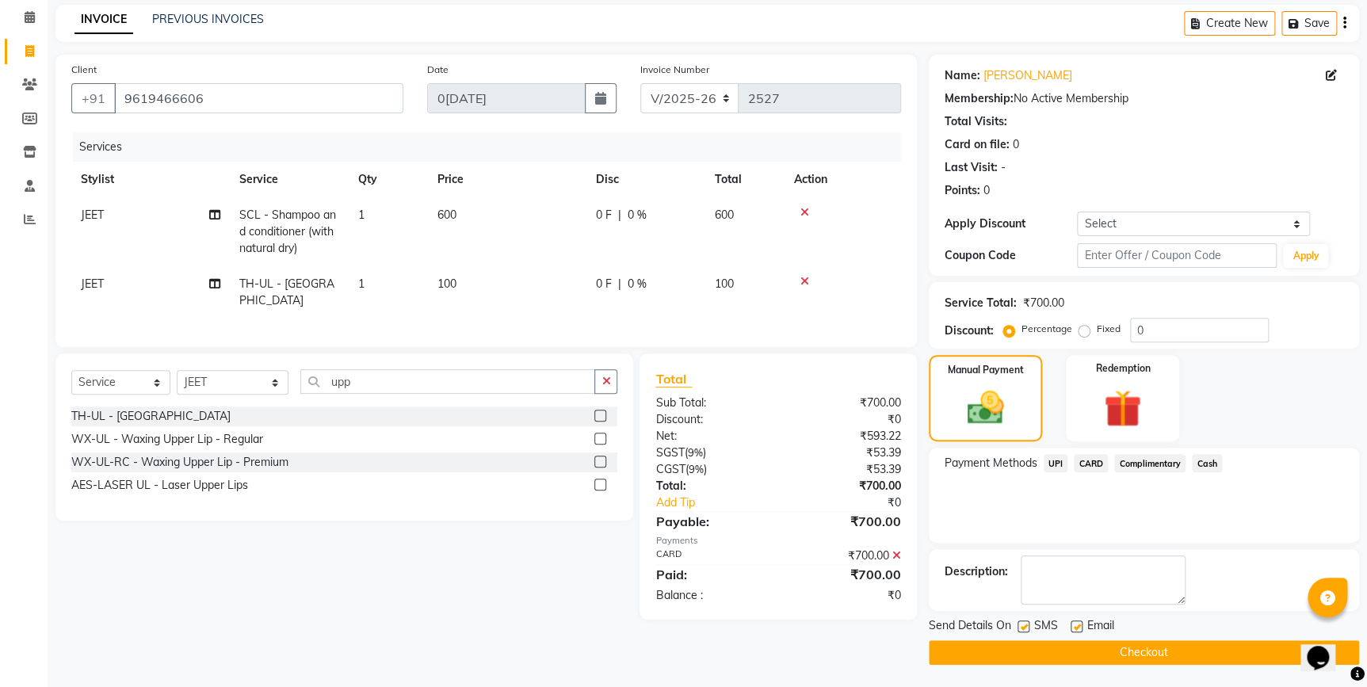
click at [1084, 651] on button "Checkout" at bounding box center [1144, 652] width 430 height 25
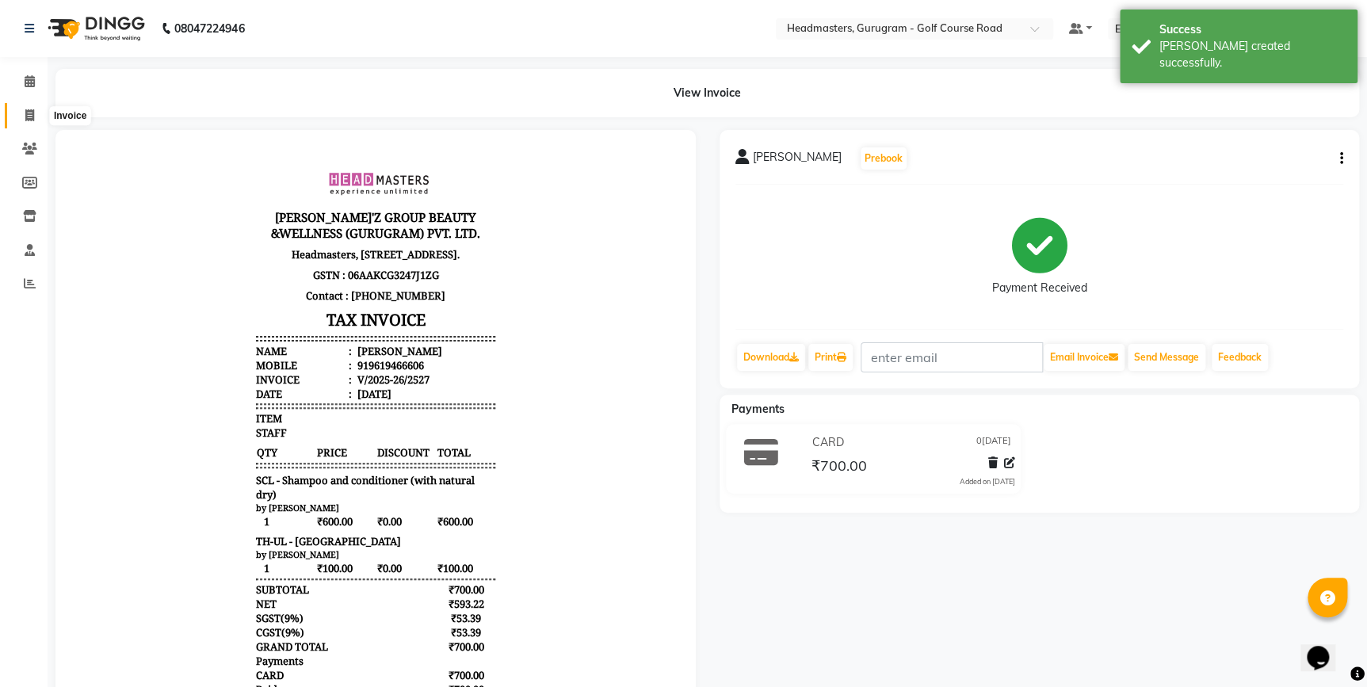
click at [21, 113] on span at bounding box center [30, 116] width 28 height 18
select select "7134"
select select "service"
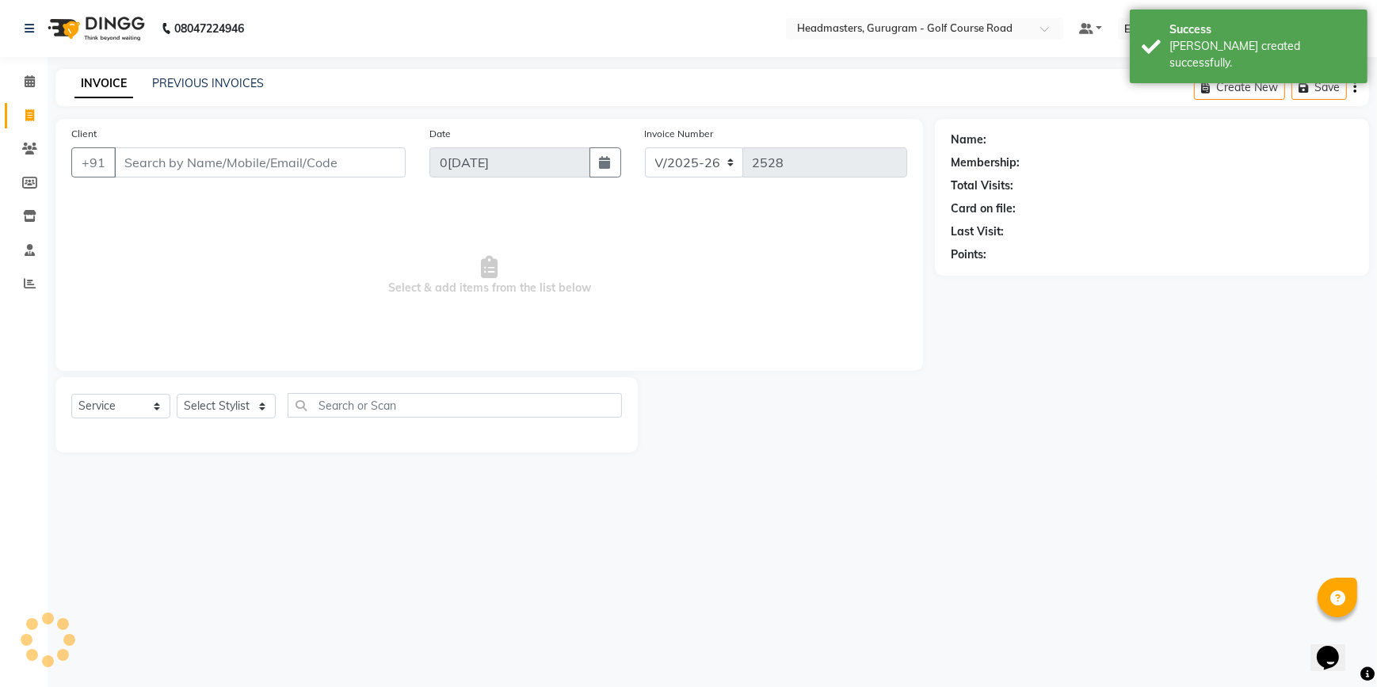
click at [181, 170] on input "Client" at bounding box center [260, 162] width 292 height 30
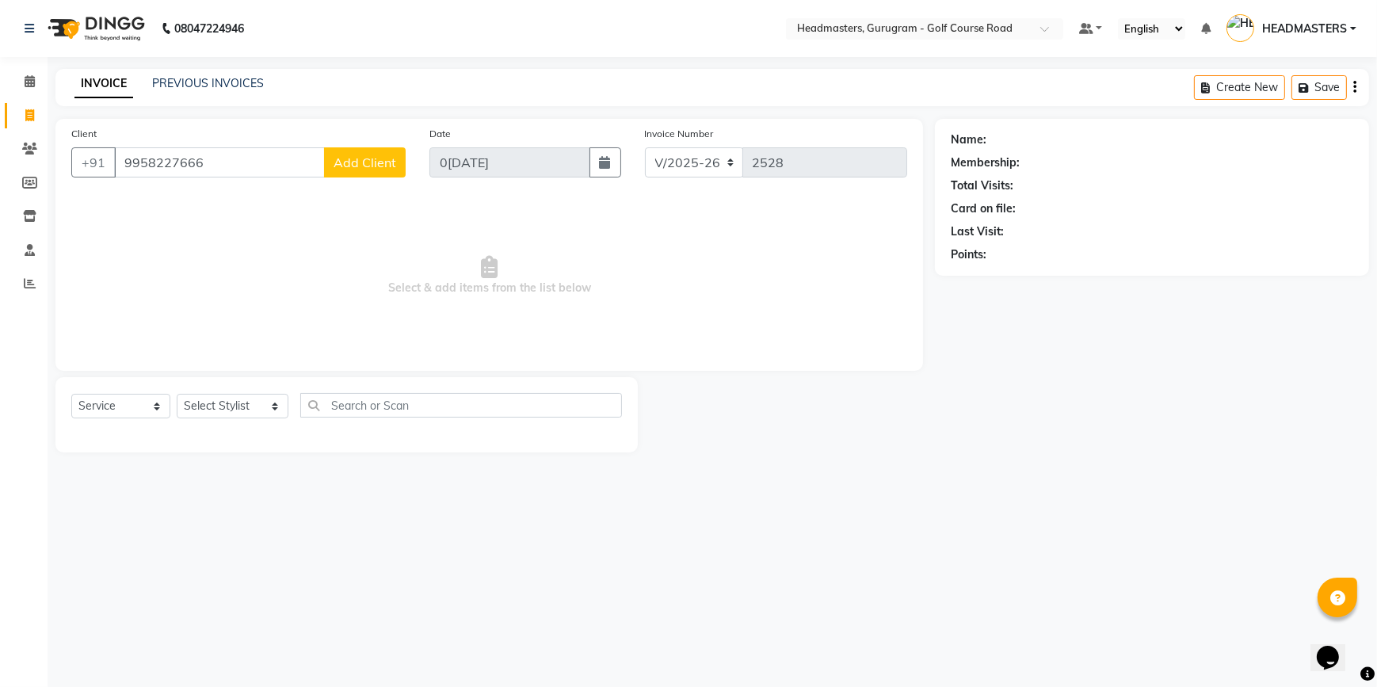
click at [164, 161] on input "9958227666" at bounding box center [219, 162] width 211 height 30
type input "9958007666"
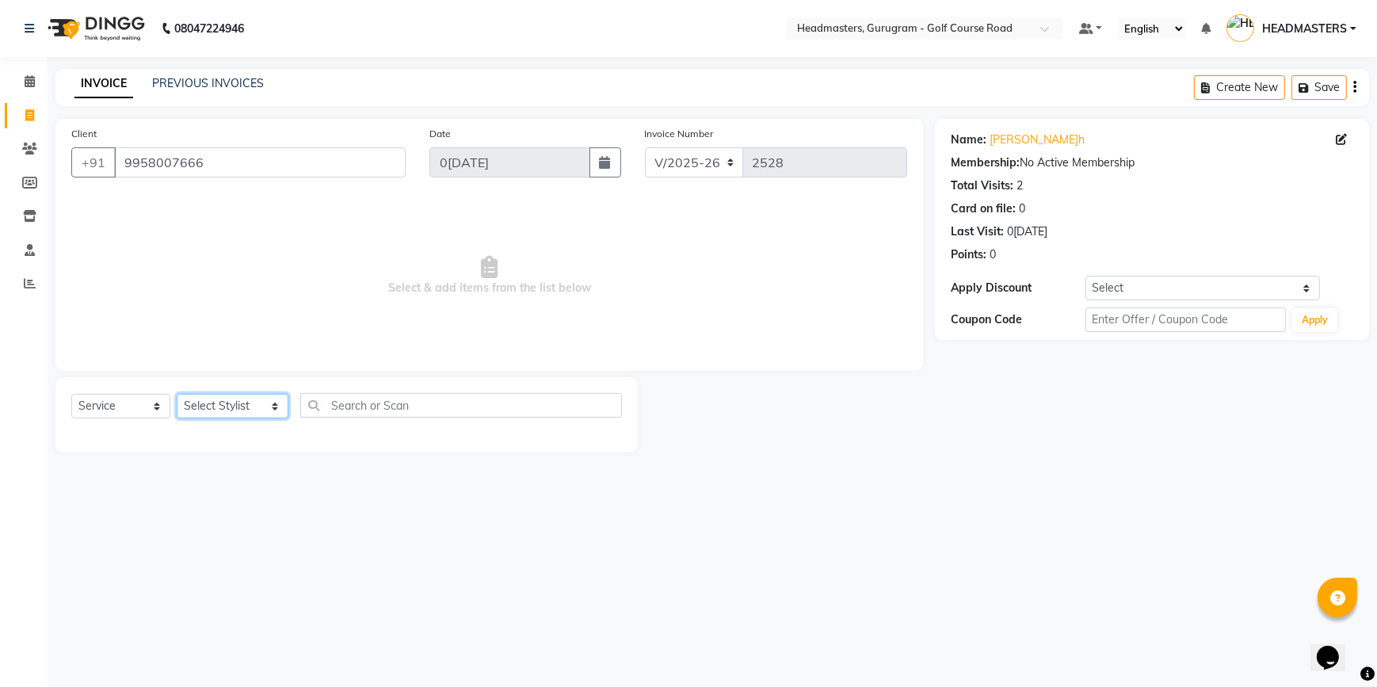
click at [231, 412] on select "Select Stylist DANISH Esther Gaurav HEADMASTERS Irshad Januka JEET Jewel Krishn…" at bounding box center [233, 406] width 112 height 25
select select "86368"
click at [177, 394] on select "Select Stylist DANISH Esther Gaurav HEADMASTERS Irshad Januka JEET Jewel Krishn…" at bounding box center [233, 406] width 112 height 25
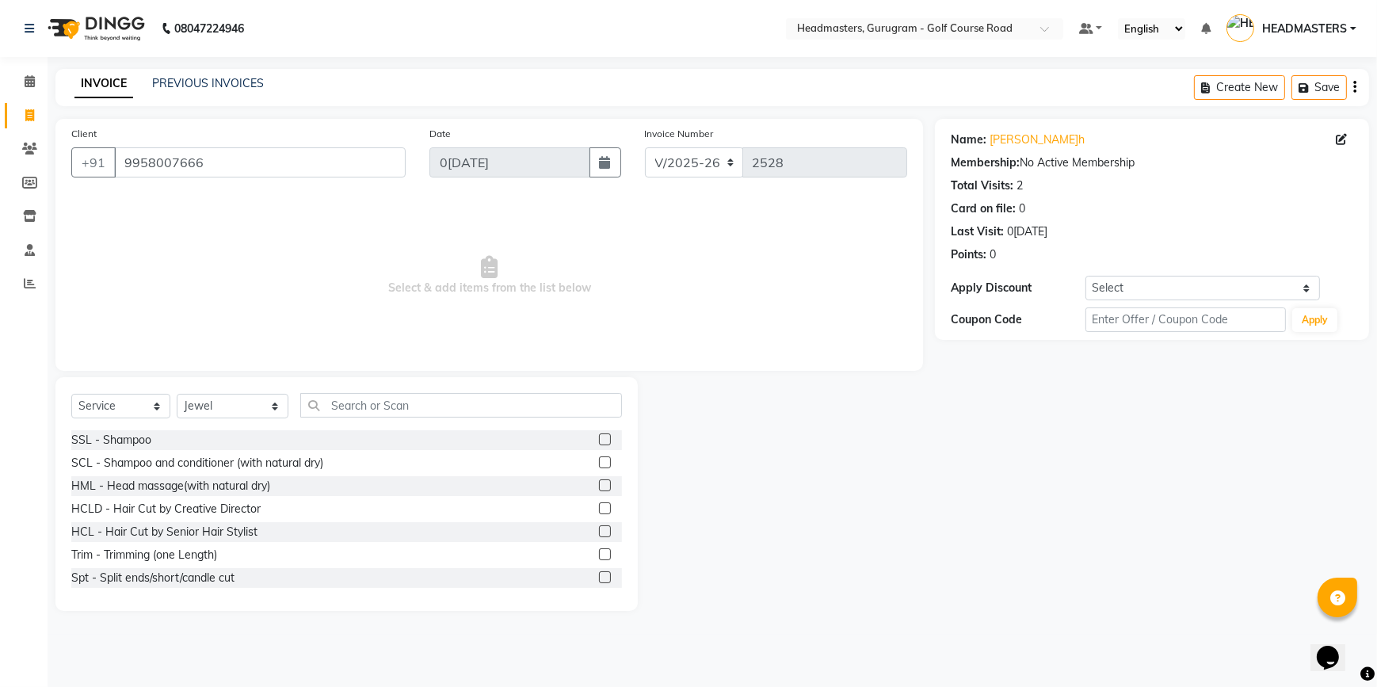
click at [355, 392] on div "Select Service Product Membership Package Voucher Prepaid Gift Card Select Styl…" at bounding box center [346, 494] width 582 height 234
click at [331, 402] on input "text" at bounding box center [461, 405] width 322 height 25
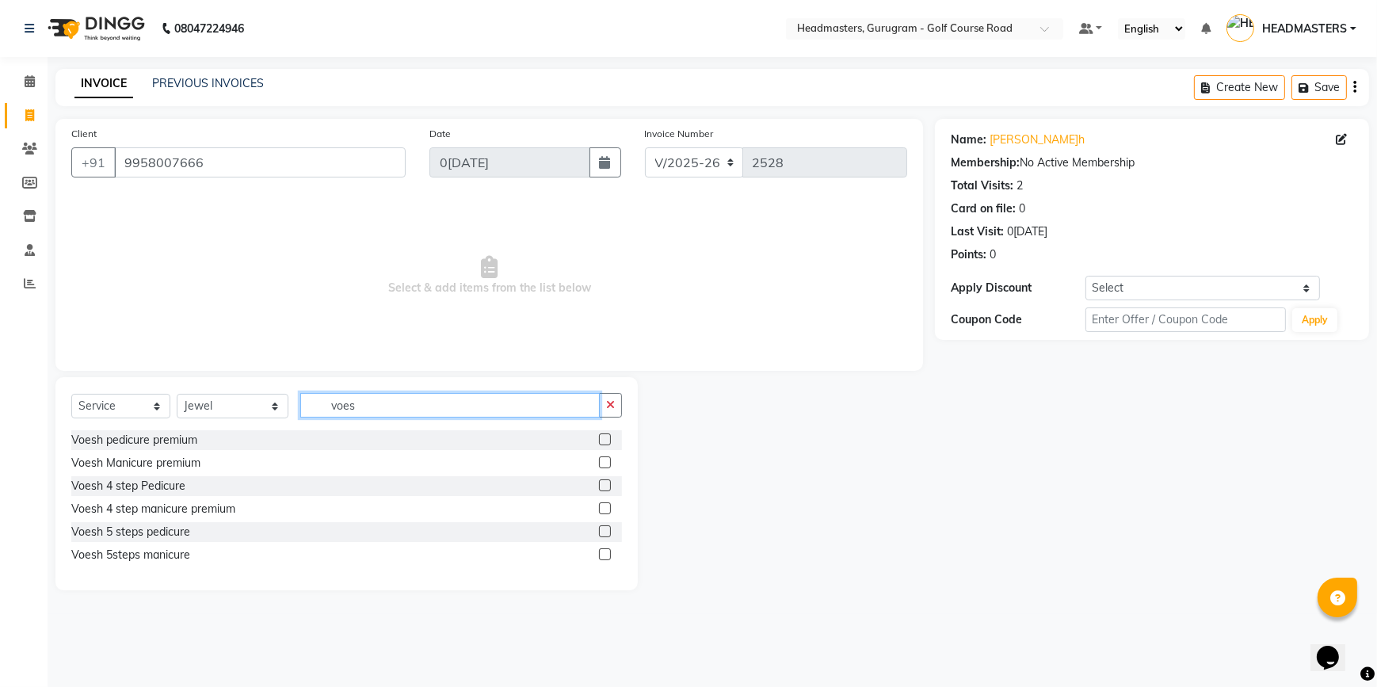
type input "voes"
click at [605, 431] on div at bounding box center [610, 440] width 23 height 20
click at [610, 440] on label at bounding box center [605, 439] width 12 height 12
click at [609, 440] on input "checkbox" at bounding box center [604, 440] width 10 height 10
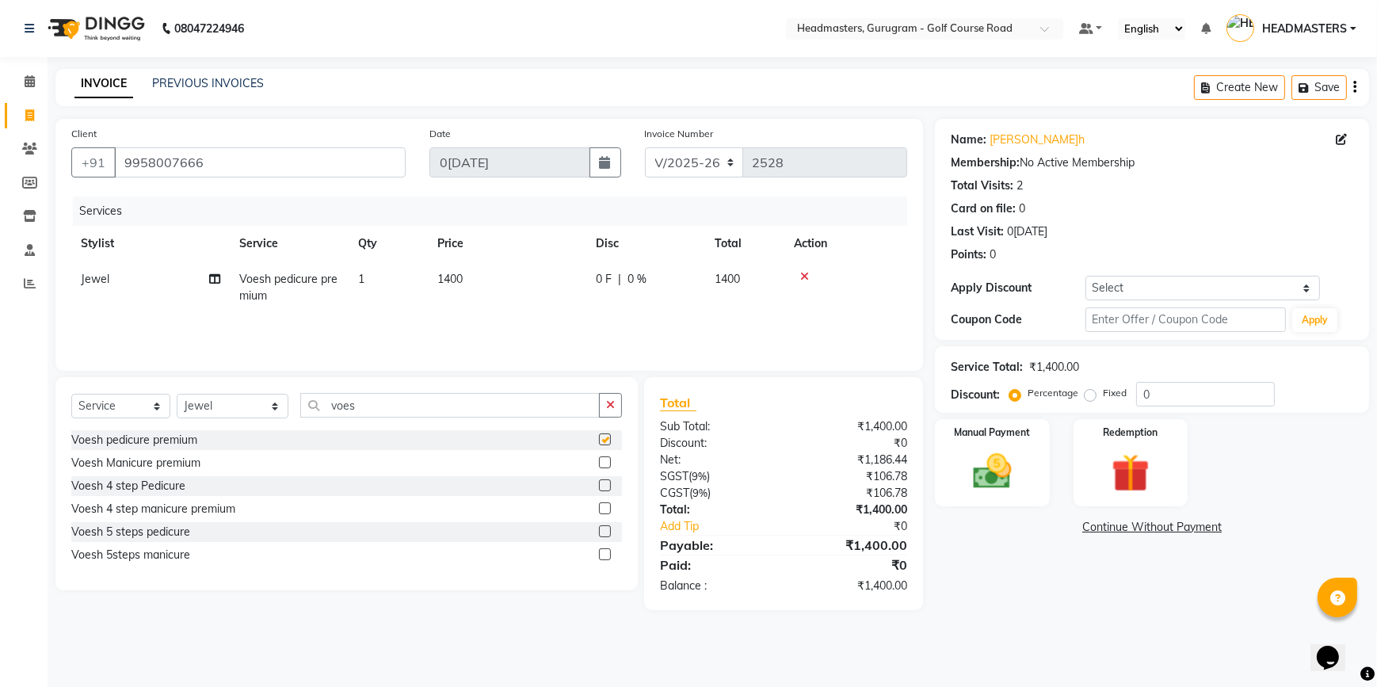
checkbox input "false"
click at [603, 464] on label at bounding box center [605, 462] width 12 height 12
click at [603, 464] on input "checkbox" at bounding box center [604, 463] width 10 height 10
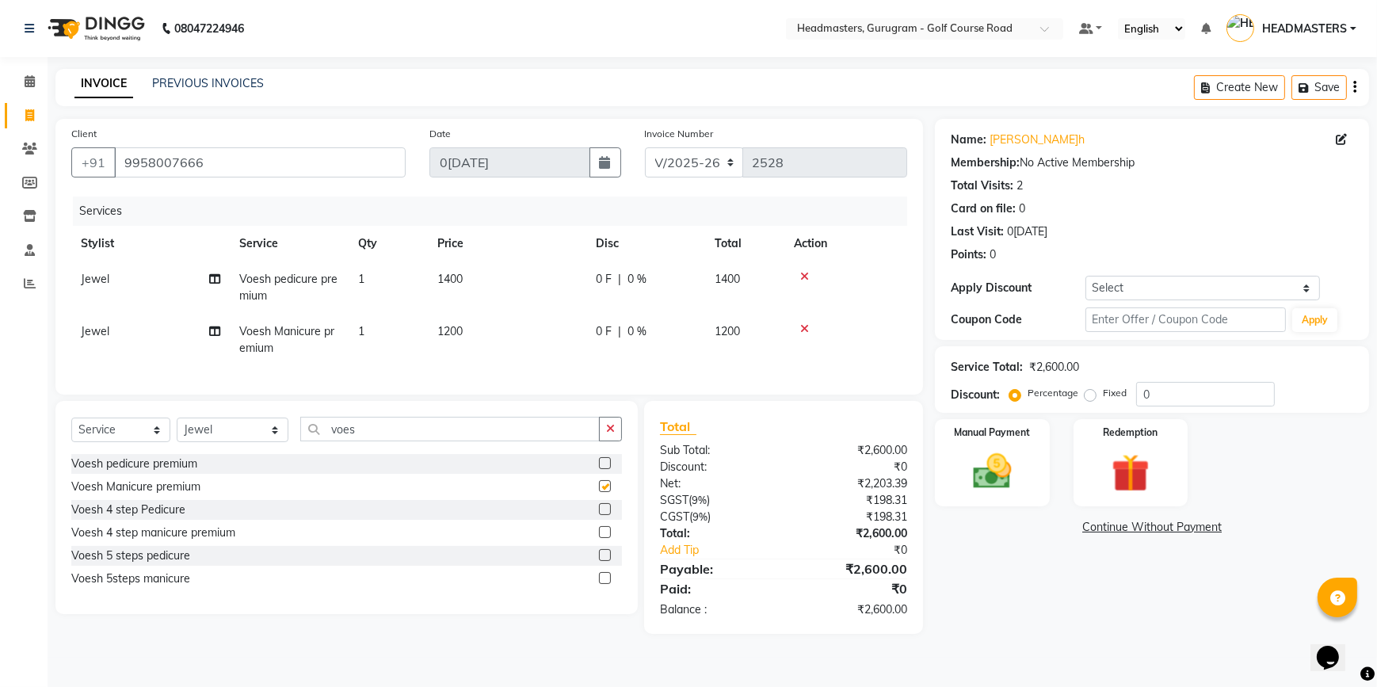
checkbox input "false"
click at [998, 455] on img at bounding box center [992, 471] width 64 height 46
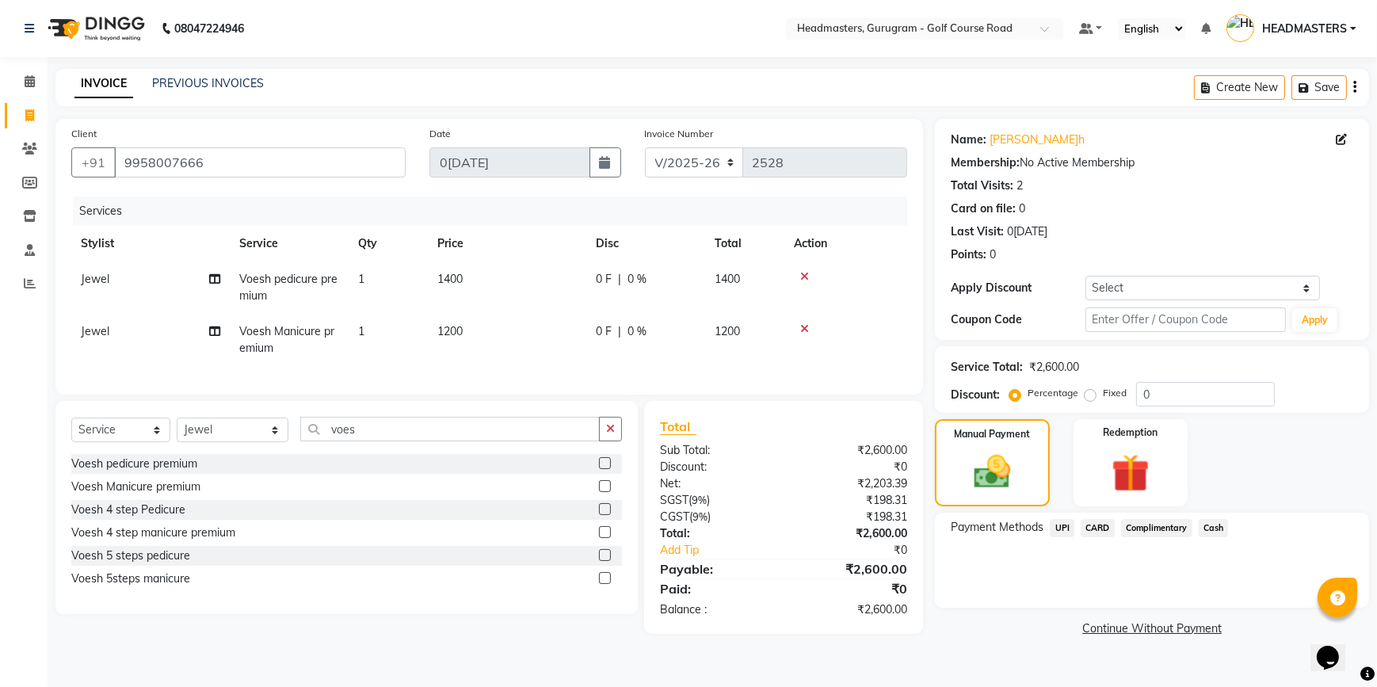
click at [1096, 527] on span "CARD" at bounding box center [1098, 528] width 34 height 18
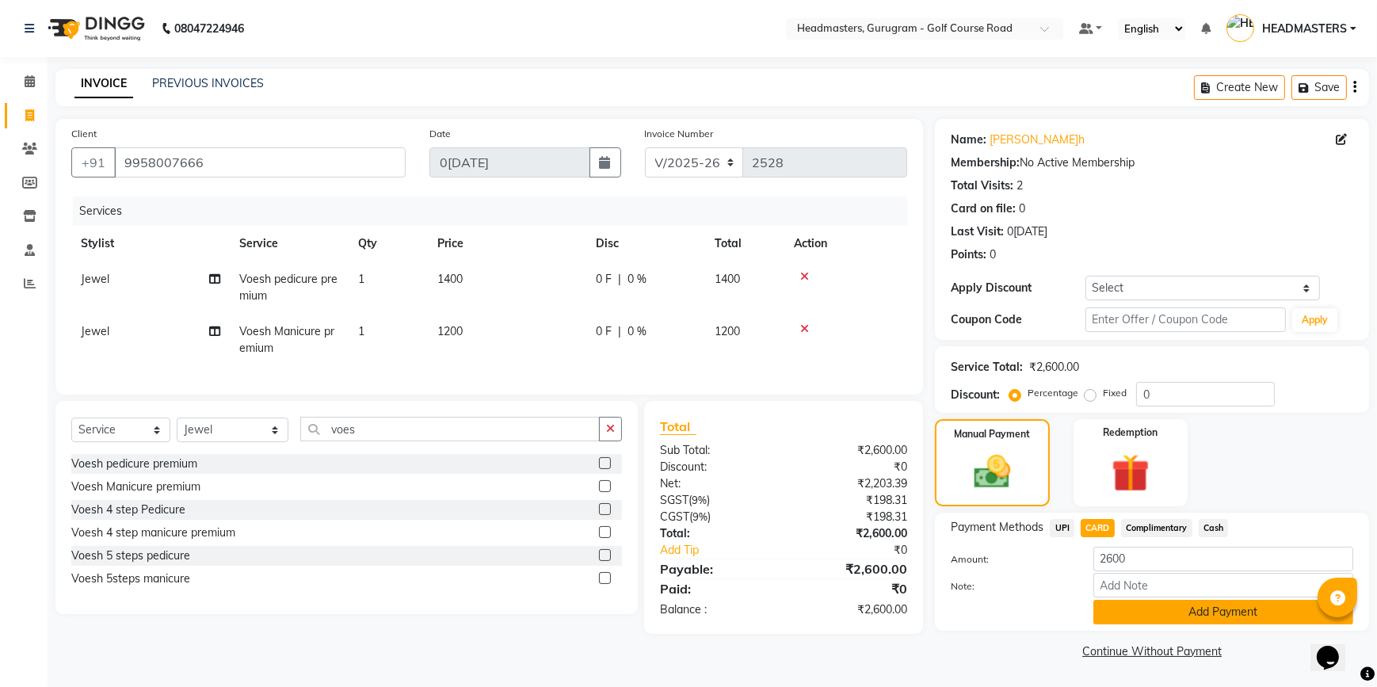
click at [1137, 605] on button "Add Payment" at bounding box center [1223, 612] width 260 height 25
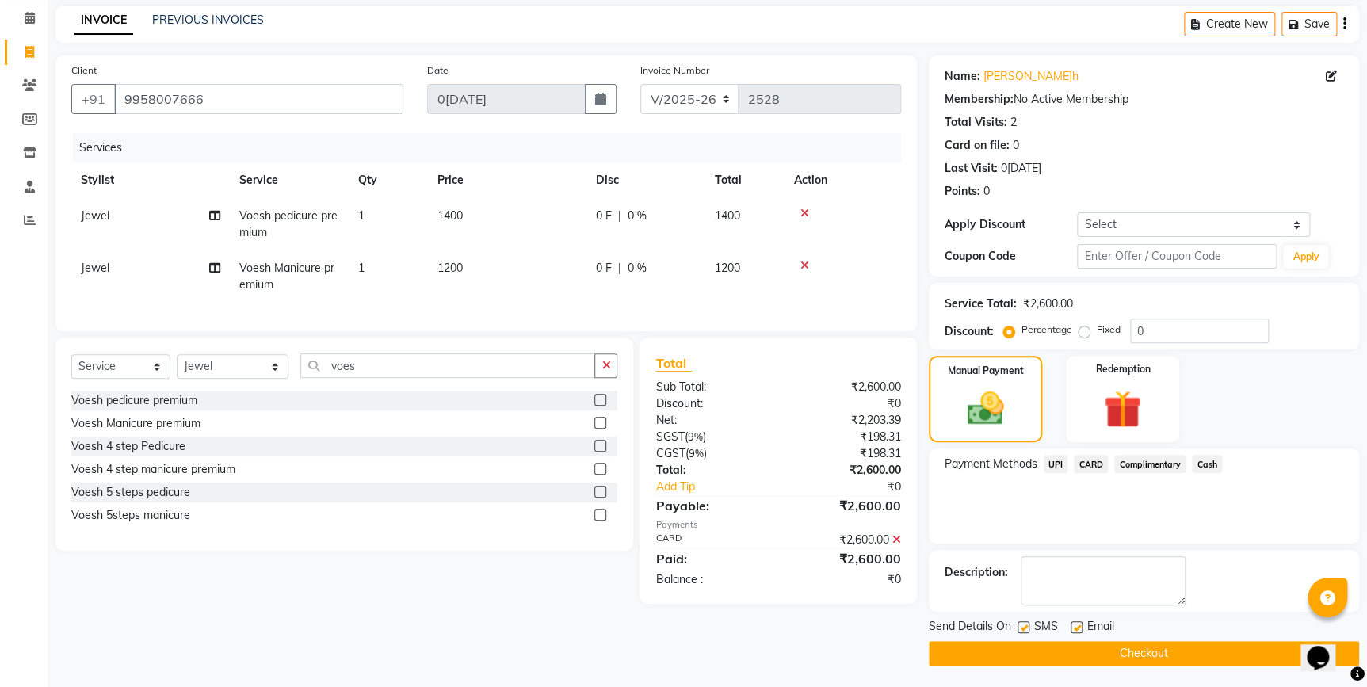
scroll to position [64, 0]
click at [1071, 650] on button "Checkout" at bounding box center [1144, 652] width 430 height 25
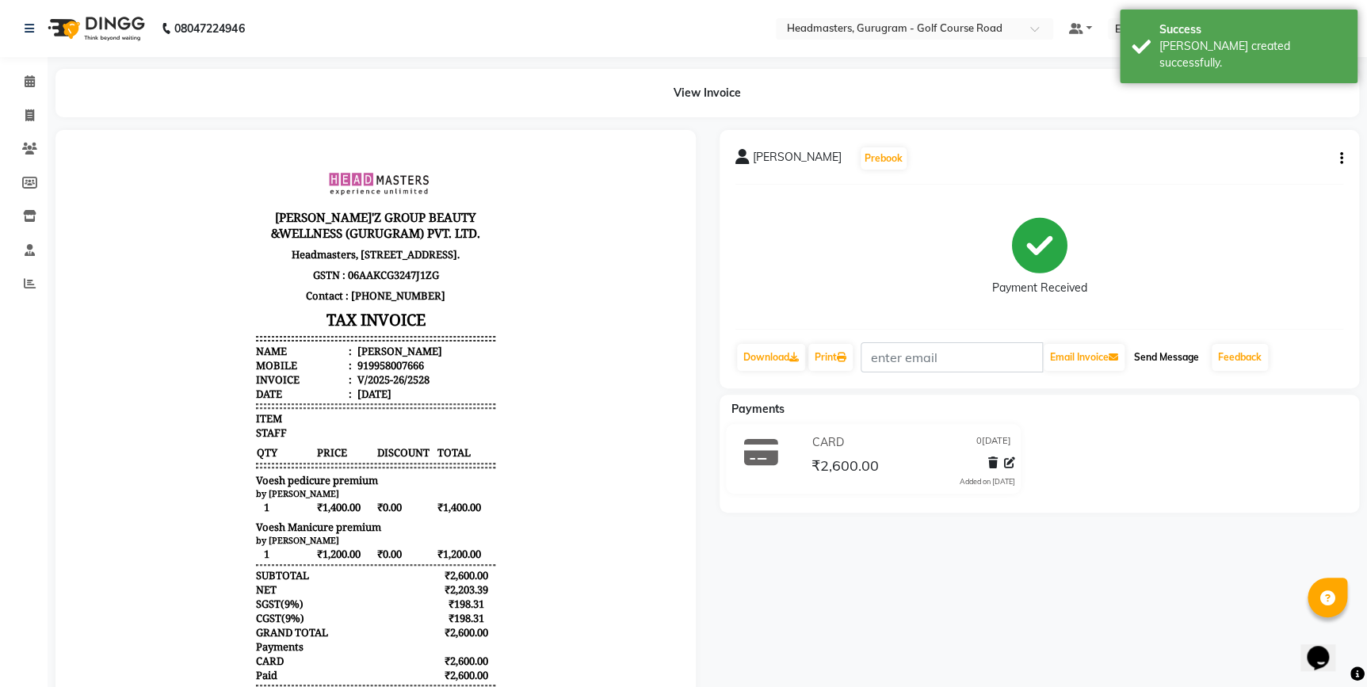
click at [1170, 353] on button "Send Message" at bounding box center [1167, 357] width 78 height 27
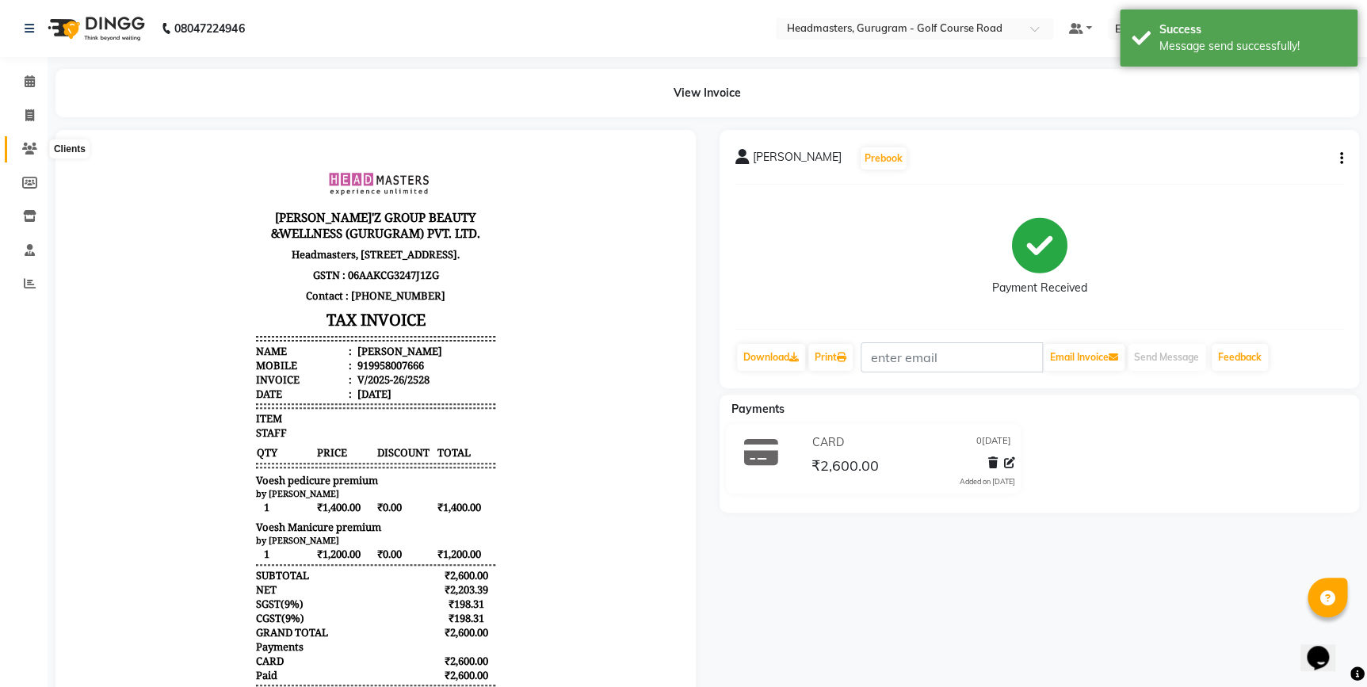
click at [29, 147] on icon at bounding box center [29, 149] width 15 height 12
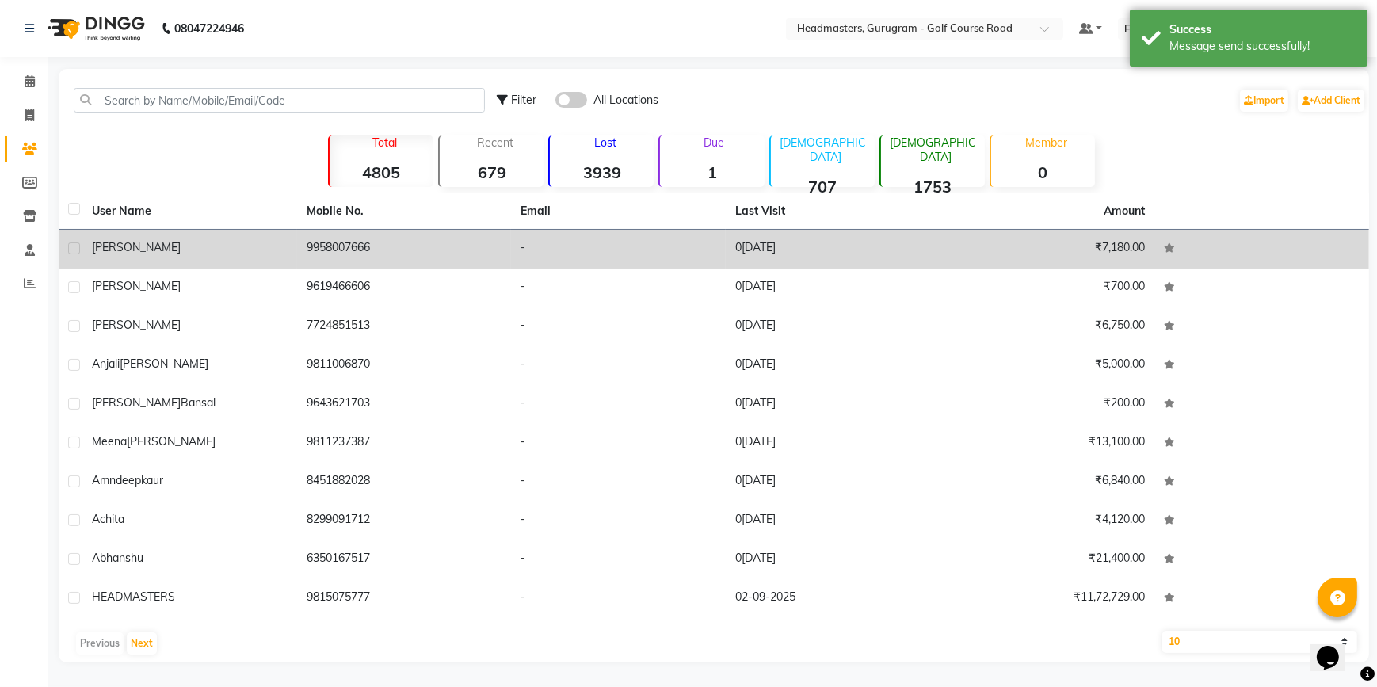
click at [182, 246] on div "guransh" at bounding box center [190, 247] width 196 height 17
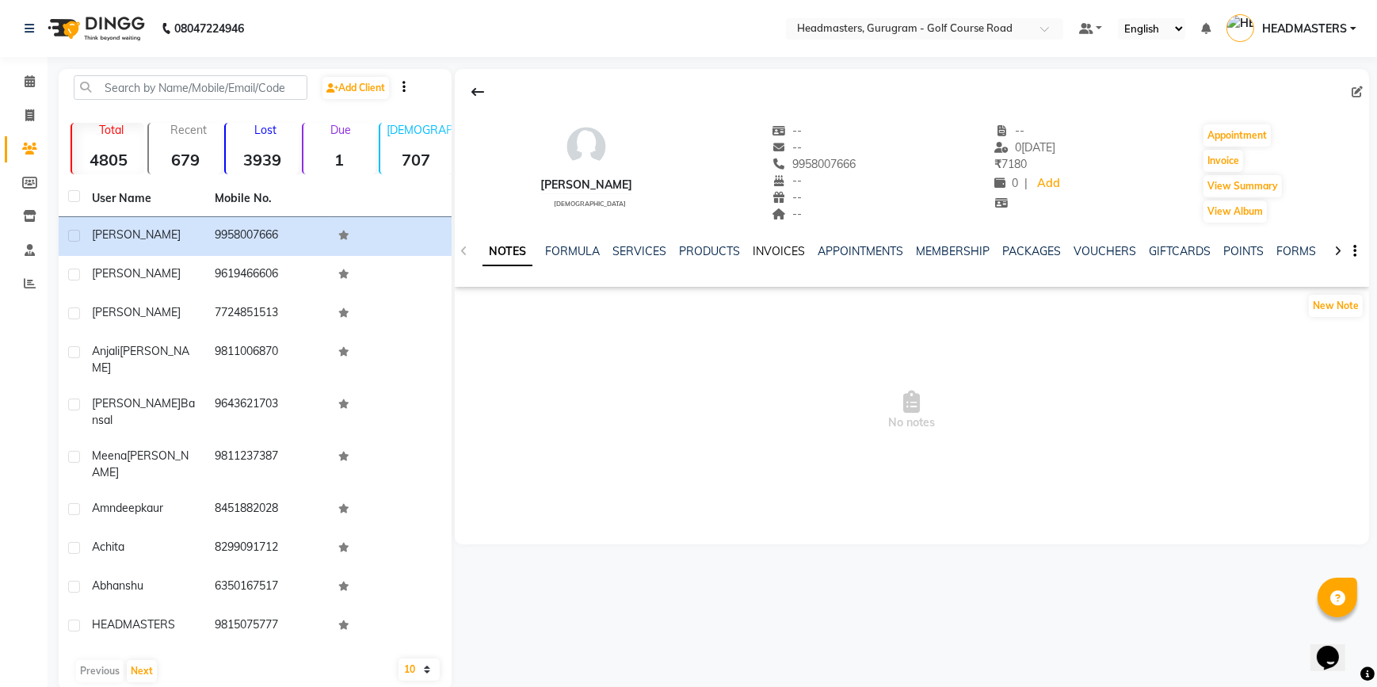
click at [760, 250] on link "INVOICES" at bounding box center [779, 251] width 52 height 14
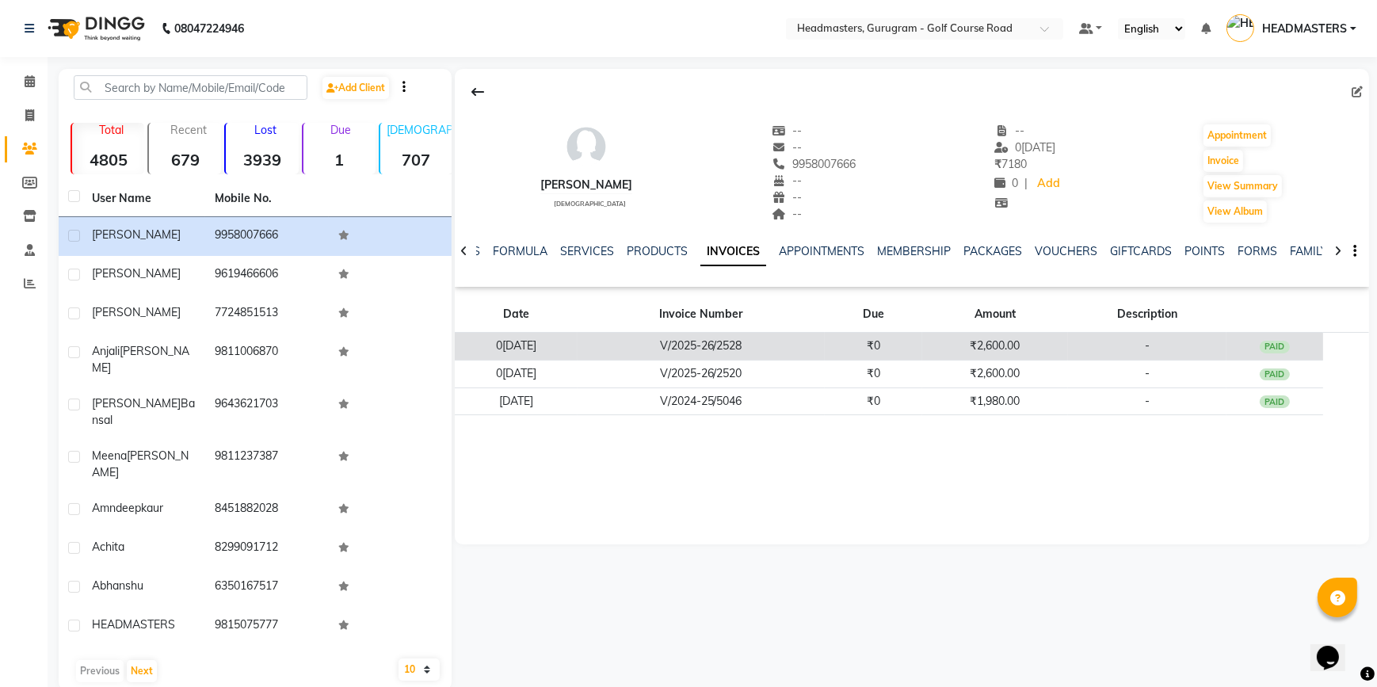
click at [987, 342] on td "₹2,600.00" at bounding box center [995, 347] width 146 height 28
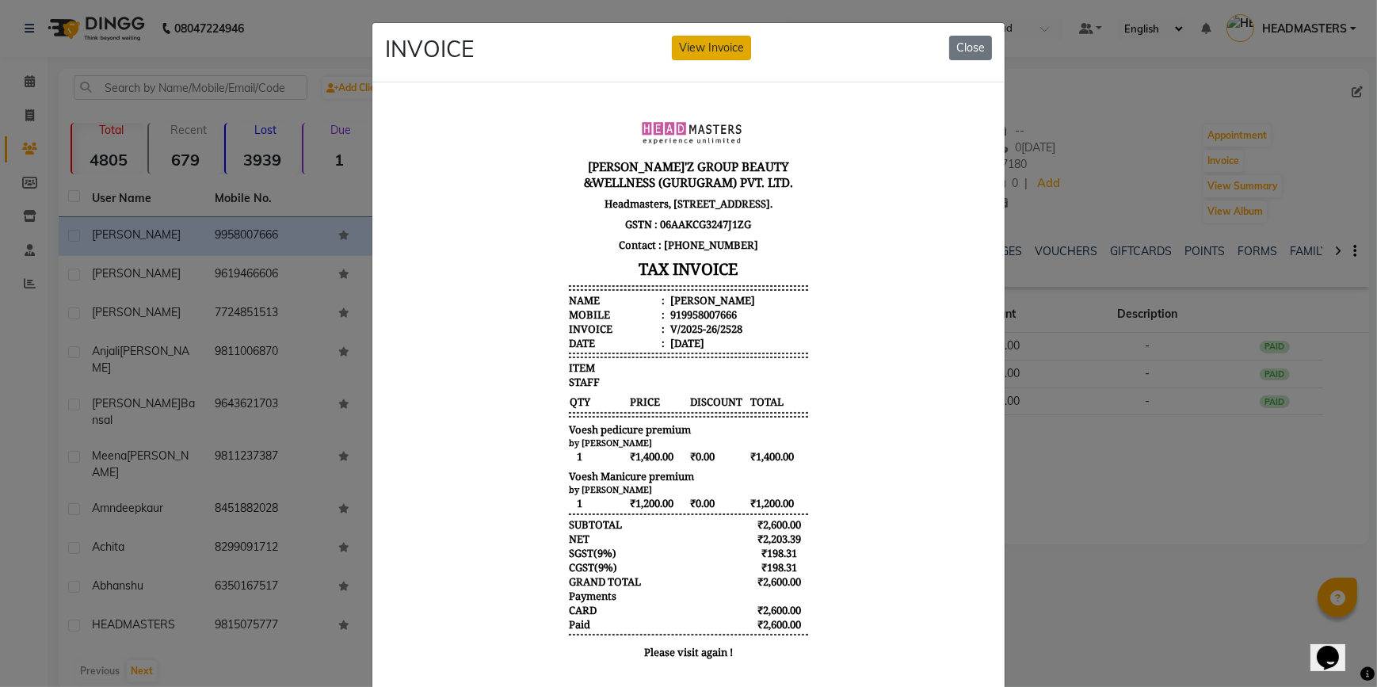
click at [712, 44] on button "View Invoice" at bounding box center [711, 48] width 79 height 25
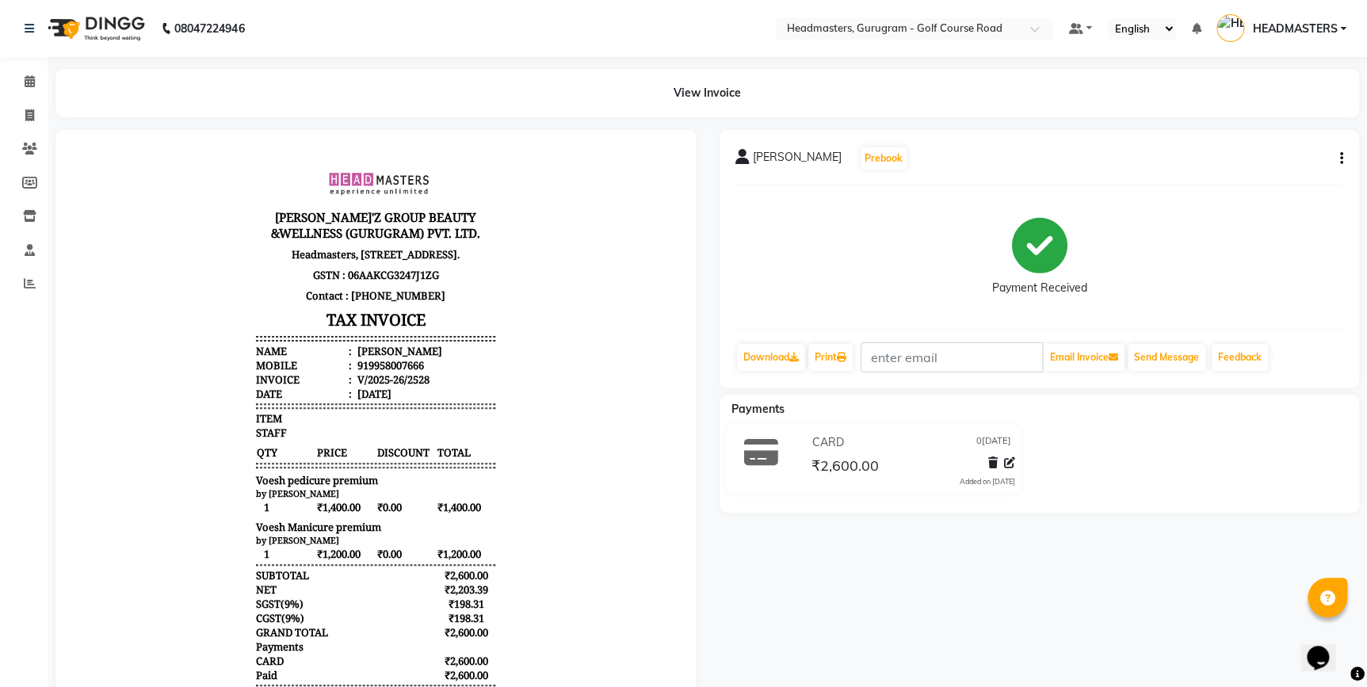
click at [1340, 158] on icon "button" at bounding box center [1341, 158] width 3 height 1
click at [1202, 130] on div "Cancel Invoice / Refund Invoice" at bounding box center [1235, 129] width 162 height 20
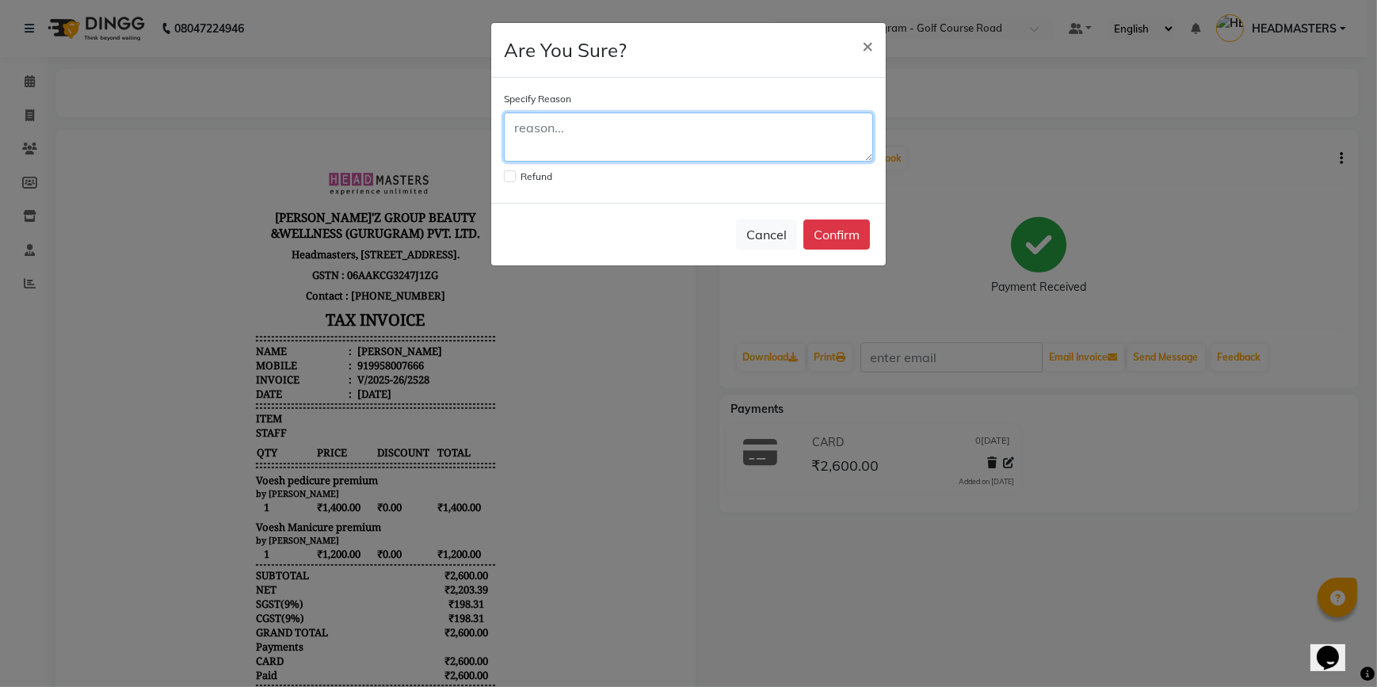
click at [677, 135] on textarea at bounding box center [688, 137] width 369 height 49
type textarea "already made"
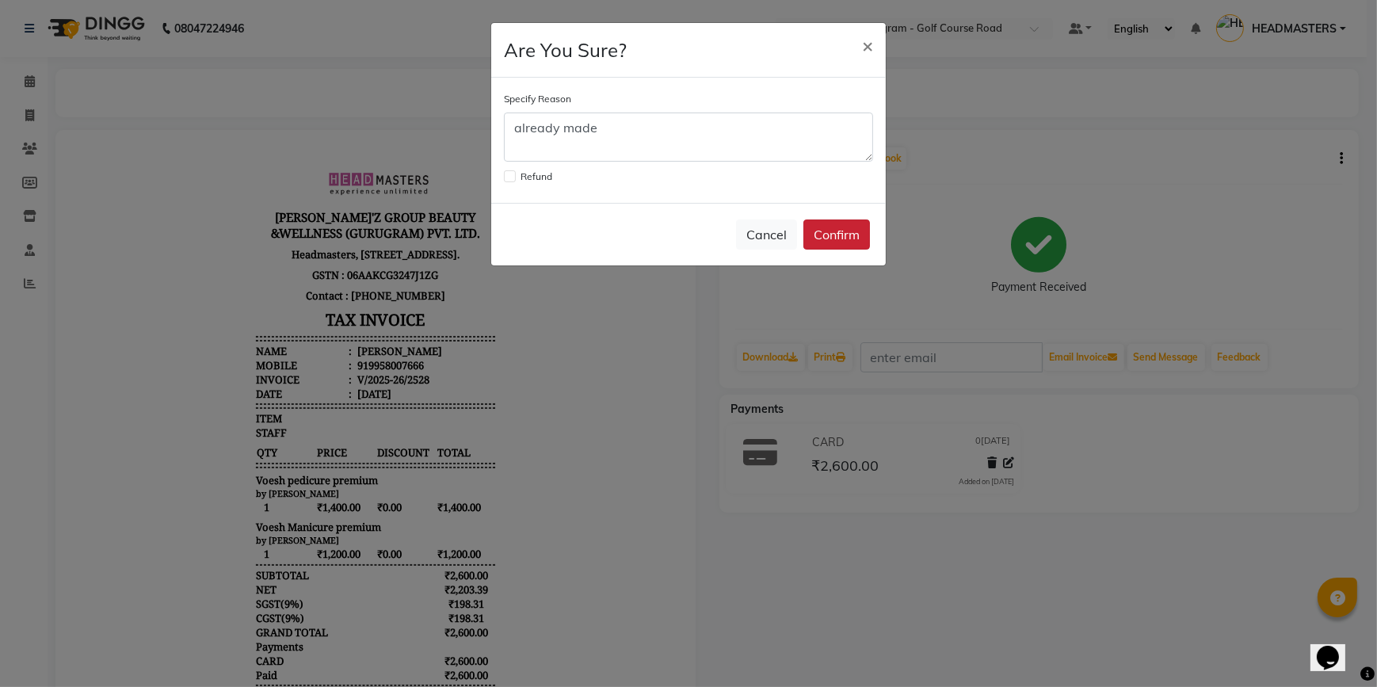
click at [830, 233] on button "Confirm" at bounding box center [836, 234] width 67 height 30
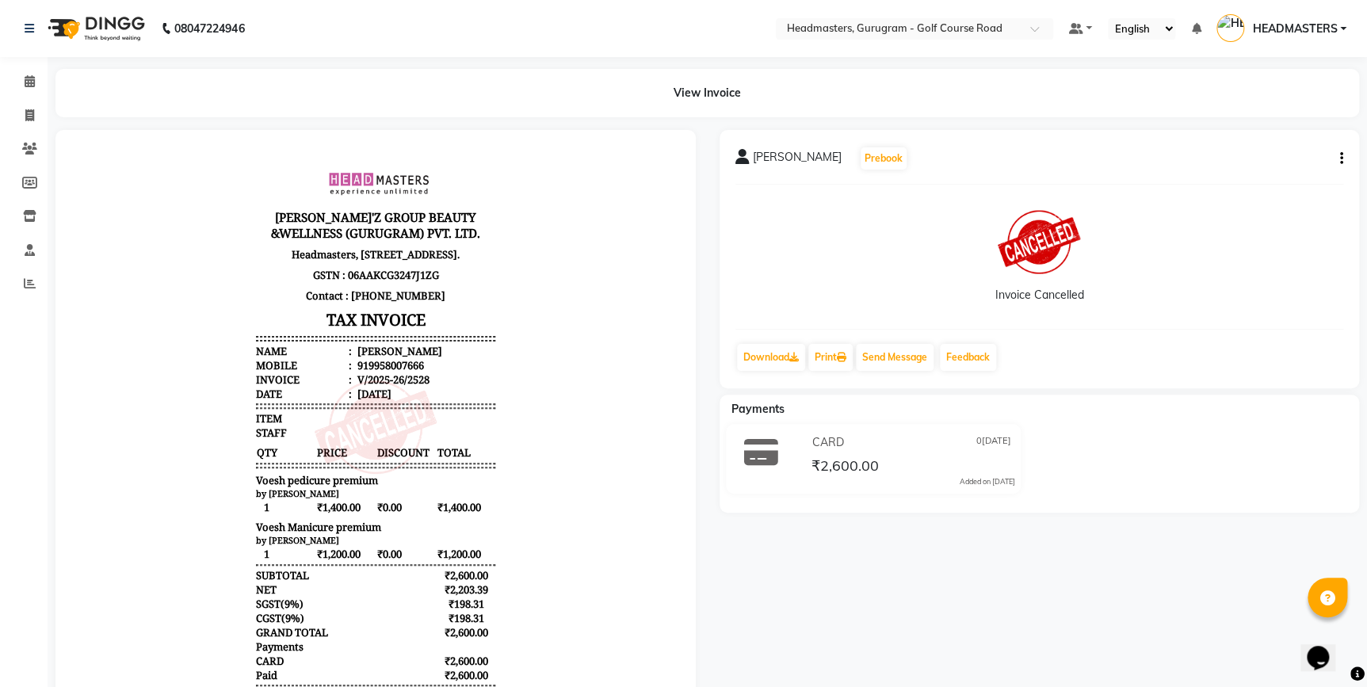
click at [19, 131] on li "Invoice" at bounding box center [24, 116] width 48 height 34
click at [37, 113] on span at bounding box center [30, 116] width 28 height 18
select select "7134"
select select "service"
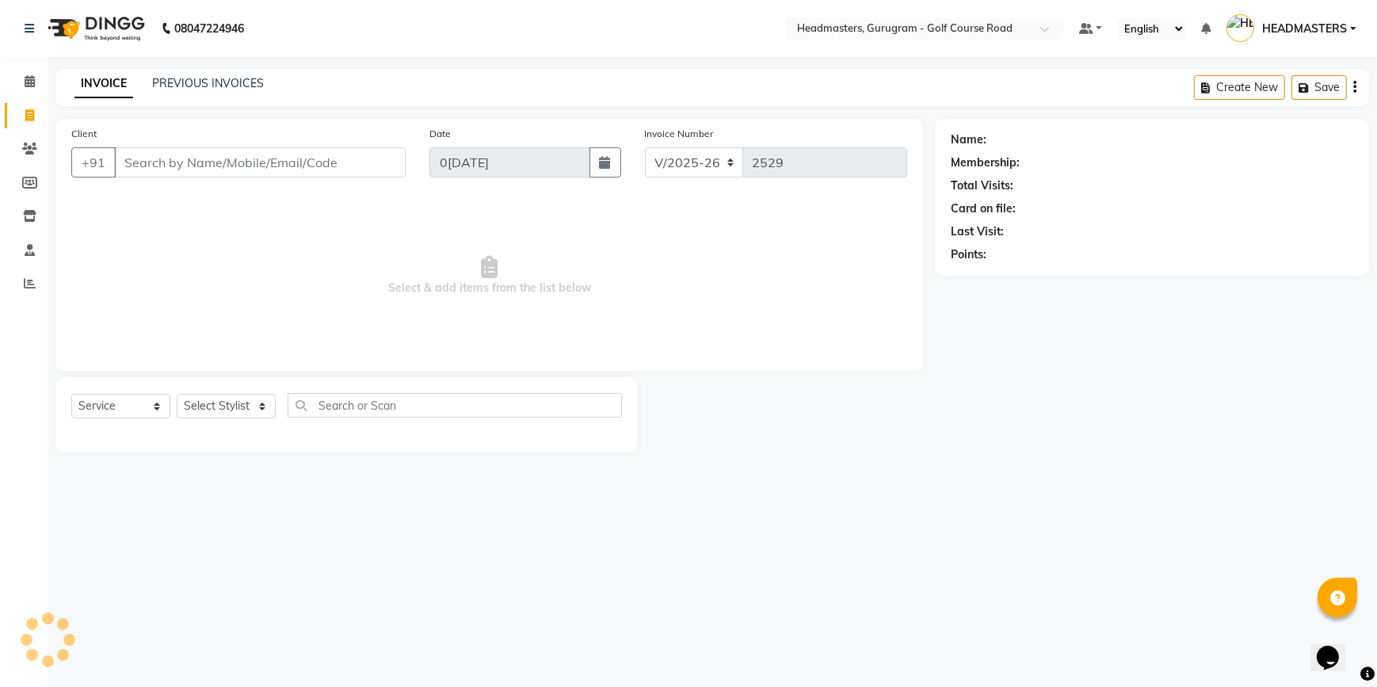
click at [158, 170] on input "Client" at bounding box center [260, 162] width 292 height 30
type input "8152963755"
click at [384, 151] on button "Add Client" at bounding box center [365, 162] width 82 height 30
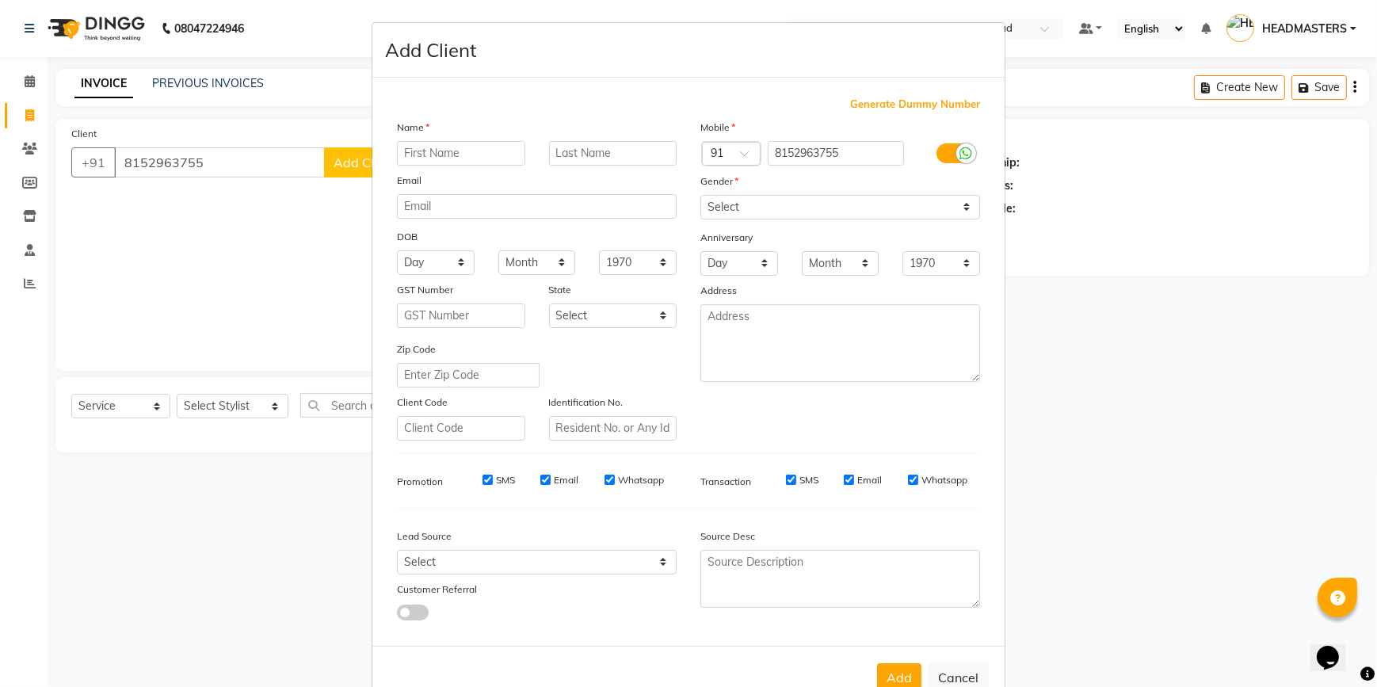
click at [414, 155] on input "text" at bounding box center [461, 153] width 128 height 25
type input "Sharad"
click at [913, 203] on select "Select Male Female Other Prefer Not To Say" at bounding box center [840, 207] width 280 height 25
select select "male"
click at [700, 195] on select "Select Male Female Other Prefer Not To Say" at bounding box center [840, 207] width 280 height 25
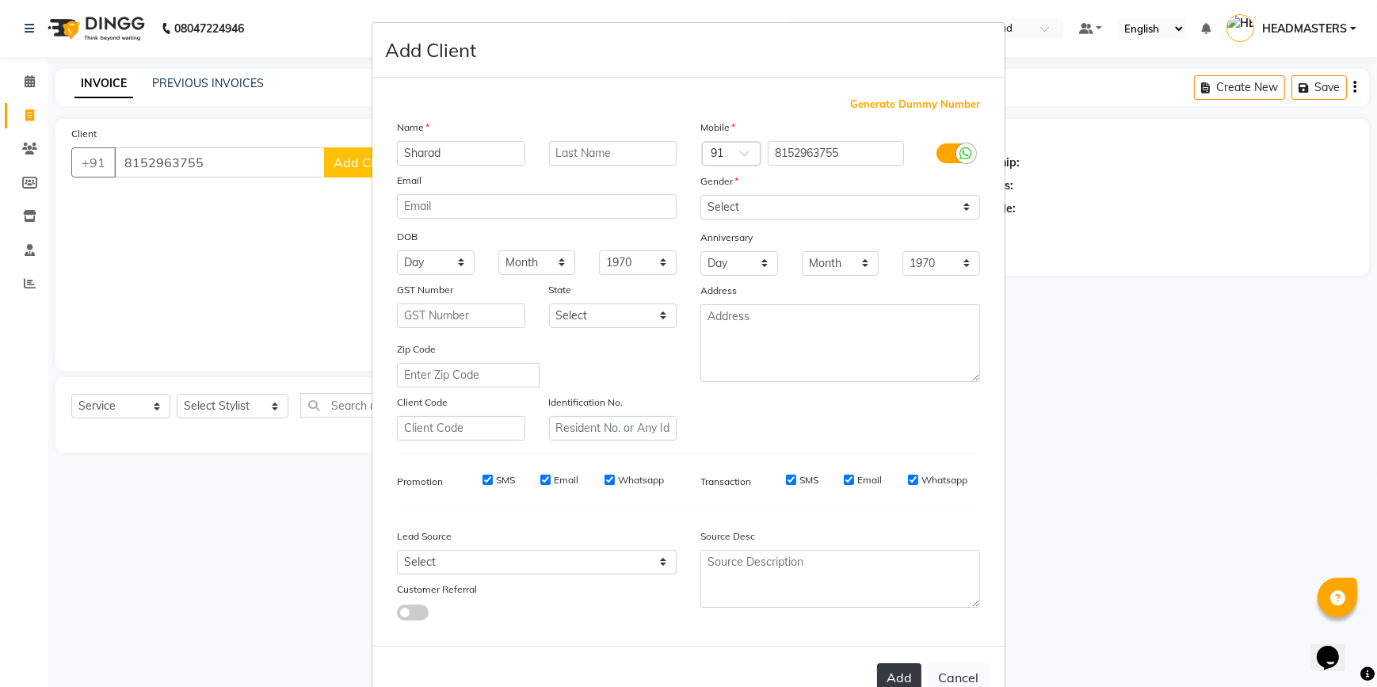
click at [890, 676] on button "Add" at bounding box center [899, 677] width 44 height 29
select select
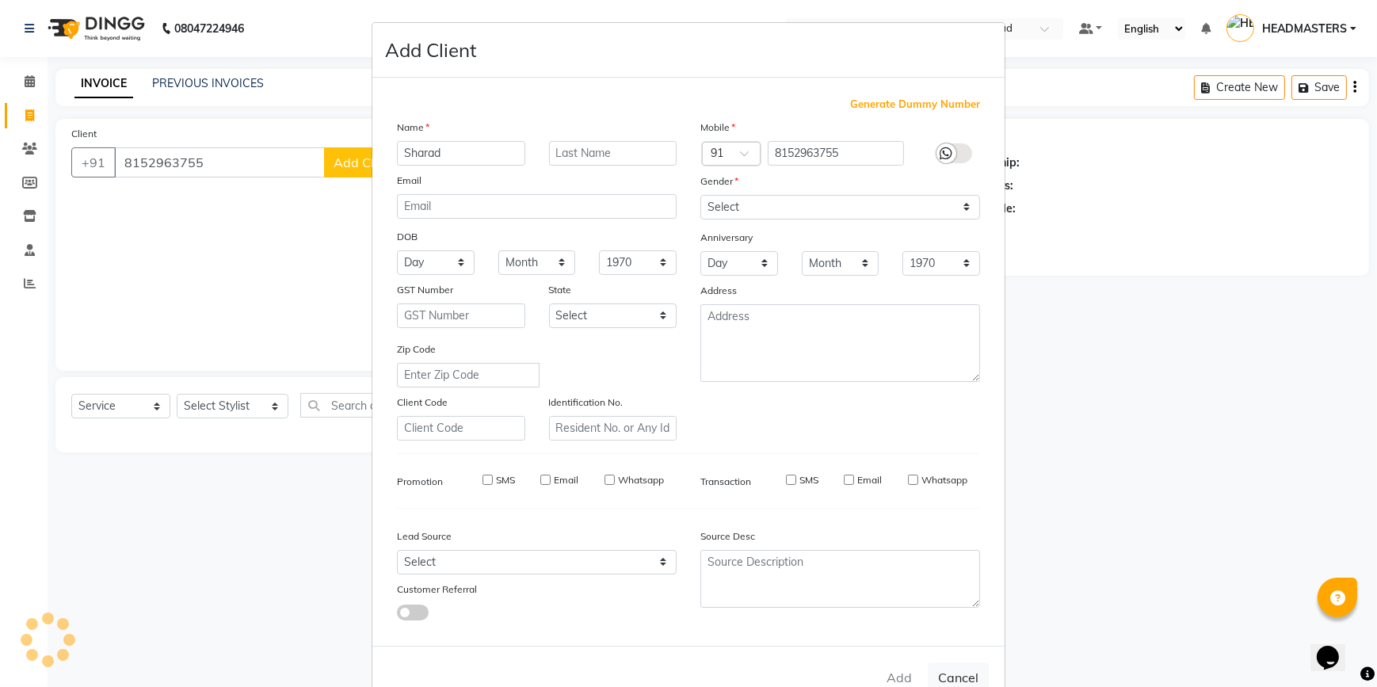
select select
checkbox input "false"
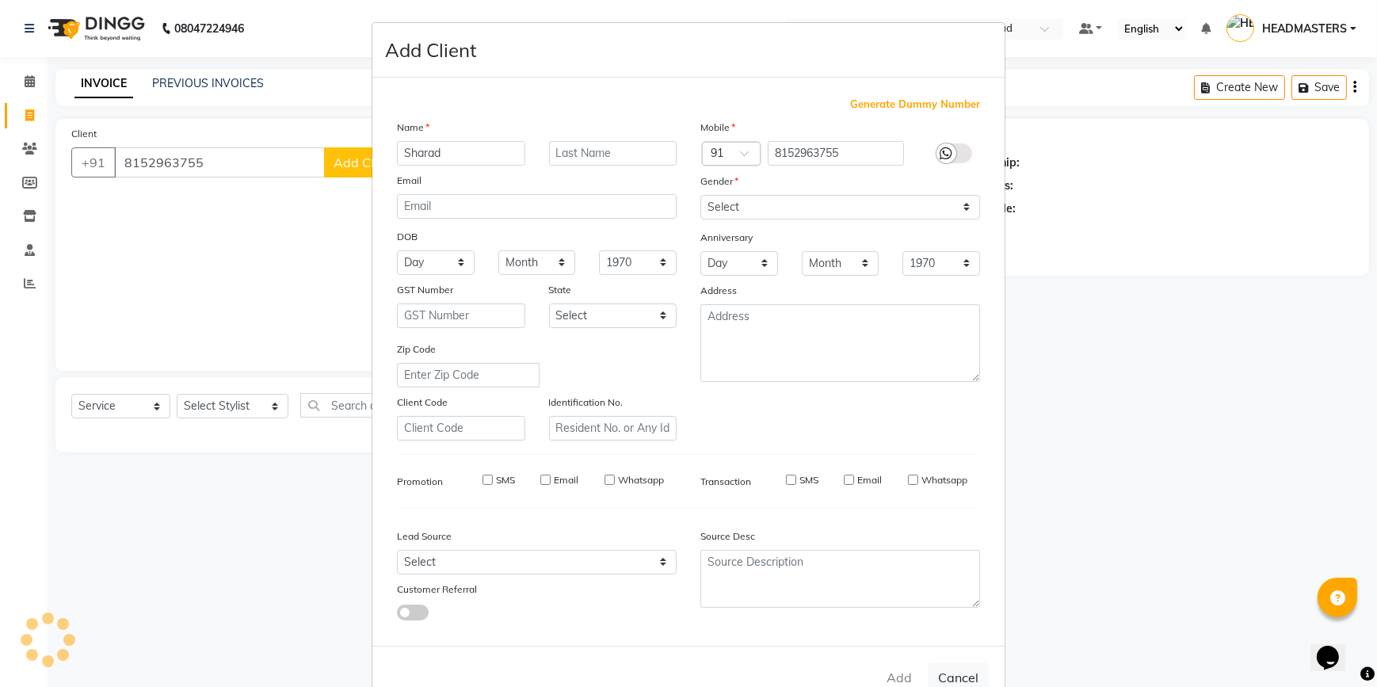
checkbox input "false"
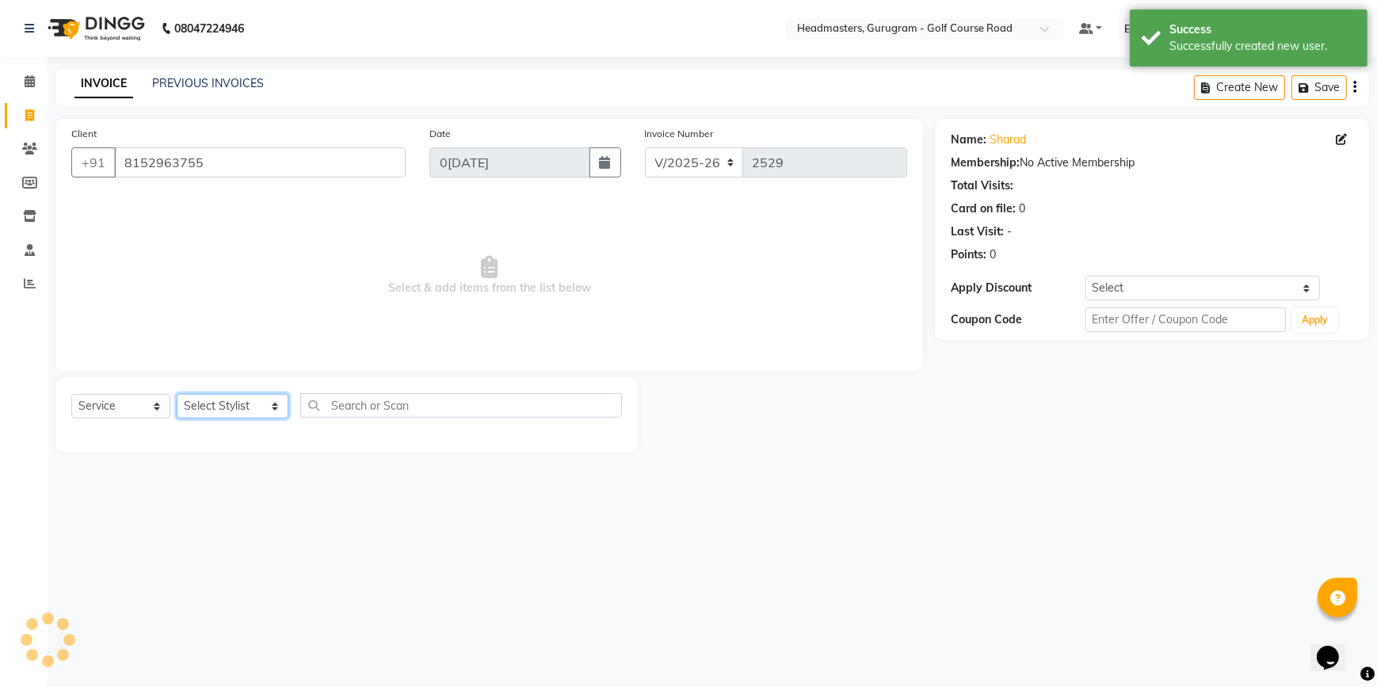
drag, startPoint x: 198, startPoint y: 405, endPoint x: 208, endPoint y: 395, distance: 13.4
click at [198, 405] on select "Select Stylist DANISH Esther Gaurav HEADMASTERS Irshad Januka JEET Jewel Krishn…" at bounding box center [233, 406] width 112 height 25
select select "60937"
click at [177, 394] on select "Select Stylist DANISH Esther Gaurav HEADMASTERS Irshad Januka JEET Jewel Krishn…" at bounding box center [233, 406] width 112 height 25
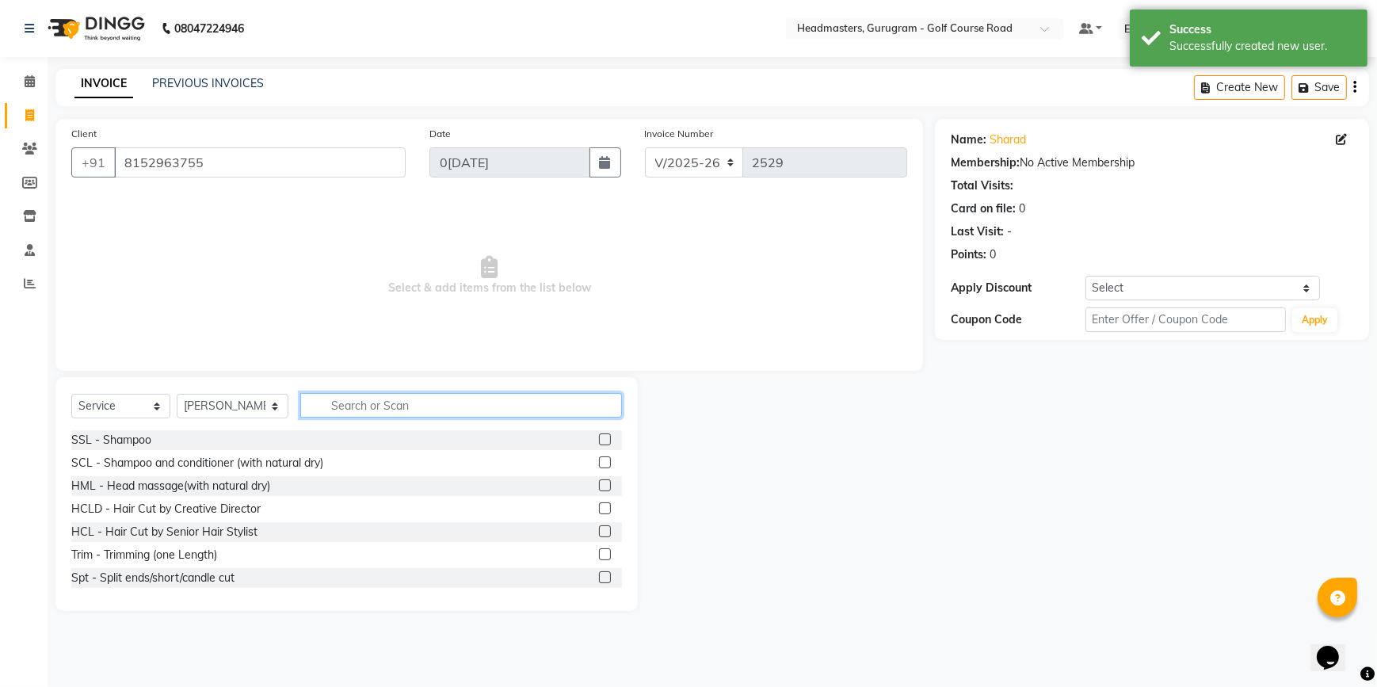
click at [356, 404] on input "text" at bounding box center [461, 405] width 322 height 25
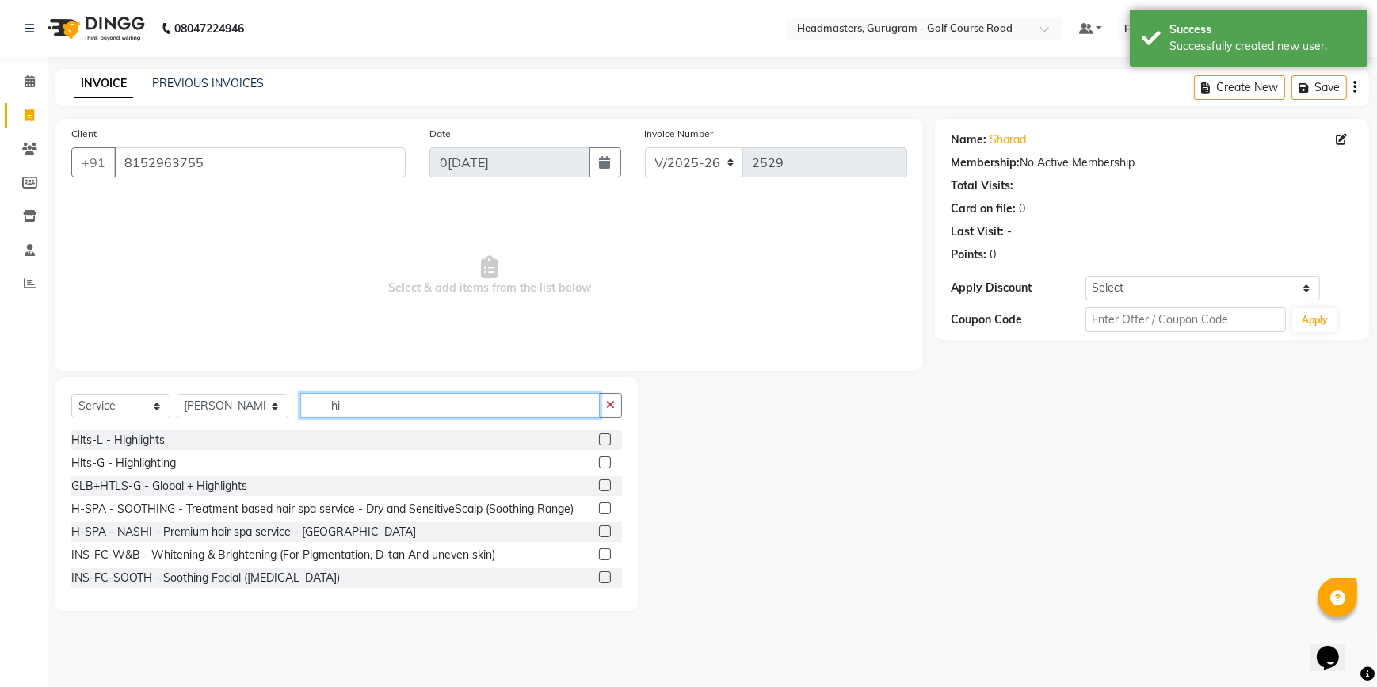
type input "h"
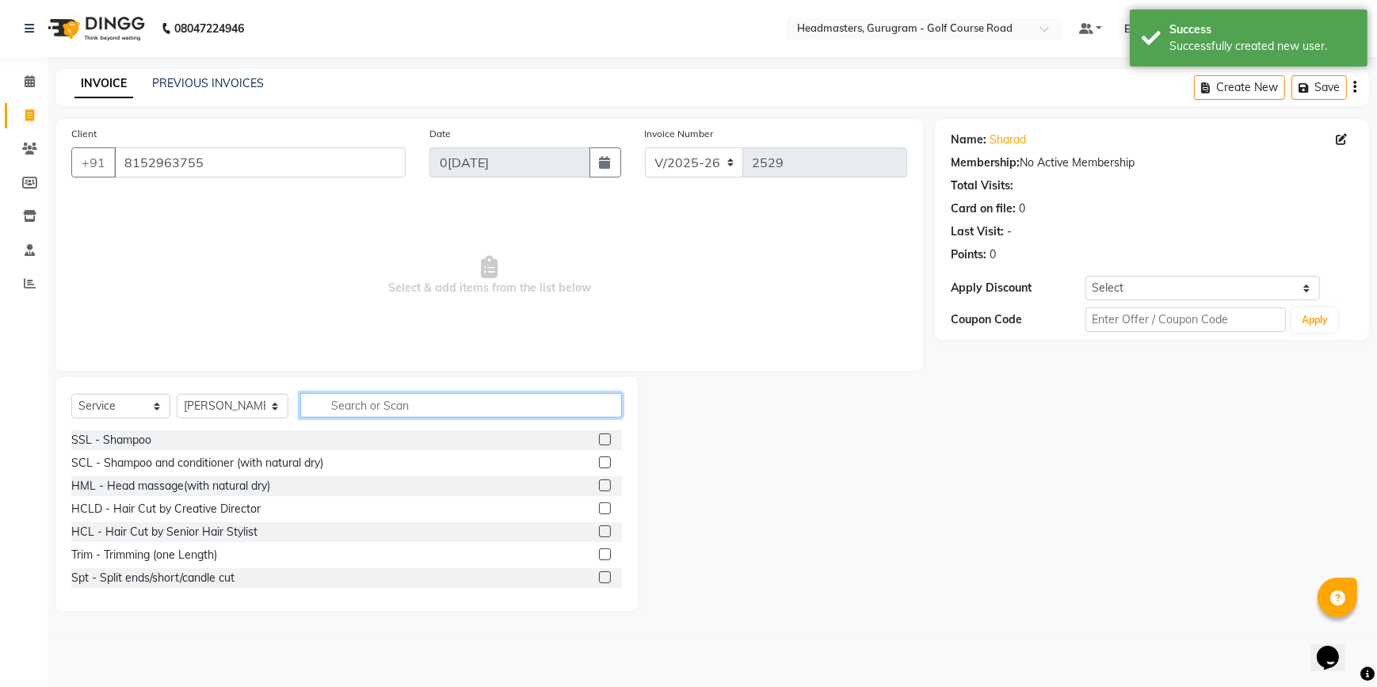
type input "i"
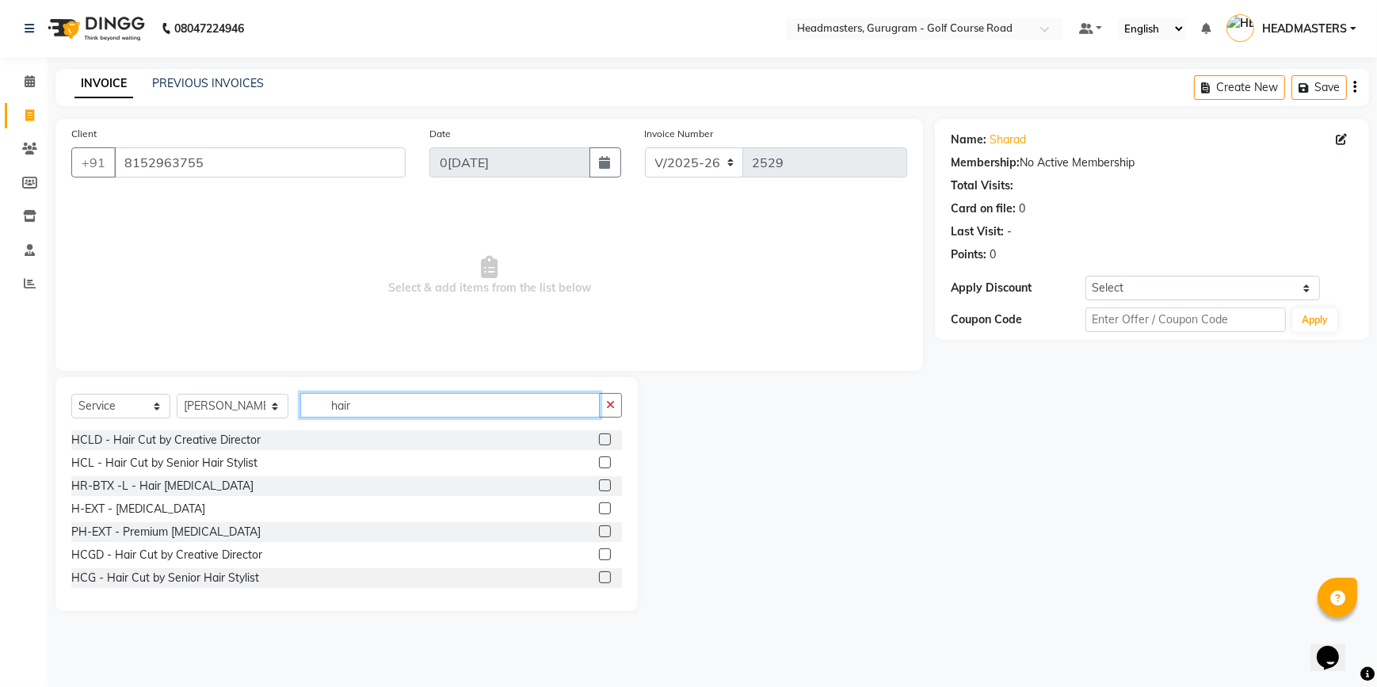
type input "hair"
click at [599, 552] on label at bounding box center [605, 554] width 12 height 12
click at [599, 552] on input "checkbox" at bounding box center [604, 555] width 10 height 10
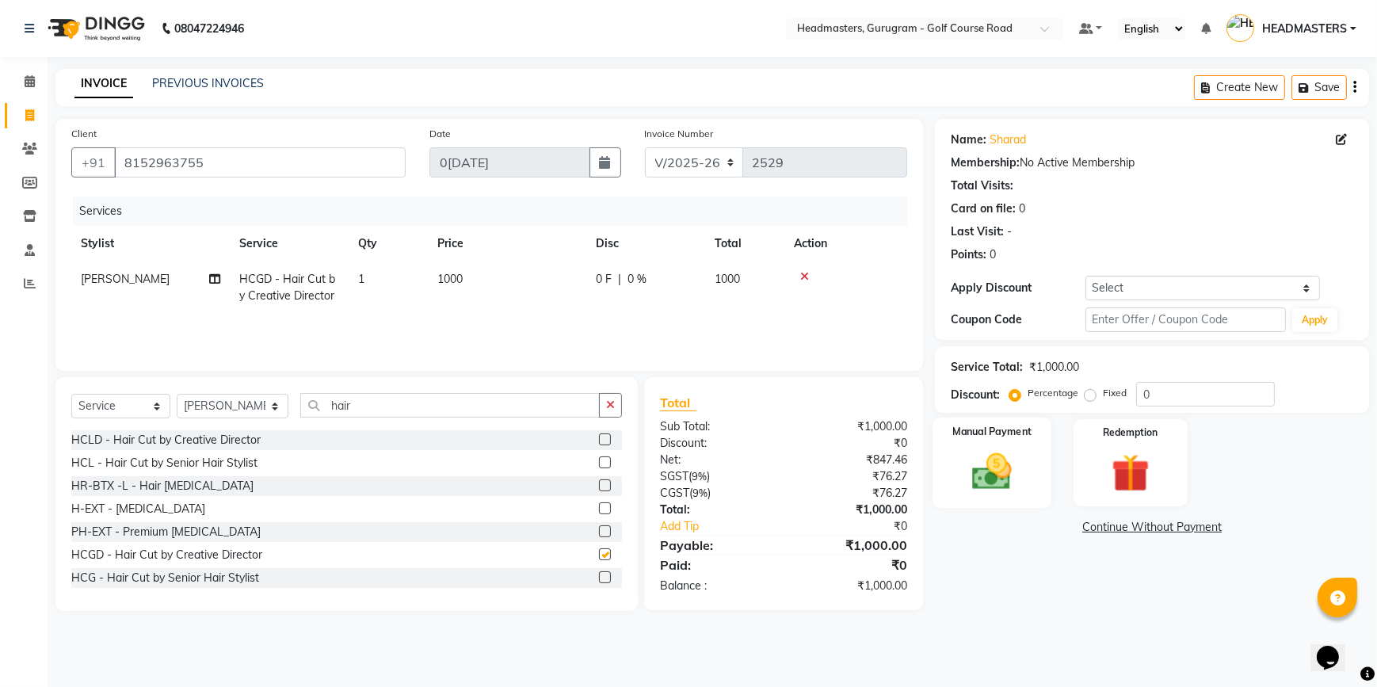
checkbox input "false"
click at [1014, 460] on img at bounding box center [992, 471] width 64 height 46
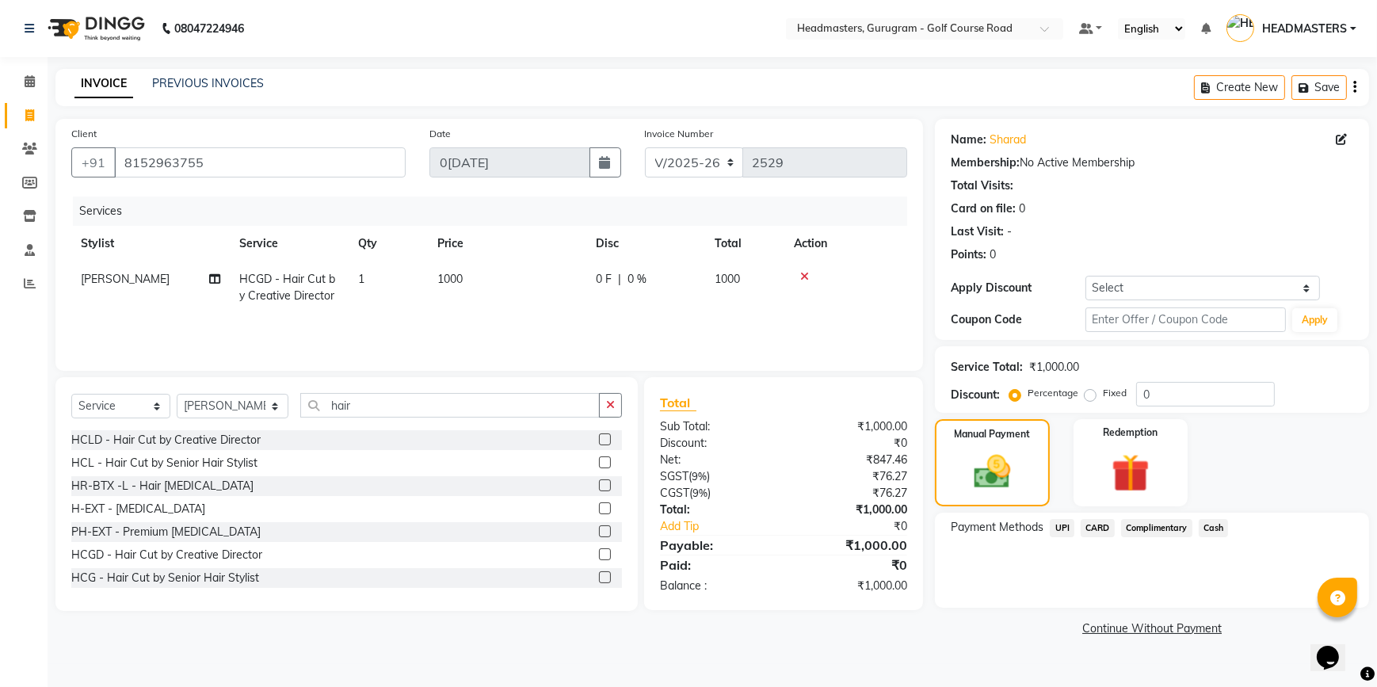
click at [1064, 529] on span "UPI" at bounding box center [1062, 528] width 25 height 18
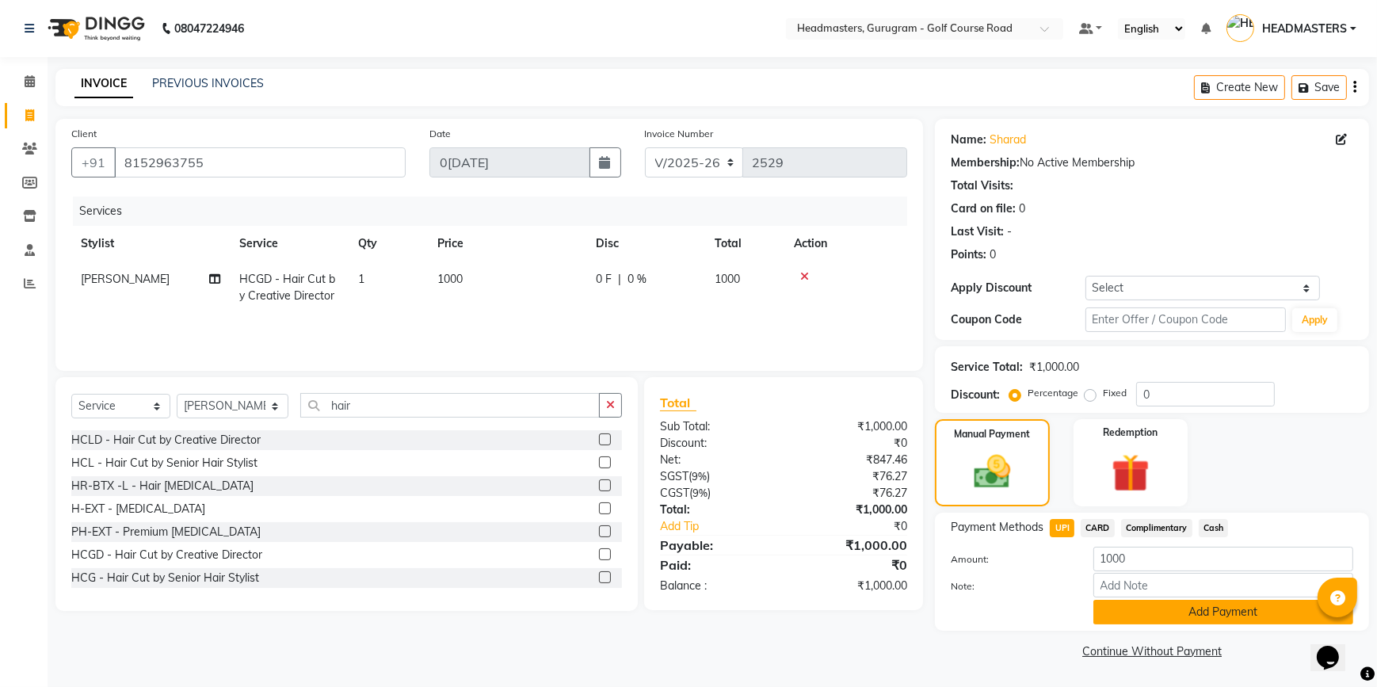
click at [1133, 614] on button "Add Payment" at bounding box center [1223, 612] width 260 height 25
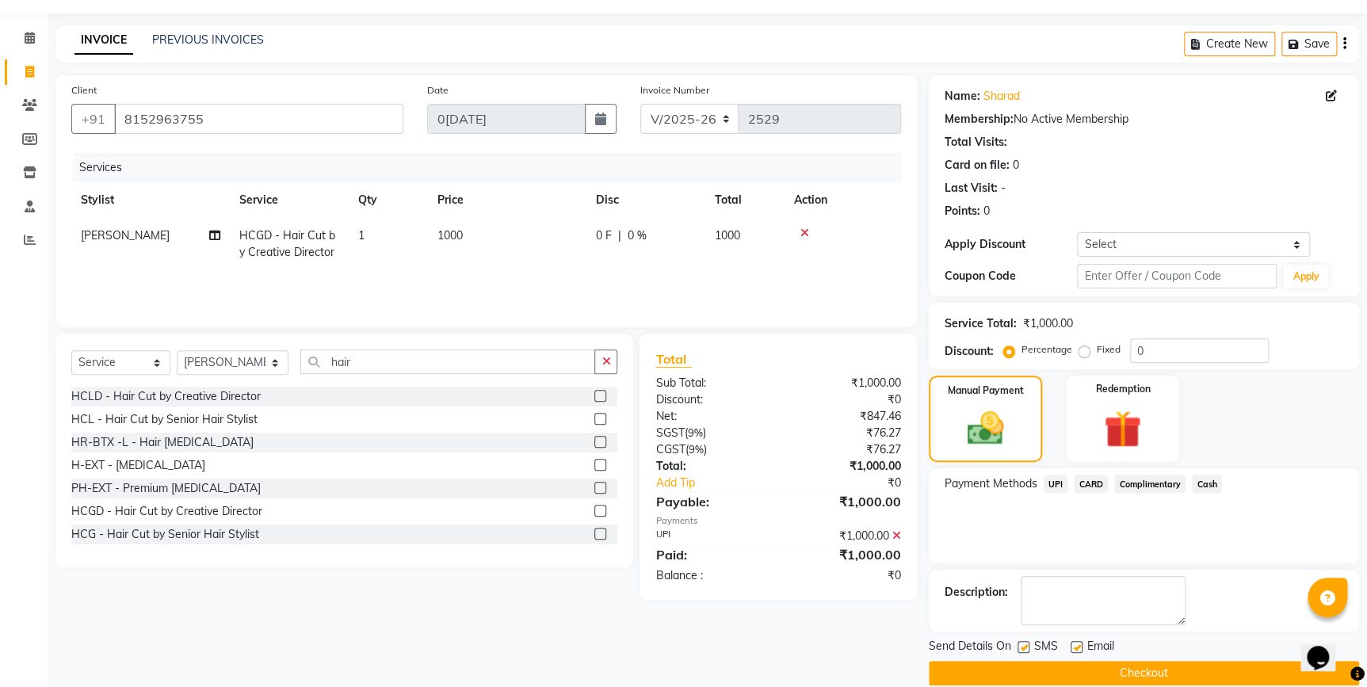
scroll to position [64, 0]
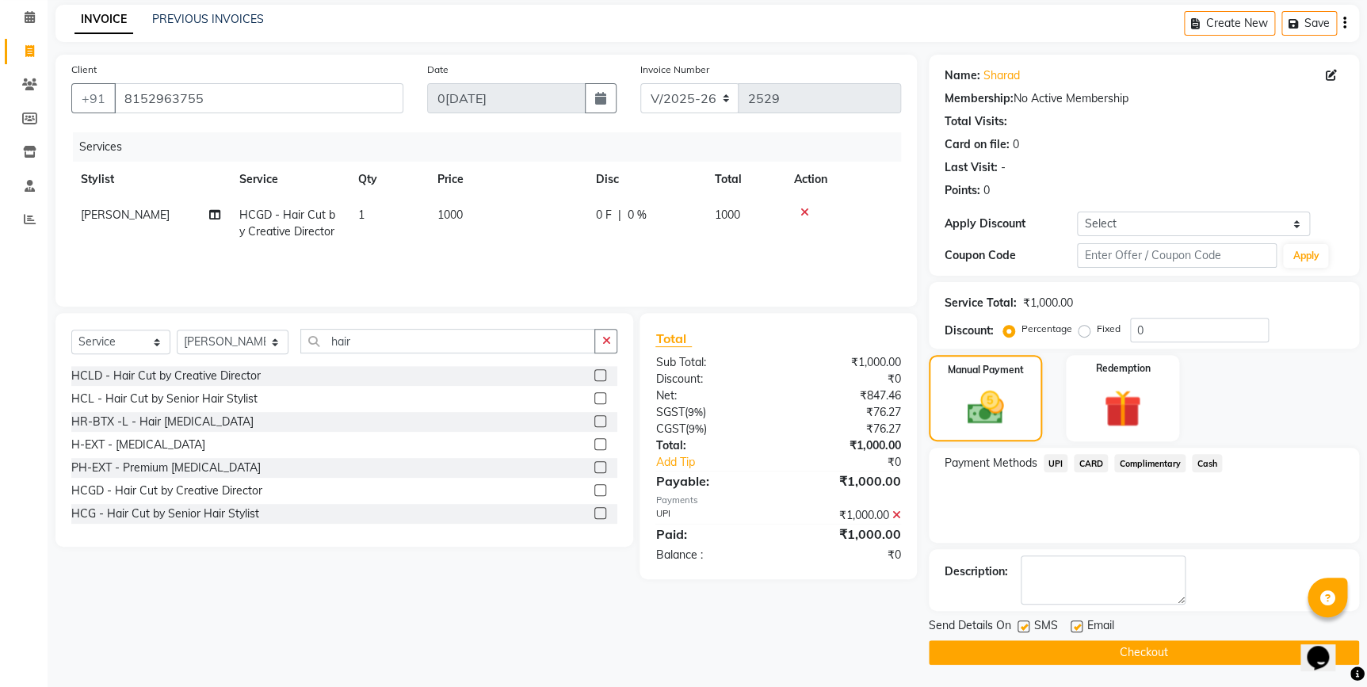
click at [1042, 662] on button "Checkout" at bounding box center [1144, 652] width 430 height 25
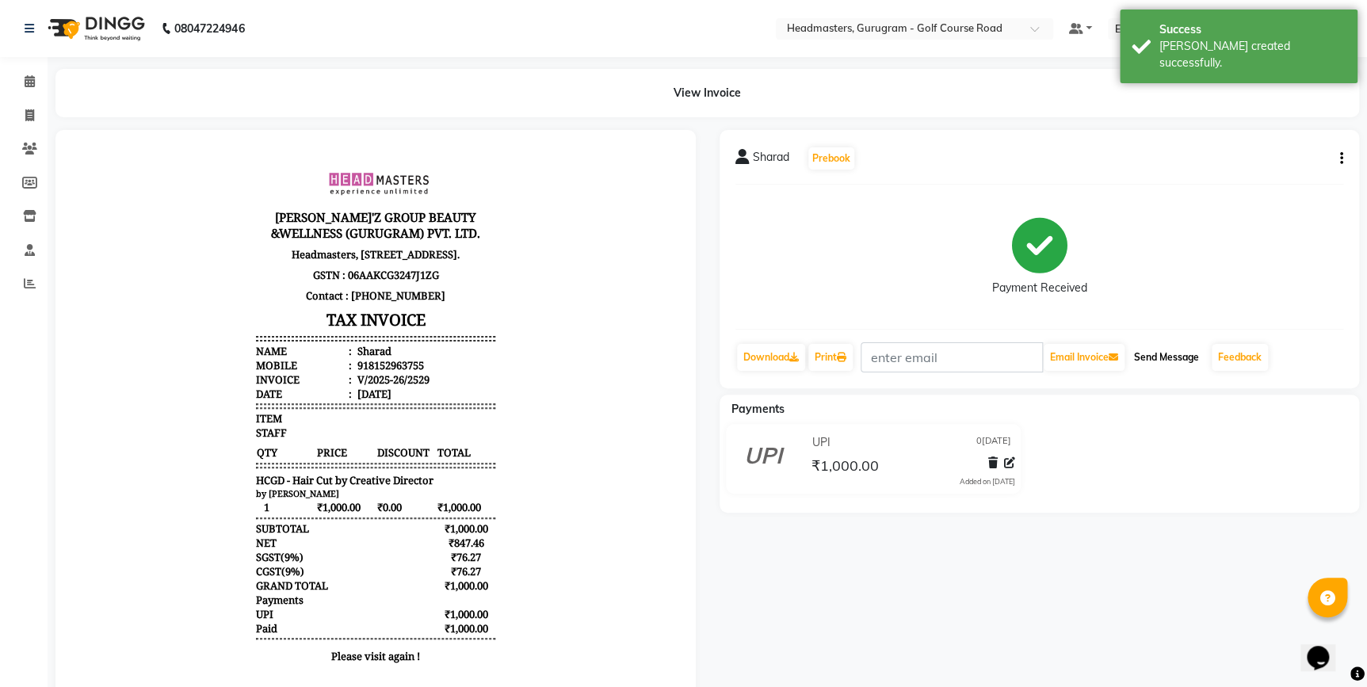
click at [1150, 350] on button "Send Message" at bounding box center [1167, 357] width 78 height 27
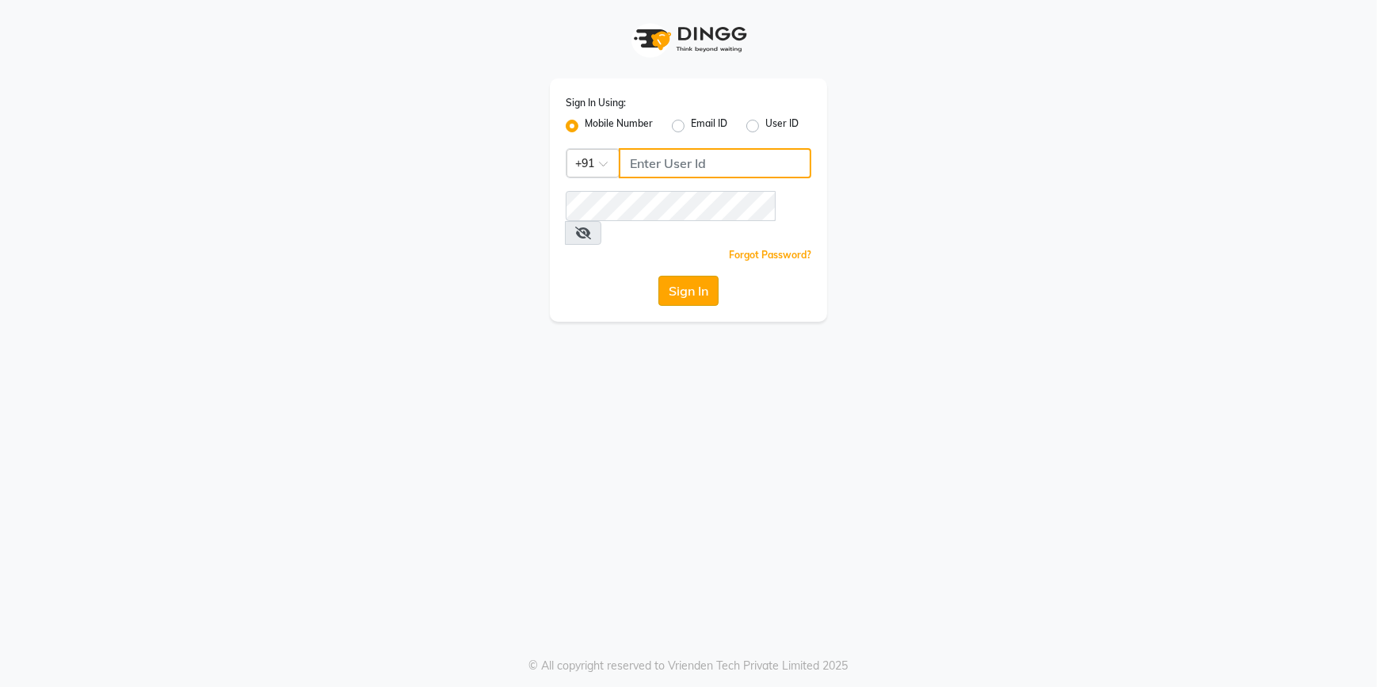
type input "9815075777"
drag, startPoint x: 684, startPoint y: 263, endPoint x: 690, endPoint y: 222, distance: 41.7
click at [684, 276] on button "Sign In" at bounding box center [688, 291] width 60 height 30
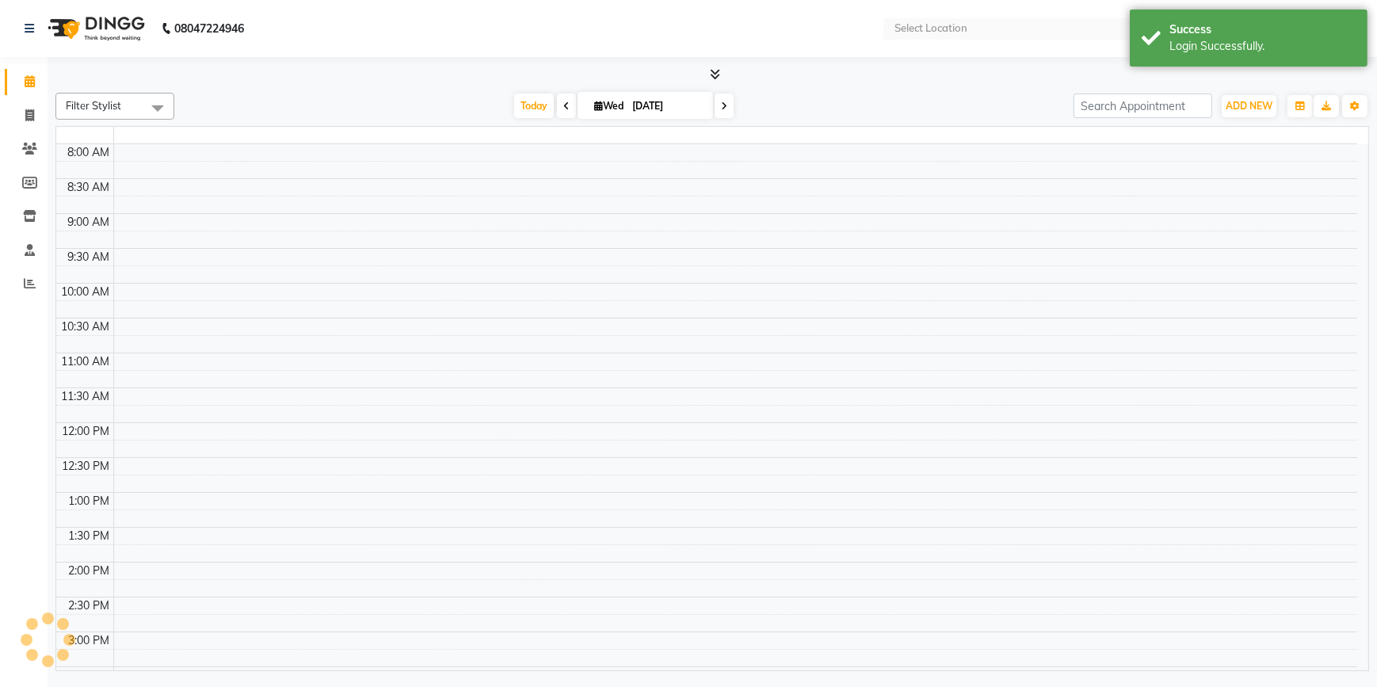
select select "en"
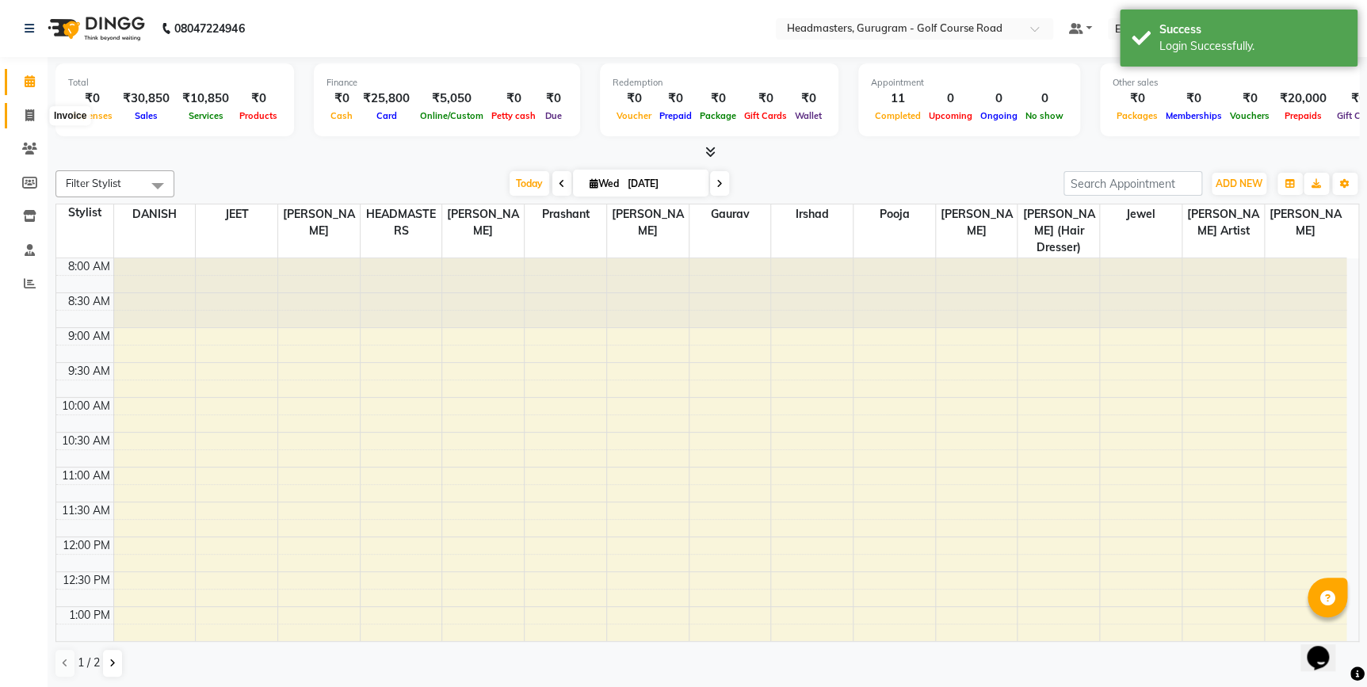
click at [29, 111] on icon at bounding box center [29, 115] width 9 height 12
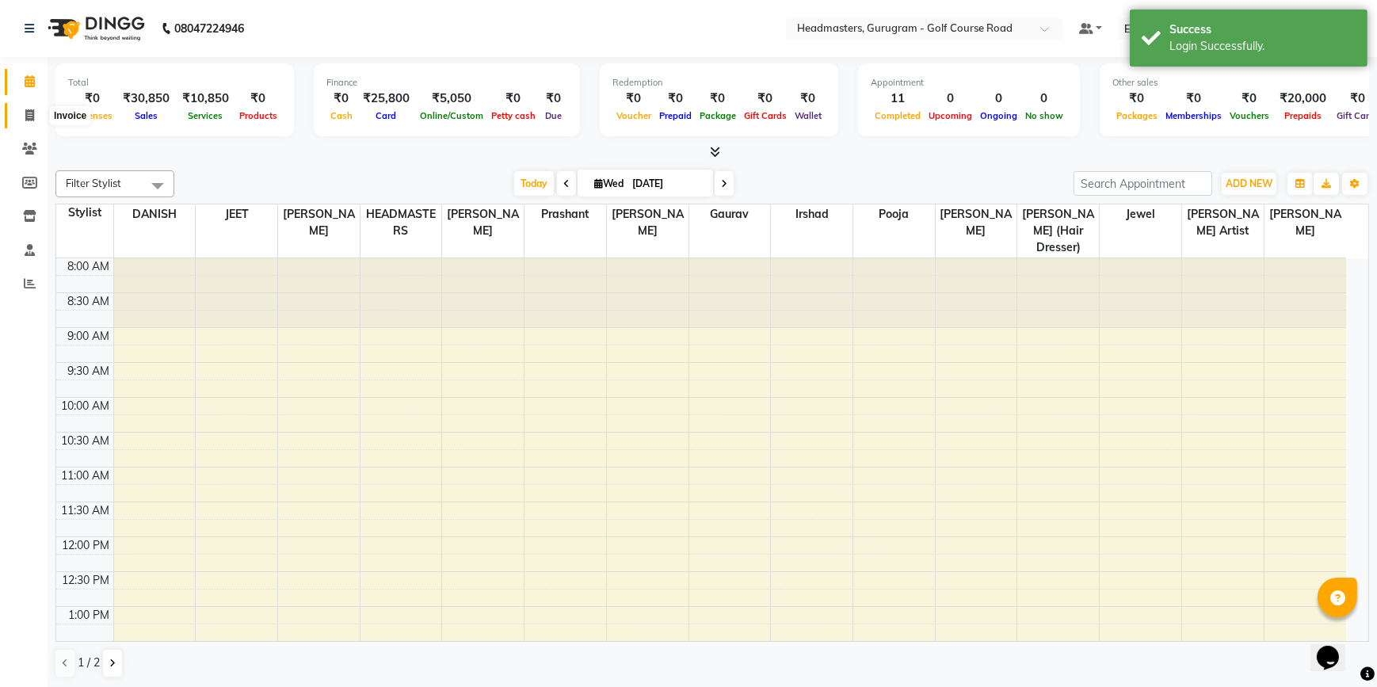
select select "service"
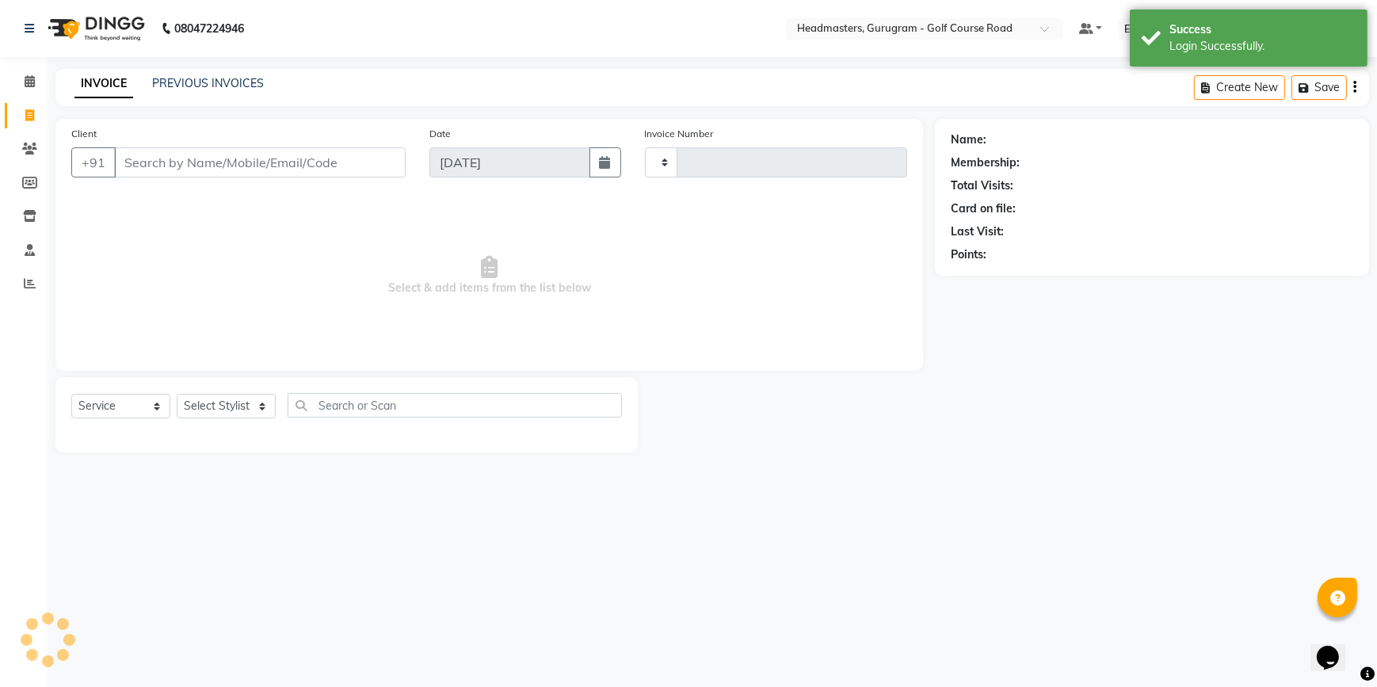
click at [181, 166] on input "Client" at bounding box center [260, 162] width 292 height 30
type input "2530"
select select "7134"
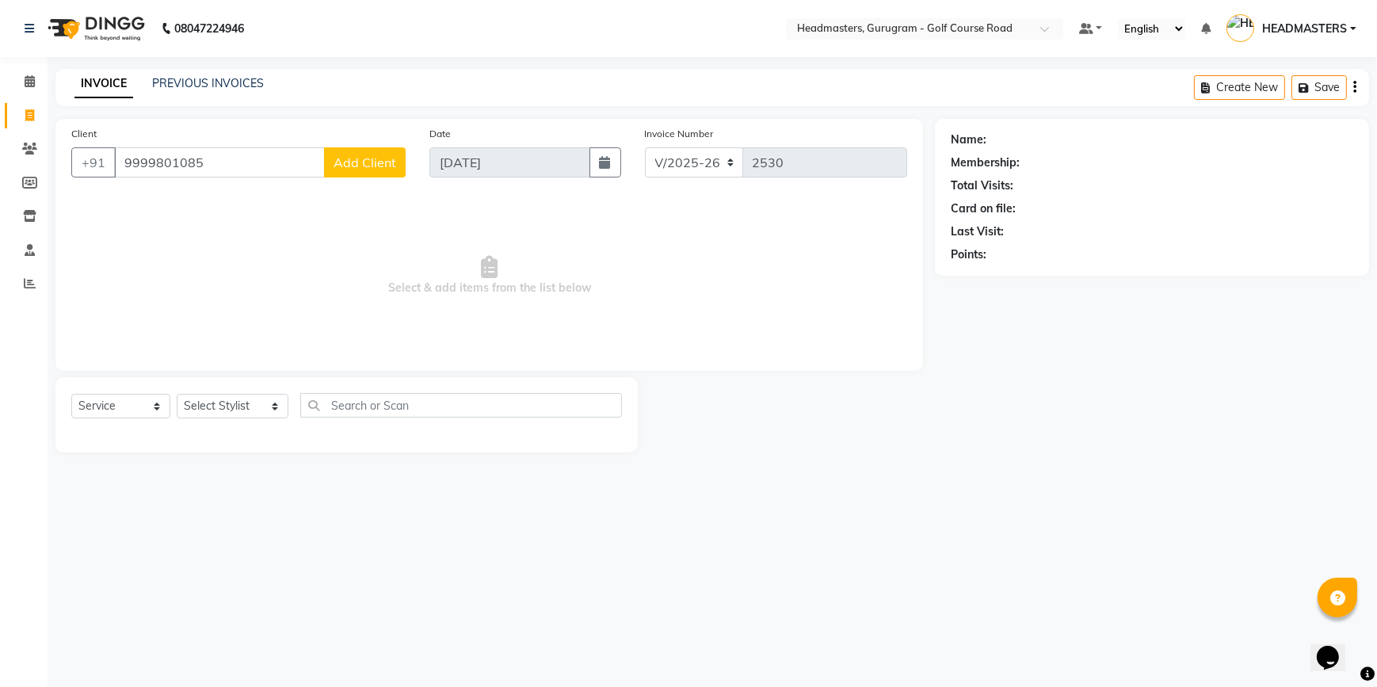
type input "9999801085"
click at [372, 158] on span "Add Client" at bounding box center [365, 163] width 63 height 16
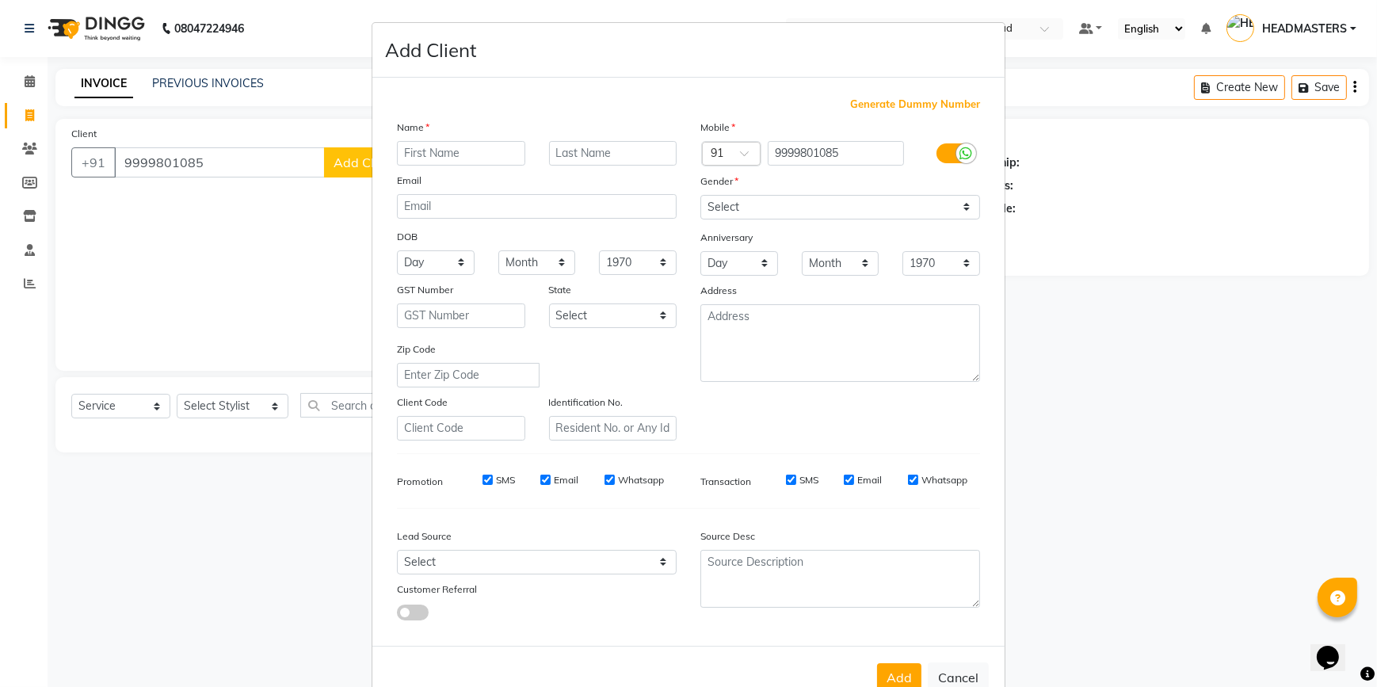
click at [429, 158] on input "text" at bounding box center [461, 153] width 128 height 25
type input "Charu"
click at [777, 203] on select "Select Male Female Other Prefer Not To Say" at bounding box center [840, 207] width 280 height 25
click at [700, 195] on select "Select Male Female Other Prefer Not To Say" at bounding box center [840, 207] width 280 height 25
click at [737, 209] on select "Select Male Female Other Prefer Not To Say" at bounding box center [840, 207] width 280 height 25
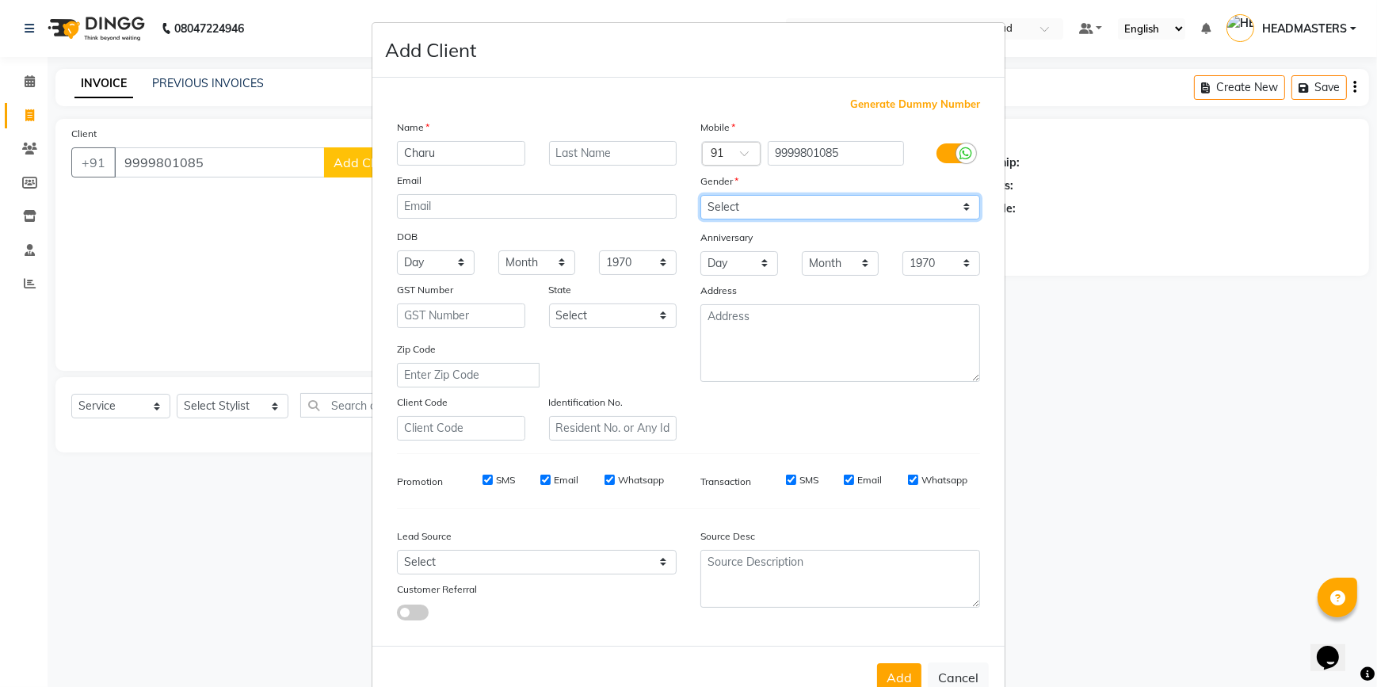
select select "female"
click at [700, 195] on select "Select Male Female Other Prefer Not To Say" at bounding box center [840, 207] width 280 height 25
click at [892, 672] on button "Add" at bounding box center [899, 677] width 44 height 29
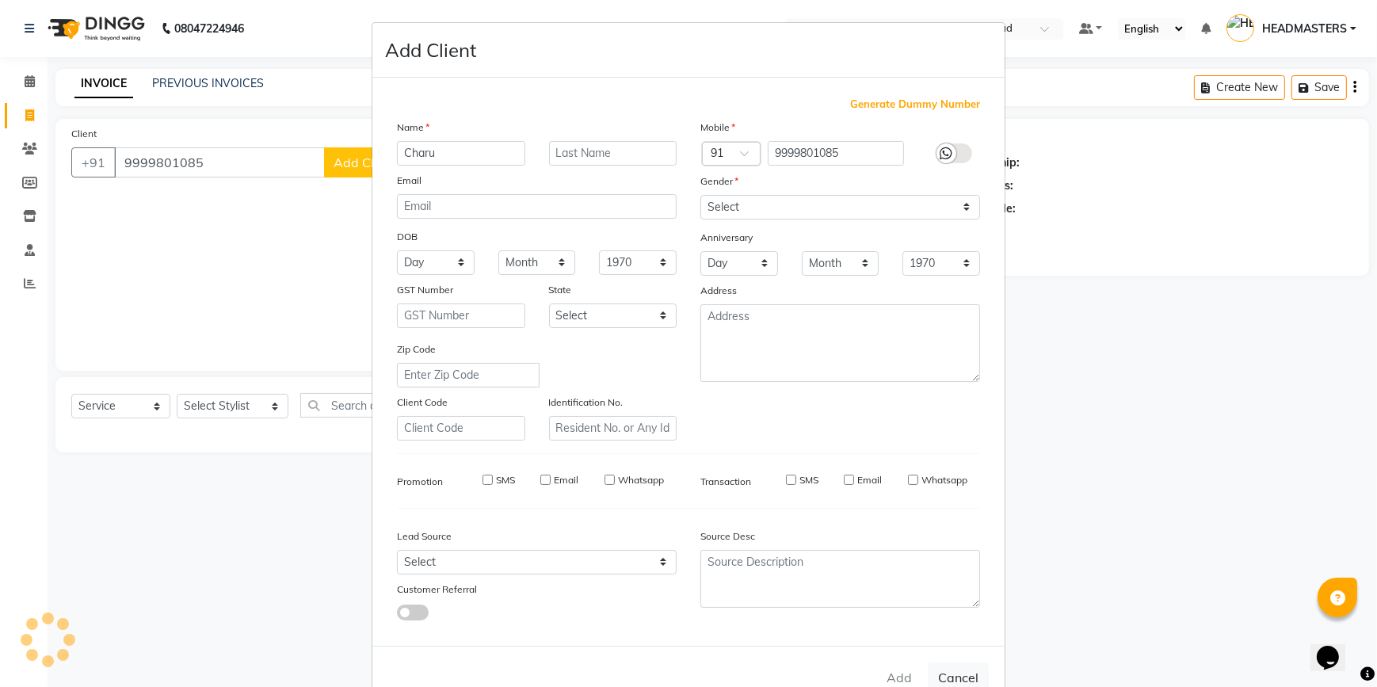
select select
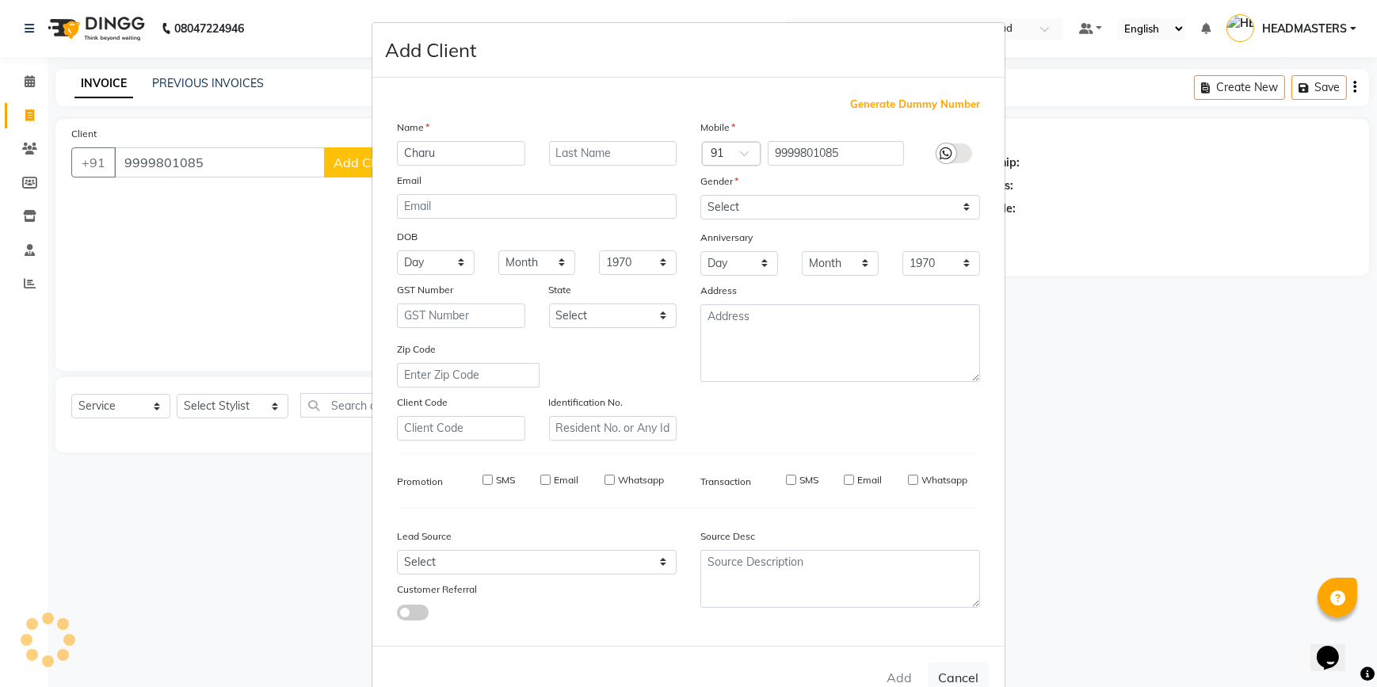
select select
checkbox input "false"
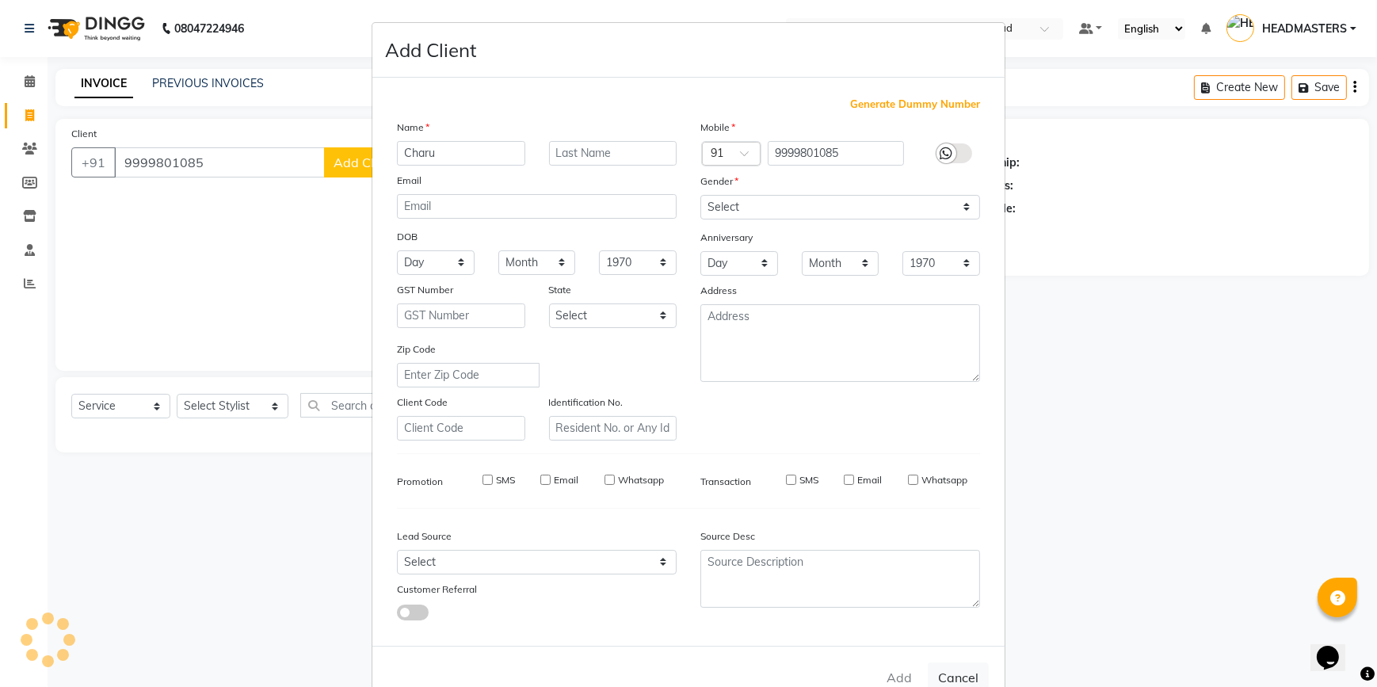
checkbox input "false"
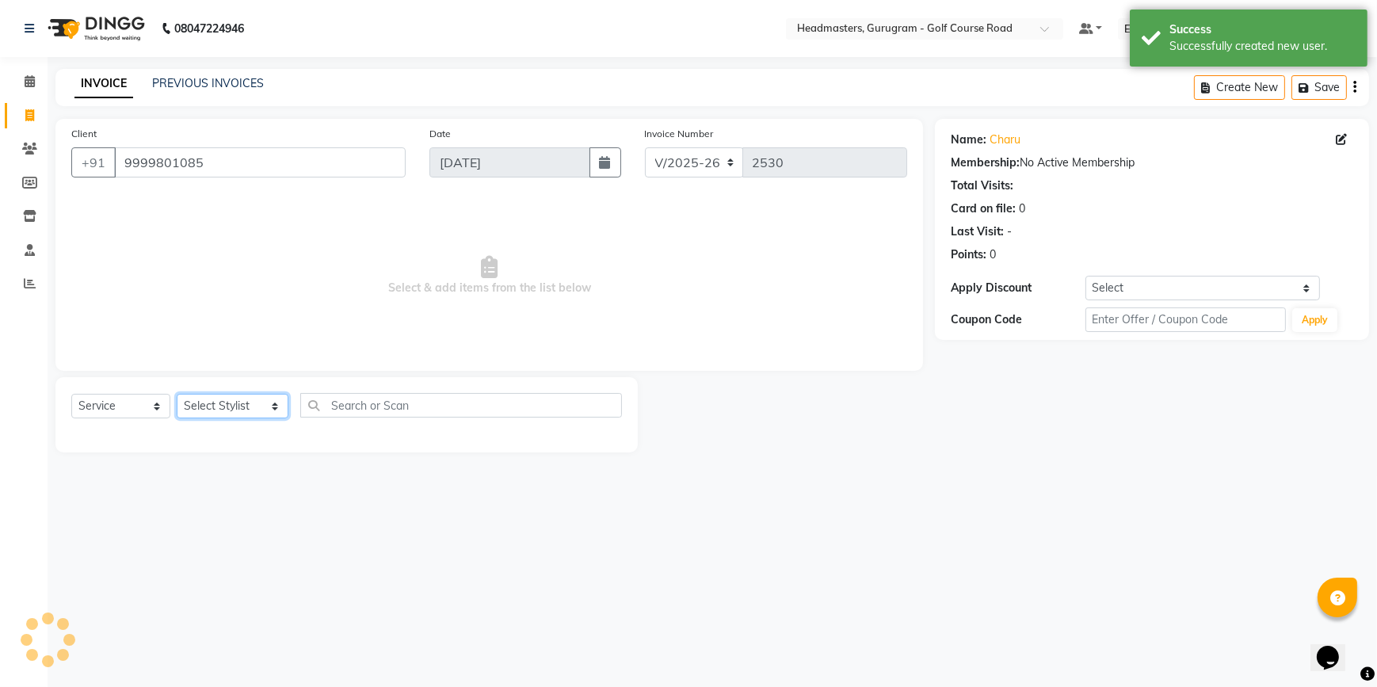
click at [255, 412] on select "Select Stylist DANISH Esther Gaurav HEADMASTERS Irshad Januka JEET Jewel Krishn…" at bounding box center [233, 406] width 112 height 25
select select "85240"
click at [177, 394] on select "Select Stylist DANISH Esther Gaurav HEADMASTERS Irshad Januka JEET Jewel Krishn…" at bounding box center [233, 406] width 112 height 25
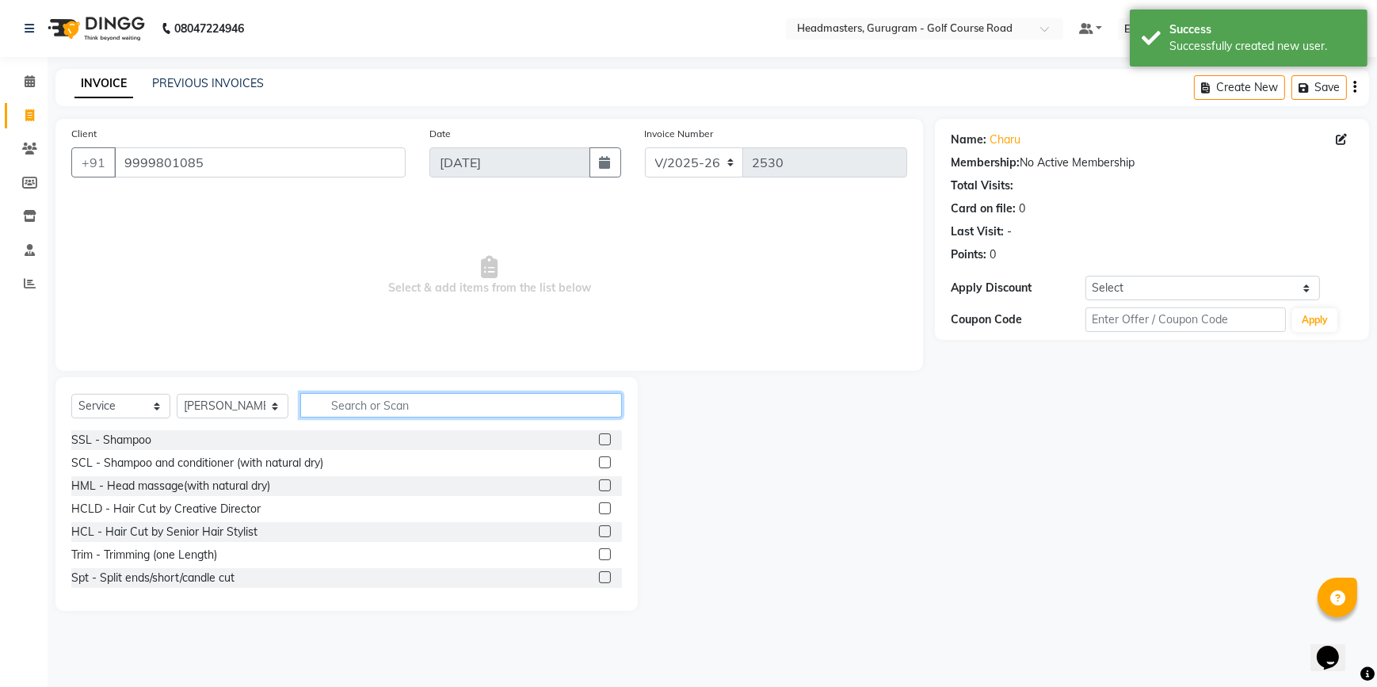
click at [326, 394] on input "text" at bounding box center [461, 405] width 322 height 25
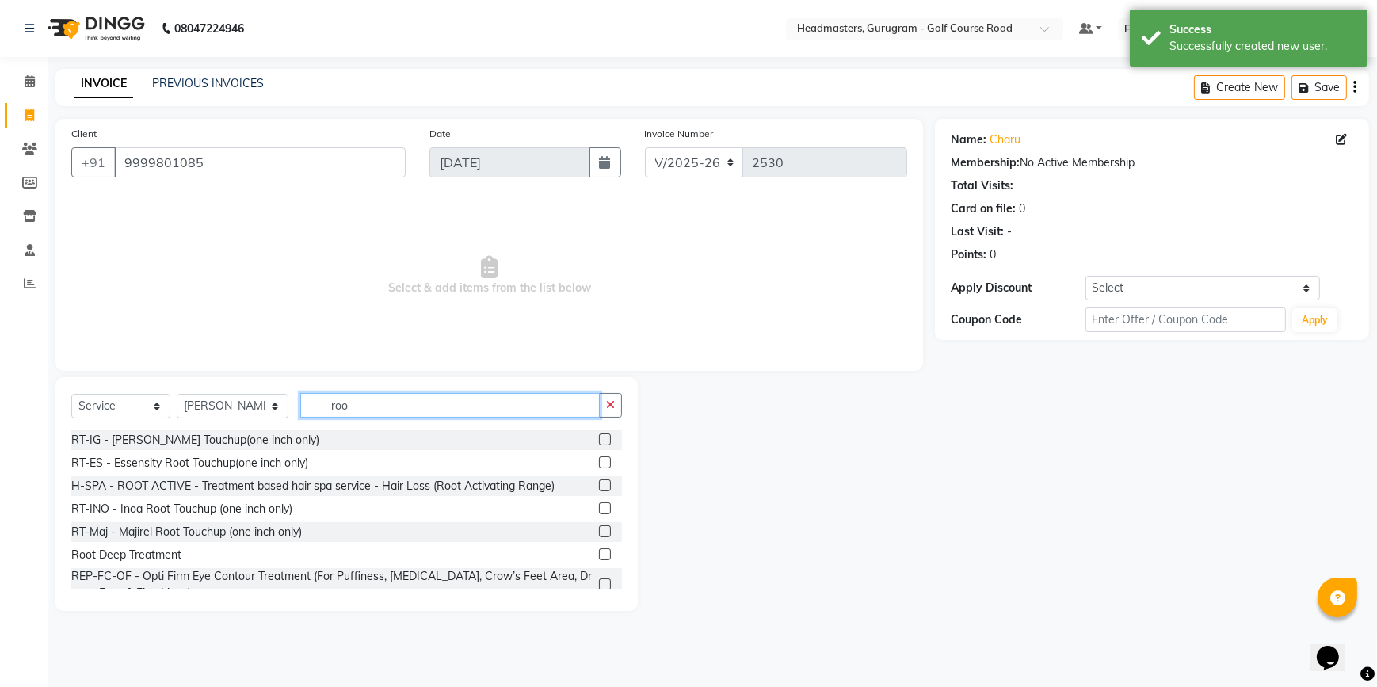
type input "roo"
click at [599, 503] on label at bounding box center [605, 508] width 12 height 12
click at [599, 504] on input "checkbox" at bounding box center [604, 509] width 10 height 10
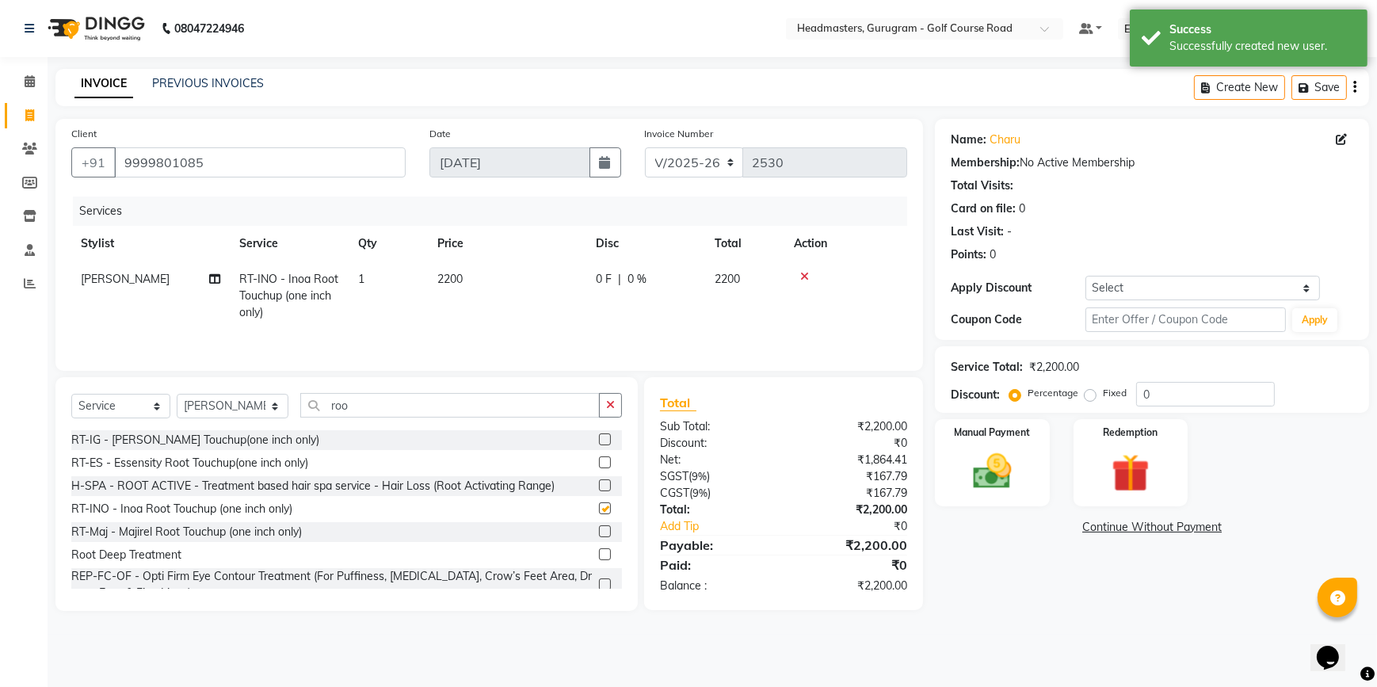
checkbox input "false"
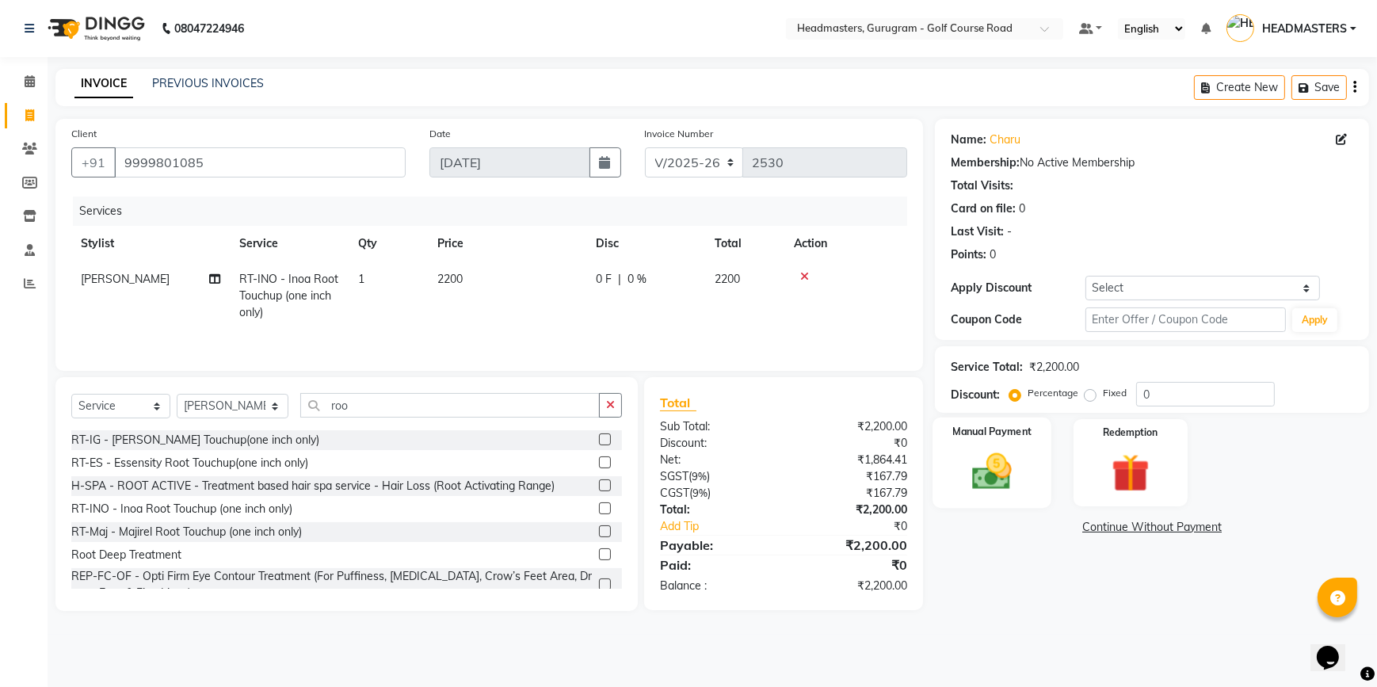
click at [1002, 453] on img at bounding box center [992, 471] width 64 height 46
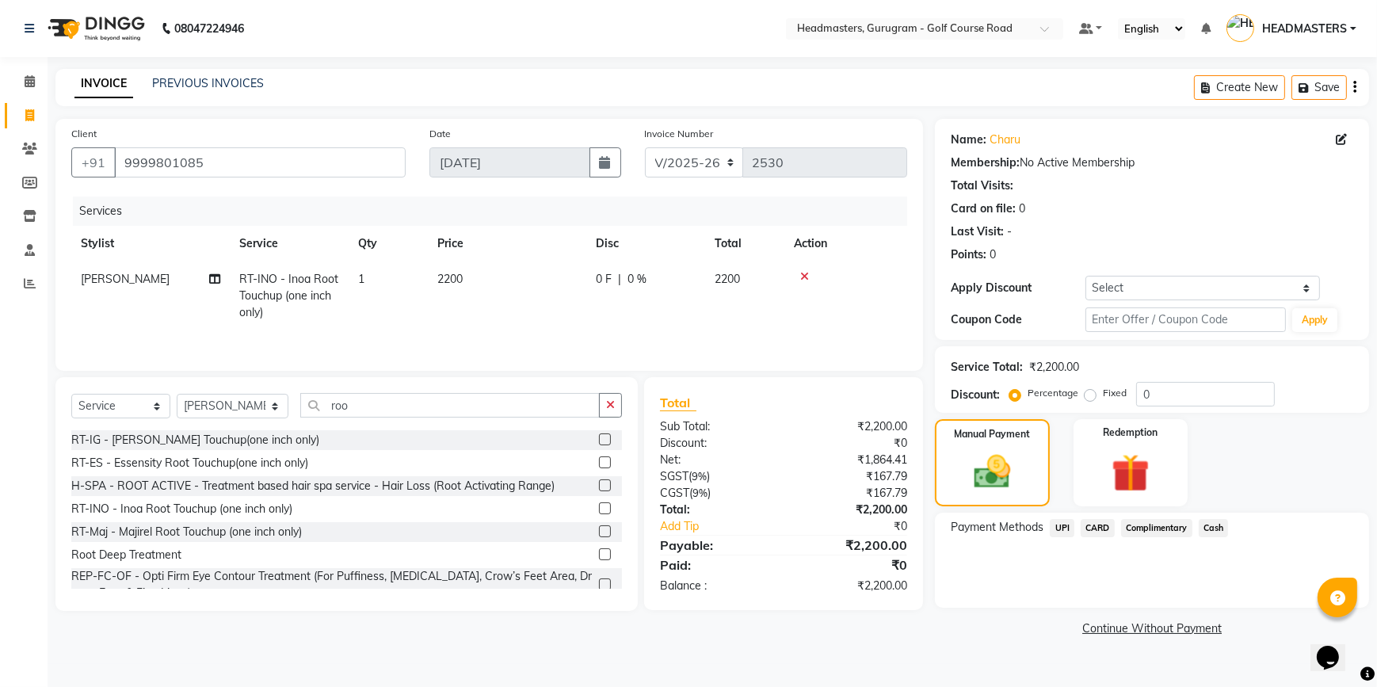
click at [491, 324] on td "2200" at bounding box center [507, 295] width 158 height 69
select select "85240"
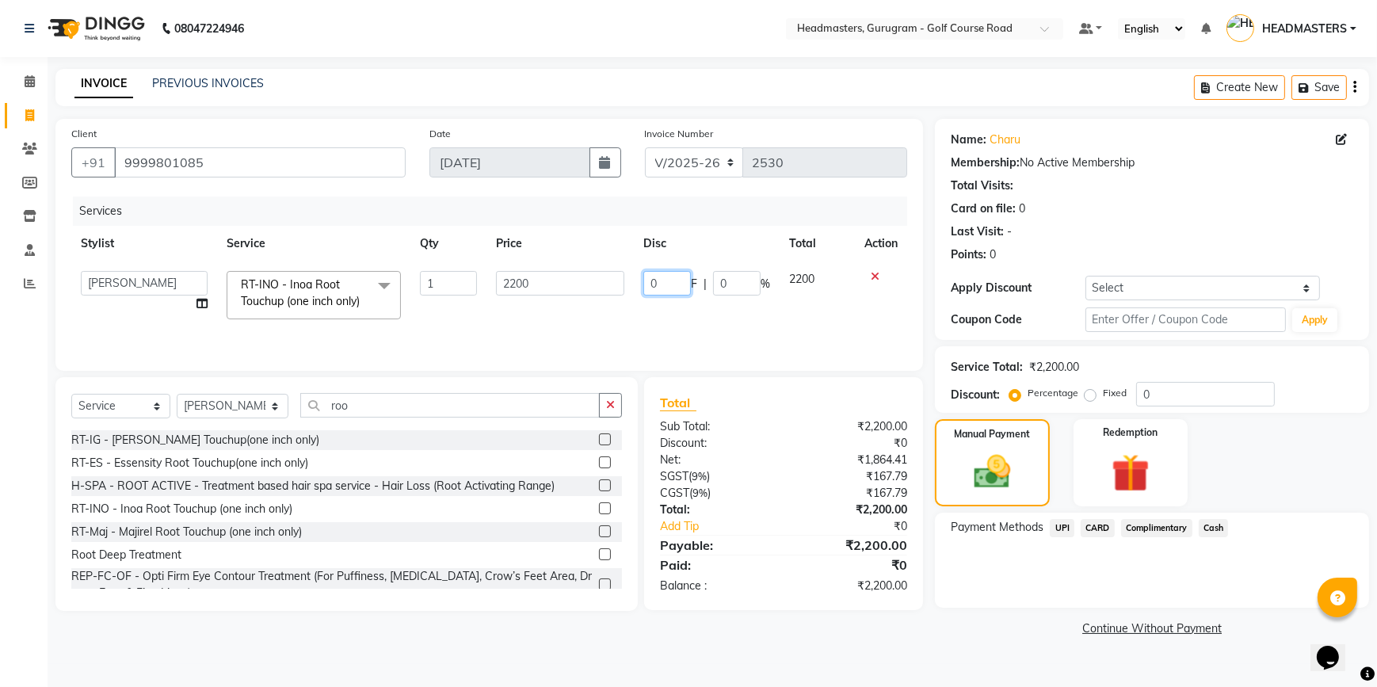
click at [663, 284] on input "0" at bounding box center [667, 283] width 48 height 25
type input "200"
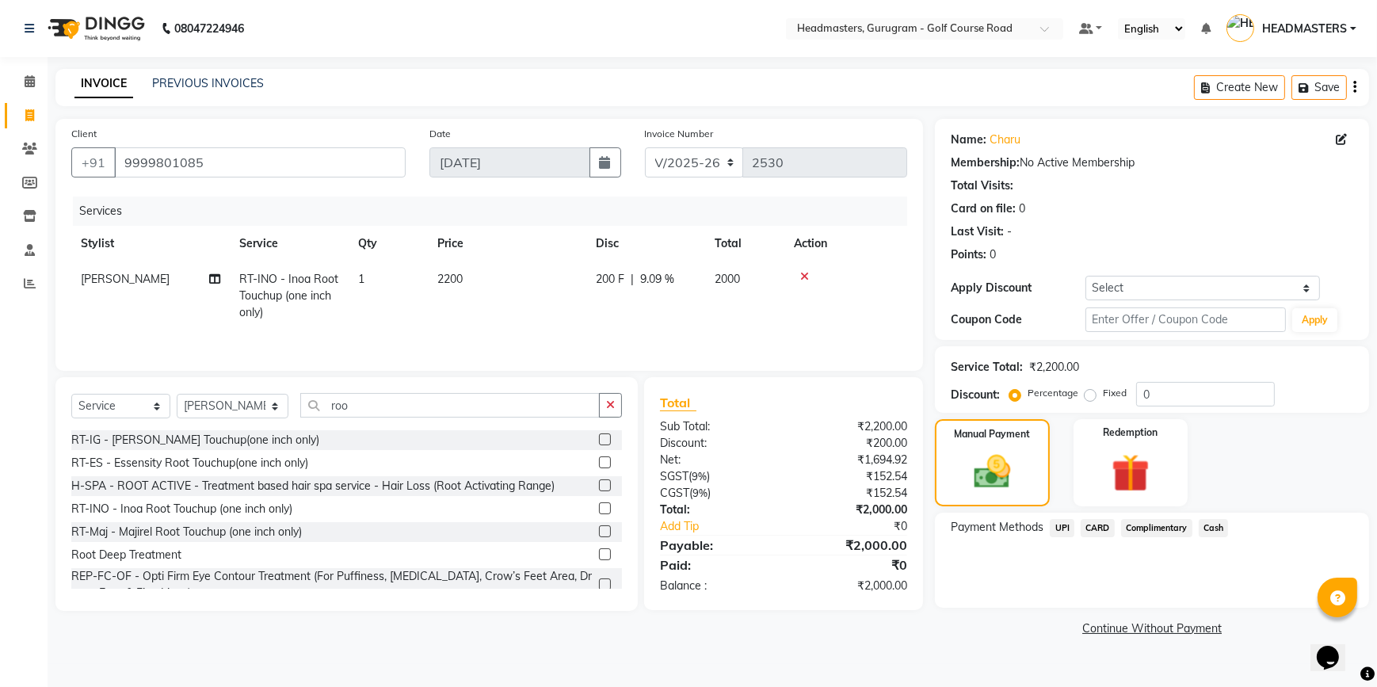
click at [636, 329] on div "Services Stylist Service Qty Price Disc Total Action Mansi RT-INO - Inoa Root T…" at bounding box center [489, 276] width 836 height 158
click at [1093, 529] on span "CARD" at bounding box center [1098, 528] width 34 height 18
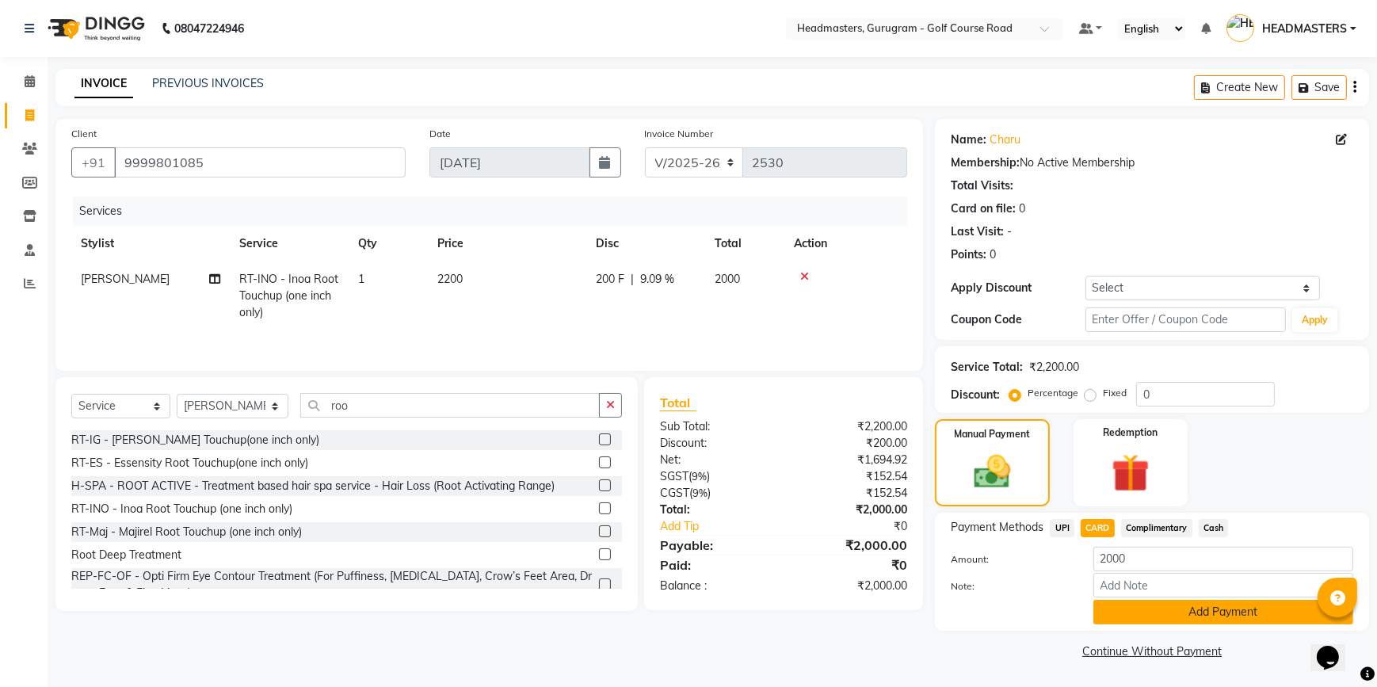
click at [1168, 608] on button "Add Payment" at bounding box center [1223, 612] width 260 height 25
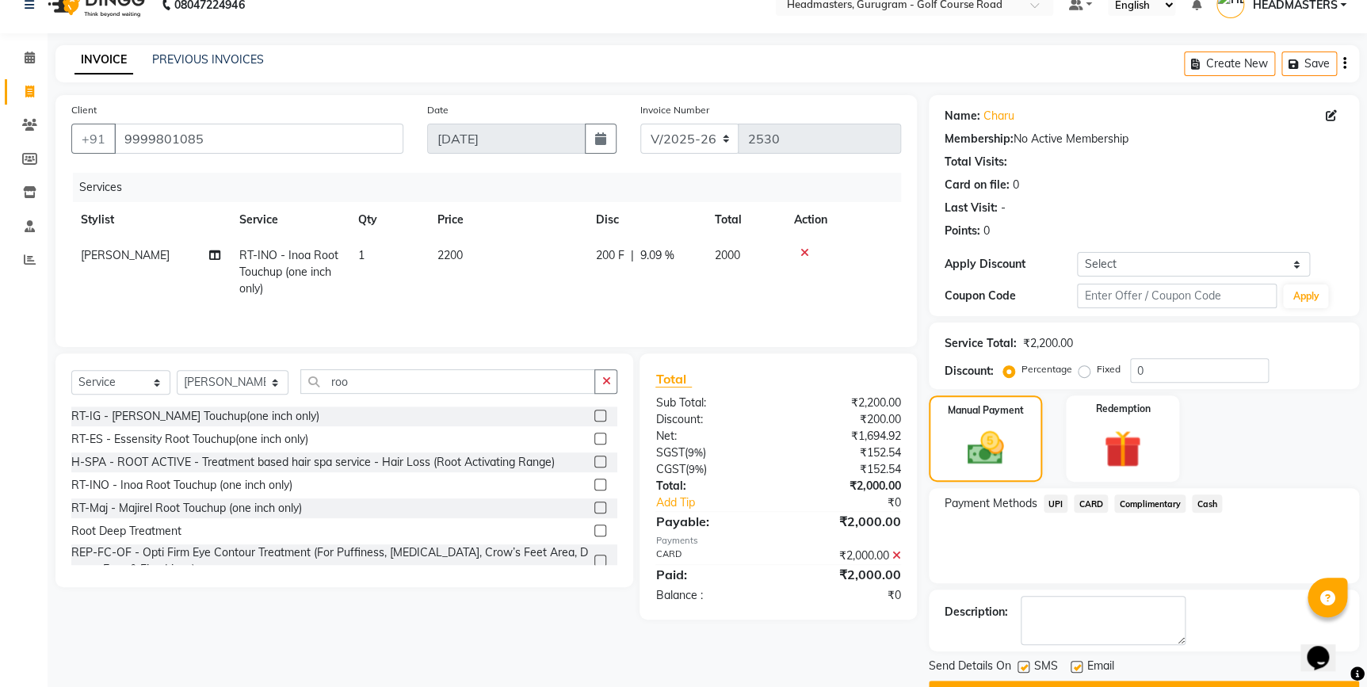
scroll to position [64, 0]
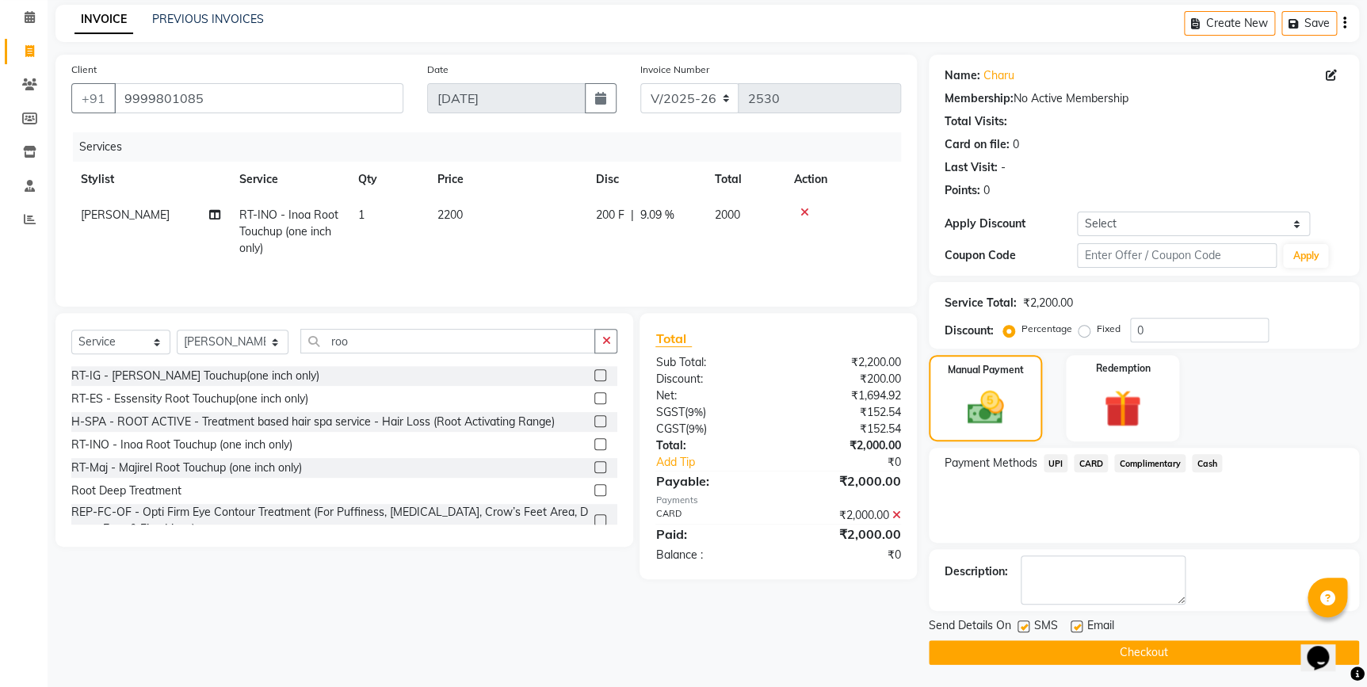
click at [1204, 460] on span "Cash" at bounding box center [1207, 463] width 30 height 18
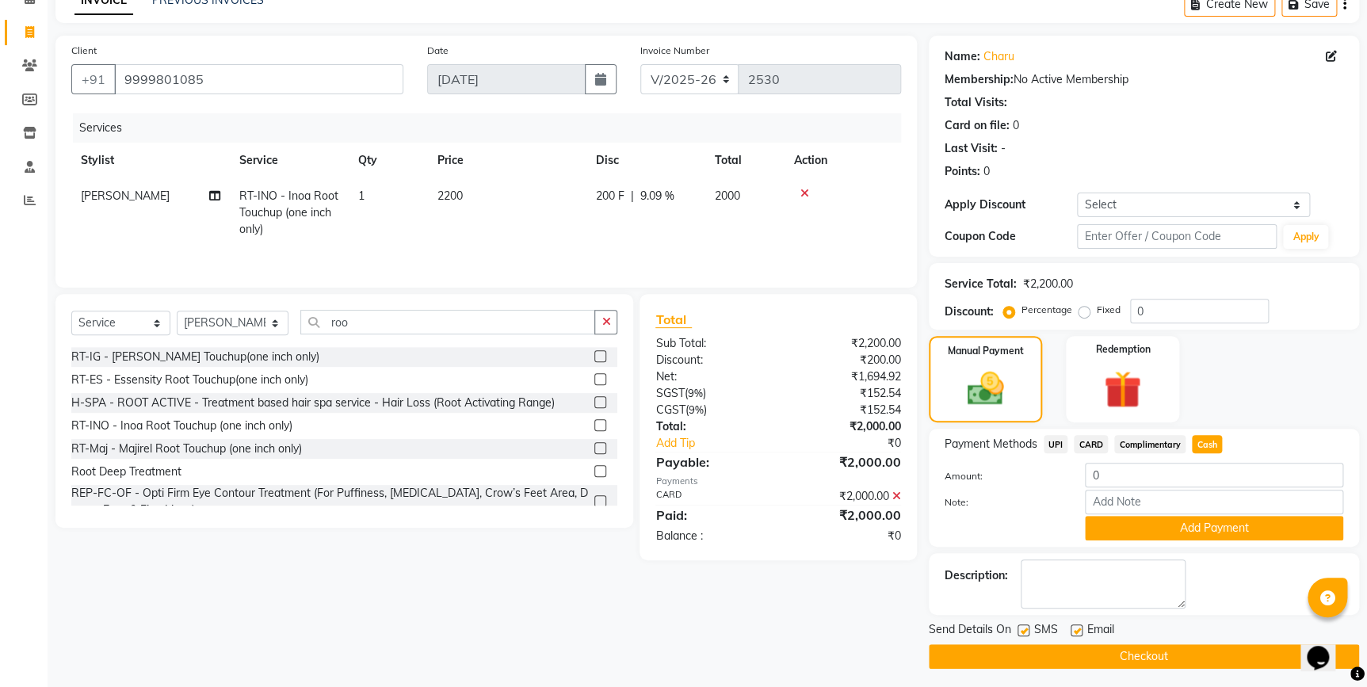
scroll to position [88, 0]
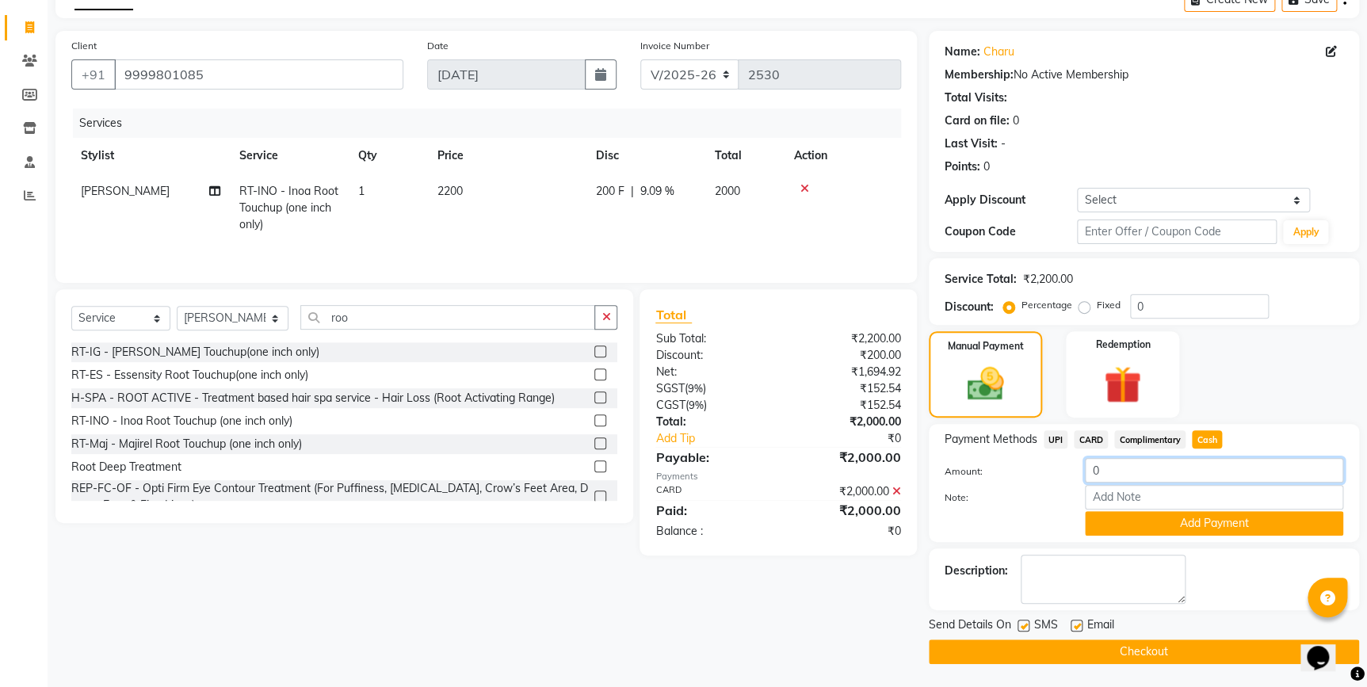
click at [1139, 475] on input "0" at bounding box center [1214, 470] width 258 height 25
type input "2000"
click at [1133, 520] on button "Add Payment" at bounding box center [1214, 523] width 258 height 25
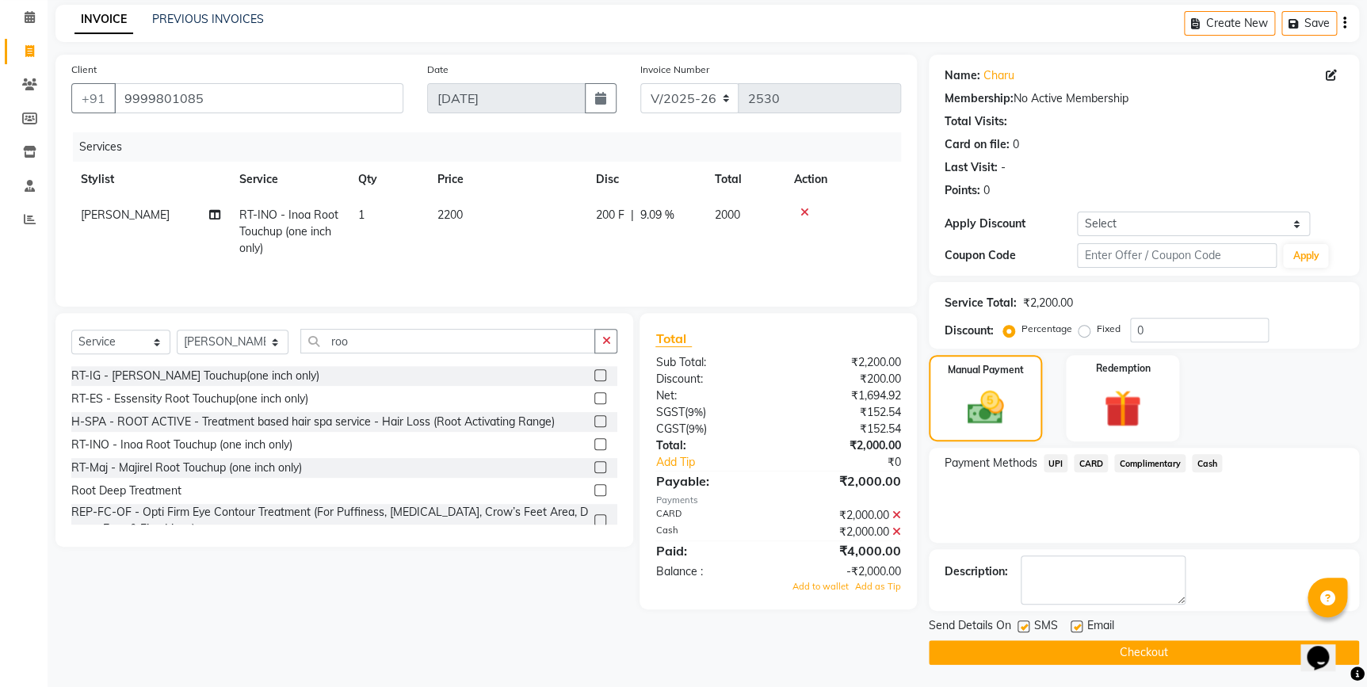
click at [893, 529] on icon at bounding box center [896, 531] width 9 height 11
click at [897, 510] on icon at bounding box center [896, 514] width 9 height 11
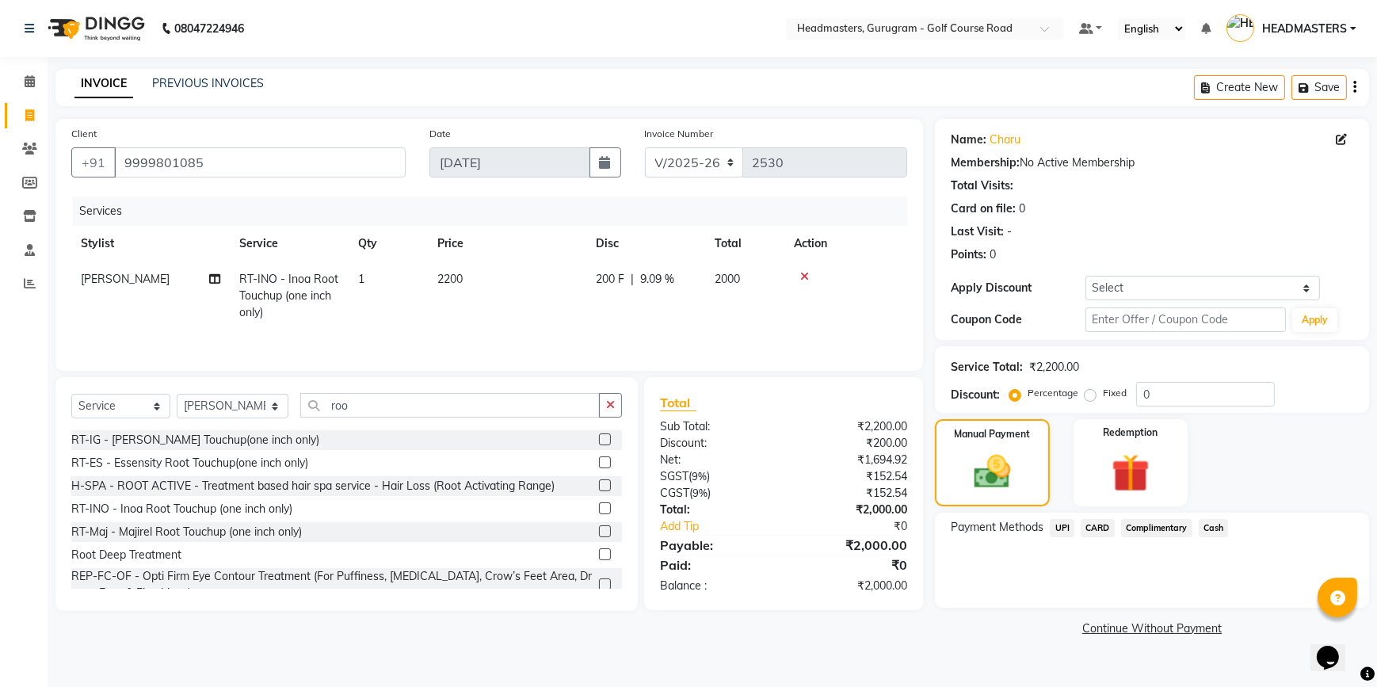
click at [1216, 529] on span "Cash" at bounding box center [1214, 528] width 30 height 18
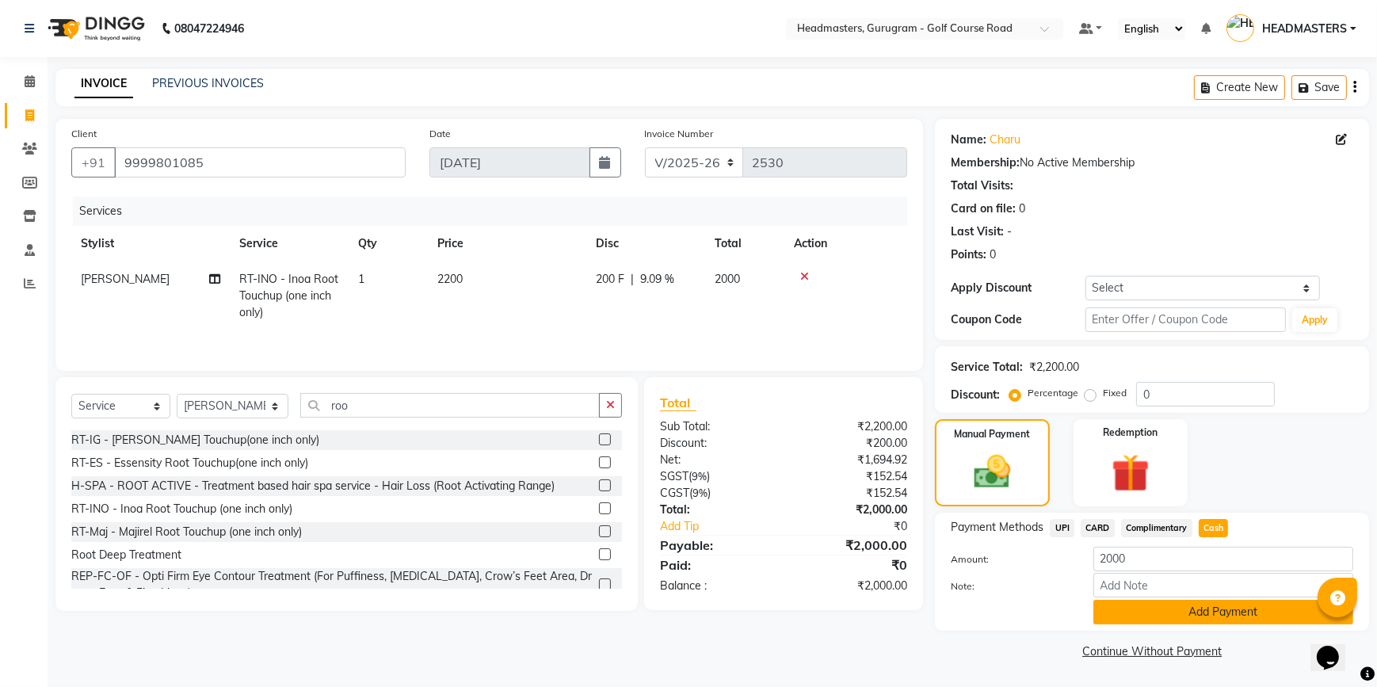
click at [1149, 604] on button "Add Payment" at bounding box center [1223, 612] width 260 height 25
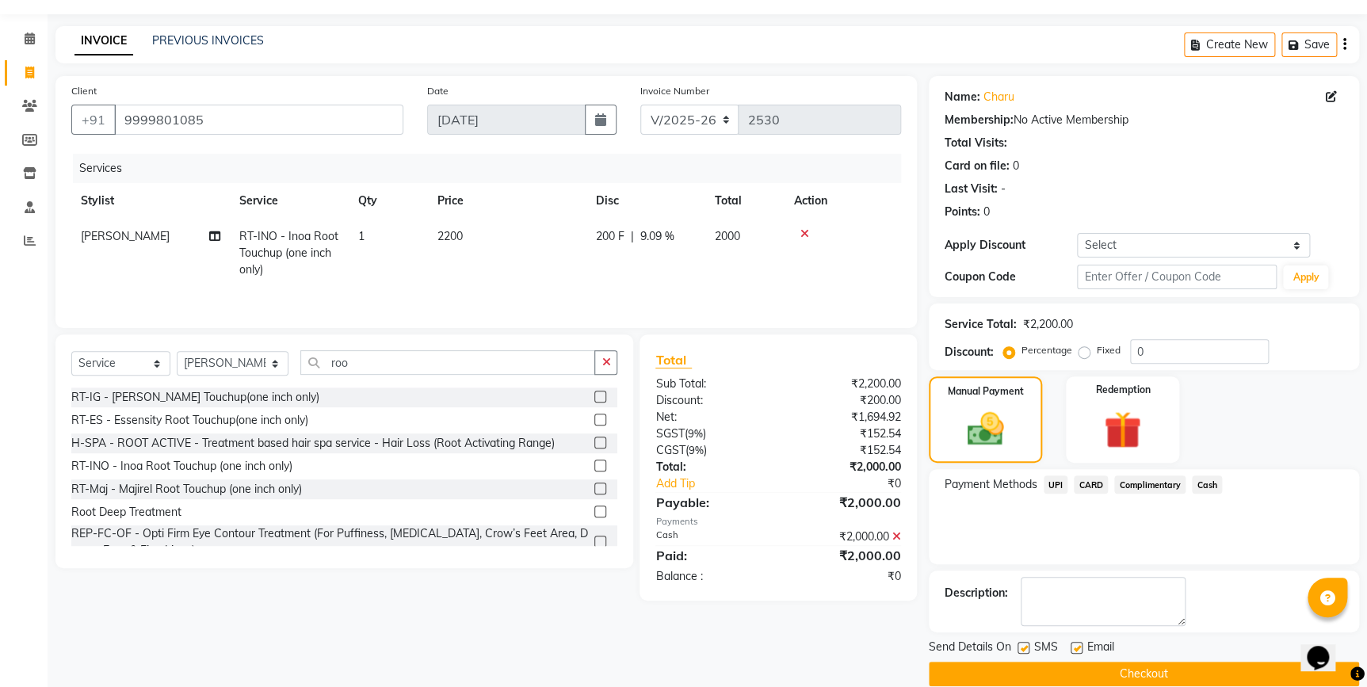
scroll to position [64, 0]
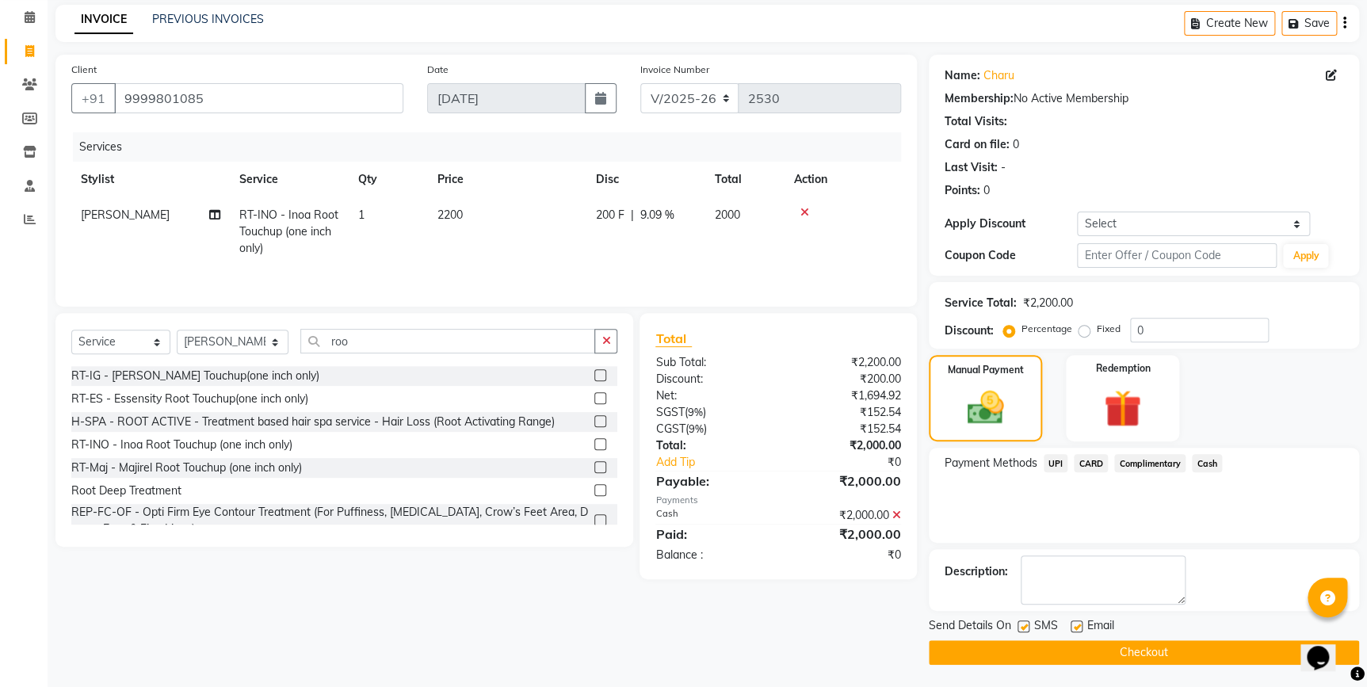
click at [1097, 658] on button "Checkout" at bounding box center [1144, 652] width 430 height 25
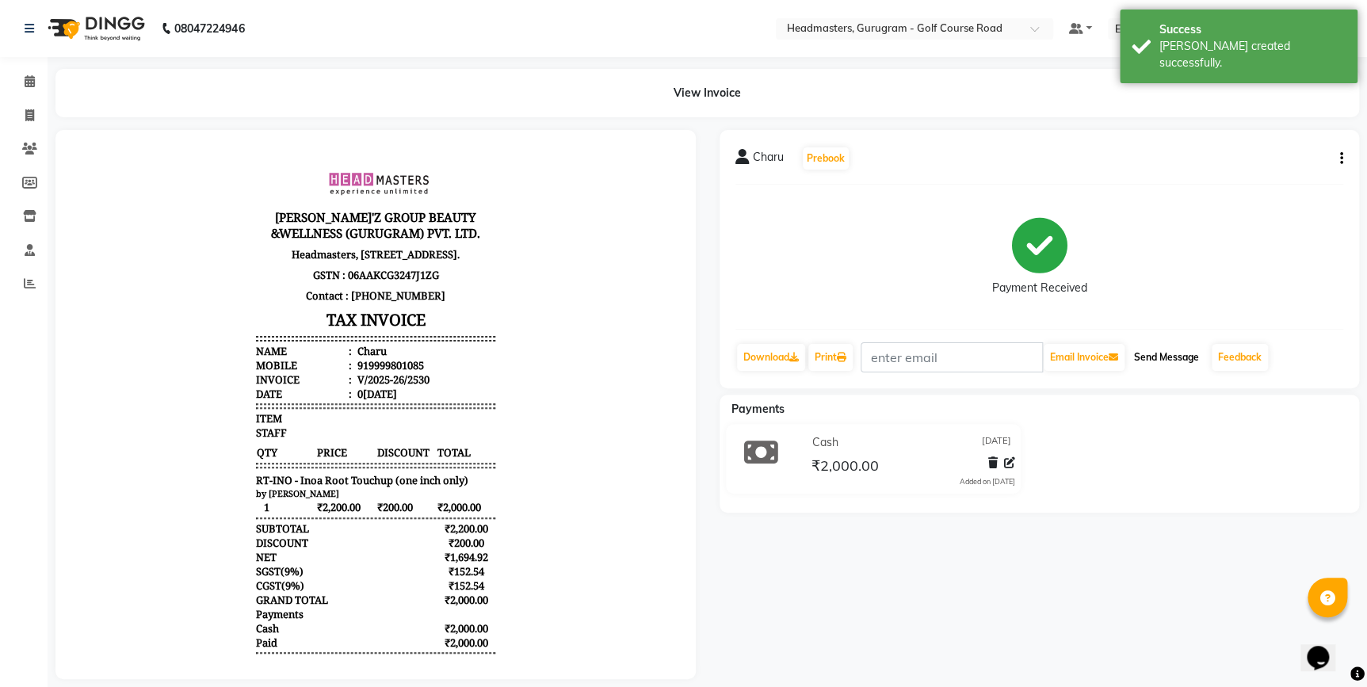
click at [1170, 358] on button "Send Message" at bounding box center [1167, 357] width 78 height 27
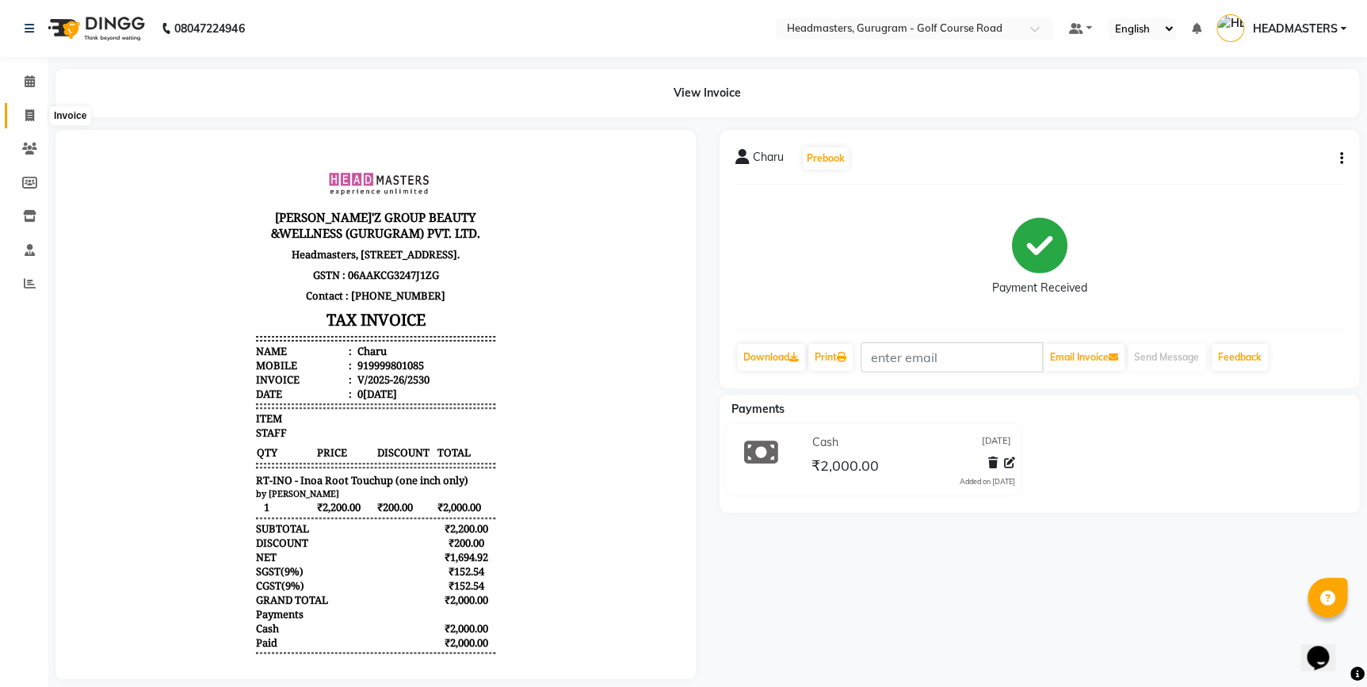
drag, startPoint x: 20, startPoint y: 111, endPoint x: 254, endPoint y: 1, distance: 259.1
click at [20, 111] on span at bounding box center [30, 116] width 28 height 18
select select "7134"
select select "service"
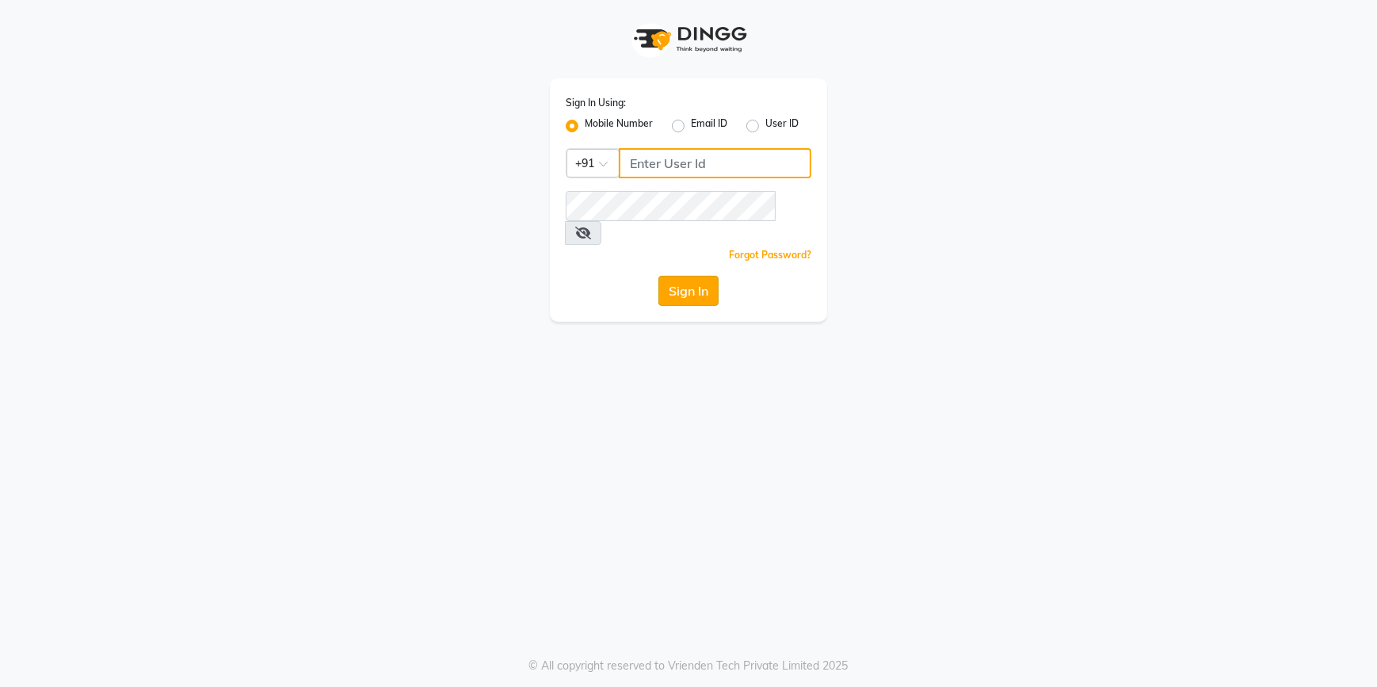
type input "9815075777"
click at [679, 276] on button "Sign In" at bounding box center [688, 291] width 60 height 30
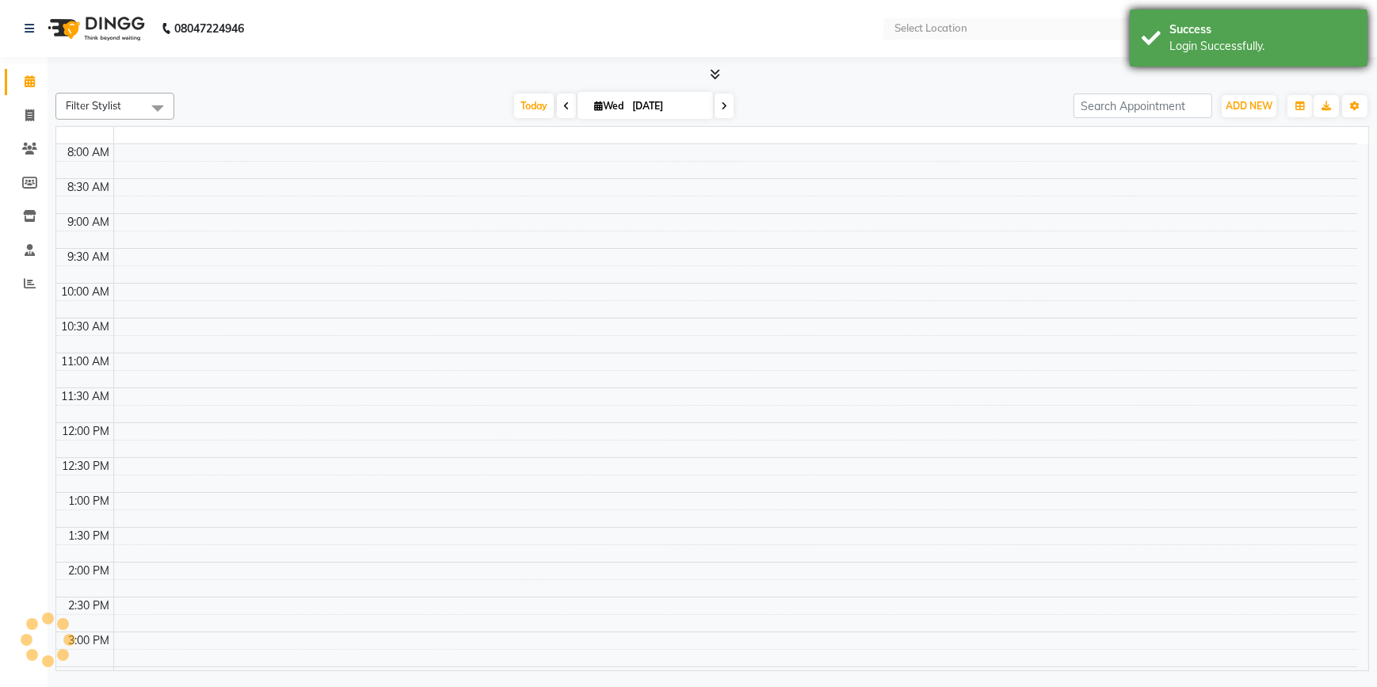
select select "en"
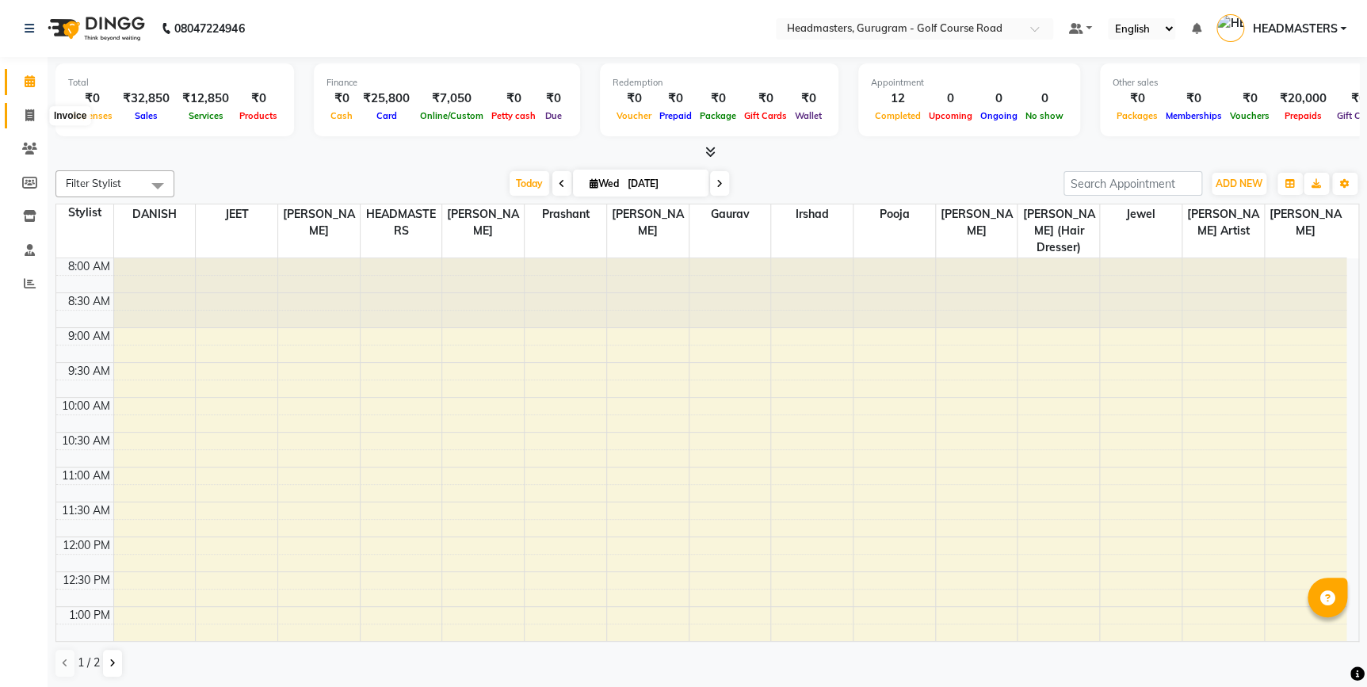
click at [30, 119] on icon at bounding box center [29, 115] width 9 height 12
select select "service"
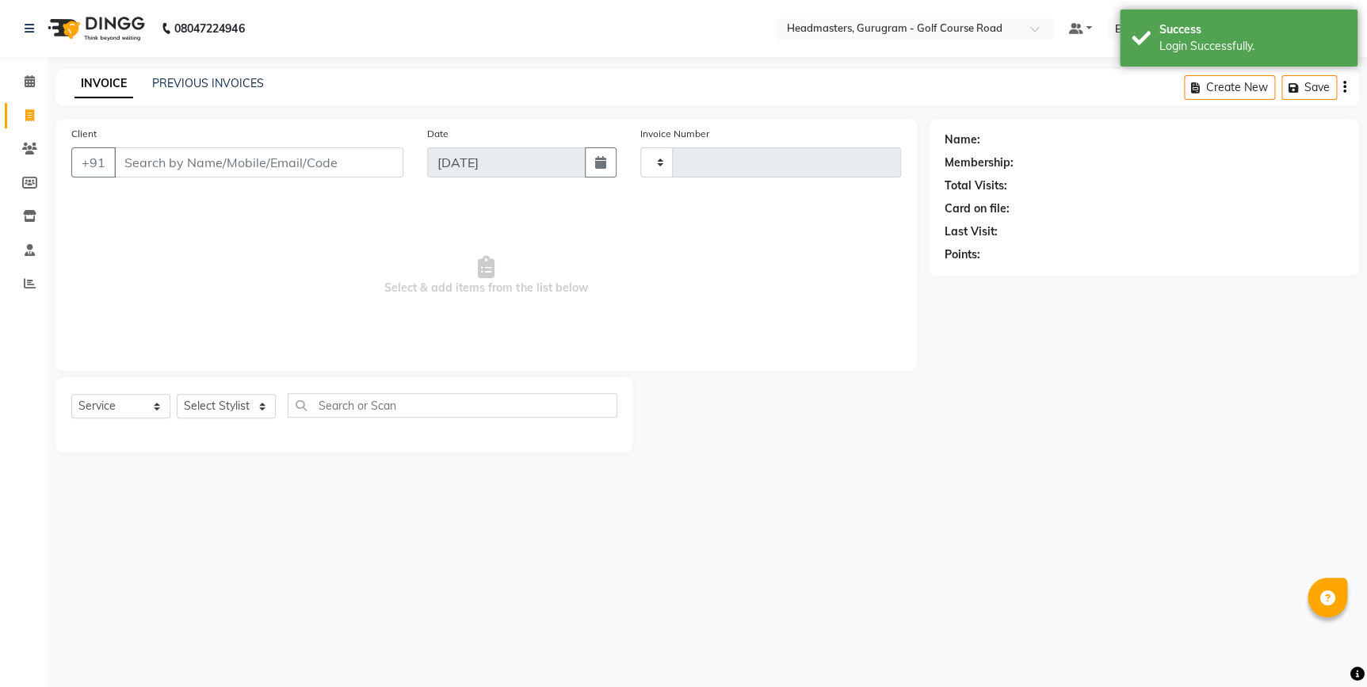
type input "2531"
select select "7134"
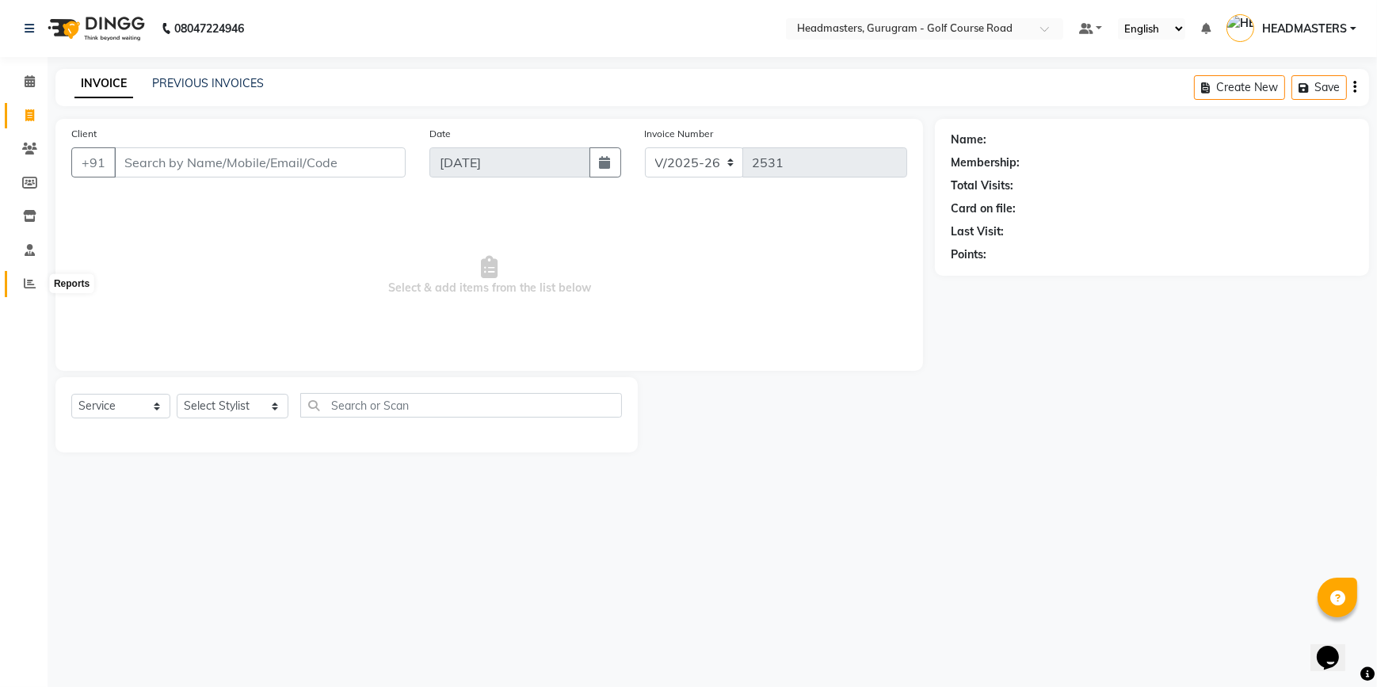
click at [29, 281] on icon at bounding box center [30, 283] width 12 height 12
